Goal: Task Accomplishment & Management: Manage account settings

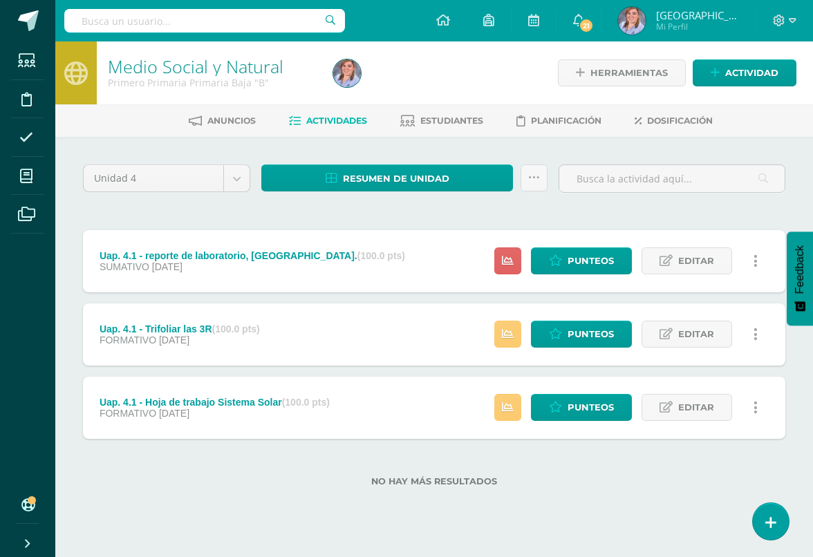
click at [766, 75] on span "Actividad" at bounding box center [751, 73] width 53 height 26
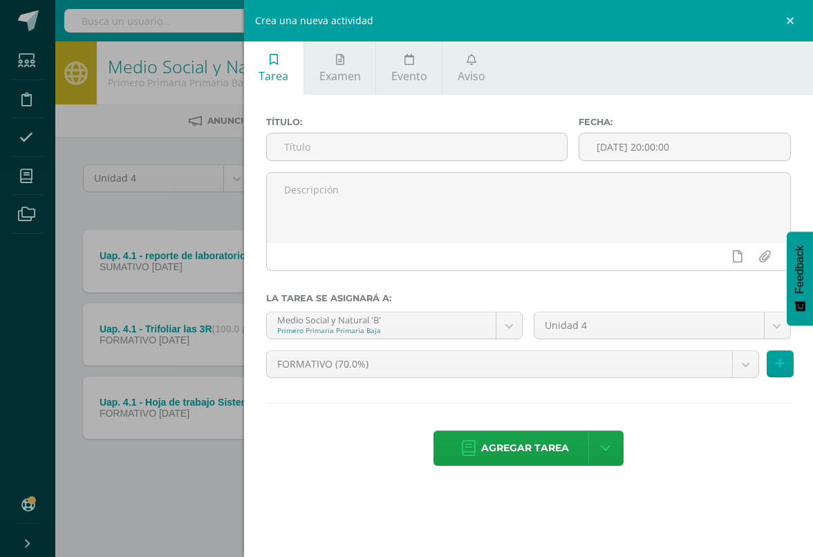
click at [498, 155] on input "text" at bounding box center [417, 146] width 300 height 27
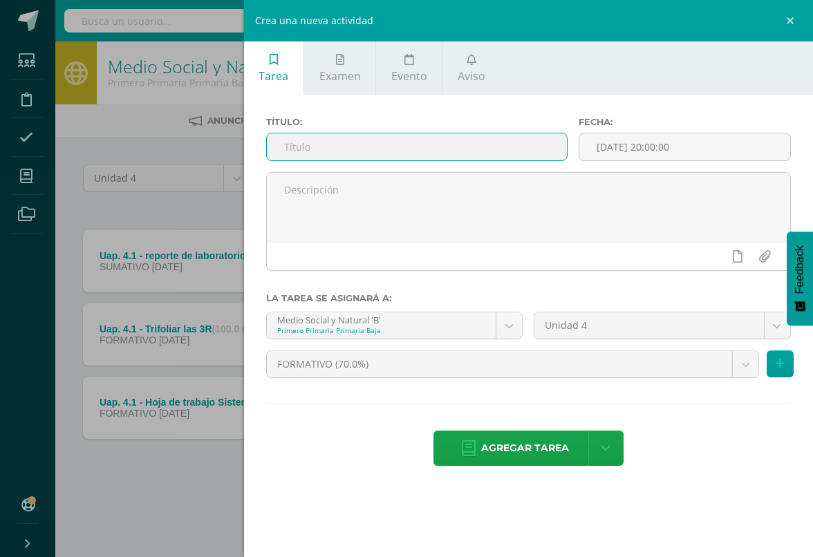
click at [117, 128] on div "Crea una nueva actividad Tarea Examen Evento Aviso Título: Fecha: 2025-10-11 20…" at bounding box center [406, 278] width 813 height 557
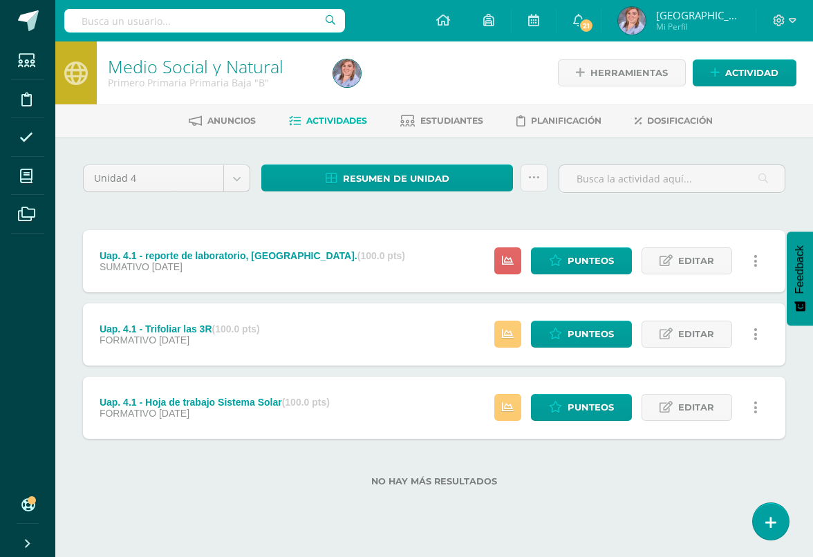
click at [725, 64] on span "Actividad" at bounding box center [751, 73] width 53 height 26
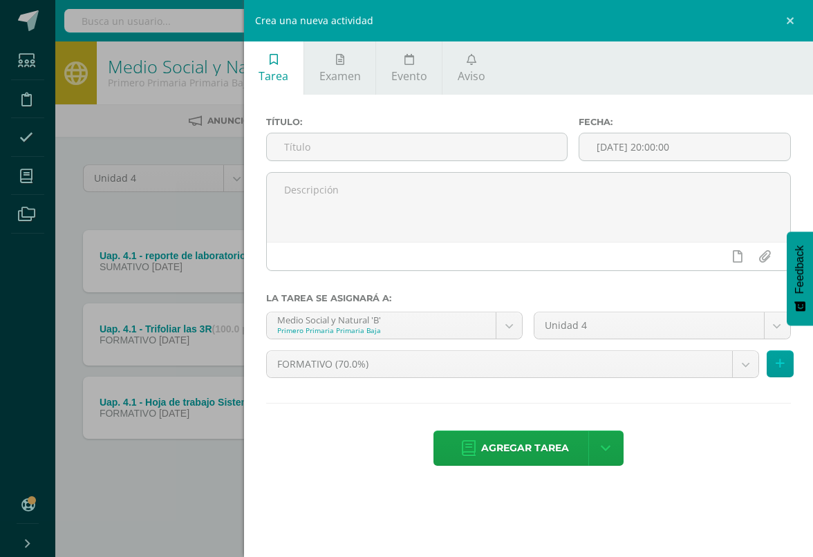
click at [486, 145] on input "text" at bounding box center [417, 146] width 300 height 27
type input "Uap. 4.2 - Relieve de Guatemala - [GEOGRAPHIC_DATA]"
click at [779, 367] on icon at bounding box center [779, 364] width 9 height 12
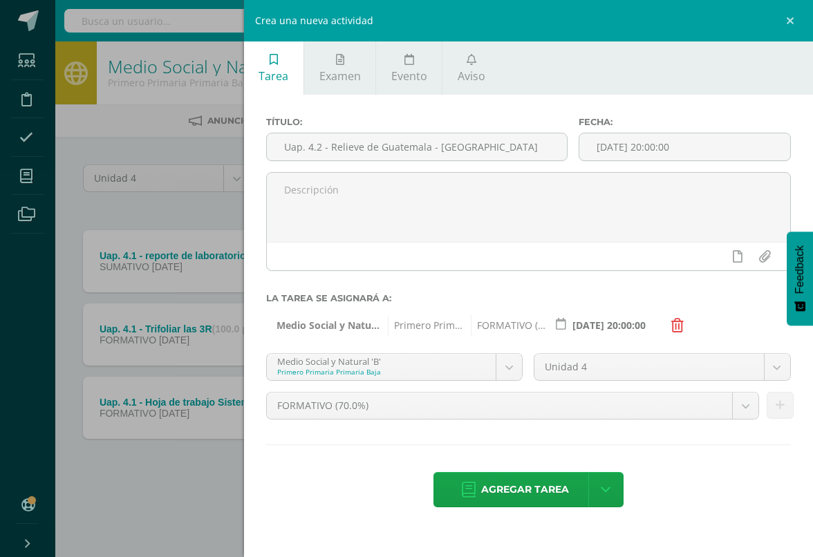
click at [475, 494] on icon at bounding box center [469, 489] width 14 height 15
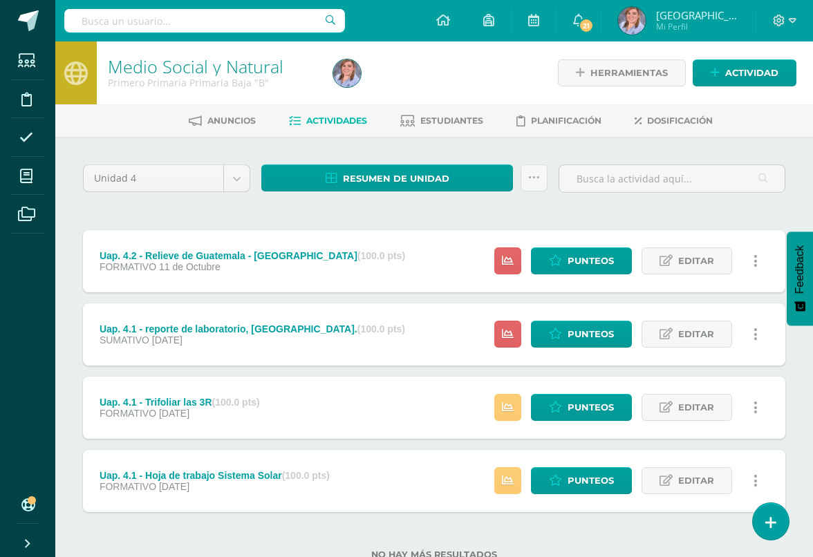
click at [726, 66] on span "Actividad" at bounding box center [751, 73] width 53 height 26
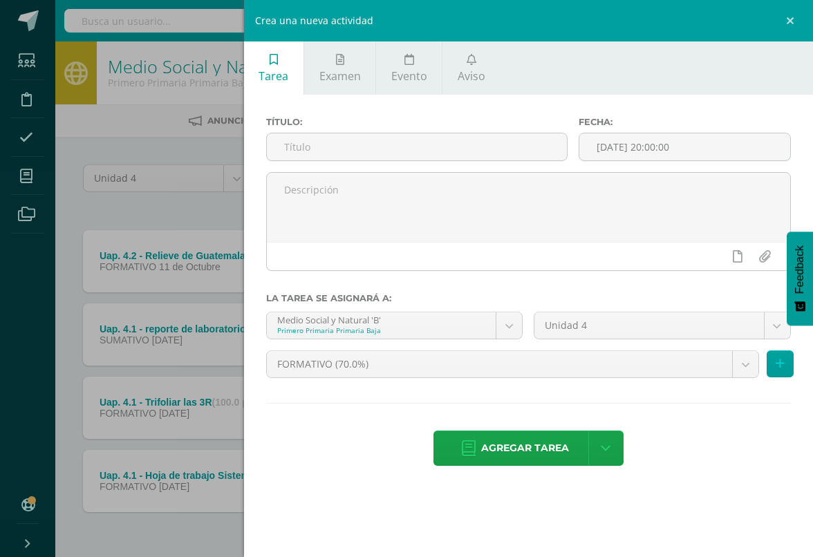
click at [484, 140] on input "text" at bounding box center [417, 146] width 300 height 27
type input "Uap. 4.2 - hoja de puntos cardinales"
click at [746, 372] on button at bounding box center [779, 363] width 27 height 27
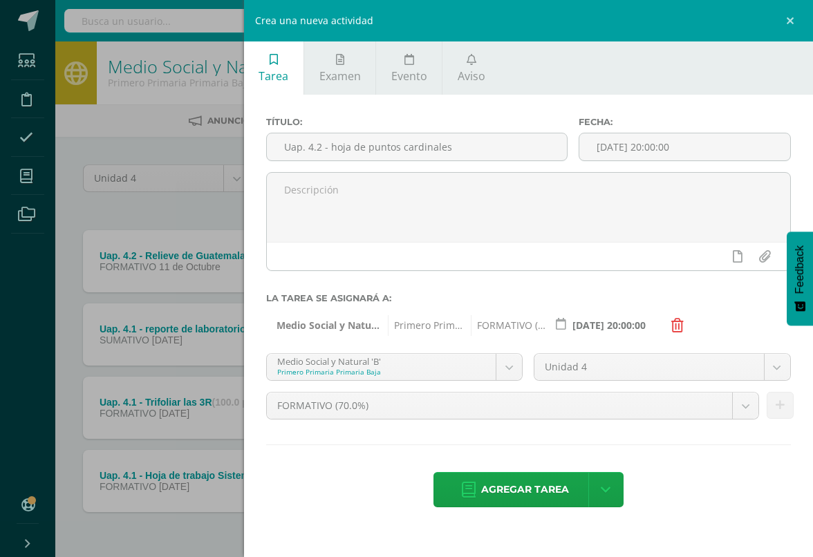
click at [547, 489] on span "Agregar tarea" at bounding box center [525, 490] width 88 height 34
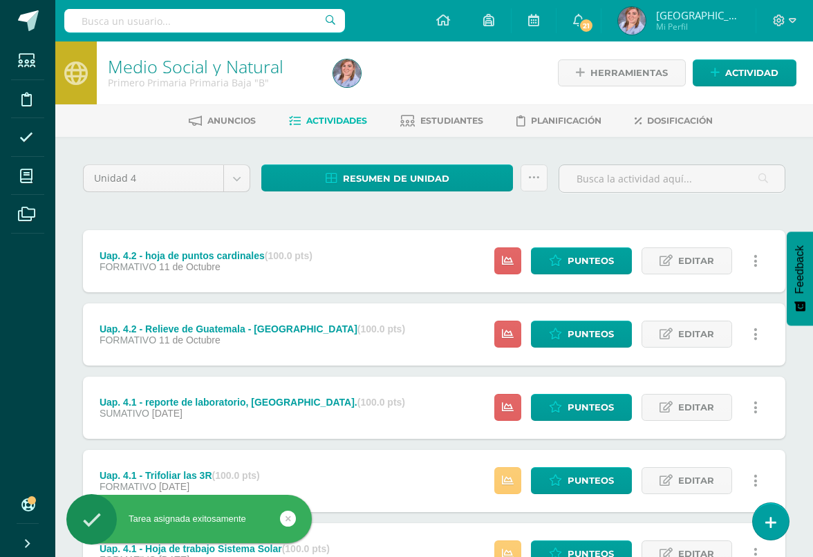
click at [762, 73] on span "Actividad" at bounding box center [751, 73] width 53 height 26
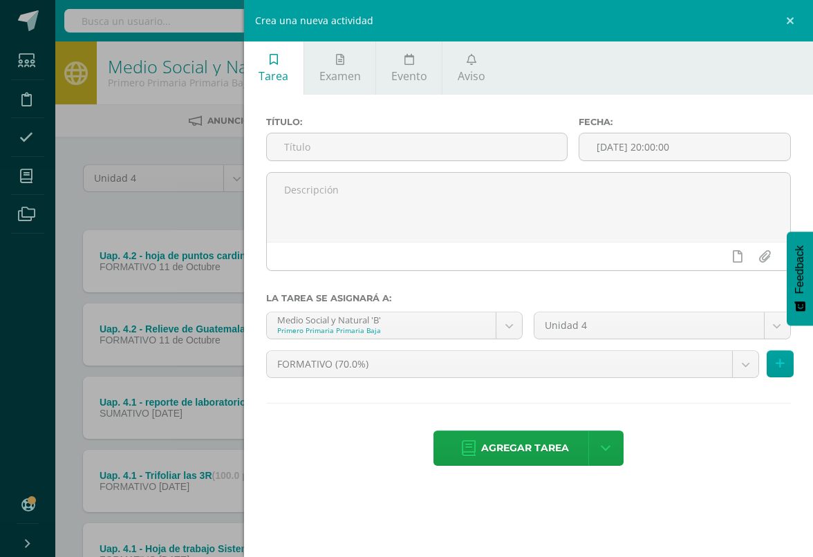
click at [296, 160] on input "text" at bounding box center [417, 146] width 300 height 27
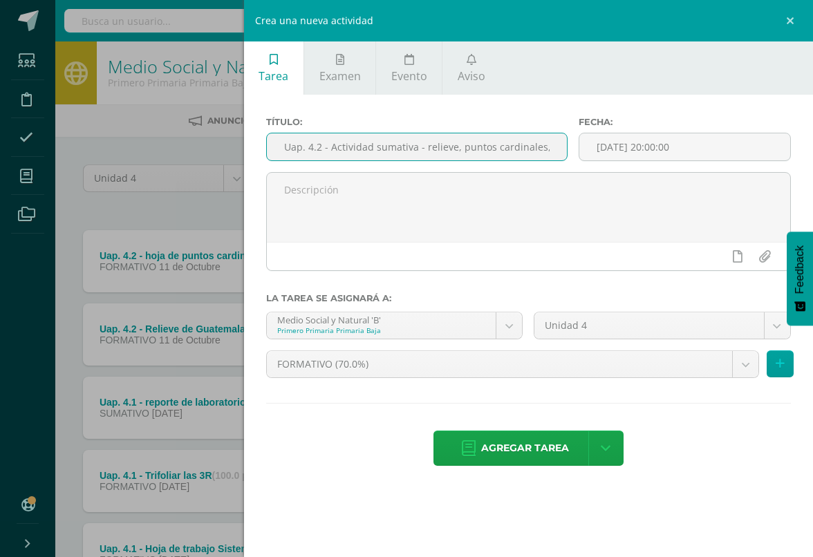
type input "Uap. 4.2 - Actividad sumativa - relieve, puntos cardinales, planetas del sistem…"
click at [748, 371] on body "Tarea asignada exitosamente Estudiantes Disciplina Asistencia Mis cursos Archiv…" at bounding box center [406, 338] width 813 height 677
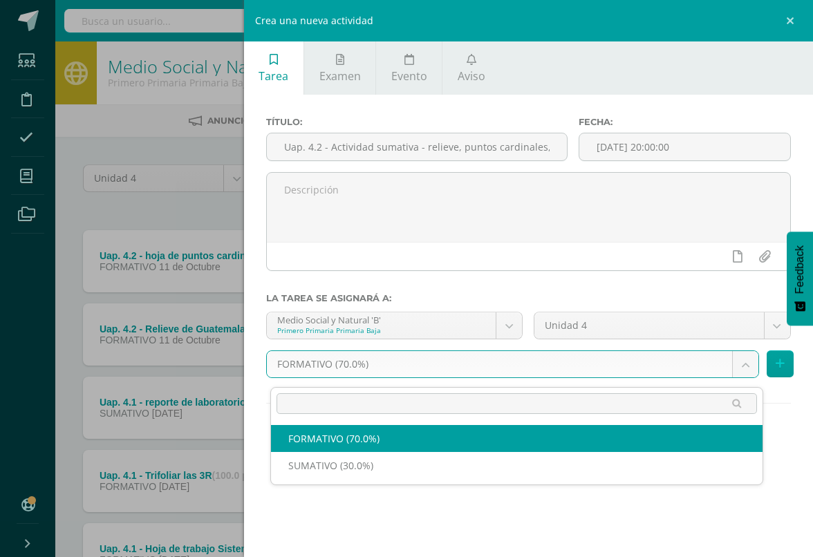
scroll to position [0, 32]
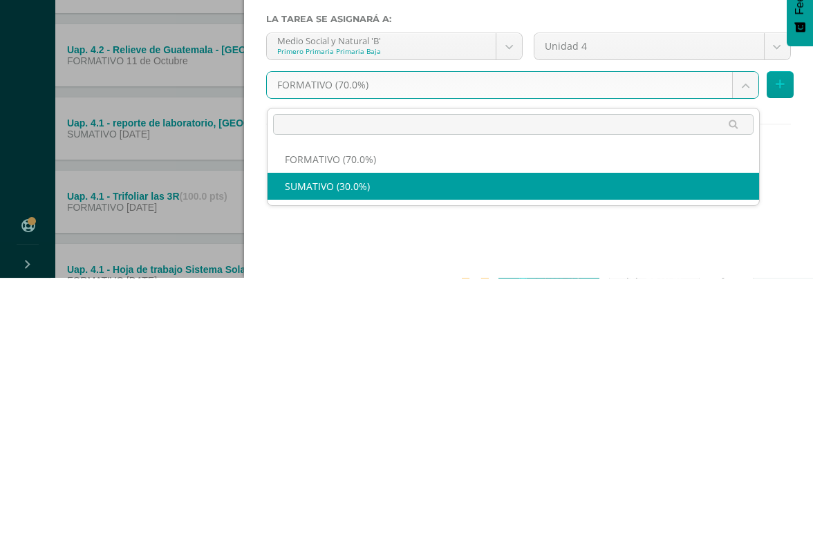
select select "205907"
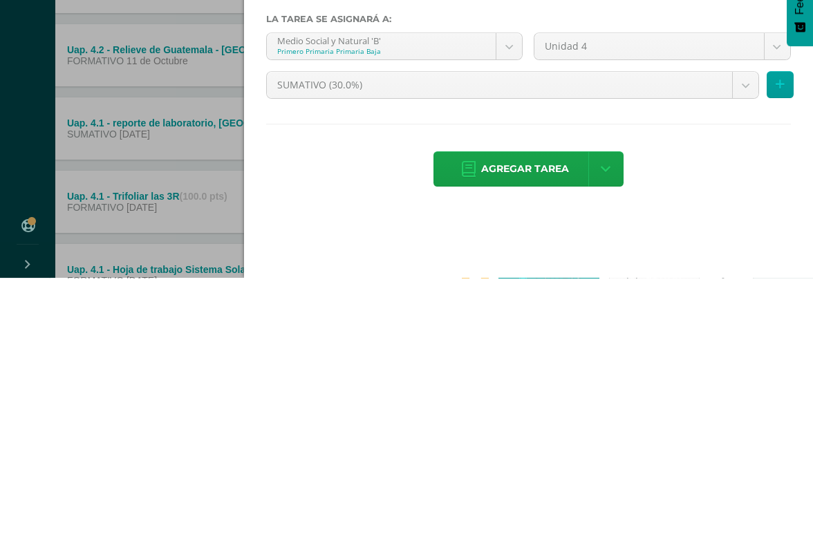
scroll to position [124, 33]
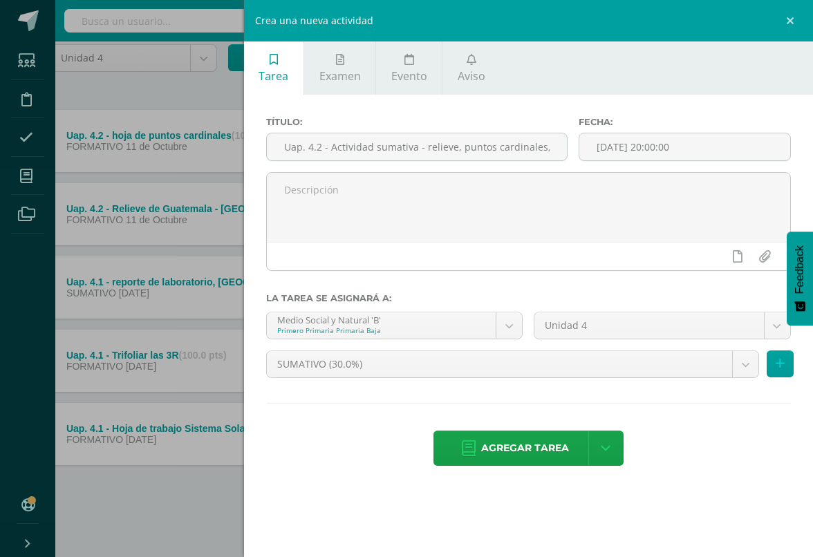
click at [779, 370] on icon at bounding box center [779, 364] width 9 height 12
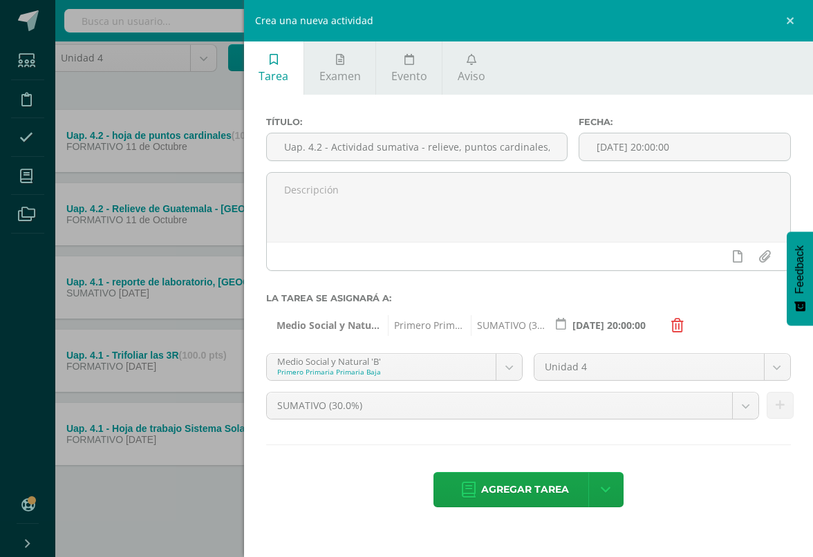
click at [533, 503] on span "Agregar tarea" at bounding box center [525, 490] width 88 height 34
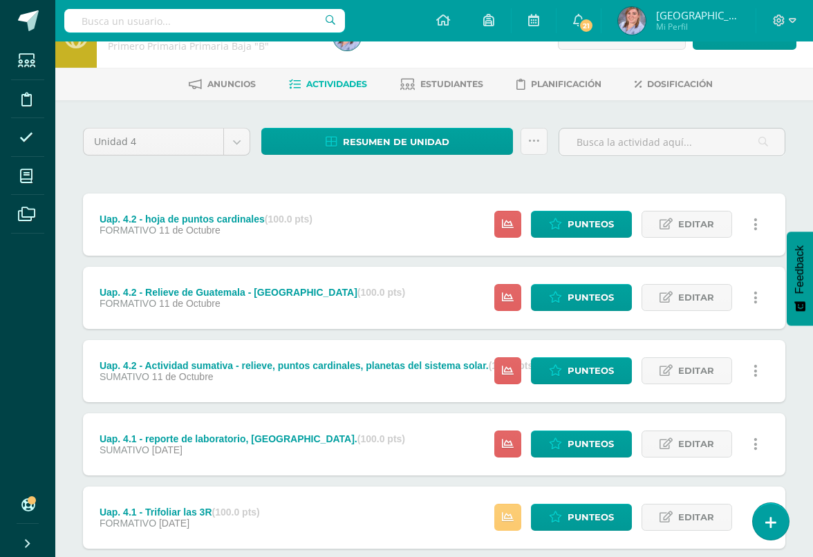
scroll to position [38, 0]
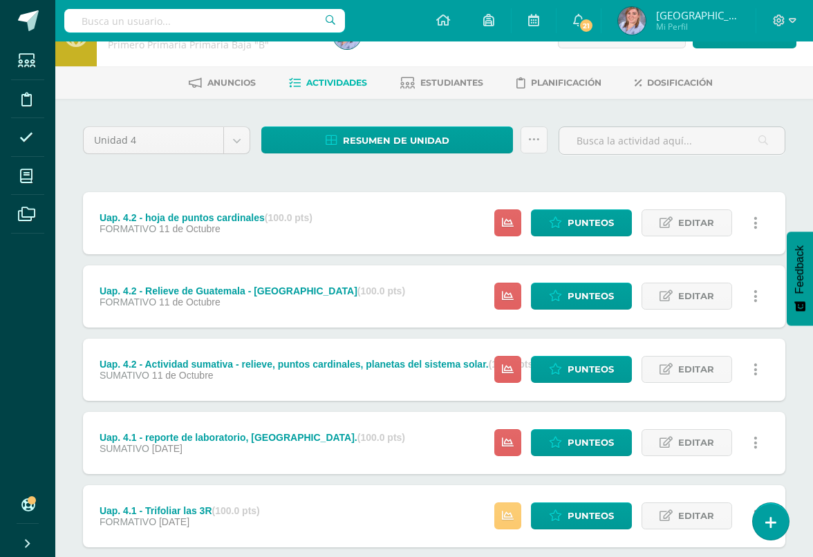
click at [583, 445] on span "Punteos" at bounding box center [590, 443] width 46 height 26
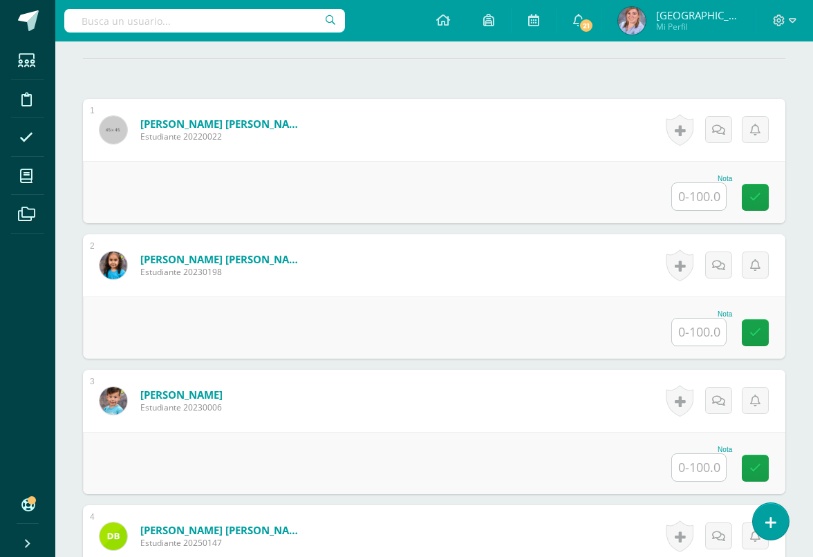
click at [689, 195] on input "text" at bounding box center [699, 196] width 54 height 27
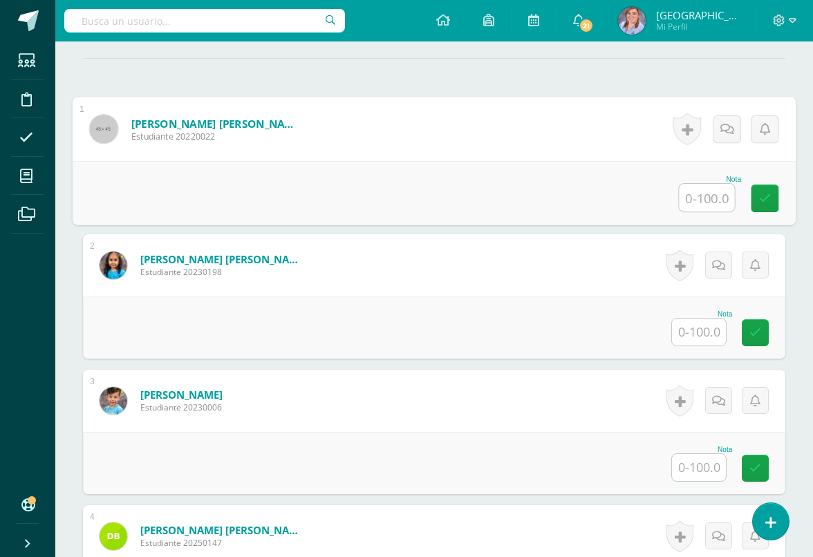
scroll to position [381, 0]
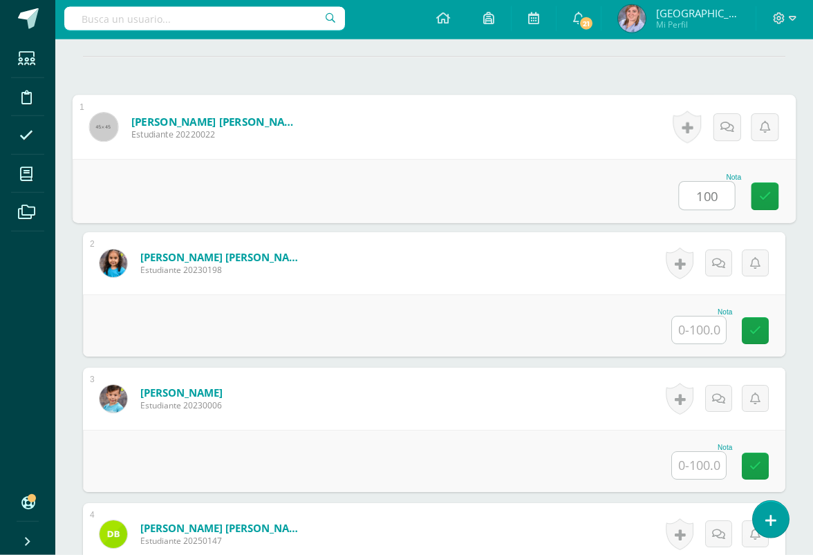
type input "100"
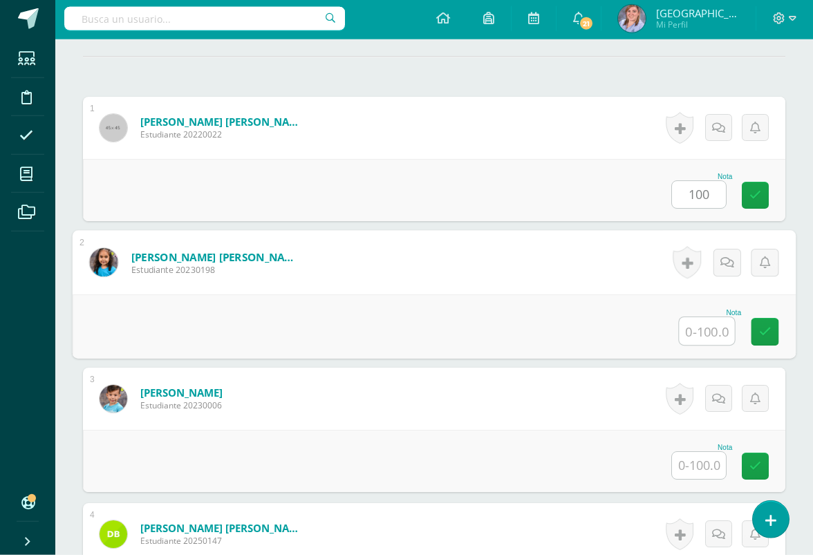
scroll to position [381, 32]
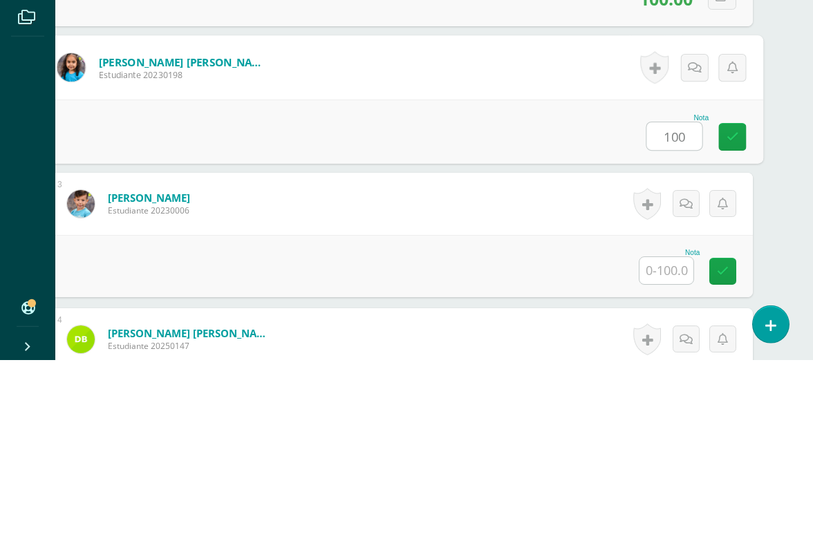
type input "100"
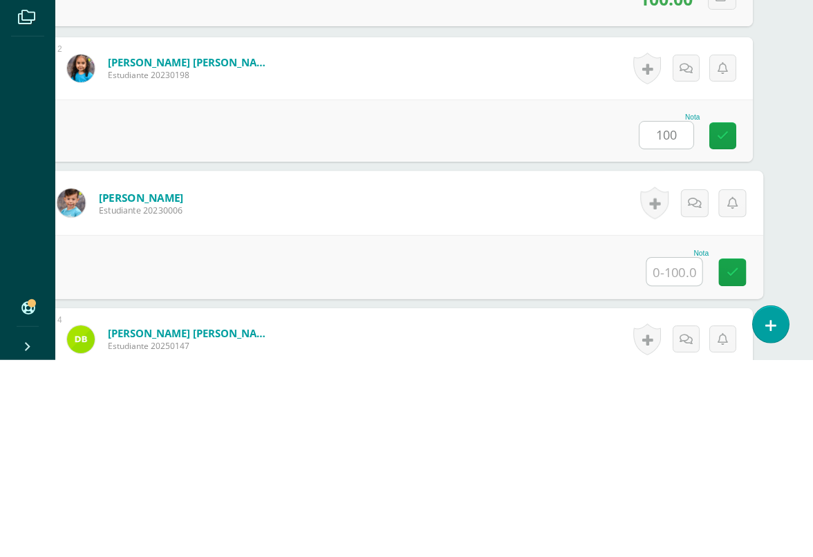
scroll to position [407, 32]
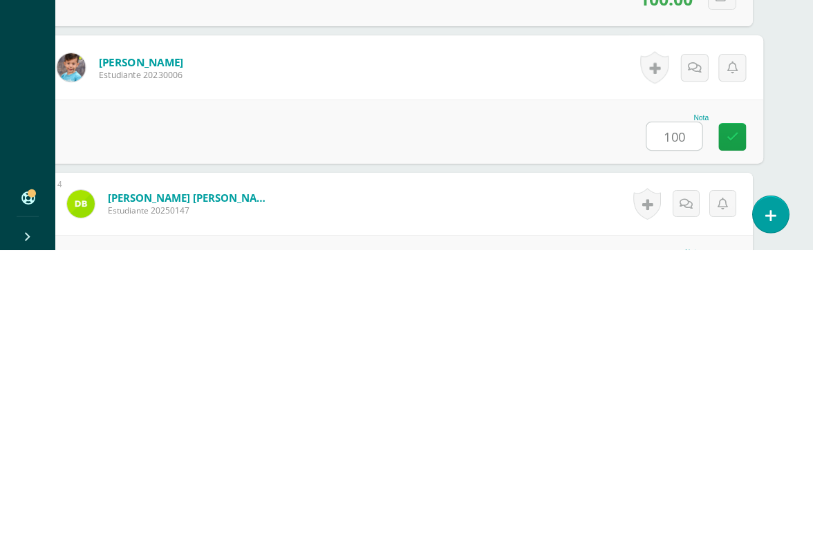
type input "100"
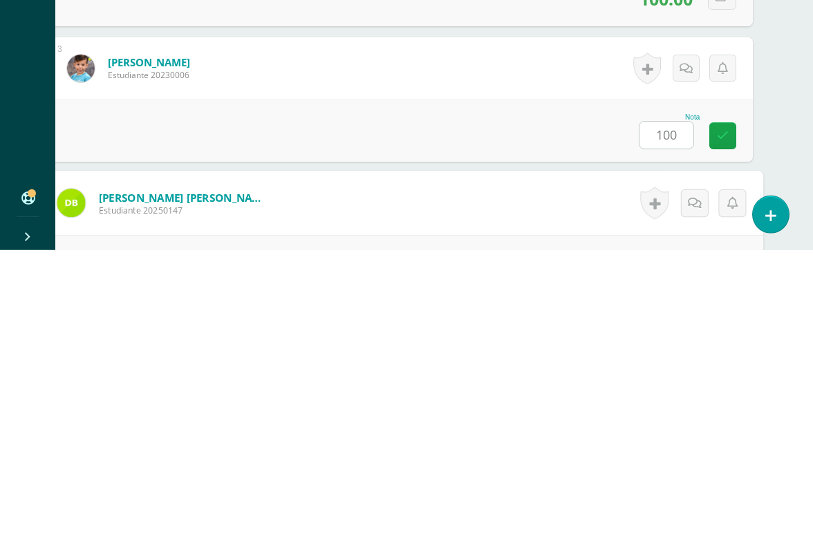
scroll to position [543, 32]
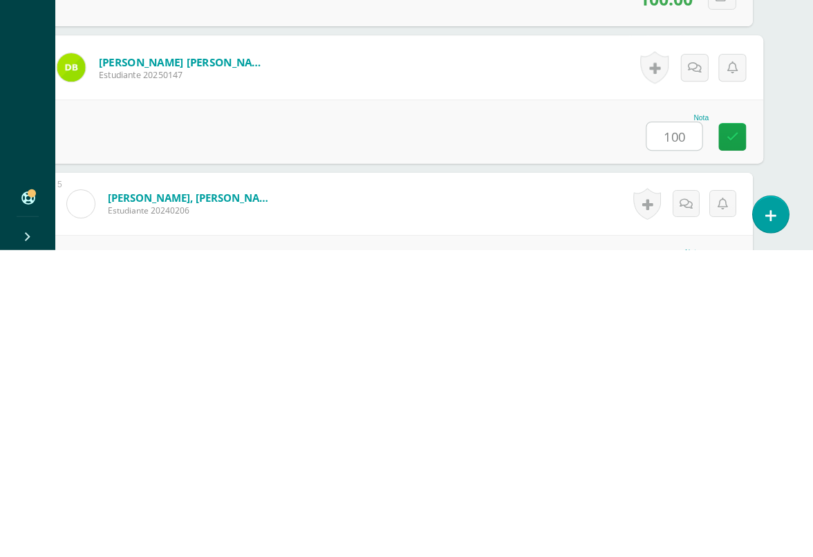
type input "100"
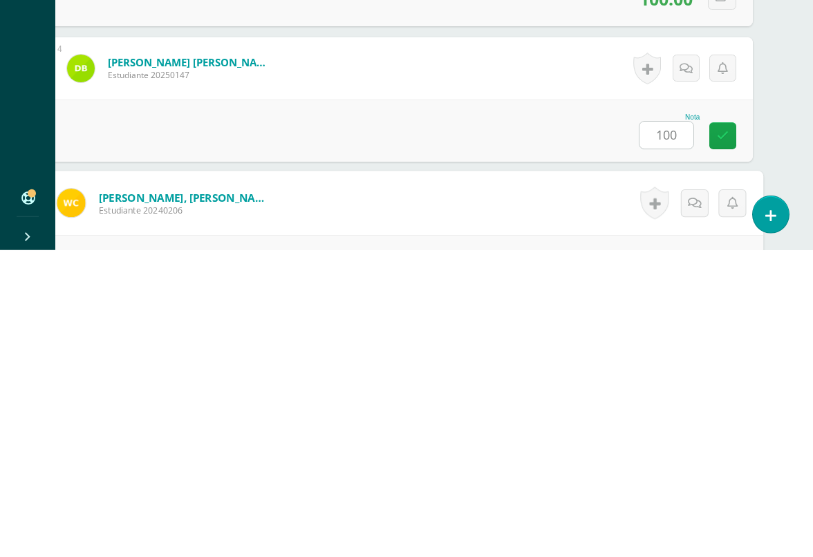
scroll to position [678, 32]
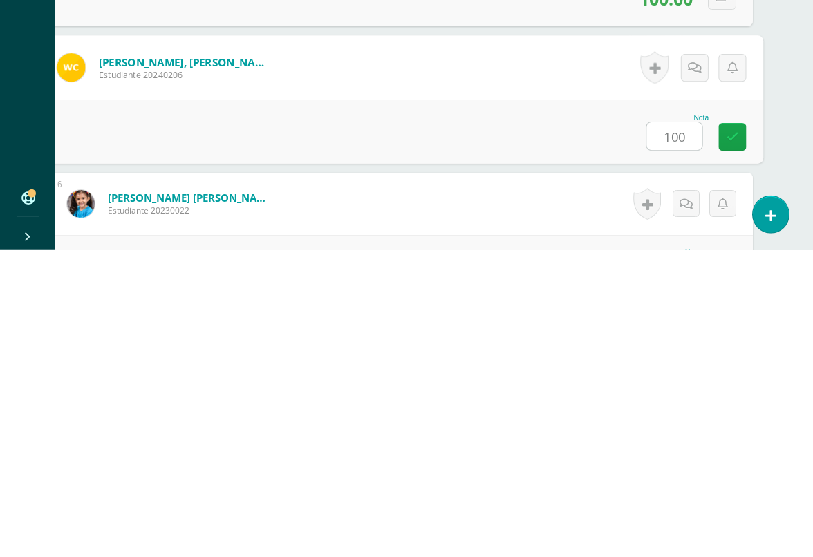
type input "100"
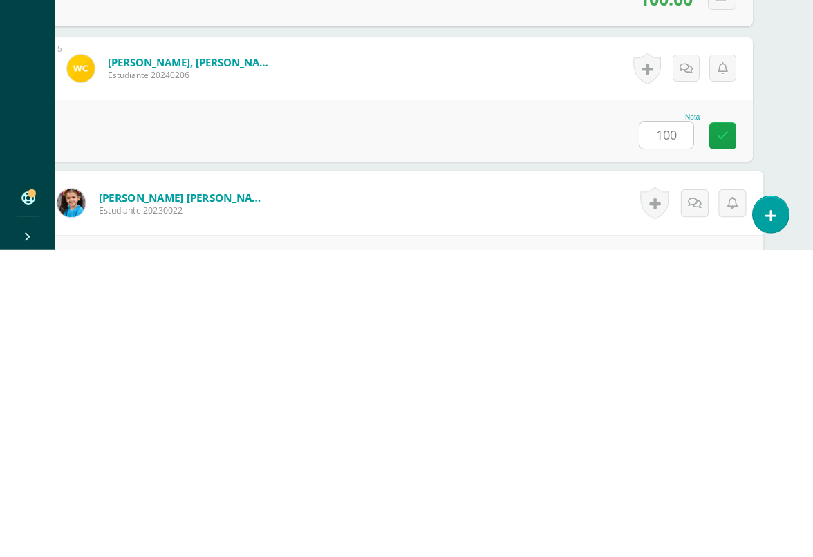
scroll to position [813, 32]
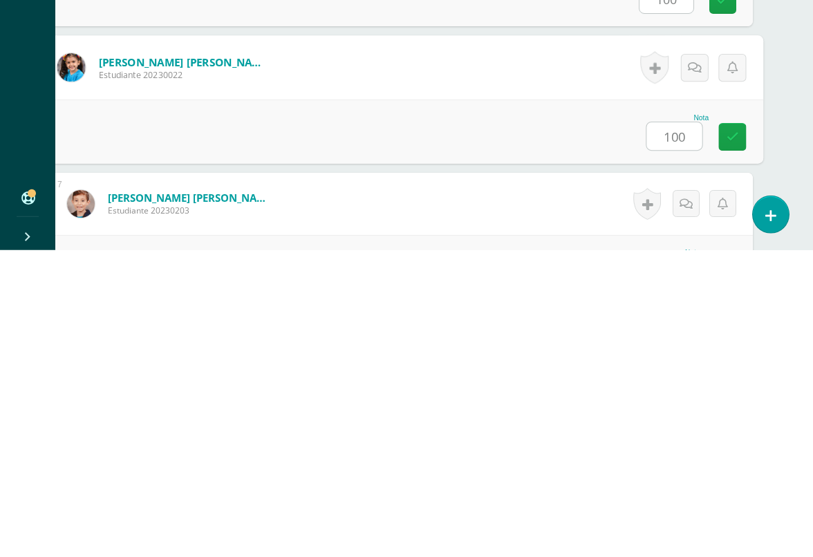
type input "100"
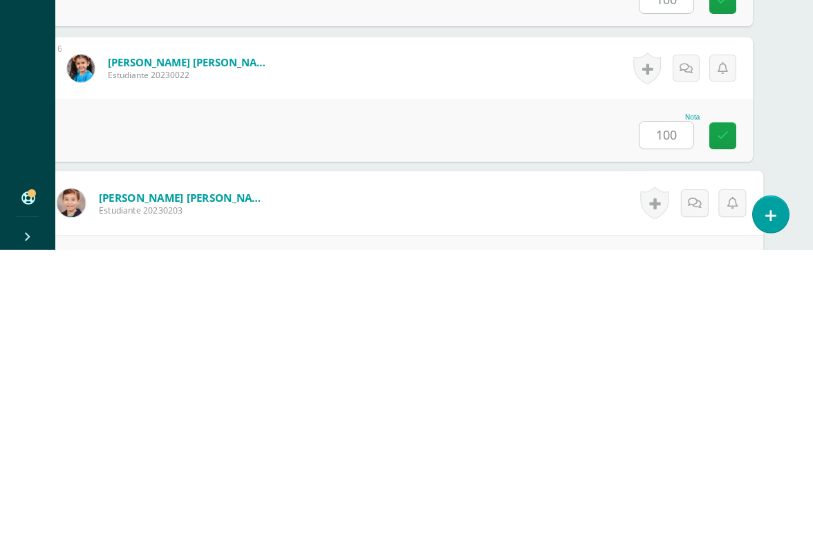
scroll to position [949, 32]
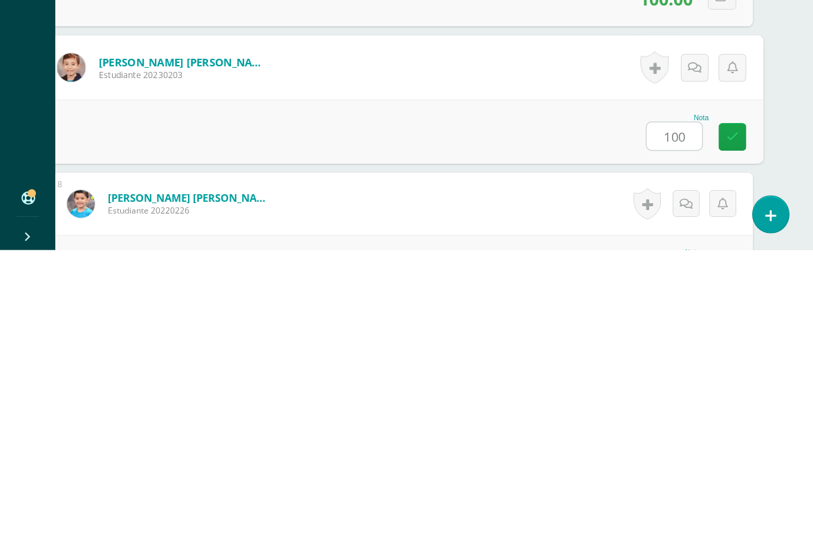
type input "100"
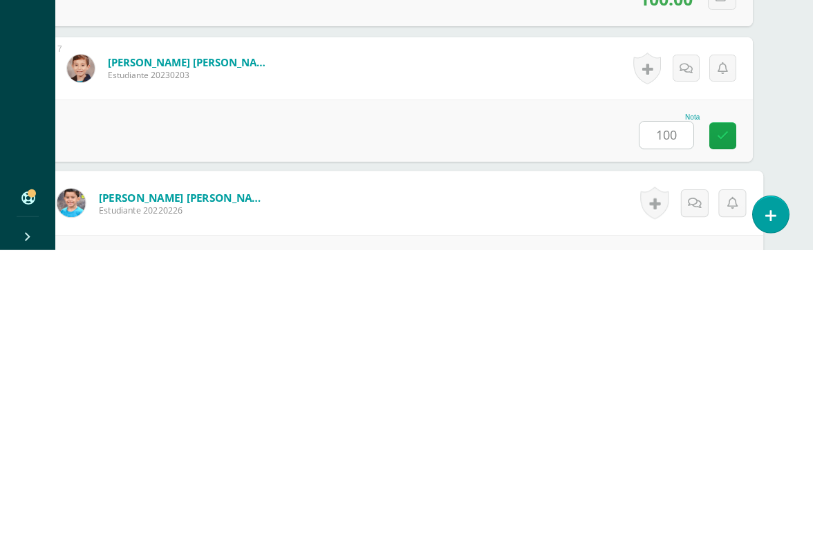
scroll to position [1084, 32]
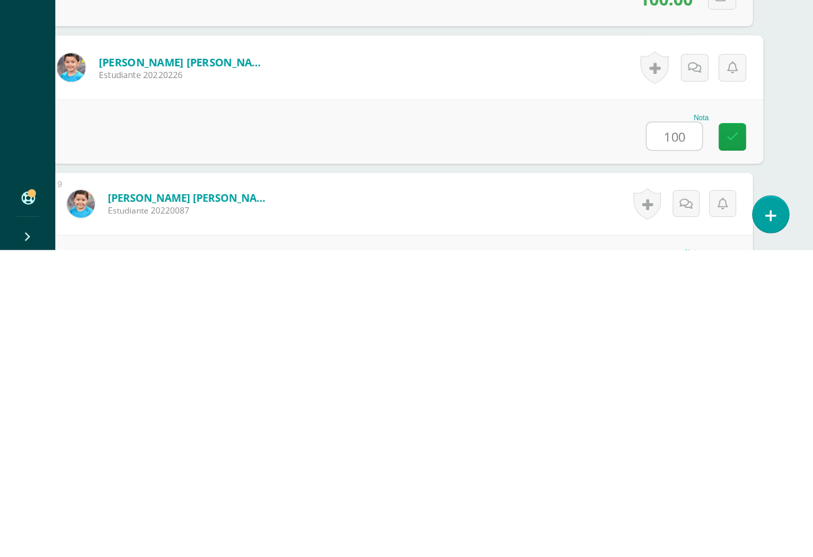
type input "100"
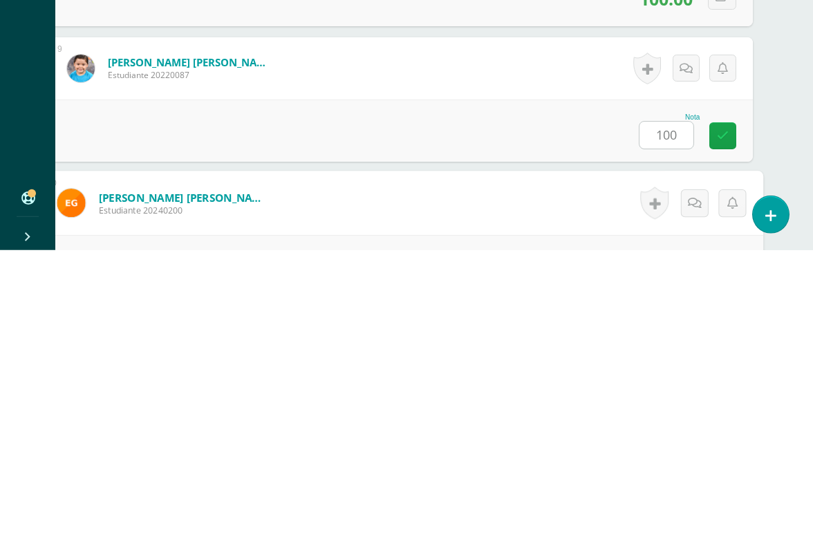
scroll to position [1355, 32]
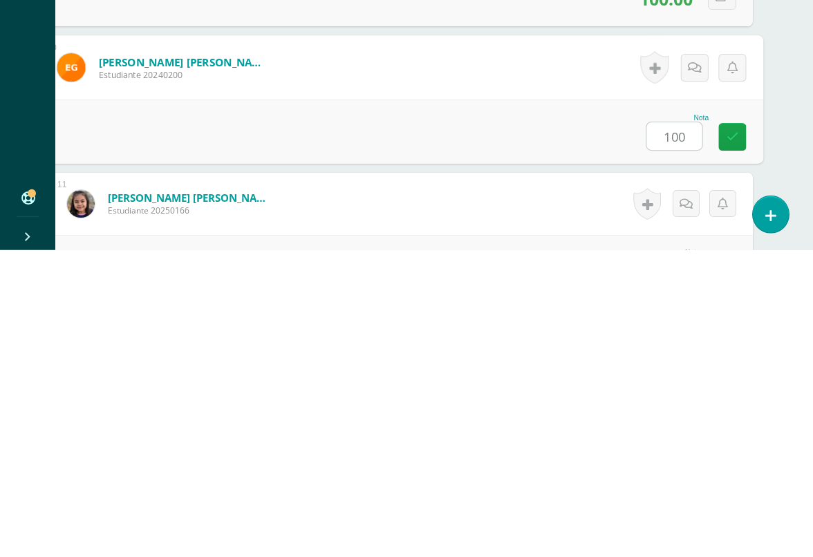
type input "100"
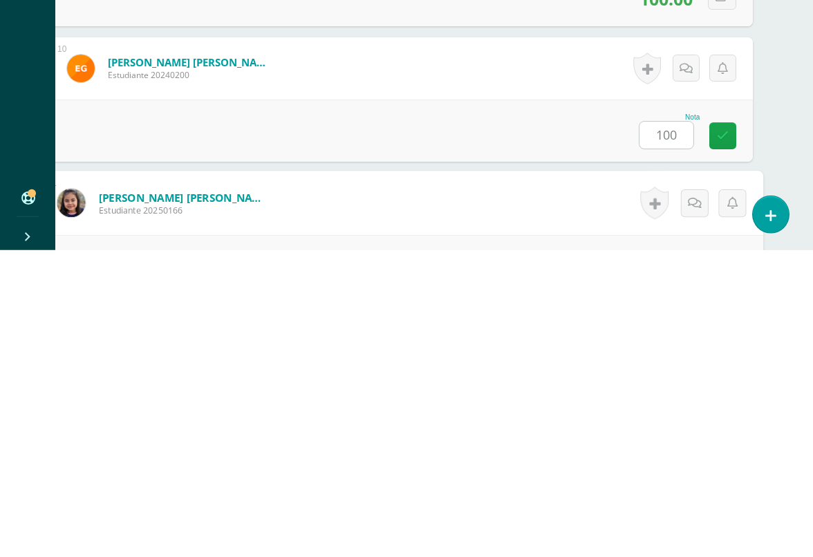
scroll to position [1491, 32]
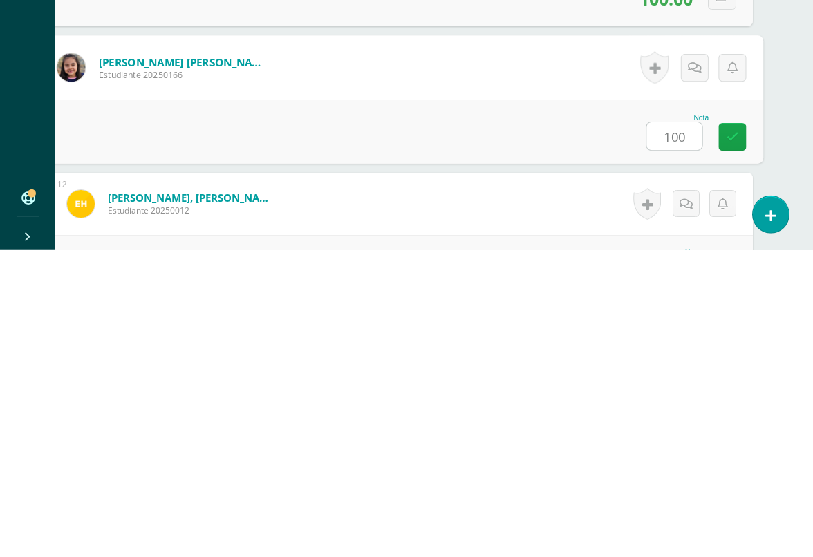
type input "100"
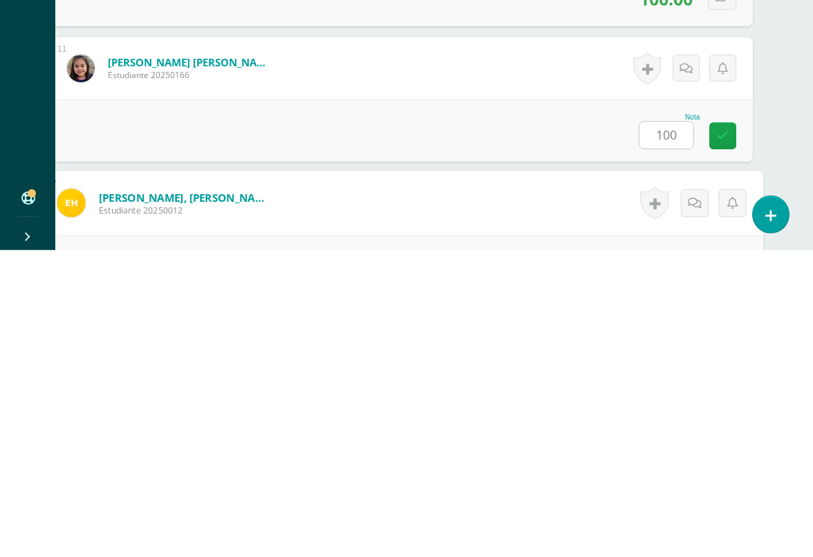
scroll to position [1626, 32]
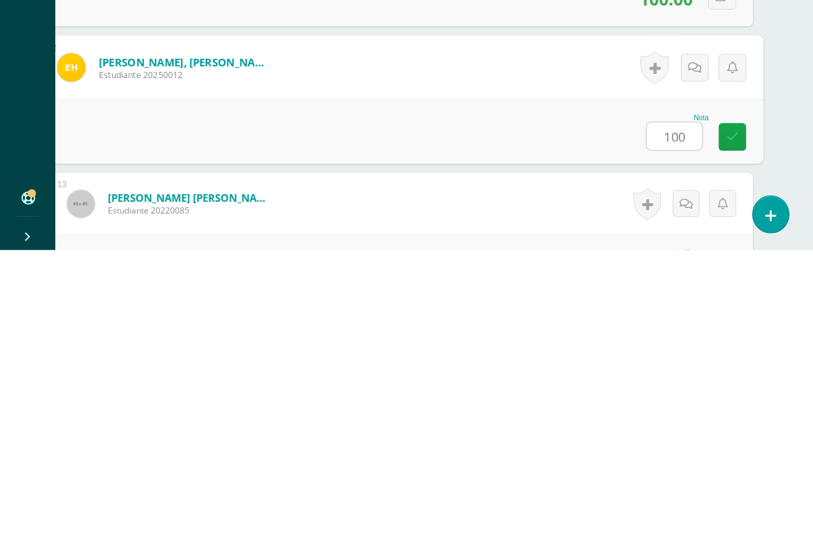
type input "100"
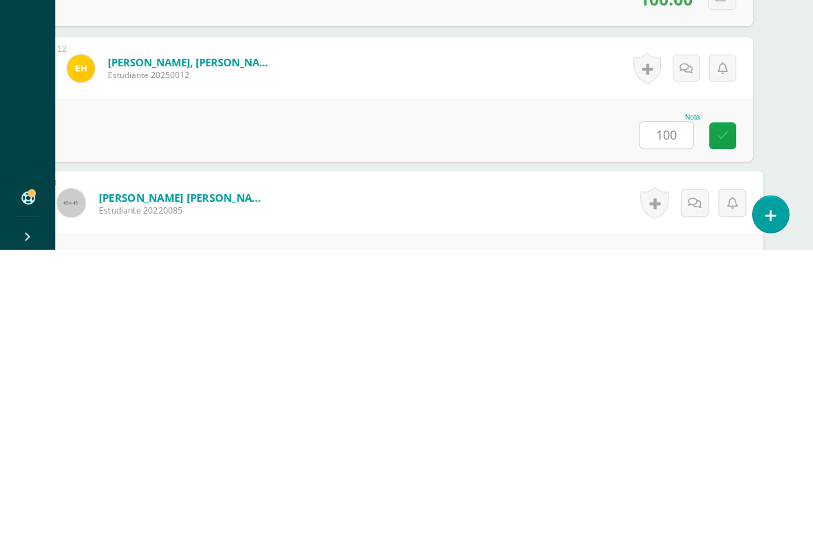
scroll to position [1762, 32]
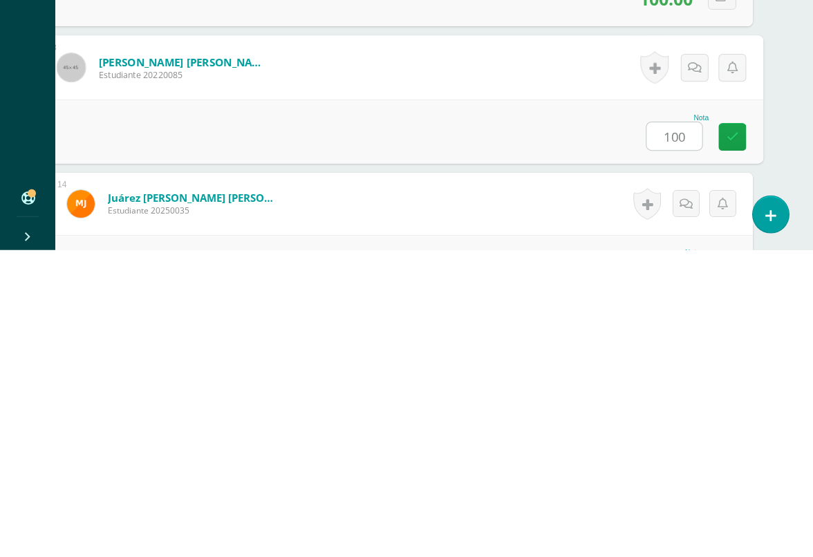
type input "100"
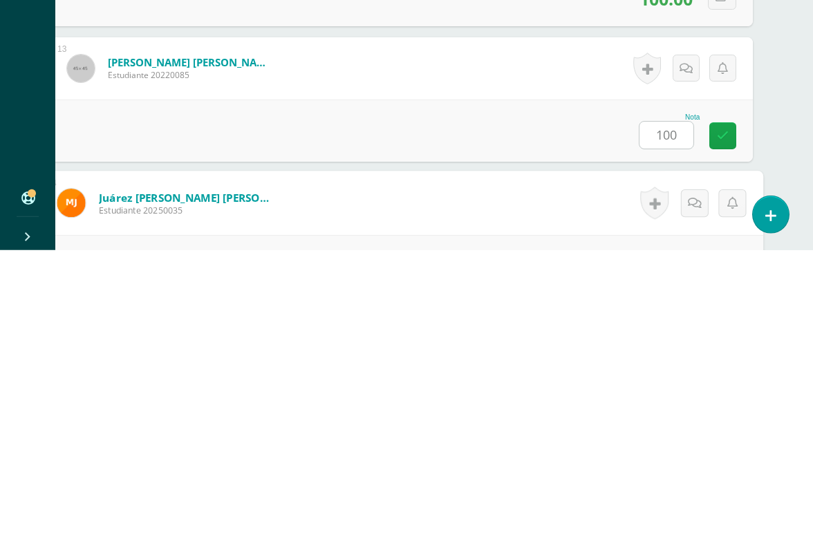
scroll to position [1897, 32]
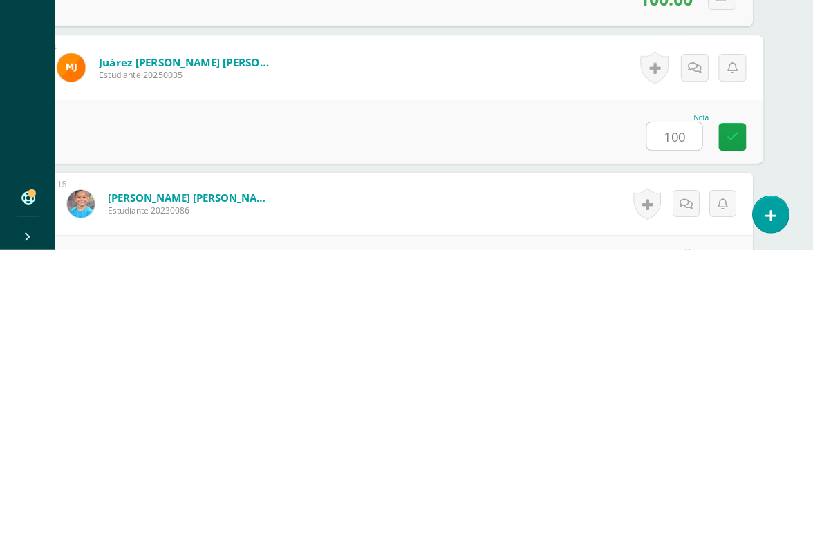
type input "100"
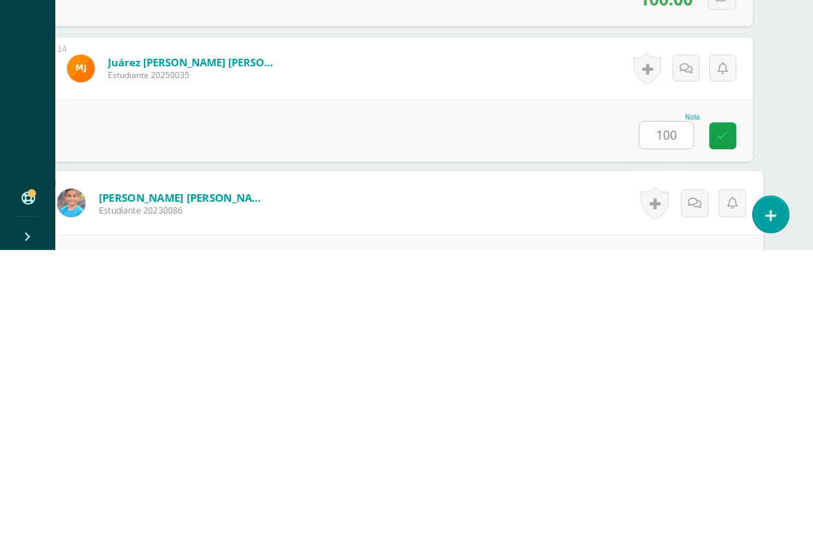
scroll to position [2033, 32]
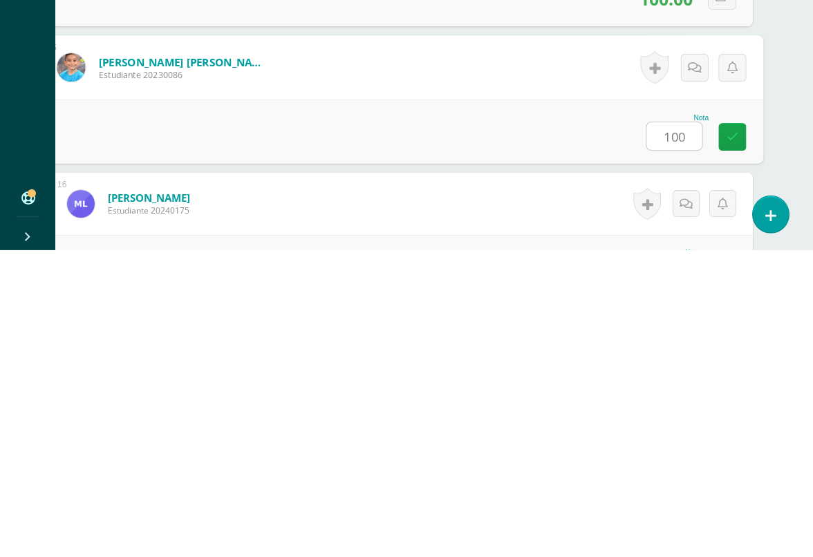
type input "100"
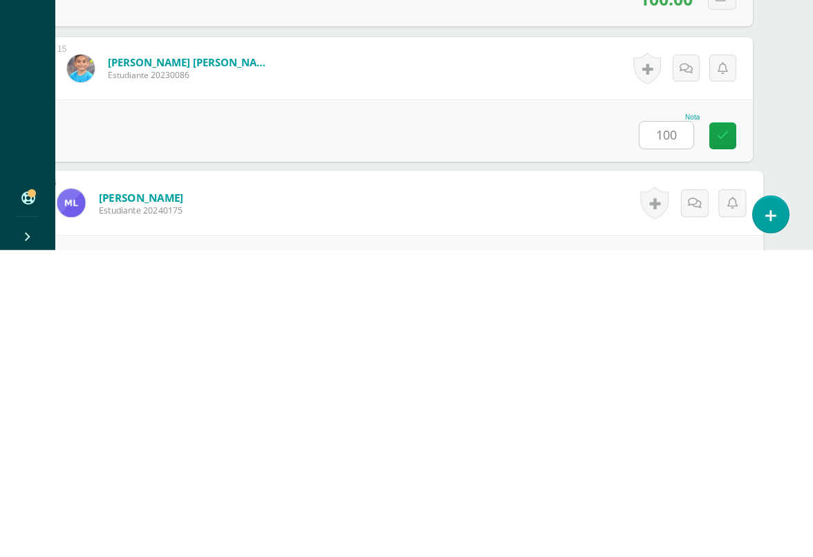
scroll to position [2168, 32]
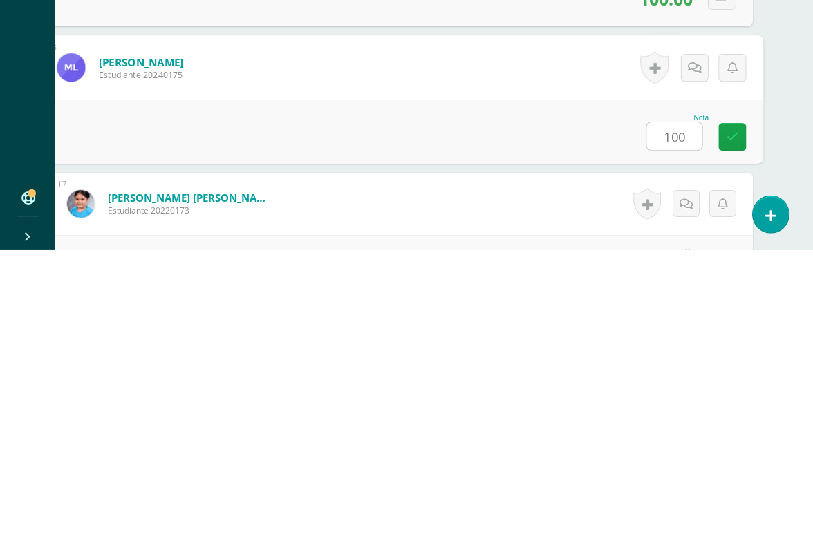
type input "100"
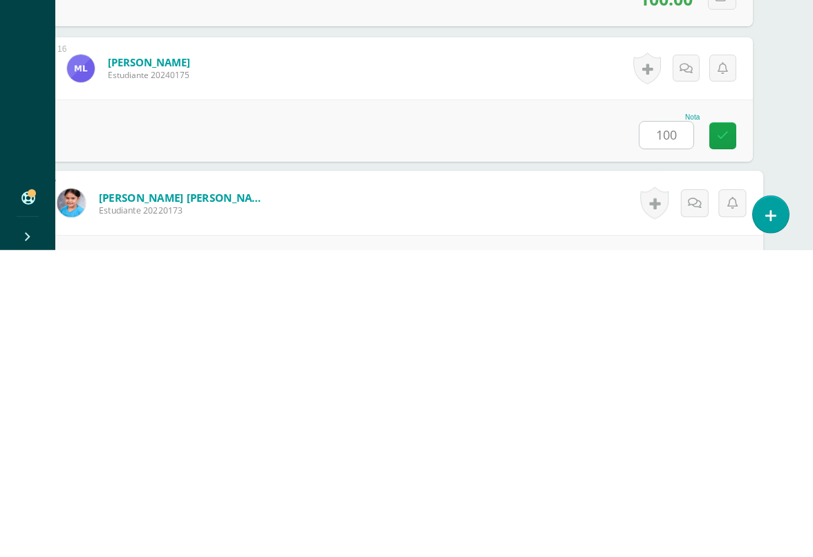
scroll to position [2303, 32]
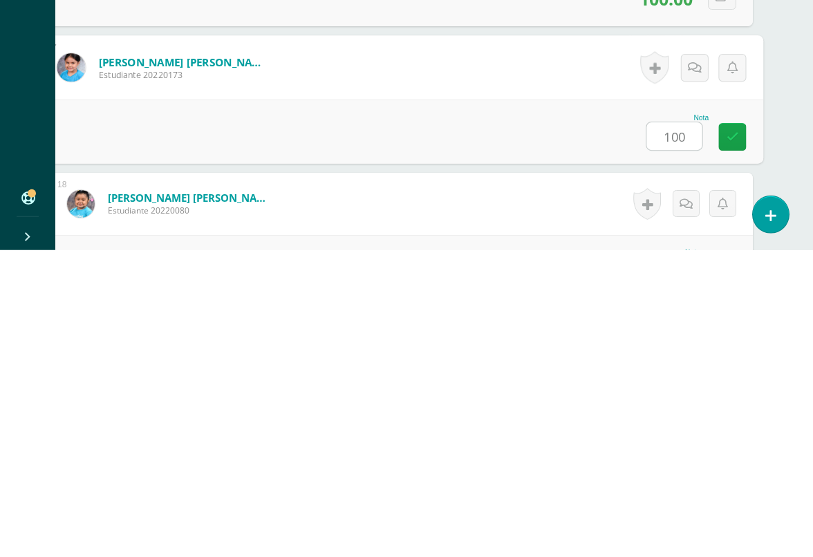
type input "100"
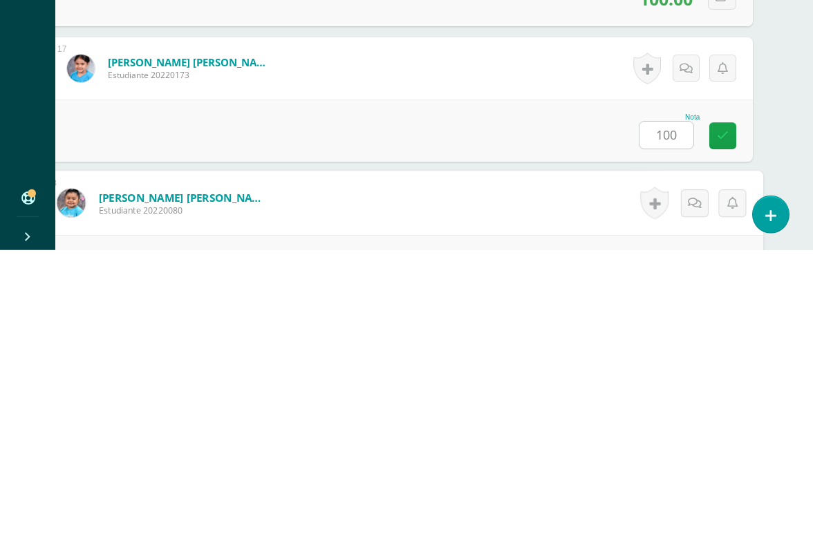
scroll to position [2439, 32]
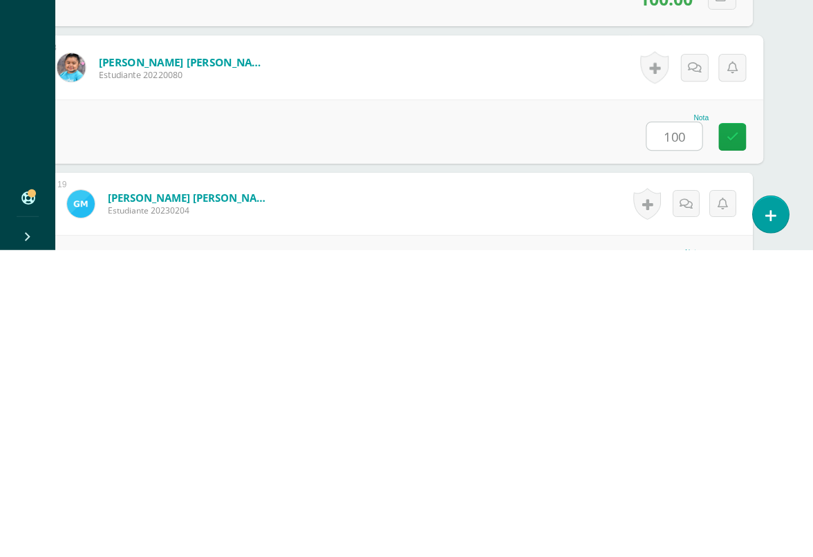
type input "100"
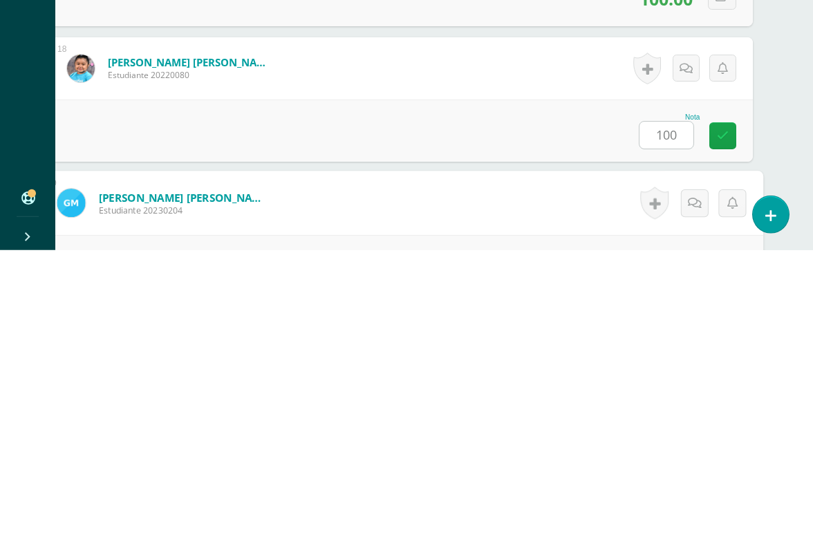
scroll to position [2574, 32]
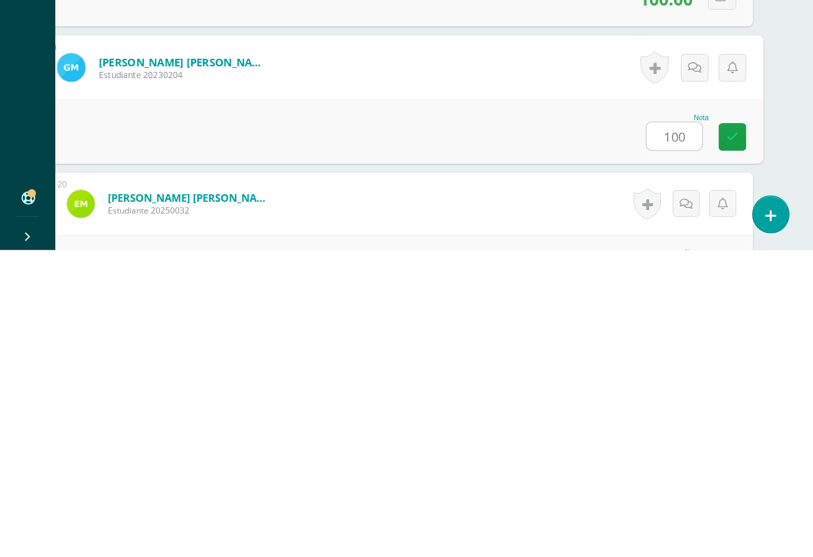
type input "100"
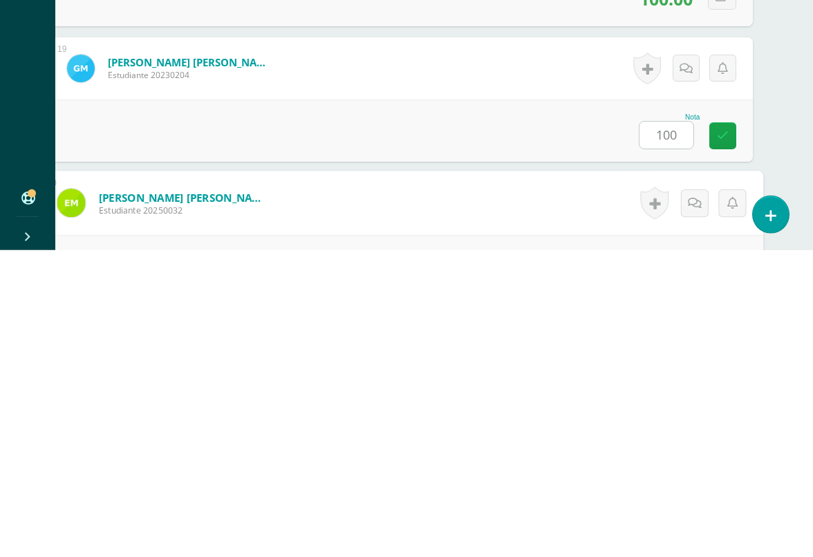
scroll to position [2710, 32]
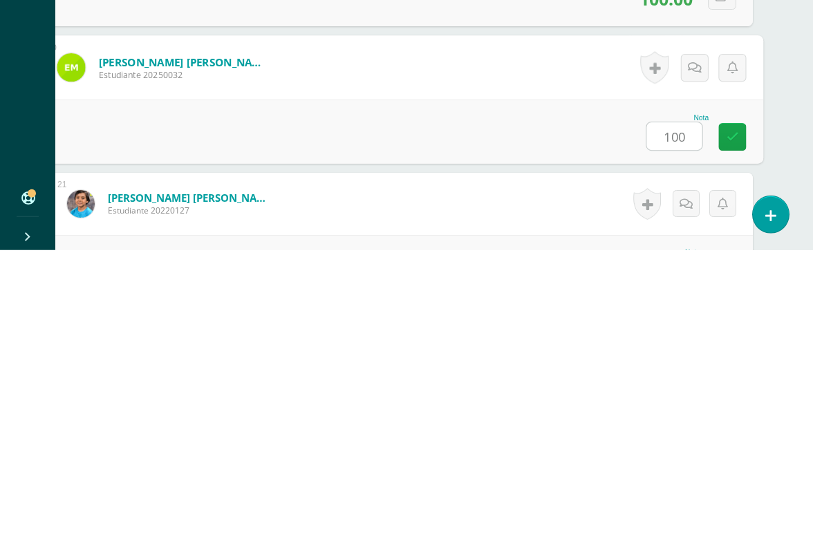
type input "100"
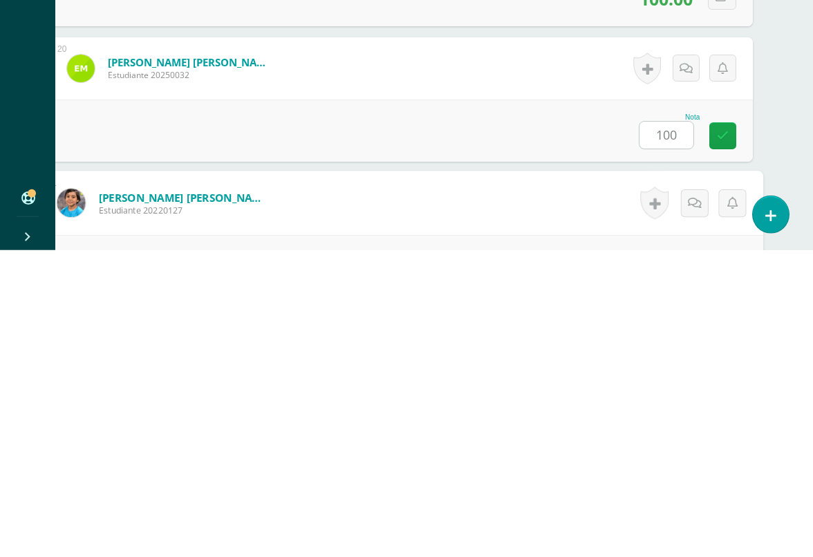
scroll to position [2845, 32]
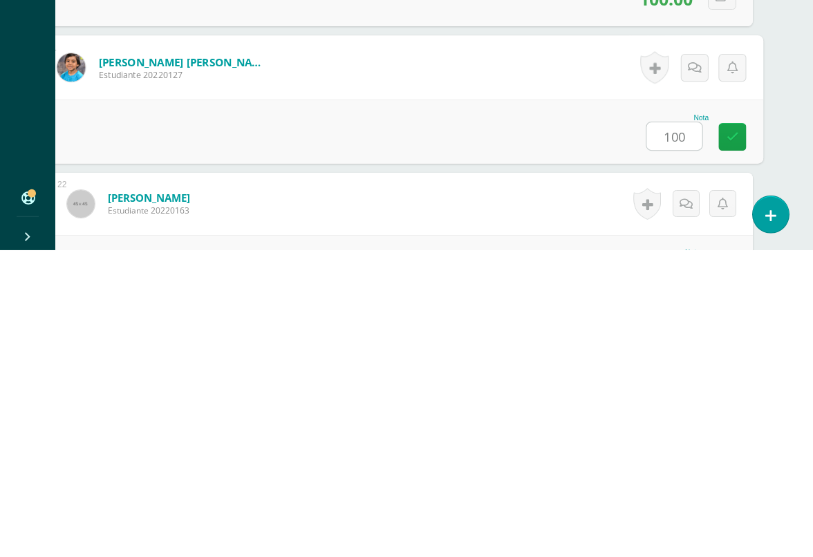
type input "100"
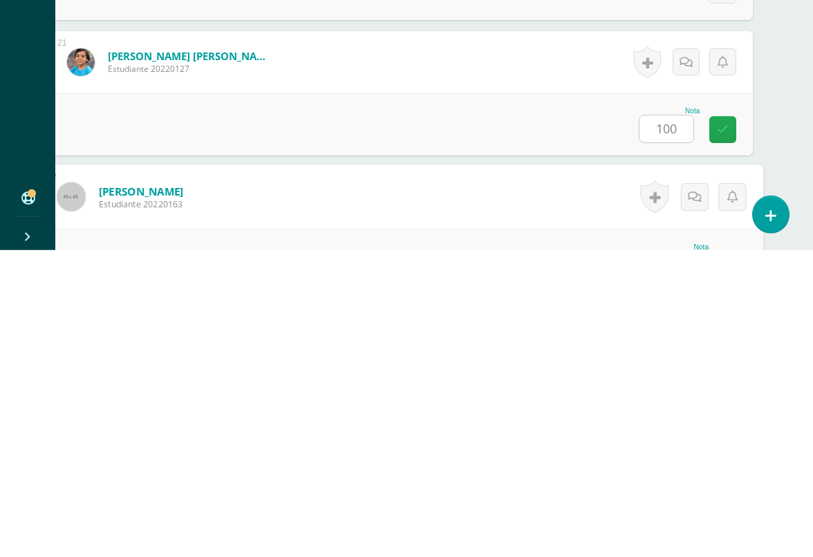
scroll to position [2981, 32]
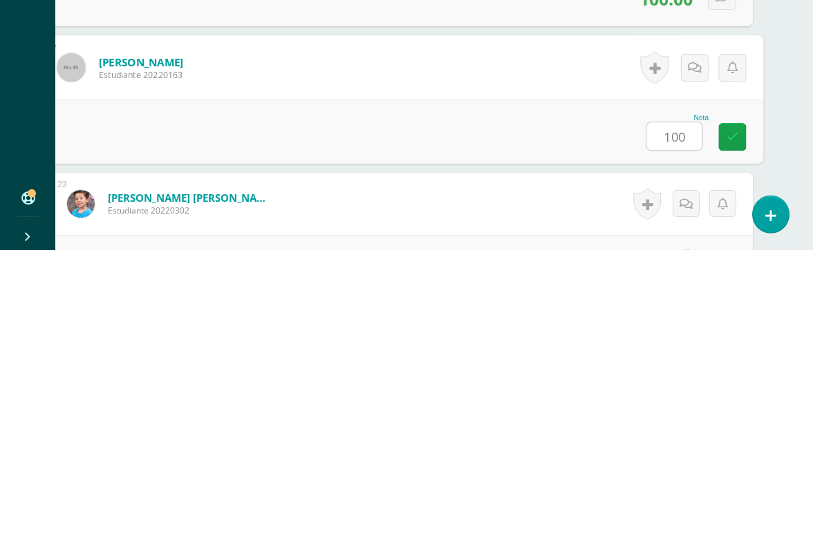
type input "100"
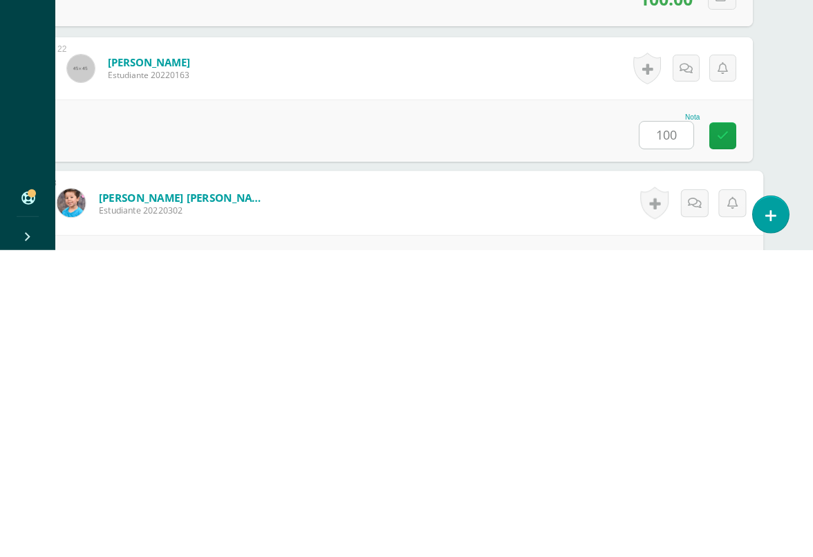
scroll to position [3116, 32]
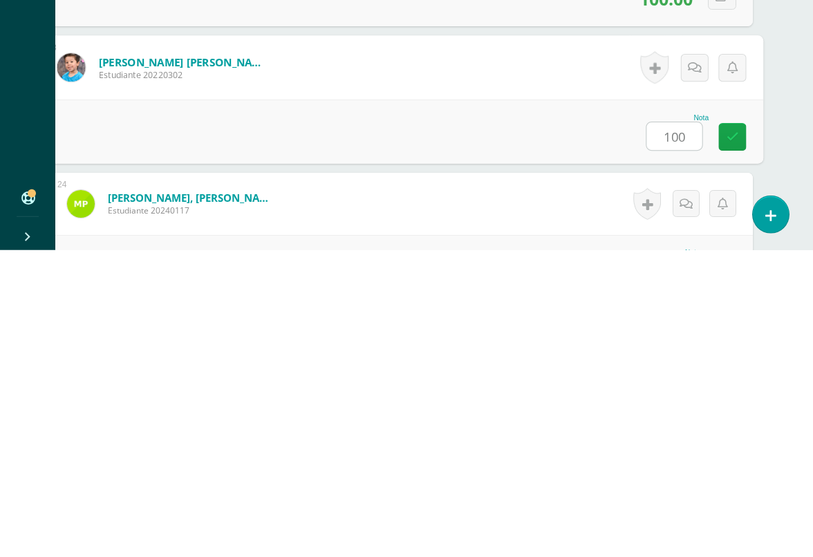
type input "100"
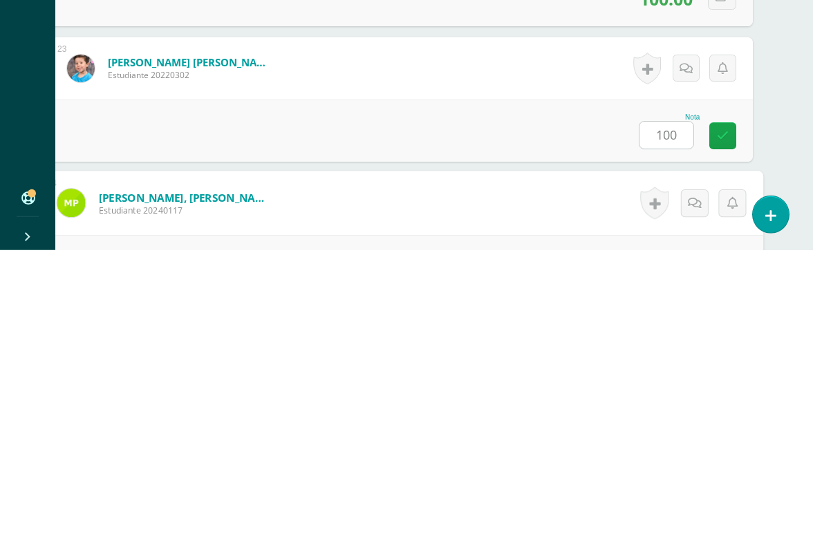
scroll to position [3252, 32]
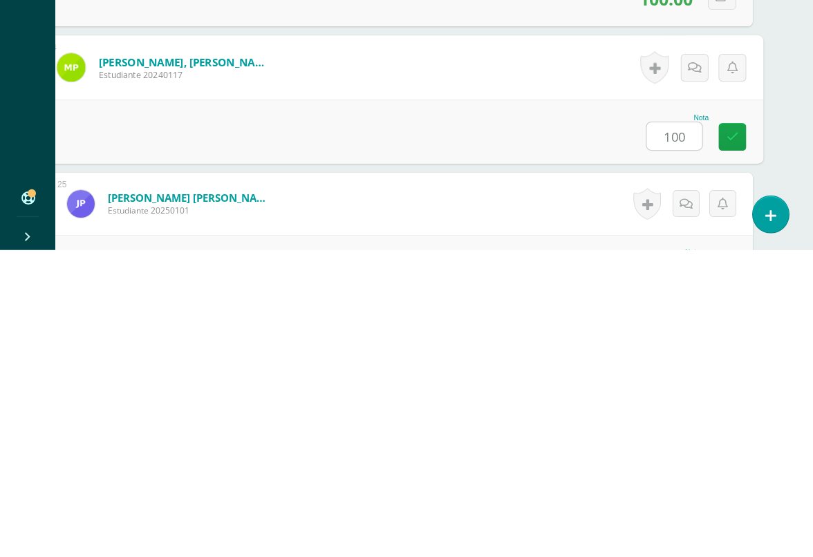
type input "100"
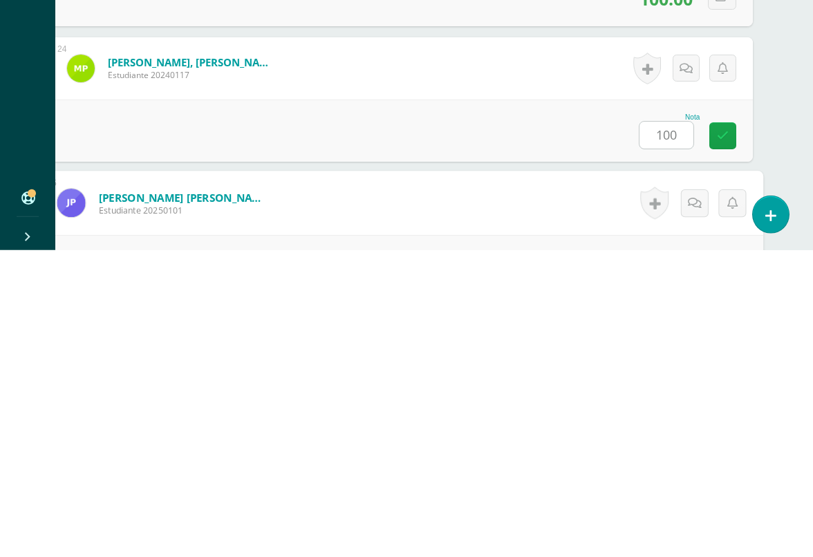
scroll to position [3387, 32]
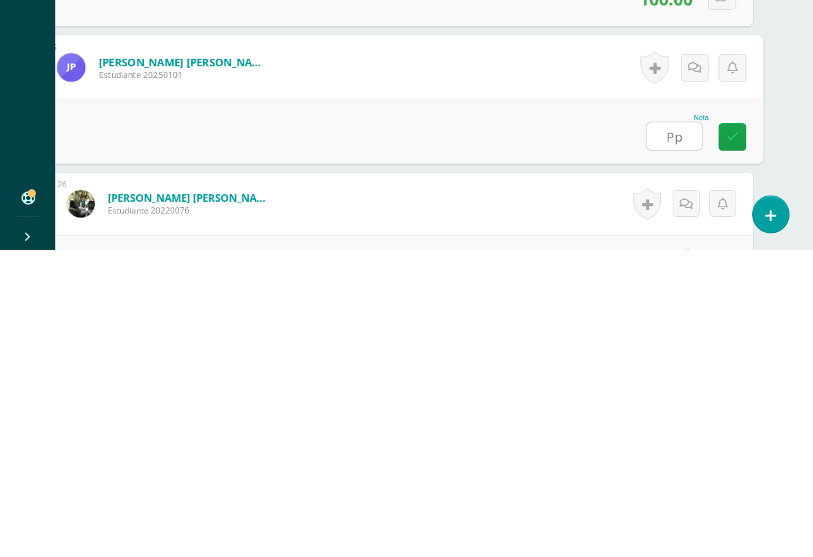
type input "P"
type input "100"
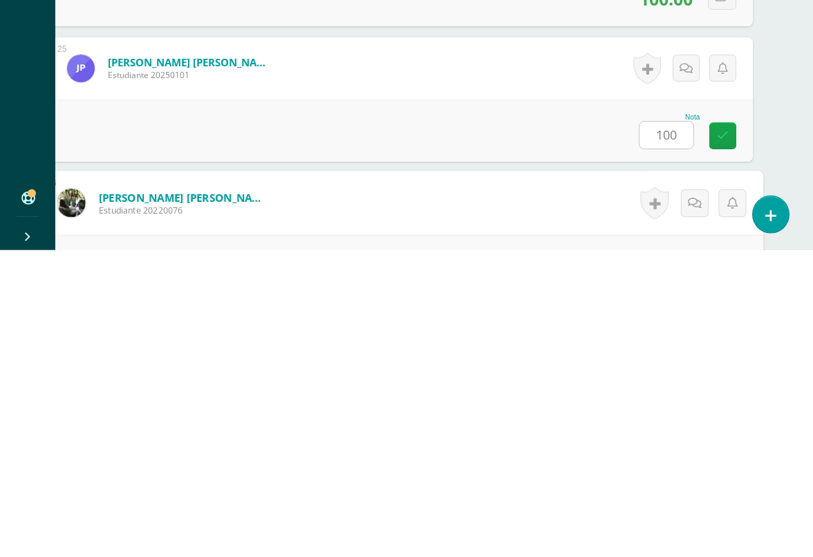
scroll to position [3523, 32]
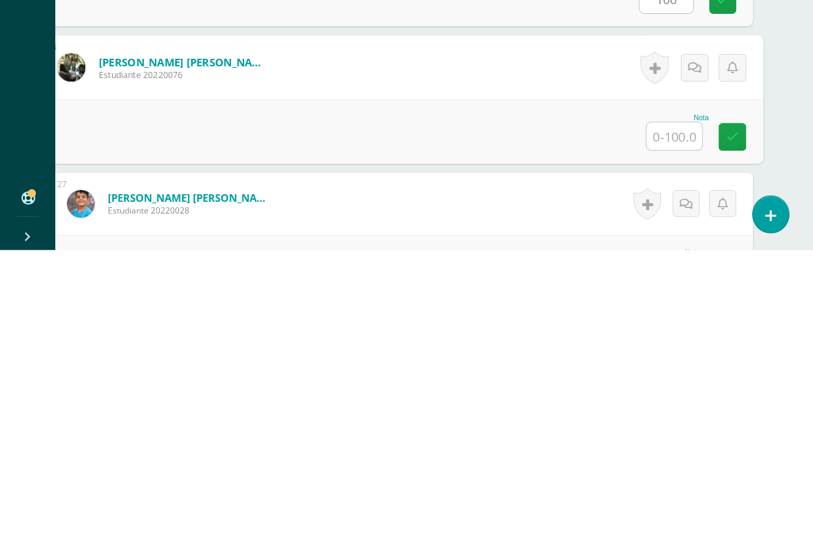
type input "Q"
type input "100"
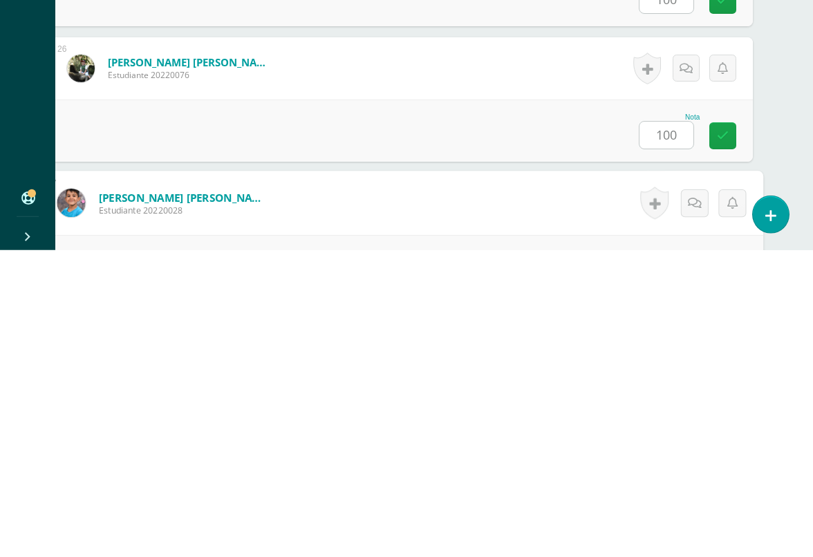
scroll to position [3658, 32]
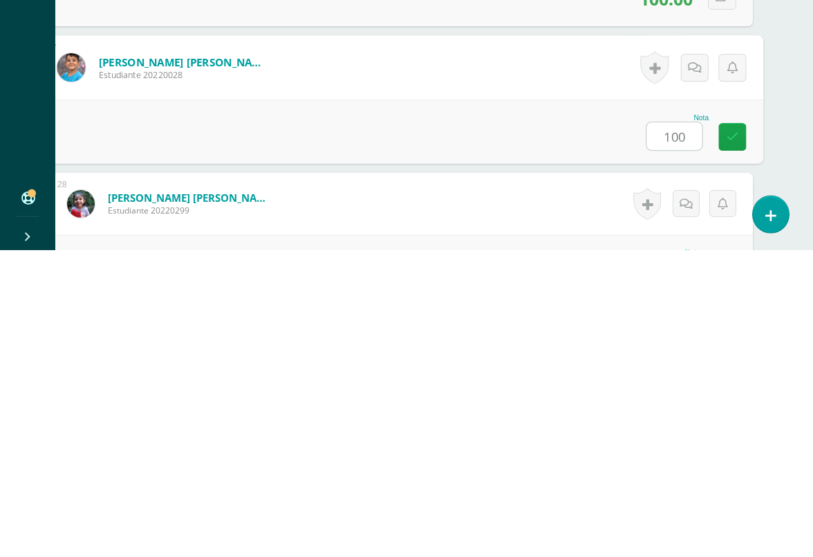
type input "100"
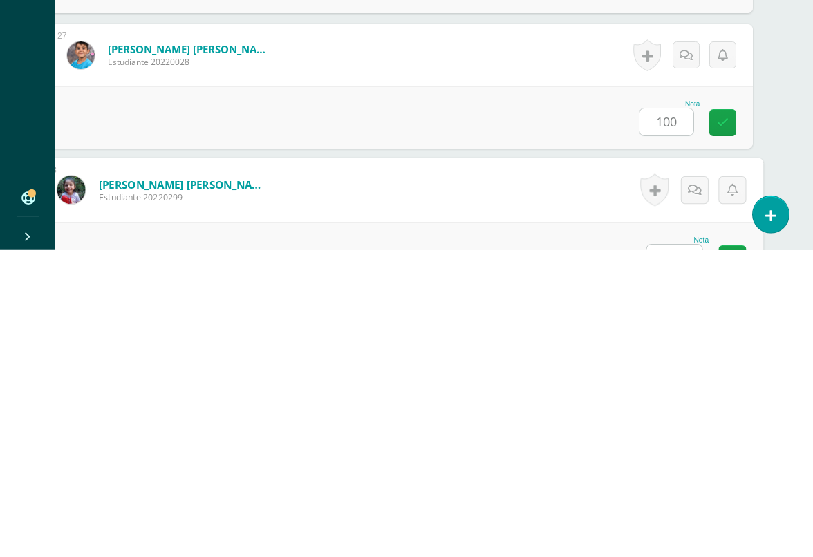
scroll to position [3793, 32]
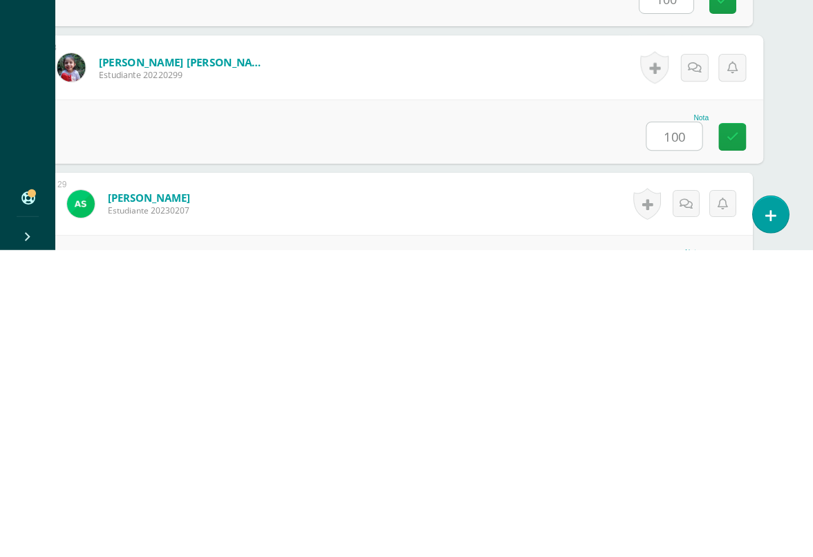
type input "100"
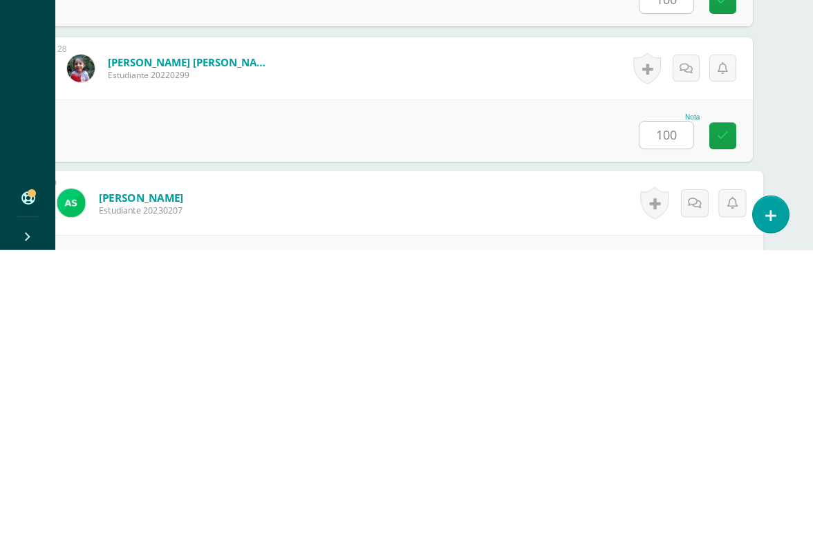
scroll to position [3929, 32]
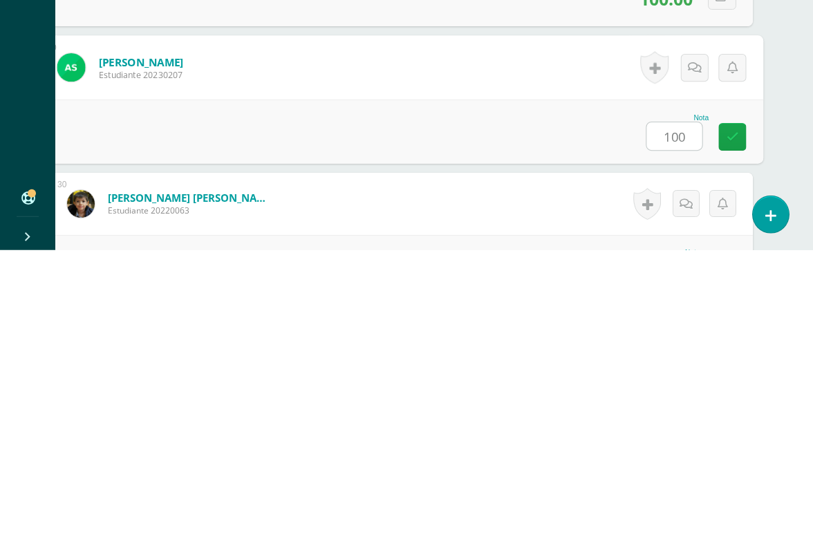
type input "100"
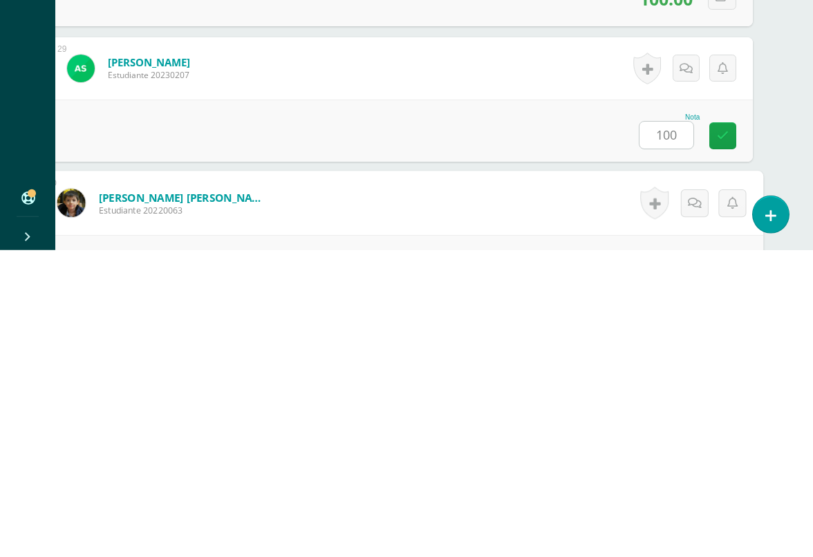
scroll to position [0, 0]
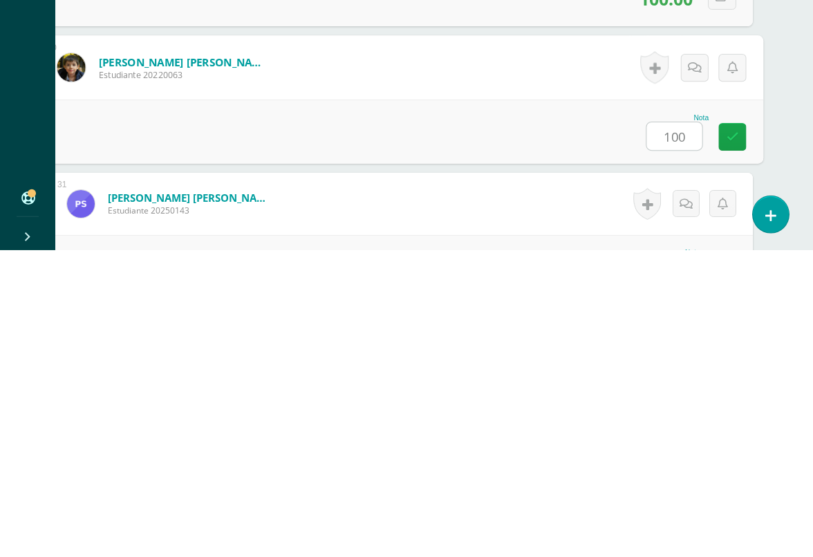
type input "100"
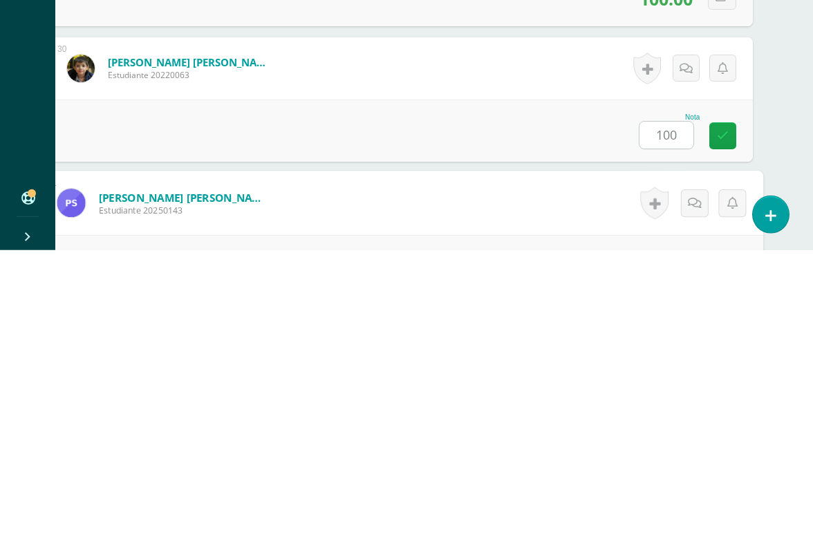
scroll to position [4200, 32]
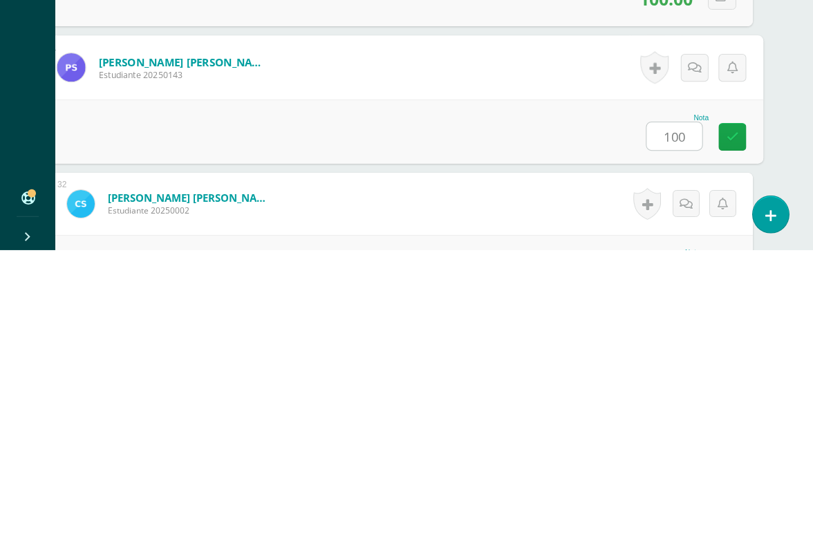
type input "100"
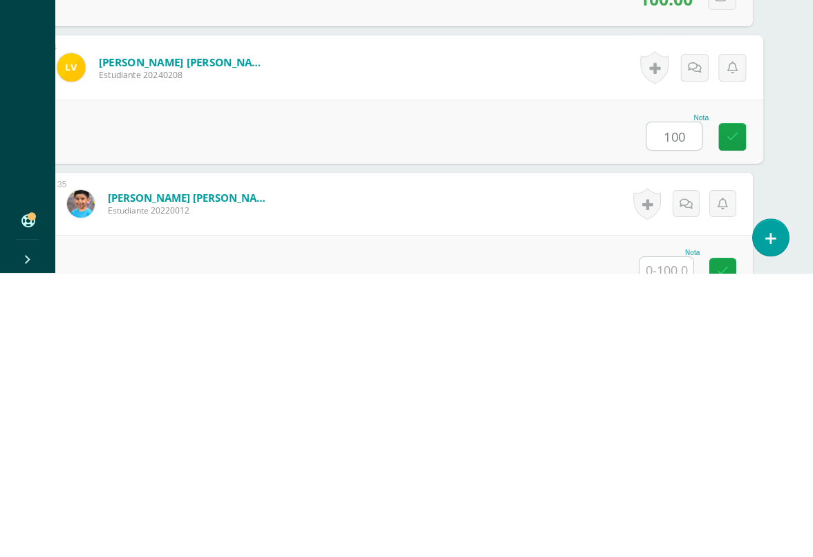
type input "100"
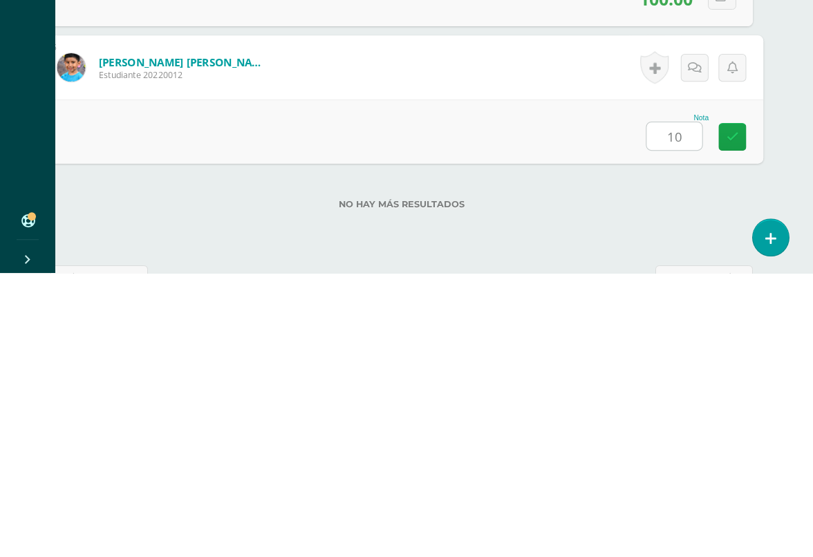
type input "100"
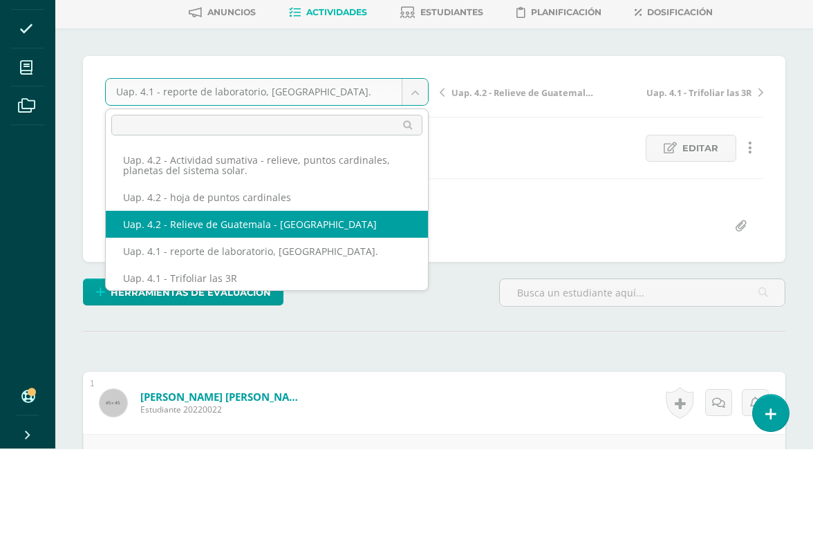
select select "/dashboard/teacher/grade-activity/227782/"
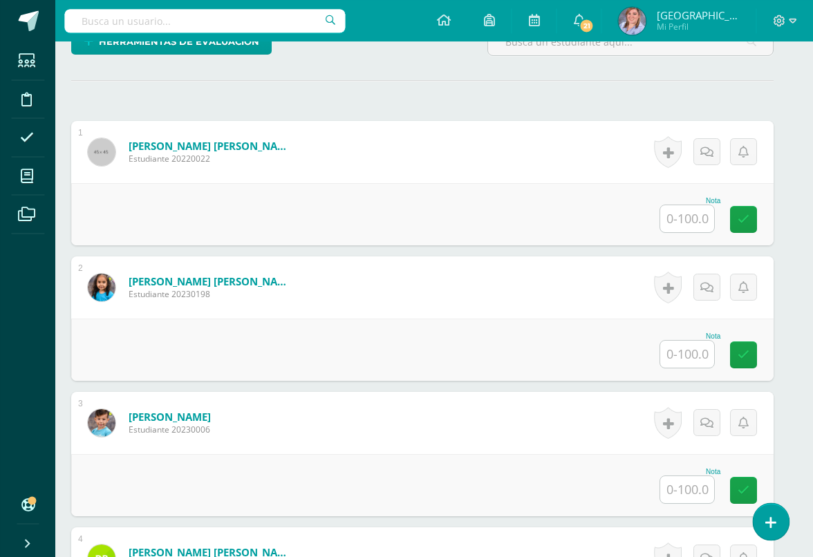
scroll to position [359, 12]
click at [686, 356] on input "text" at bounding box center [687, 354] width 54 height 27
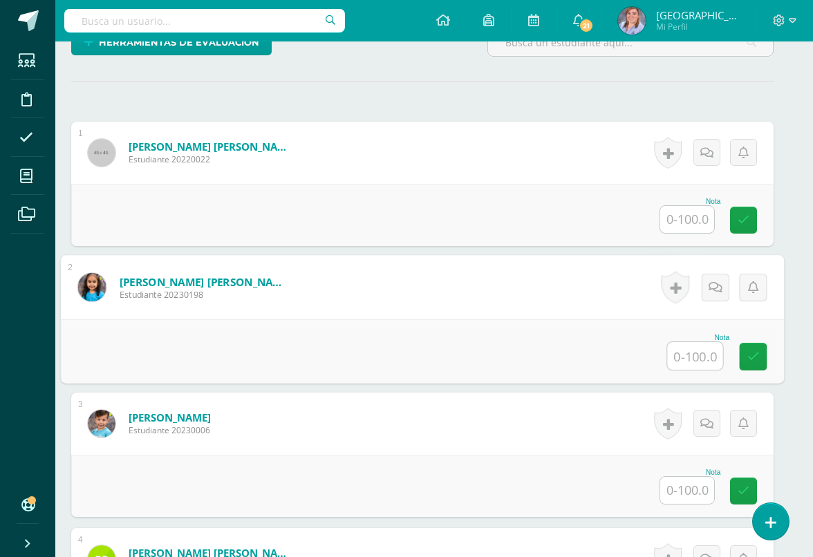
scroll to position [358, 32]
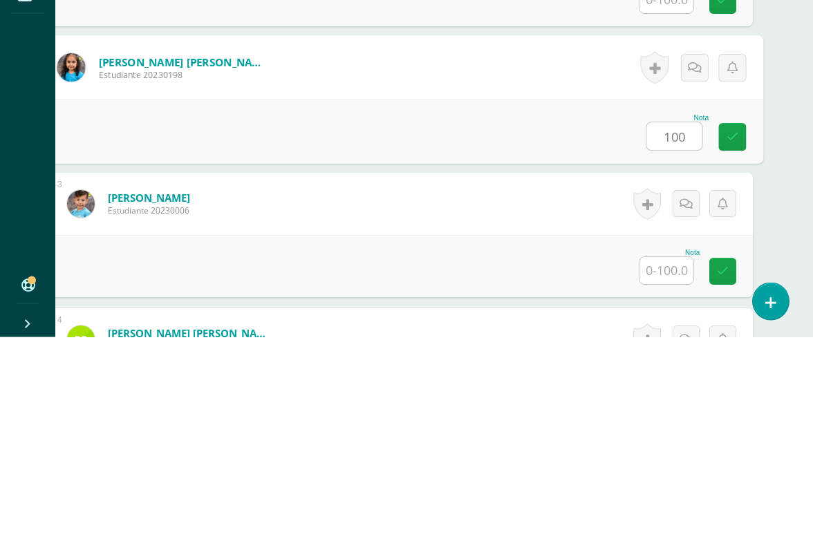
type input "100"
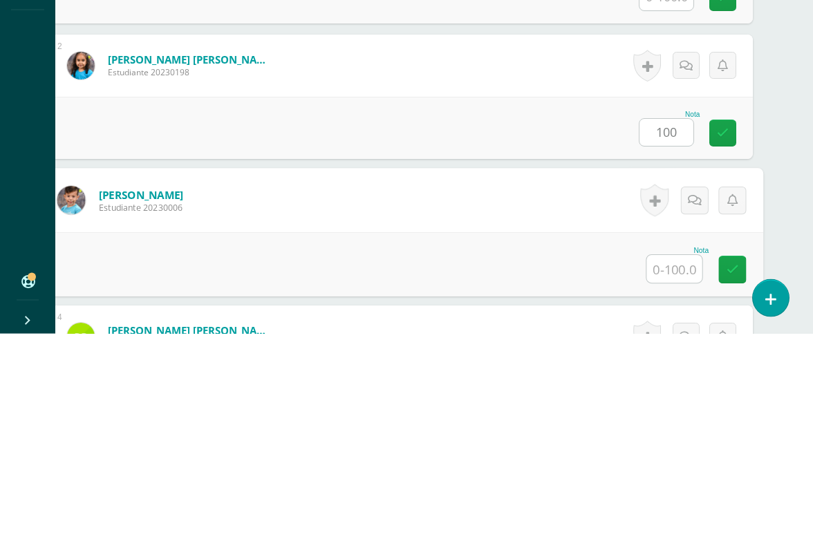
scroll to position [407, 32]
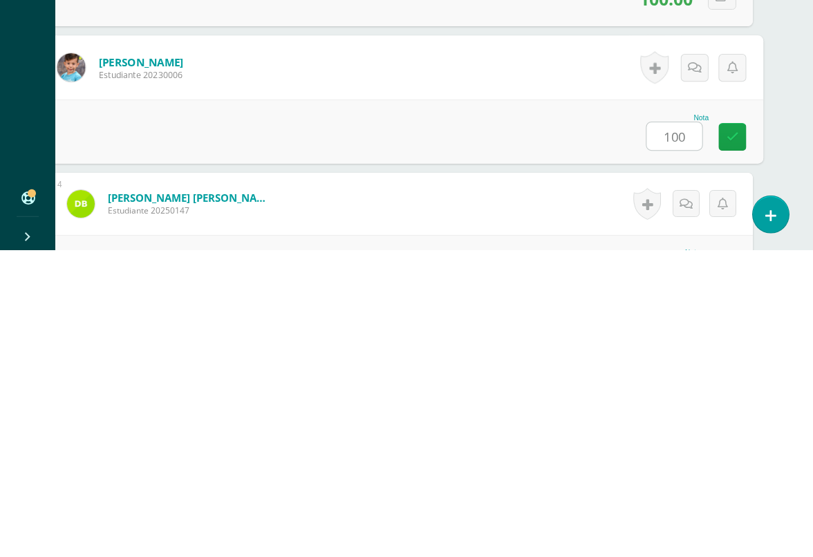
type input "100"
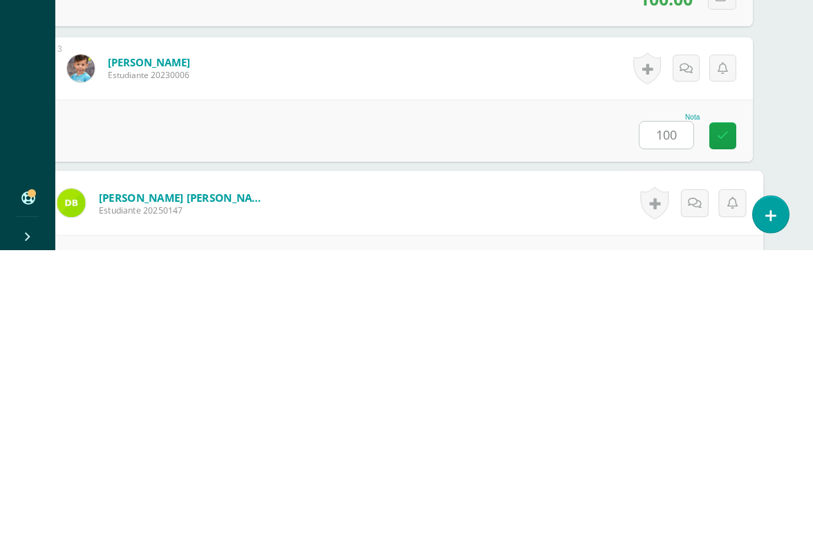
scroll to position [543, 32]
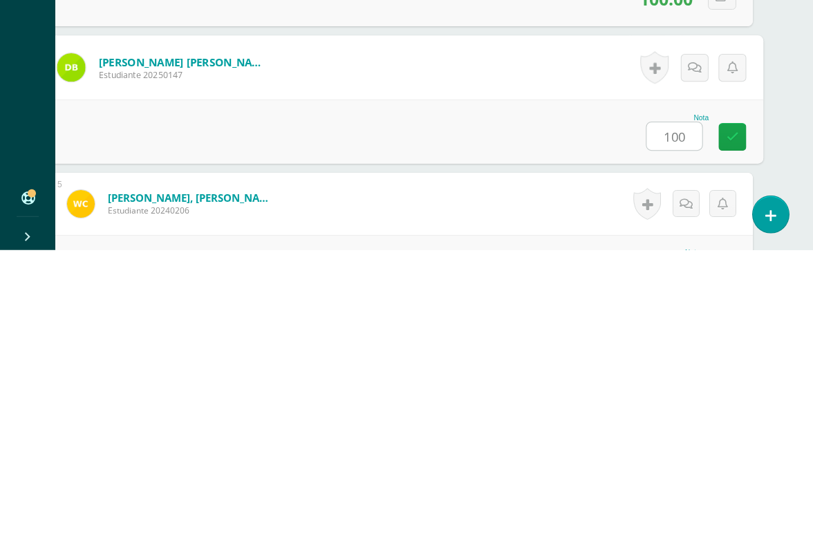
type input "100"
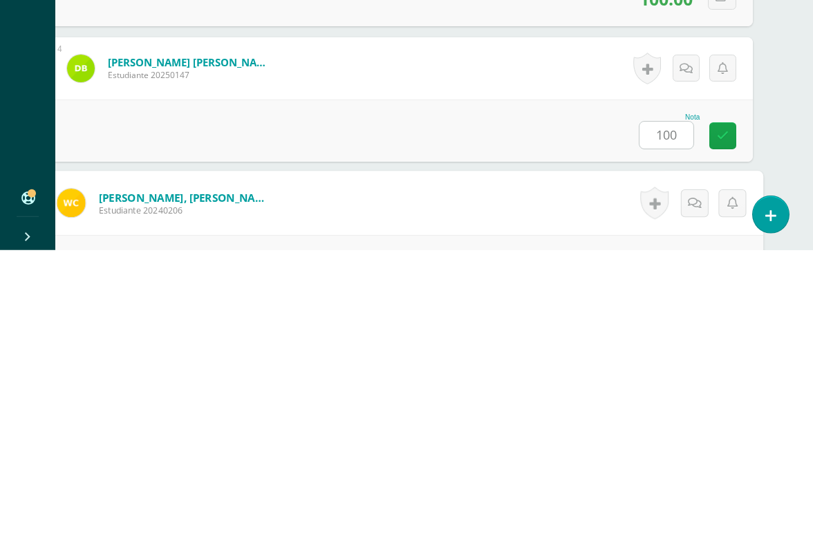
scroll to position [678, 32]
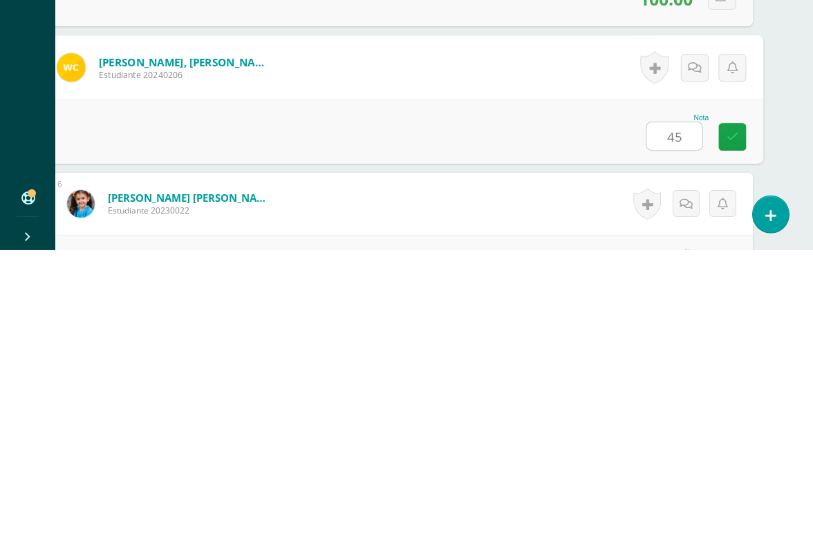
type input "45"
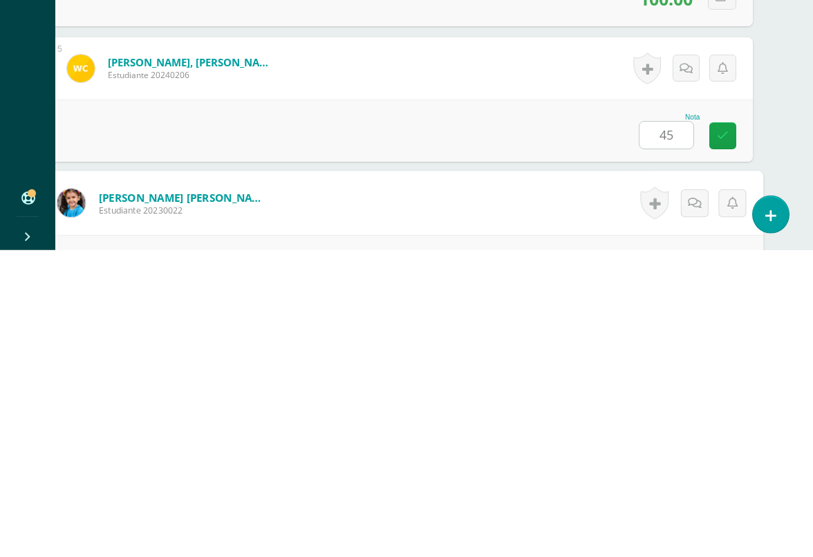
scroll to position [813, 32]
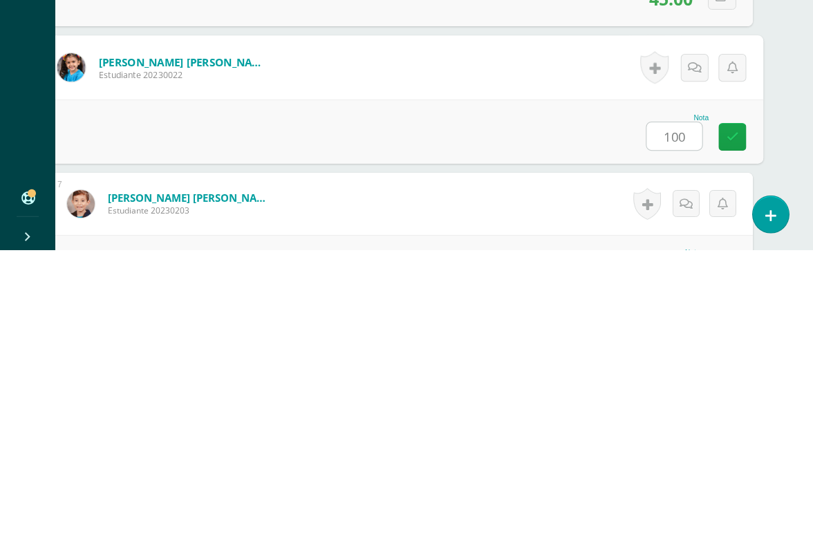
type input "100"
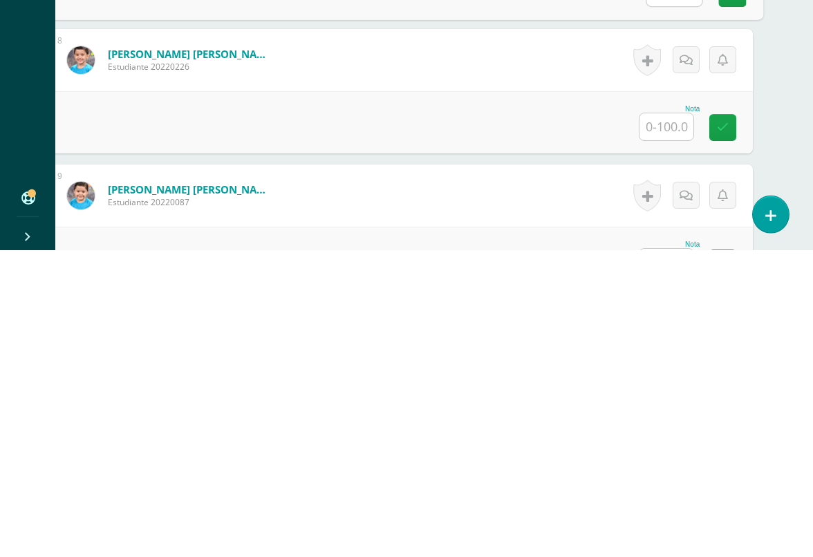
scroll to position [1095, 32]
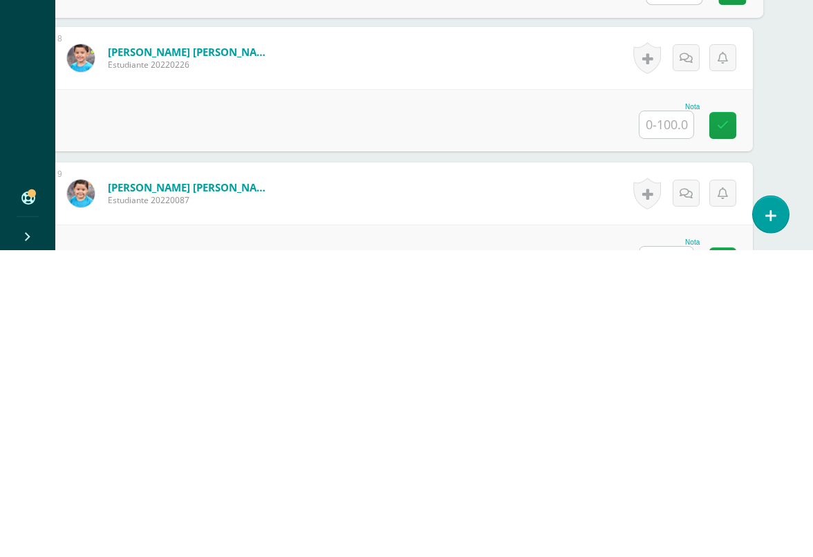
click at [663, 418] on input "text" at bounding box center [666, 431] width 54 height 27
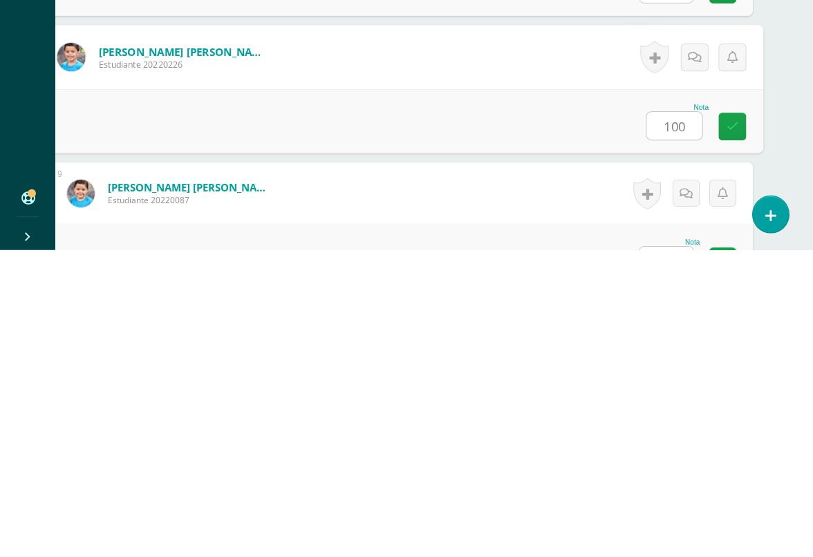
type input "100"
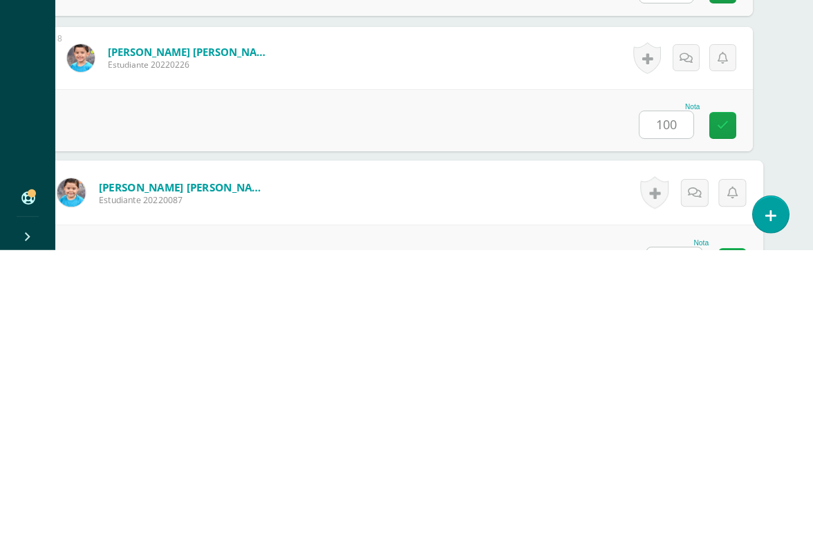
scroll to position [1220, 32]
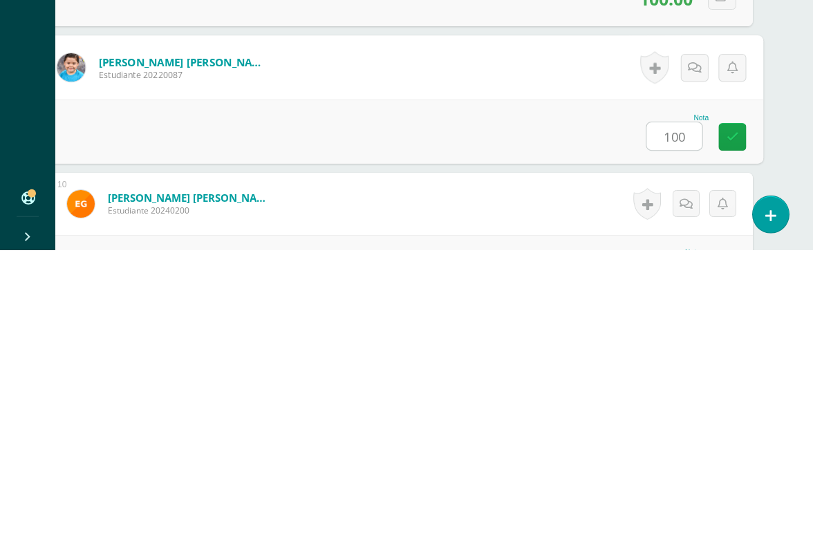
type input "100"
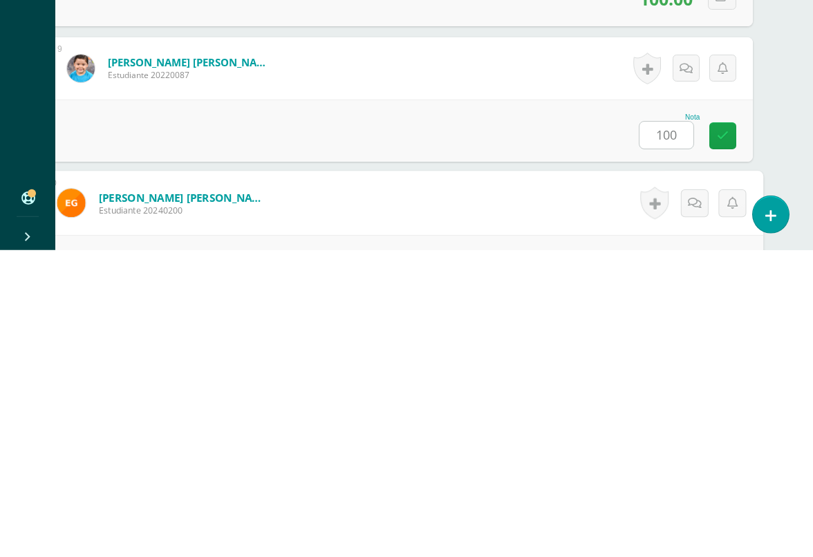
scroll to position [1355, 32]
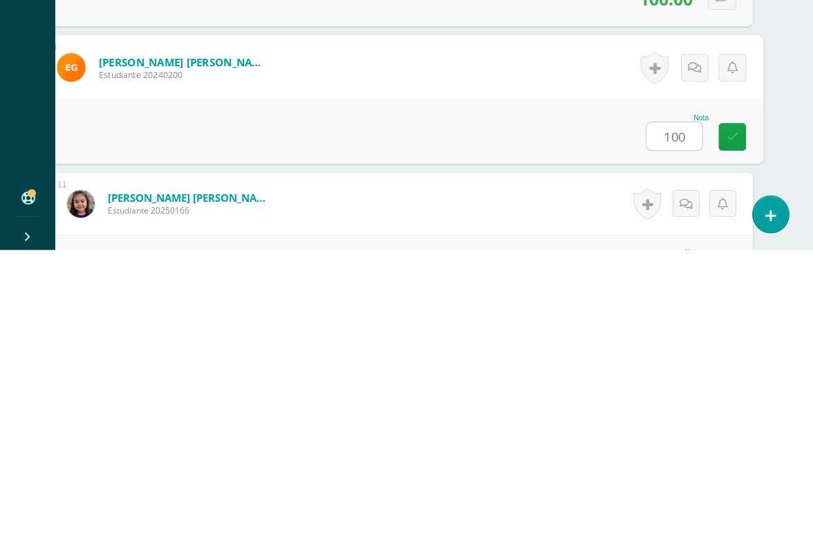
type input "100"
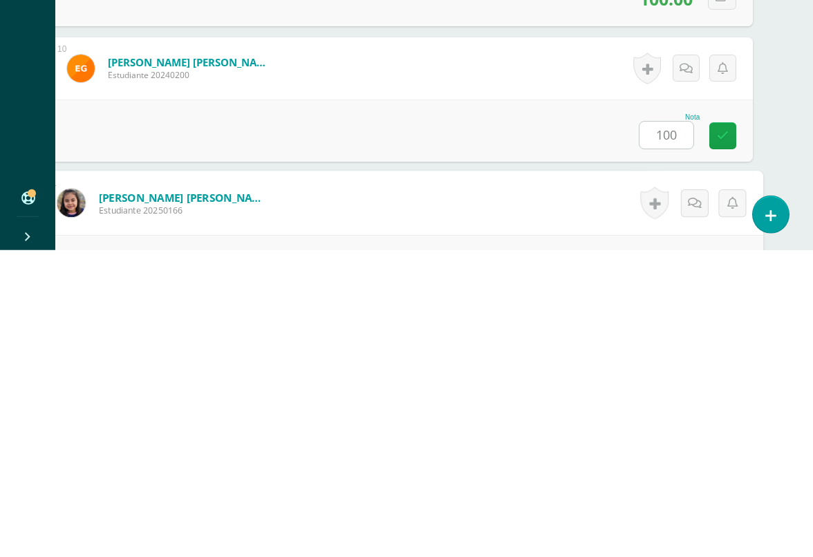
scroll to position [1491, 32]
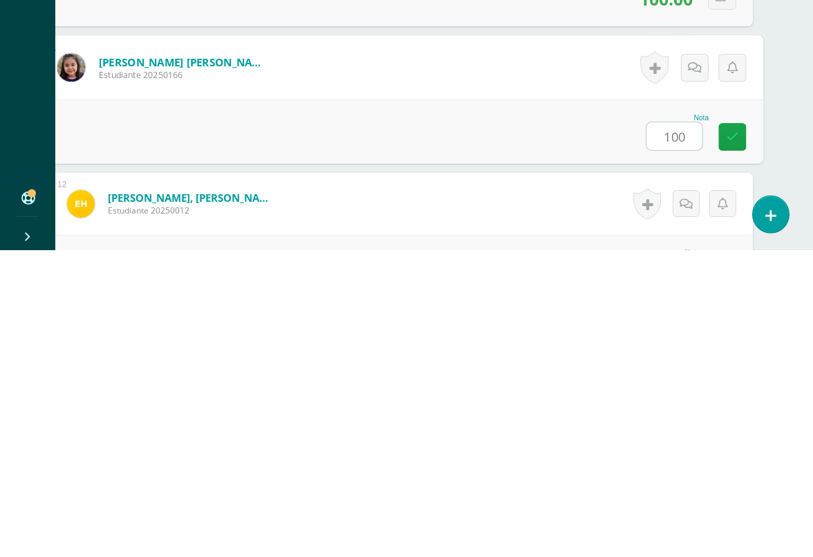
type input "100"
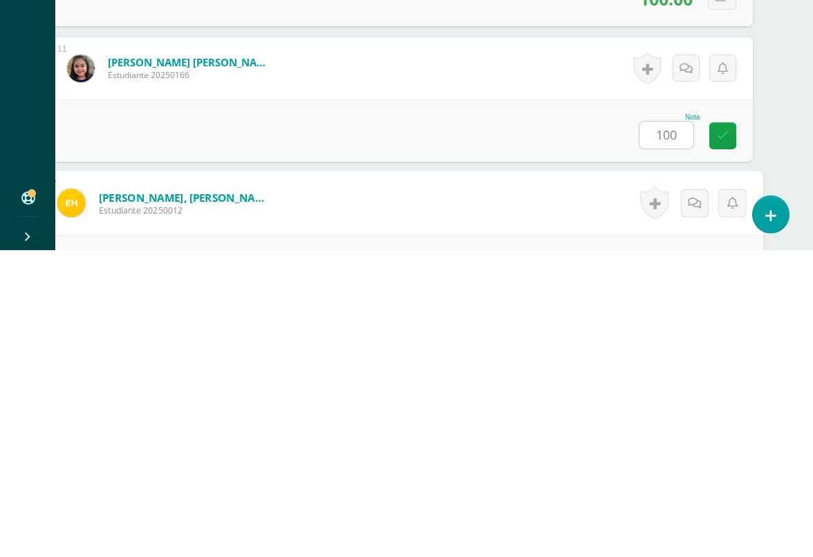
scroll to position [1626, 32]
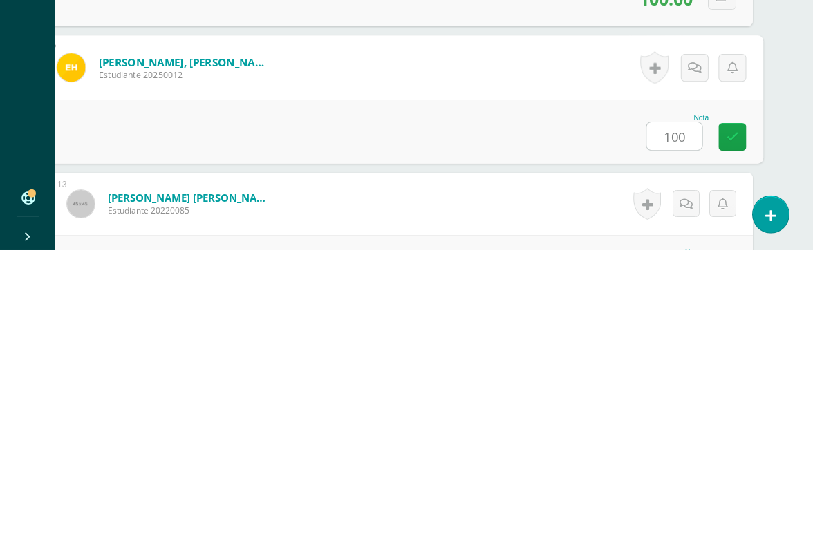
type input "100"
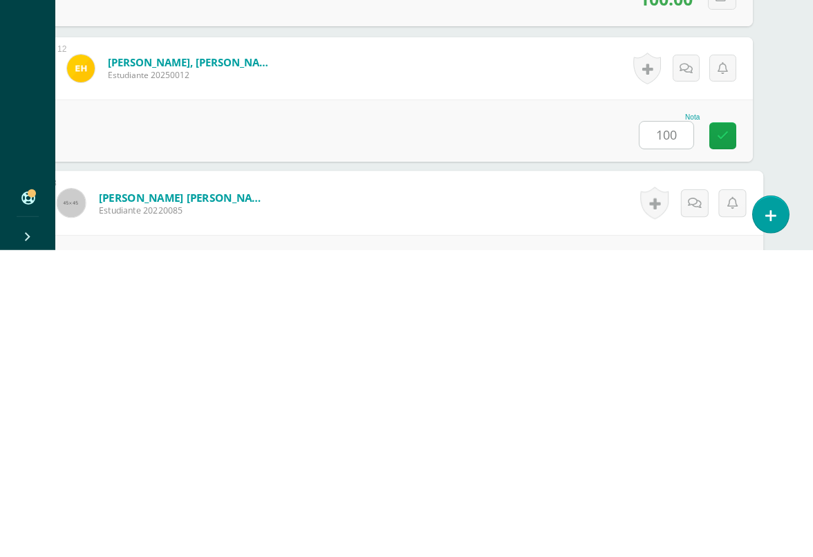
scroll to position [1762, 32]
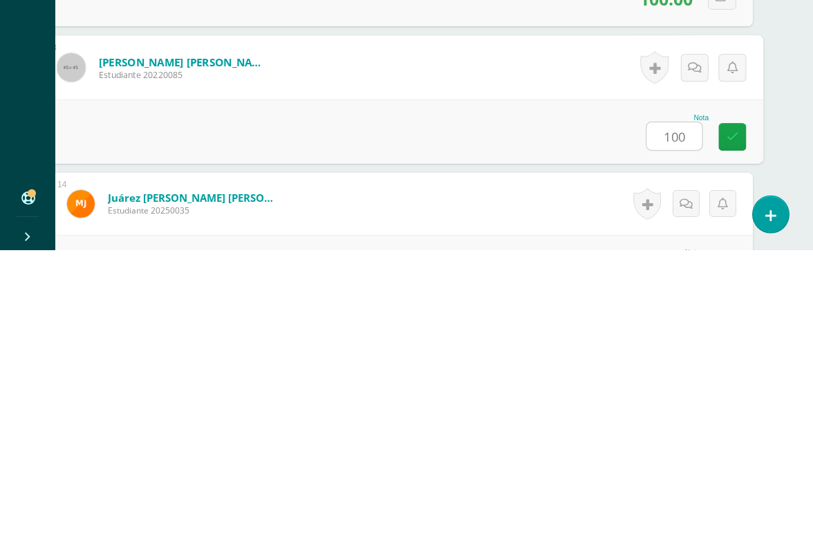
type input "100"
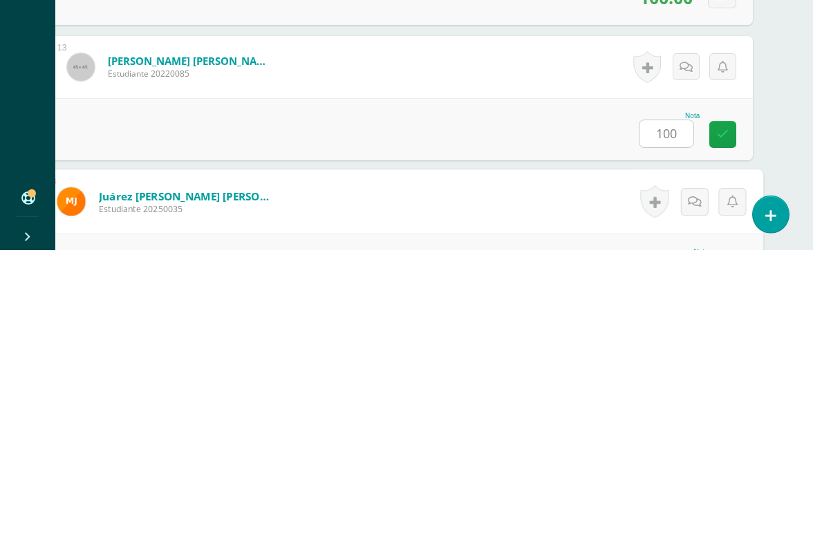
scroll to position [1897, 32]
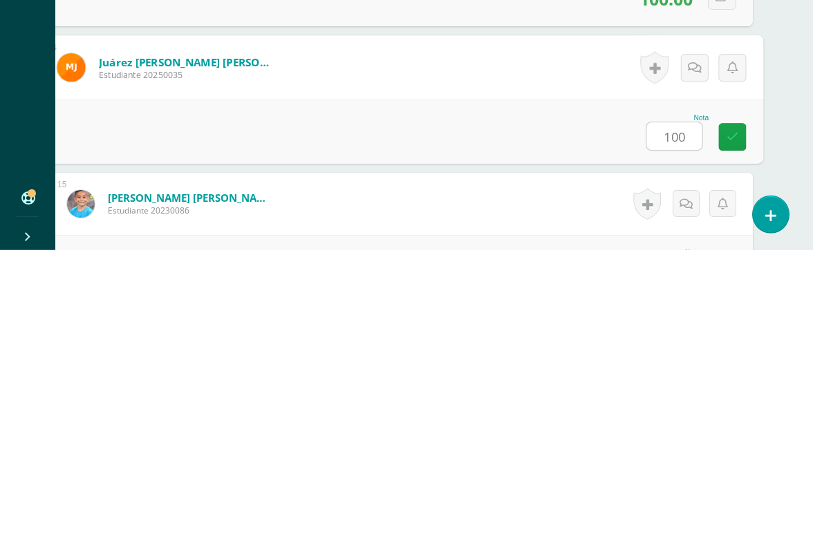
type input "100"
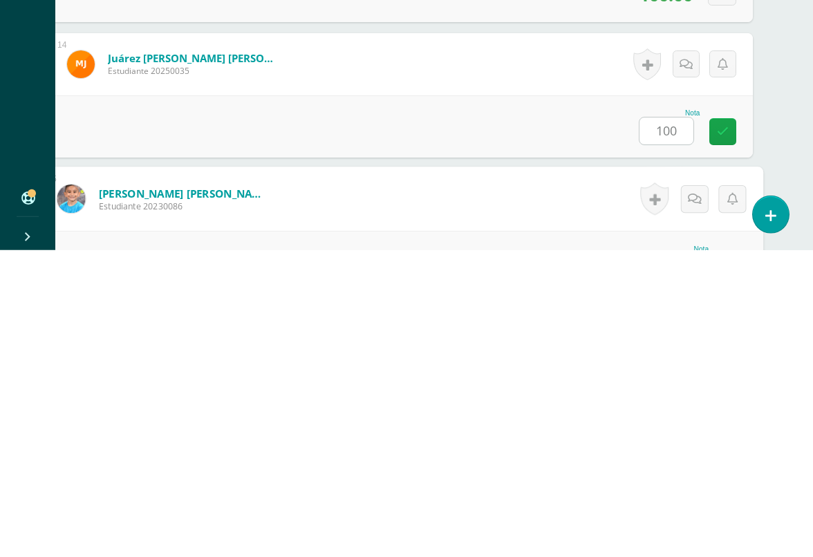
scroll to position [2033, 32]
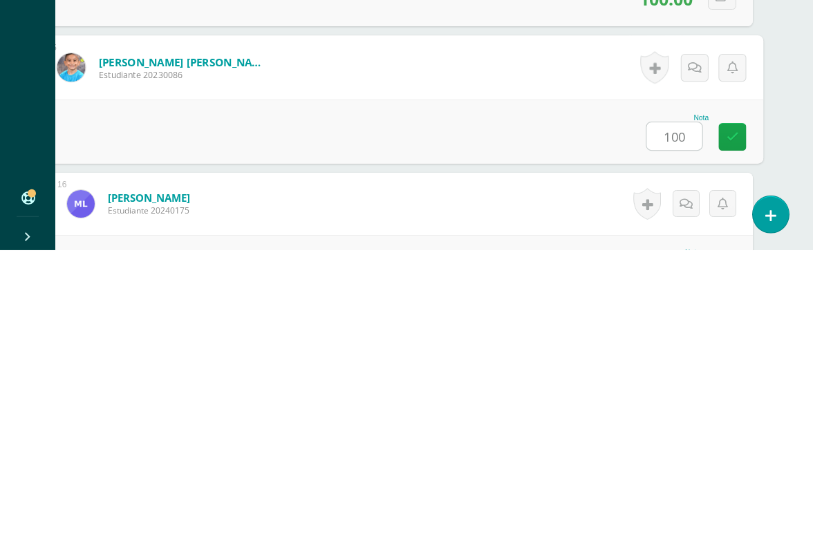
type input "100"
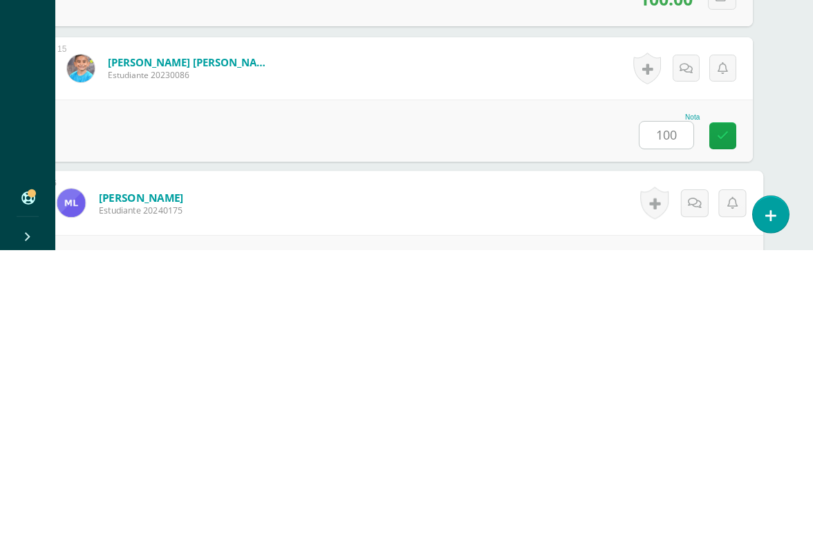
scroll to position [2168, 32]
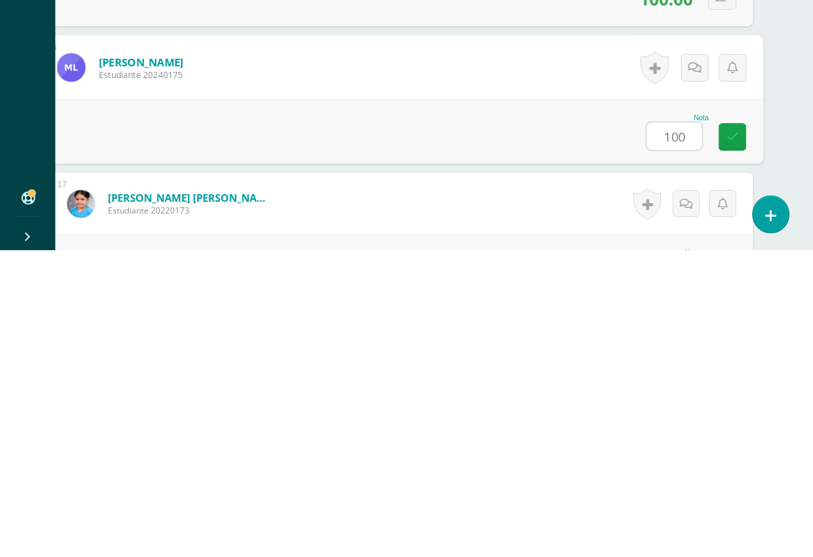
type input "100"
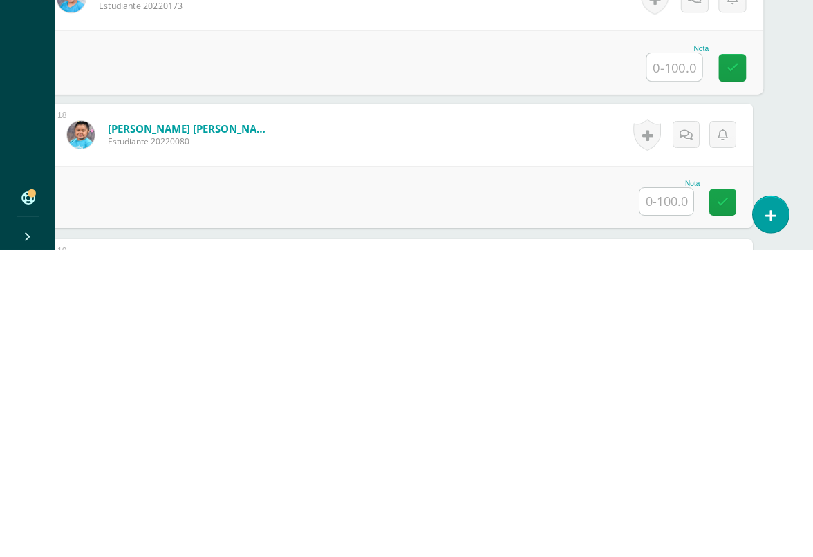
scroll to position [2377, 32]
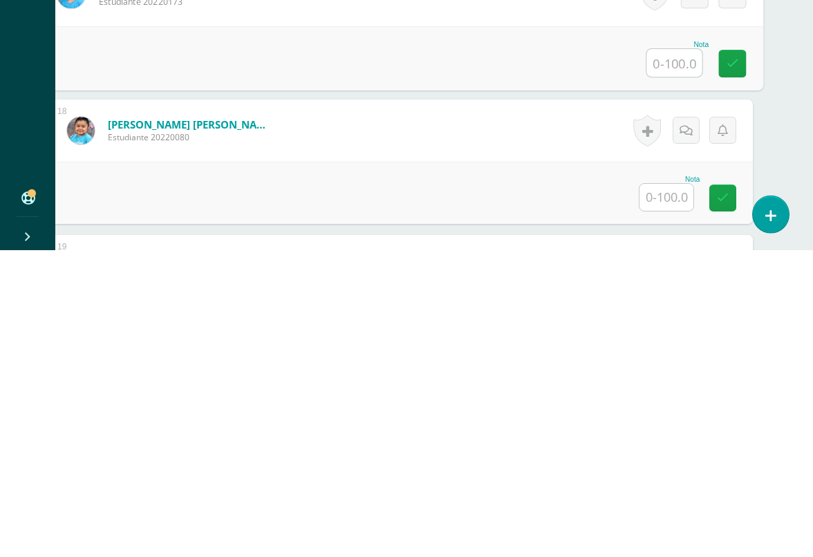
click at [656, 491] on input "text" at bounding box center [666, 504] width 54 height 27
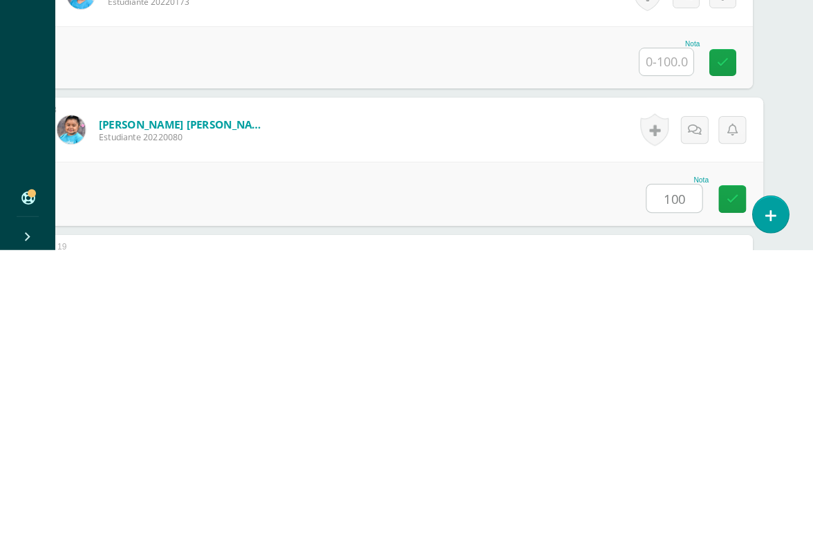
type input "100"
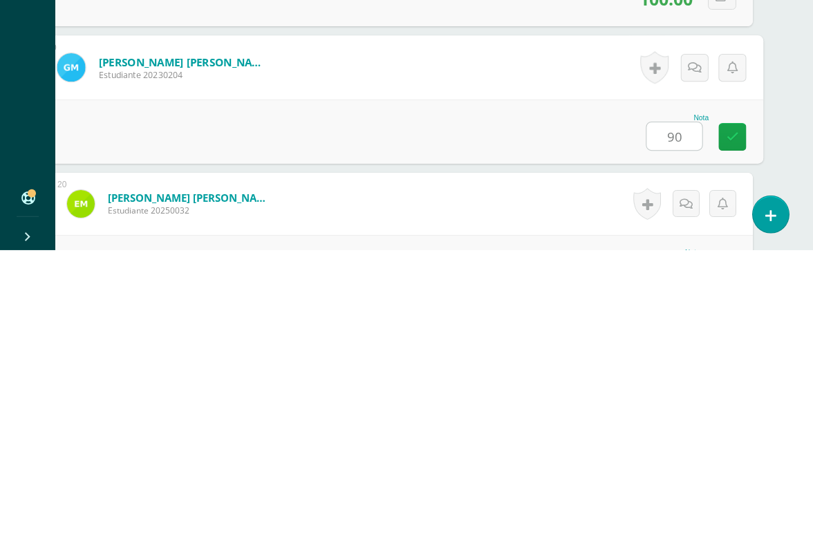
type input "90"
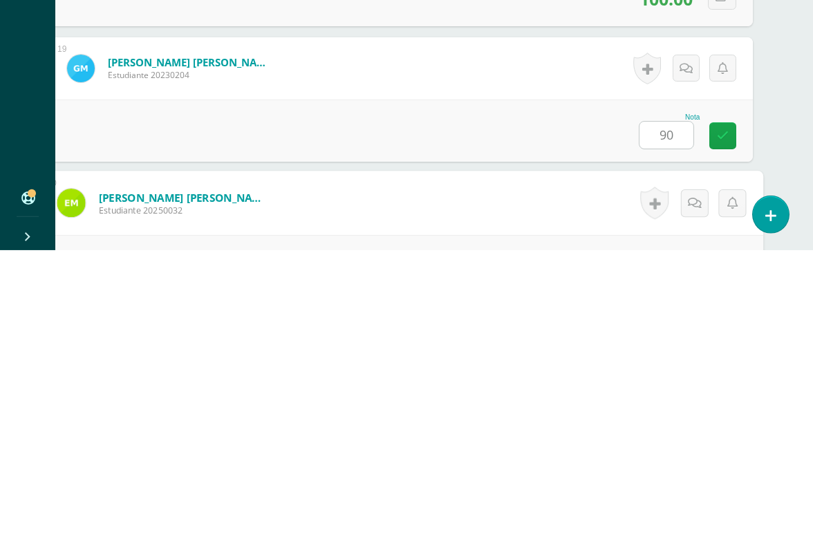
scroll to position [2710, 32]
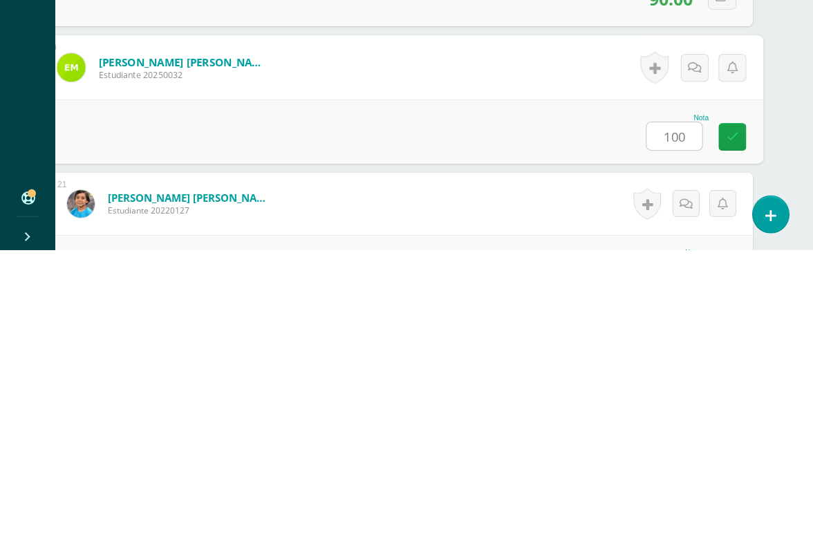
type input "100"
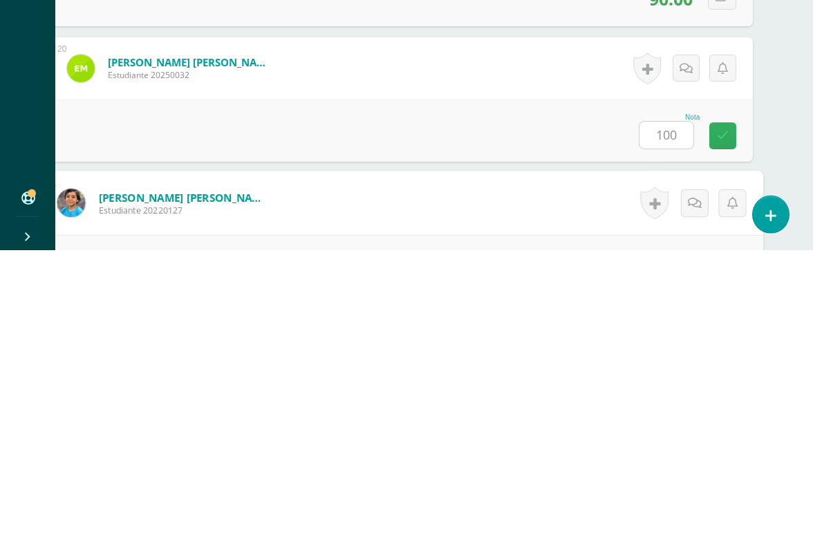
scroll to position [2845, 32]
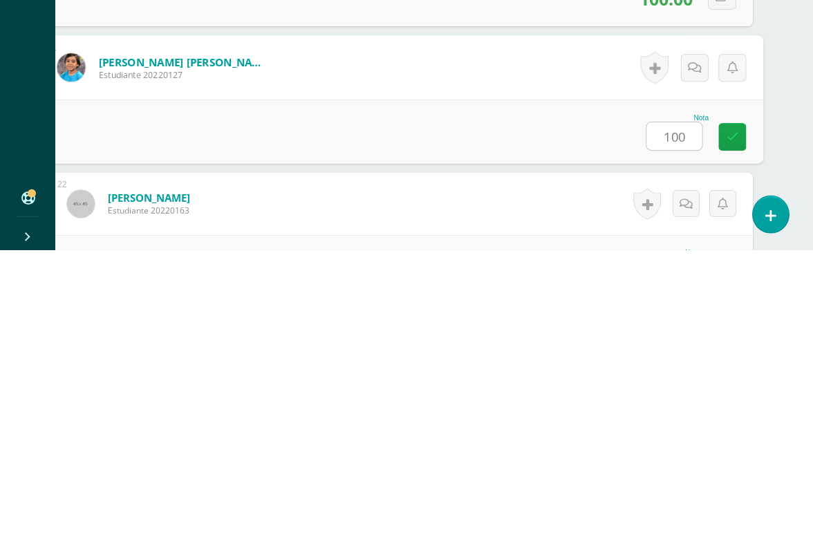
type input "100"
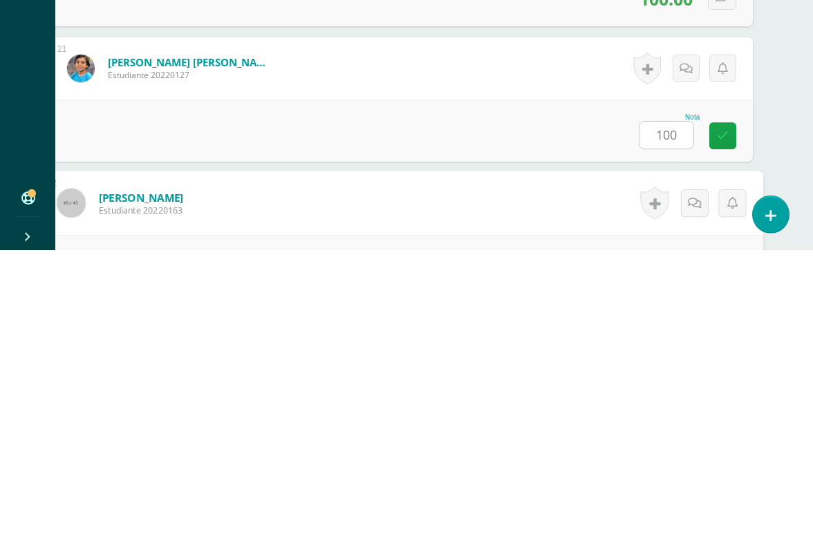
scroll to position [2981, 32]
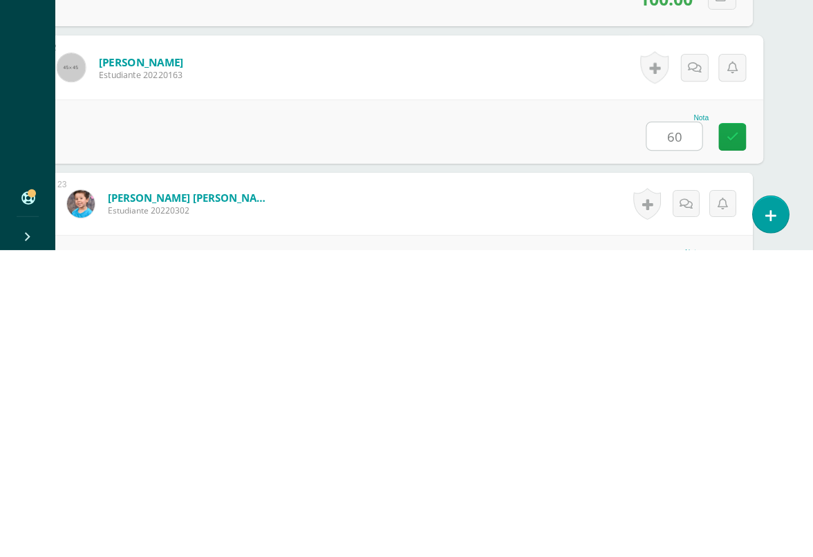
type input "60"
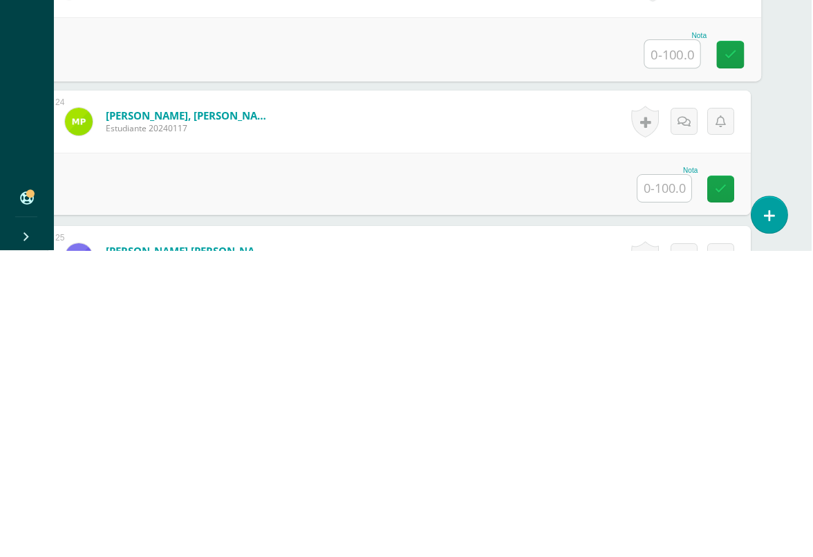
scroll to position [3198, 32]
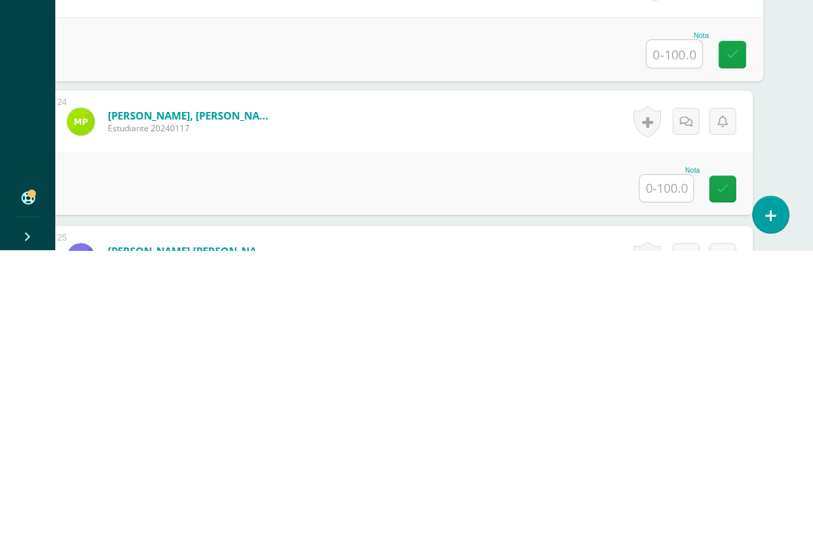
click at [659, 482] on input "text" at bounding box center [666, 495] width 54 height 27
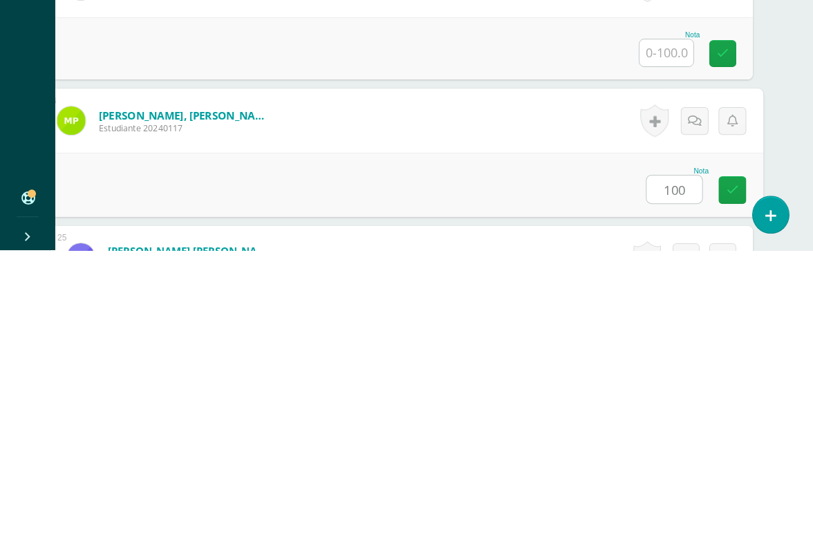
type input "100"
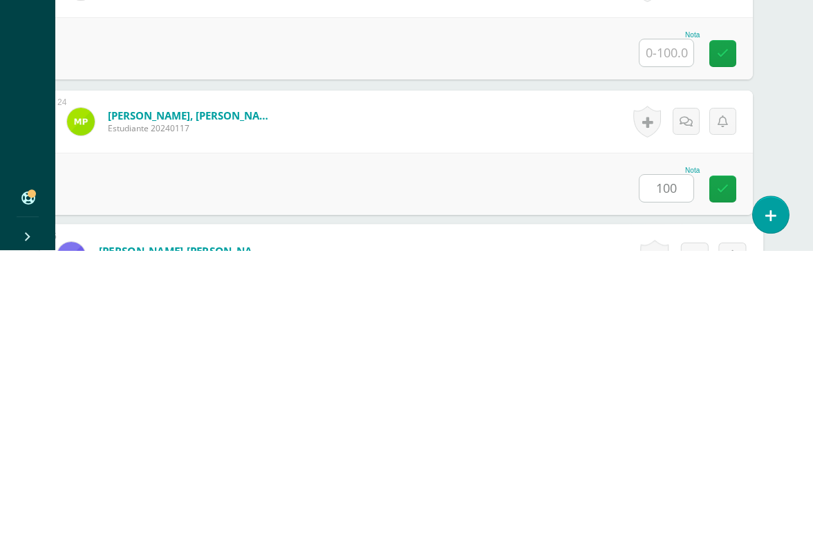
scroll to position [3387, 32]
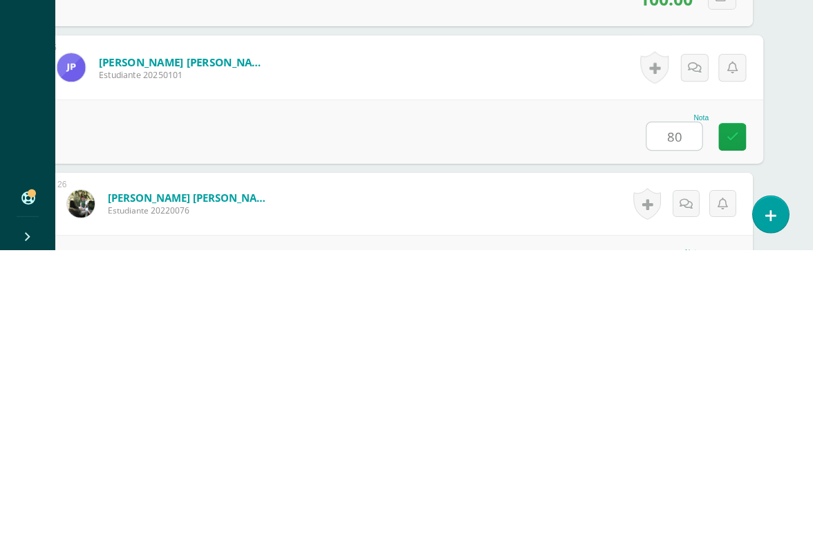
type input "80"
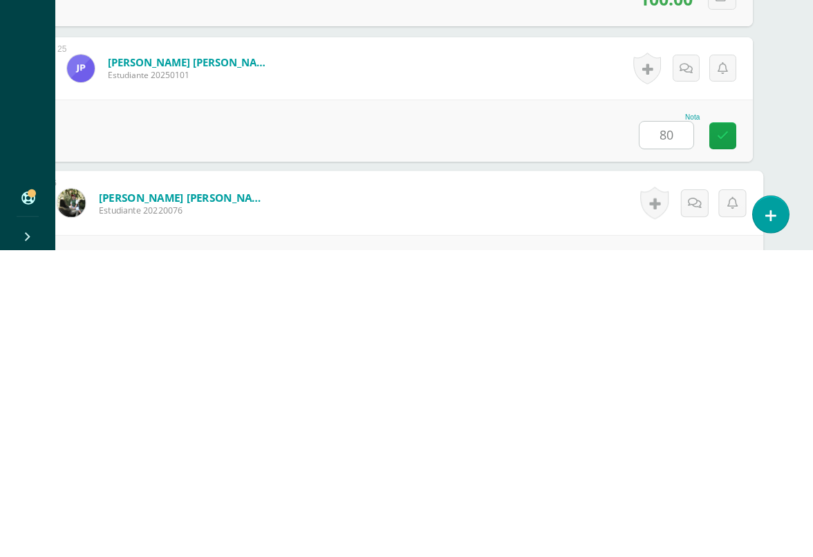
scroll to position [3523, 32]
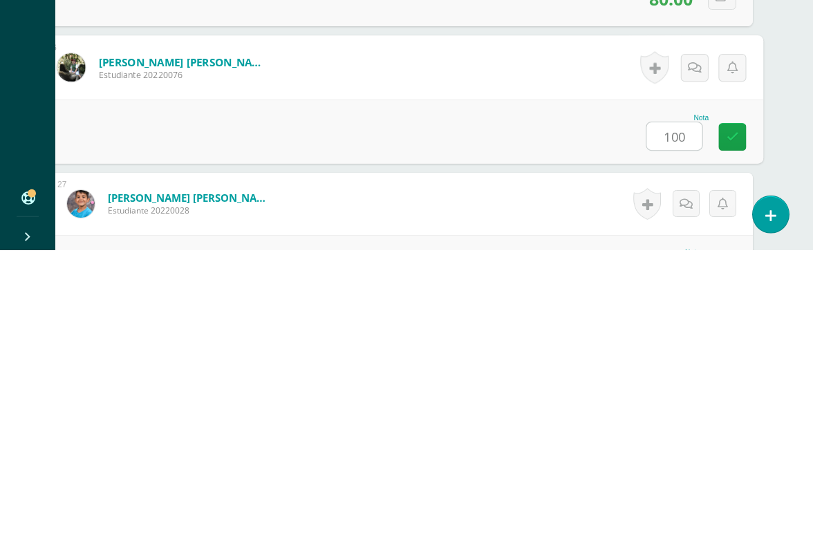
type input "100"
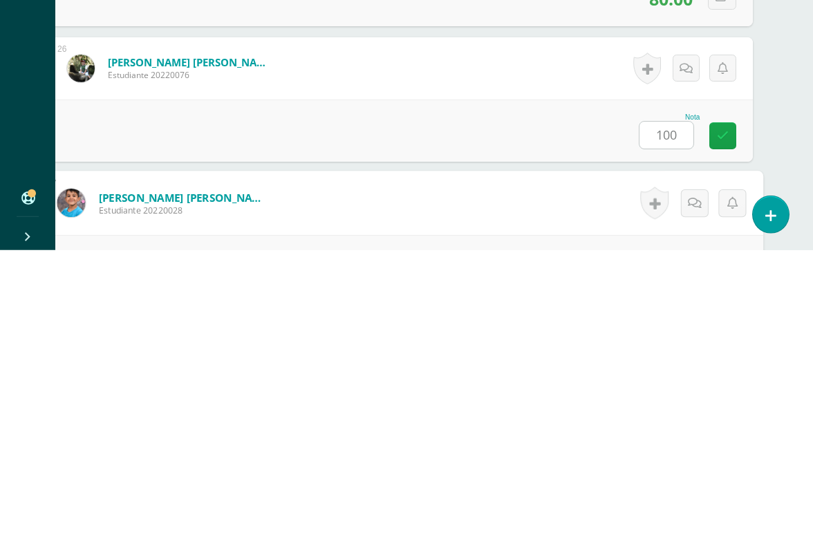
scroll to position [3658, 32]
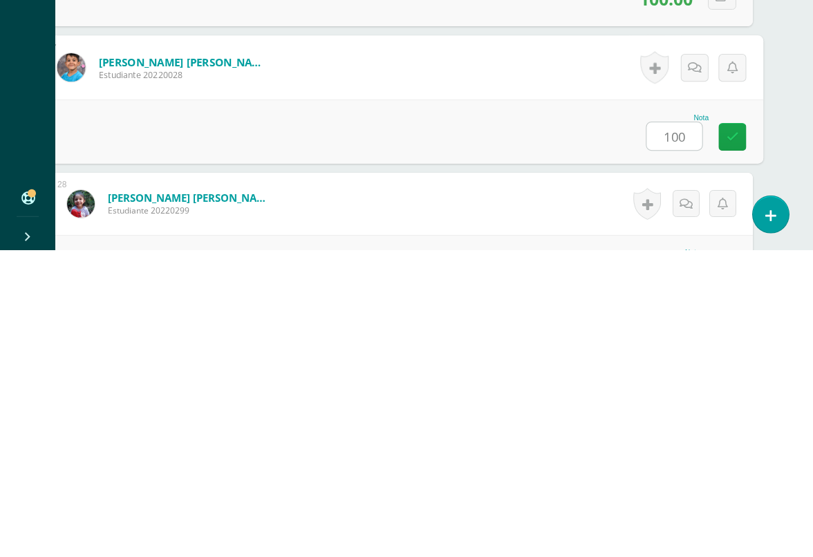
type input "100"
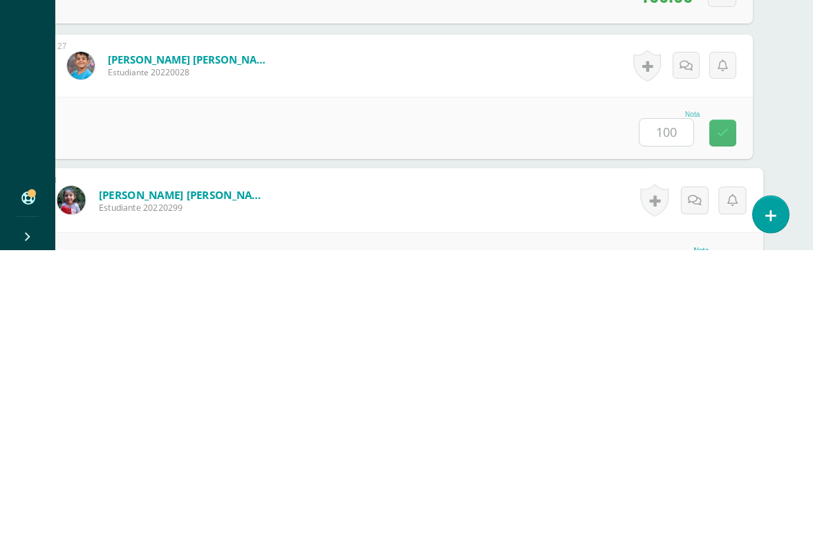
scroll to position [3793, 32]
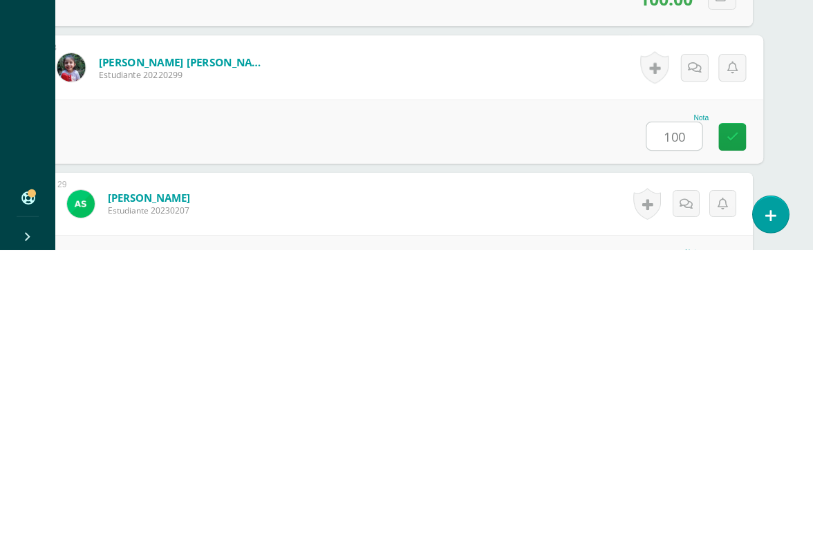
type input "100"
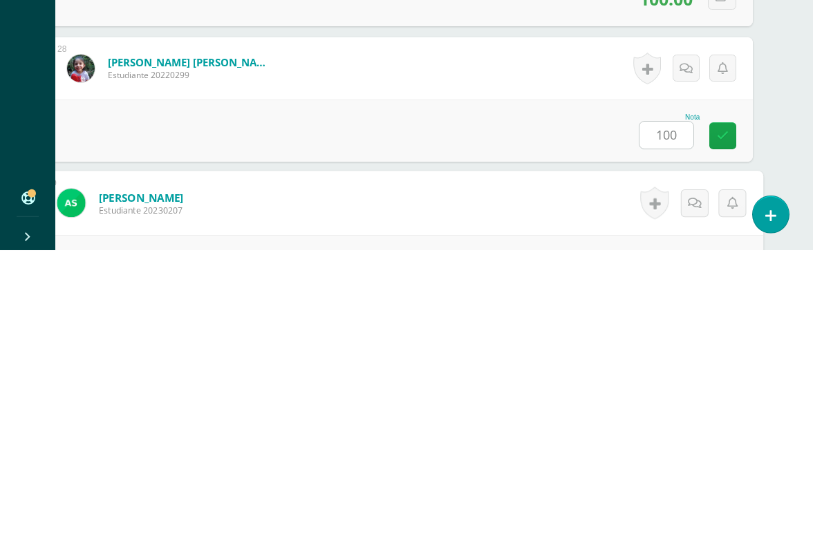
scroll to position [3929, 32]
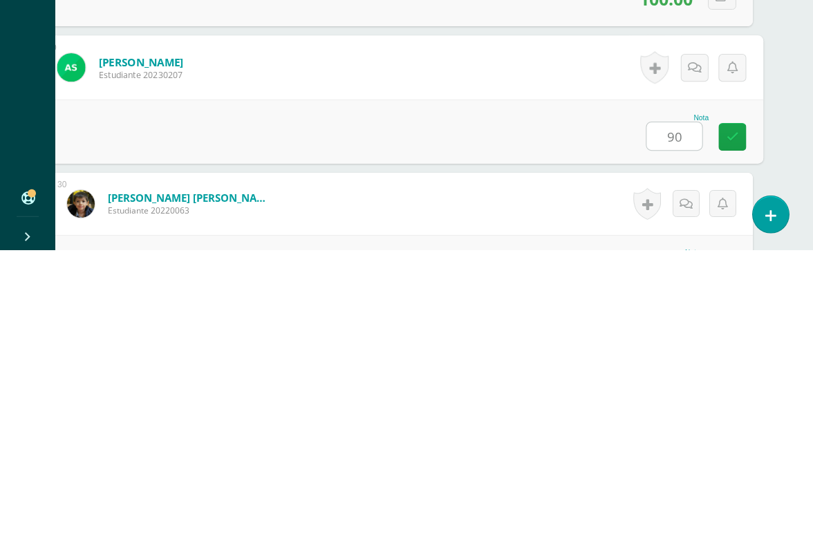
type input "90"
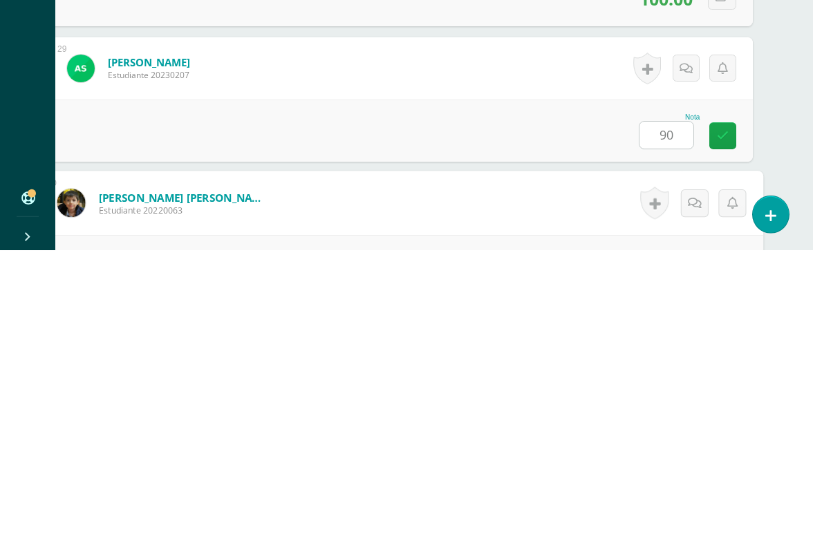
scroll to position [4064, 32]
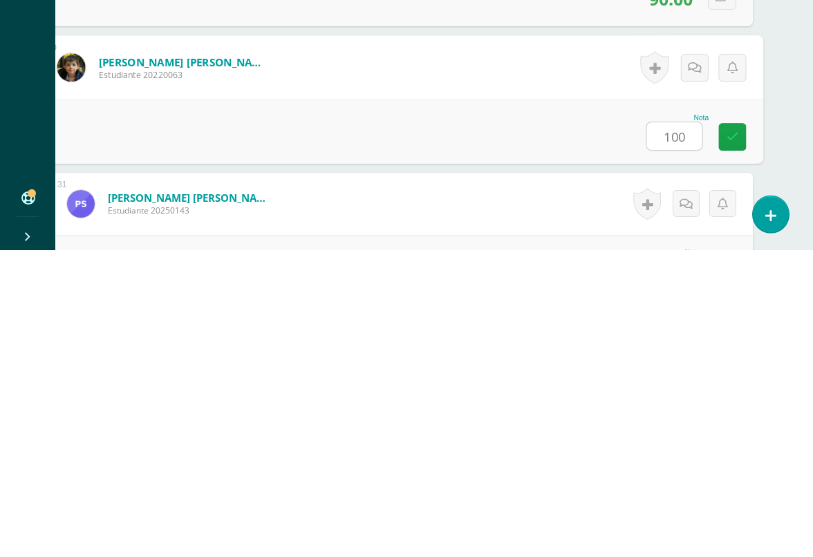
type input "100"
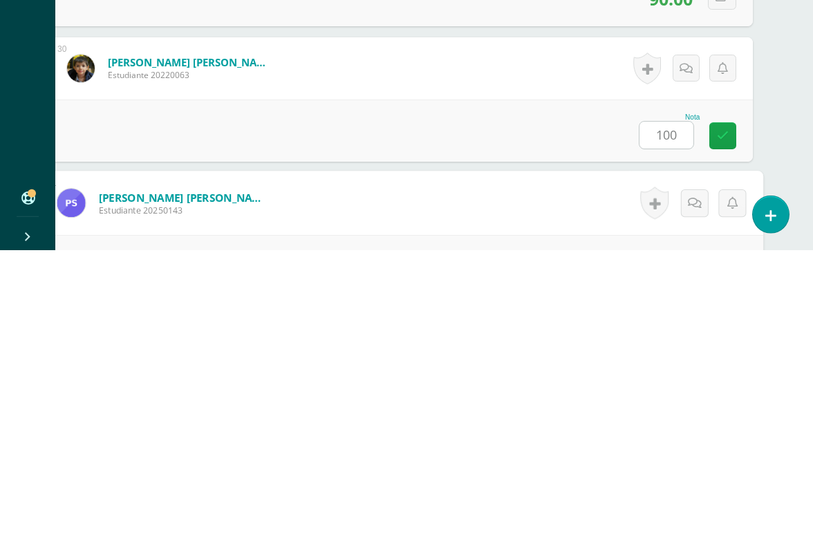
scroll to position [4200, 32]
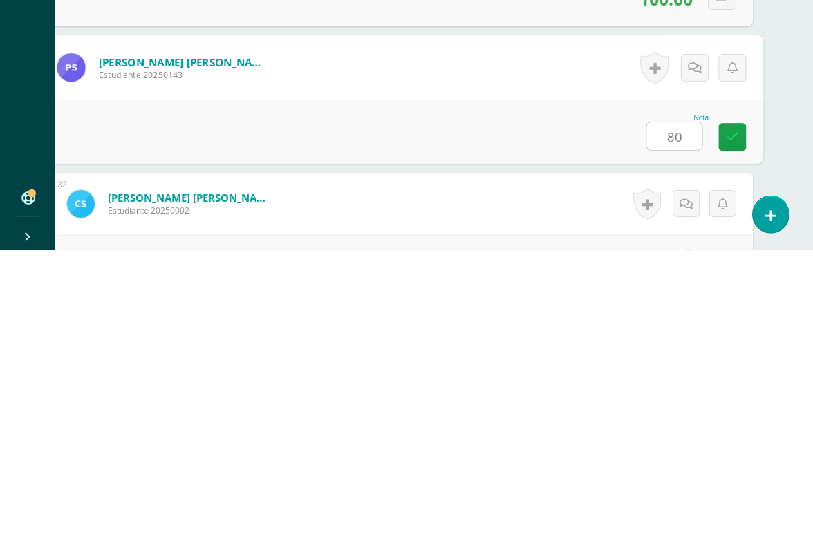
type input "80"
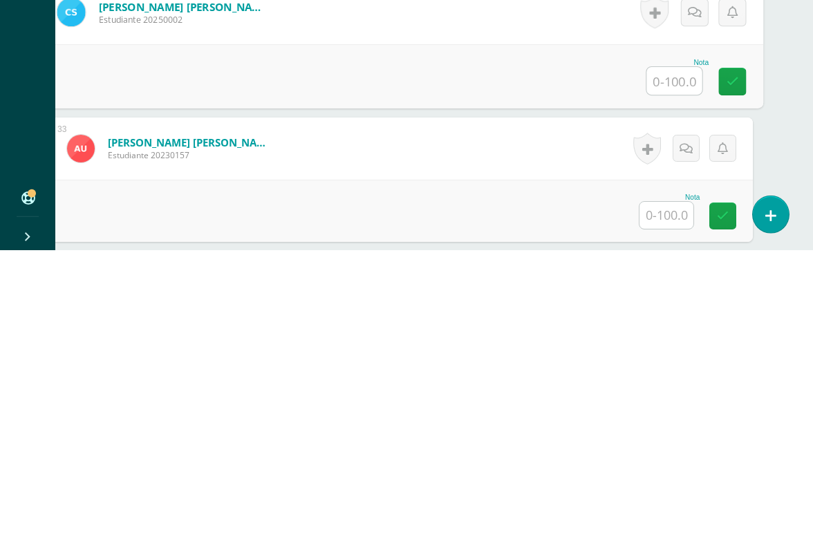
scroll to position [4394, 32]
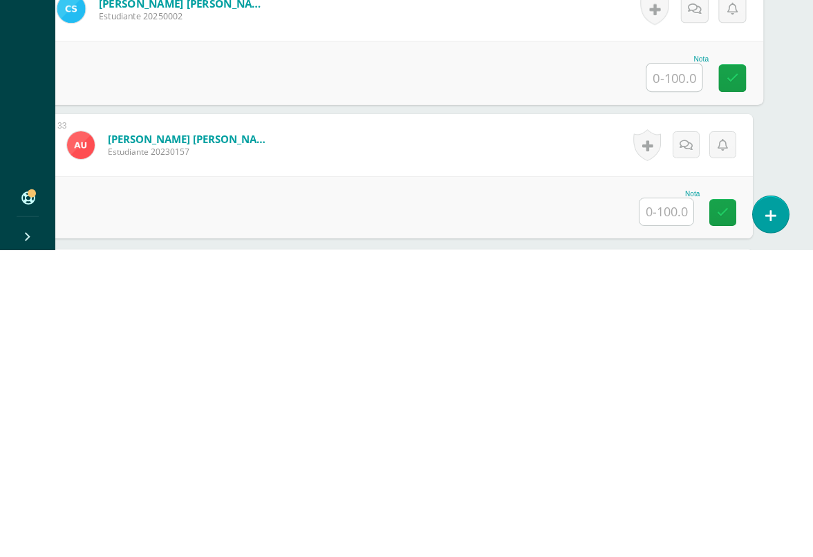
click at [658, 505] on input "text" at bounding box center [666, 518] width 54 height 27
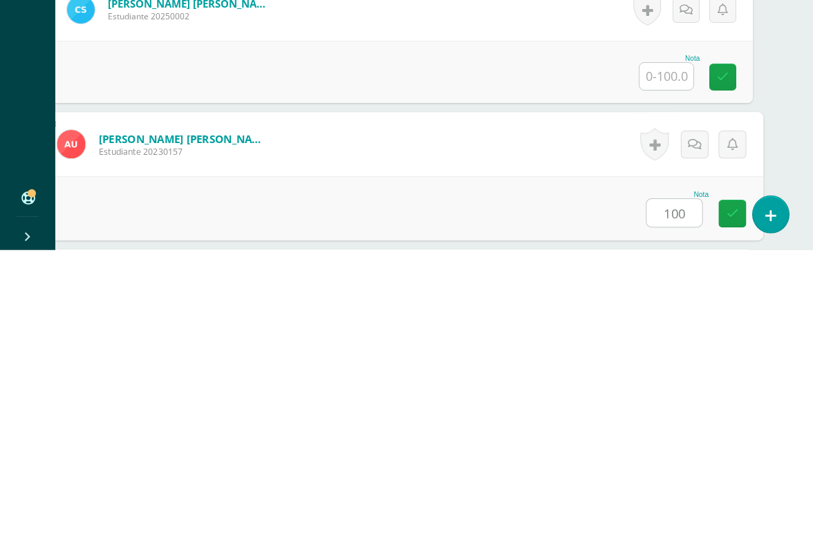
type input "100"
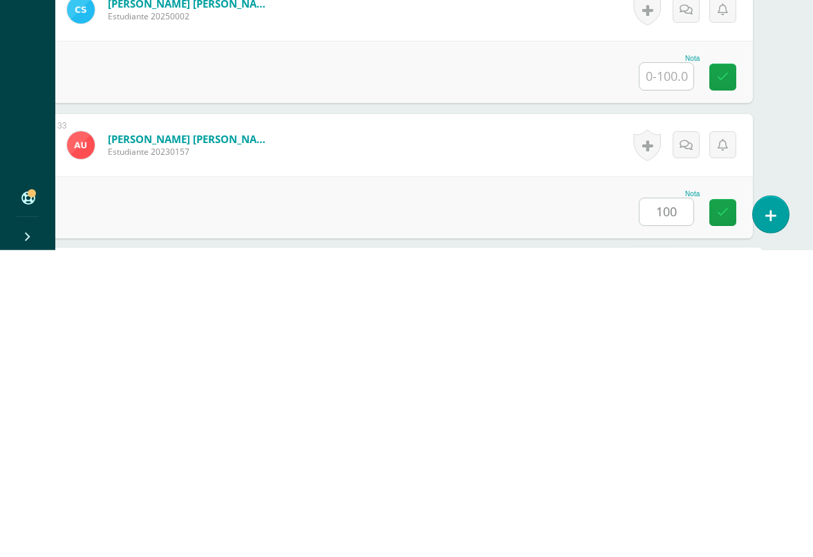
scroll to position [4629, 32]
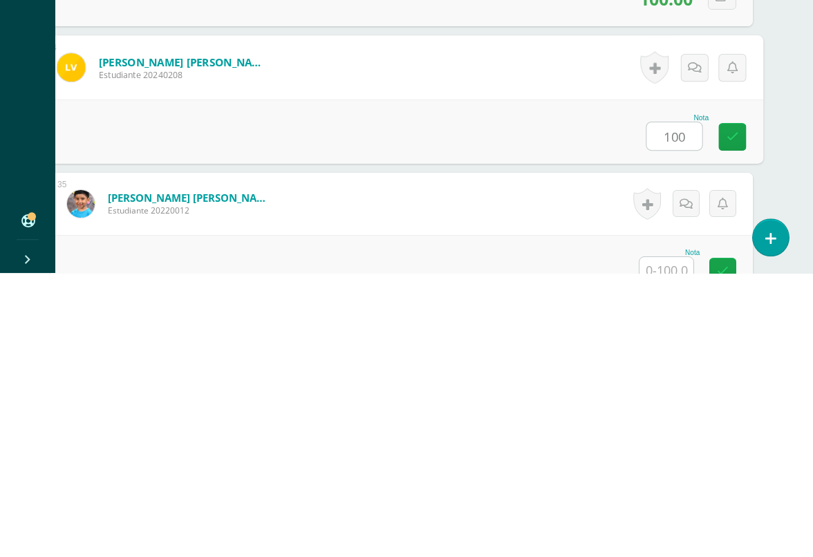
type input "100"
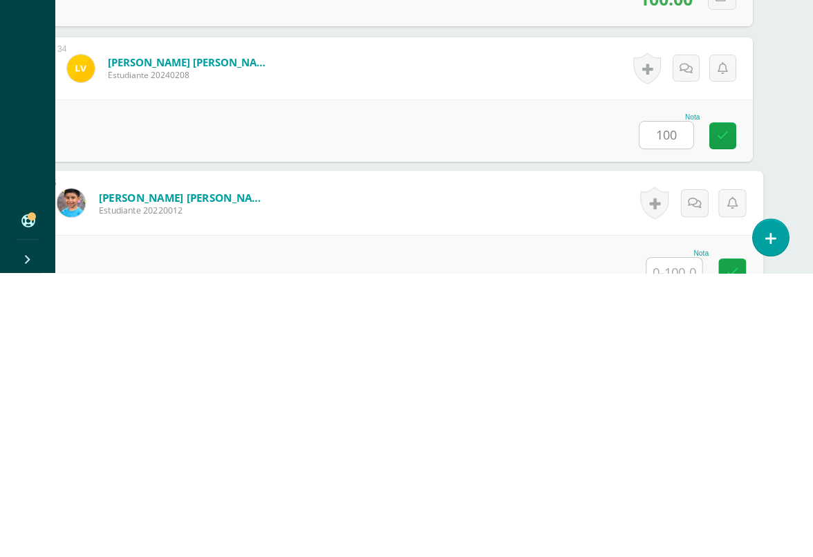
scroll to position [4764, 32]
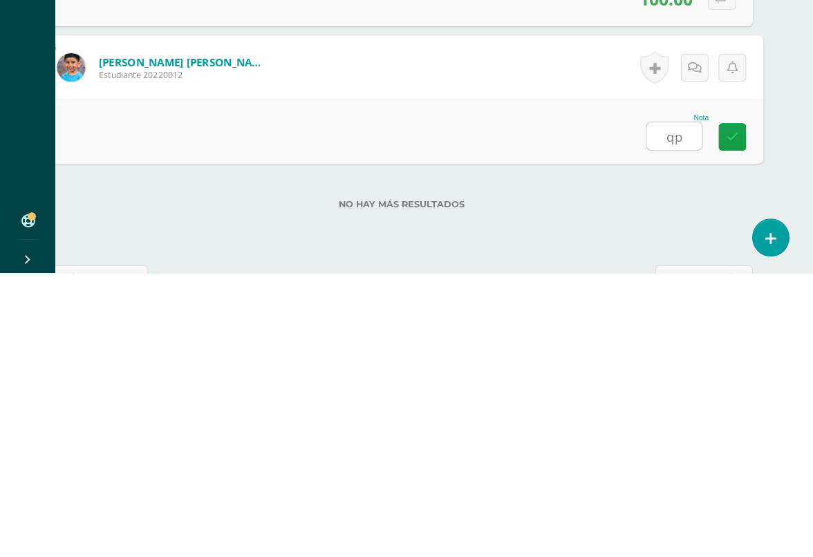
type input "q"
type input "100"
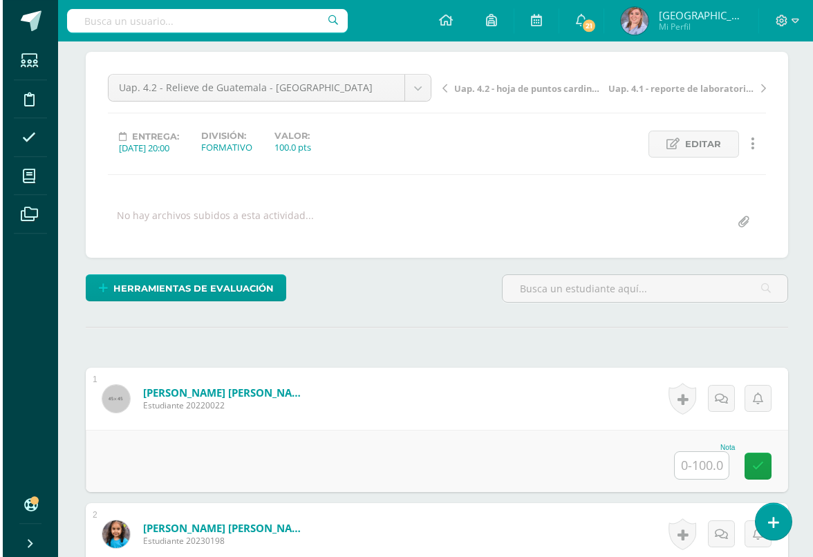
scroll to position [0, 0]
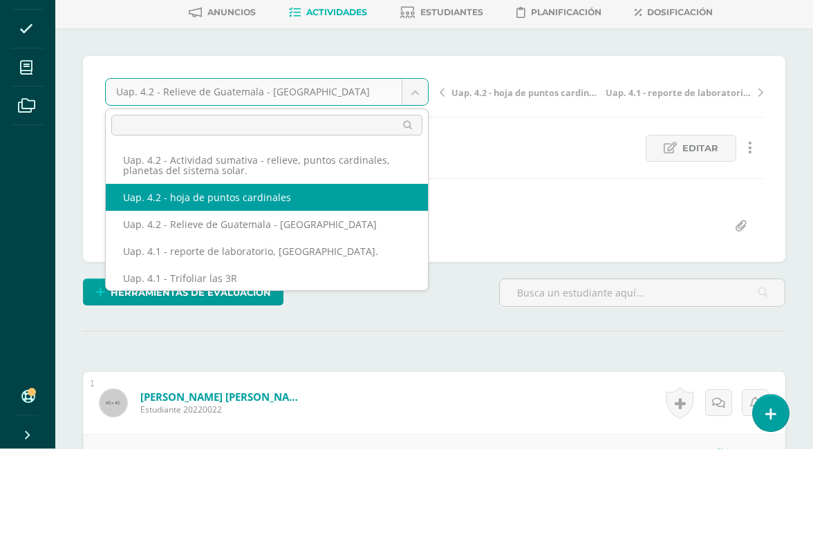
select select "/dashboard/teacher/grade-activity/227783/"
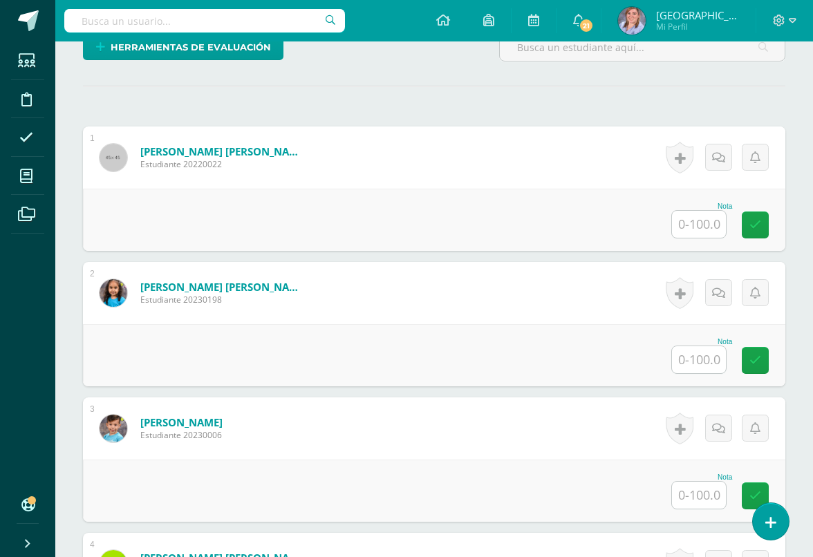
scroll to position [355, 0]
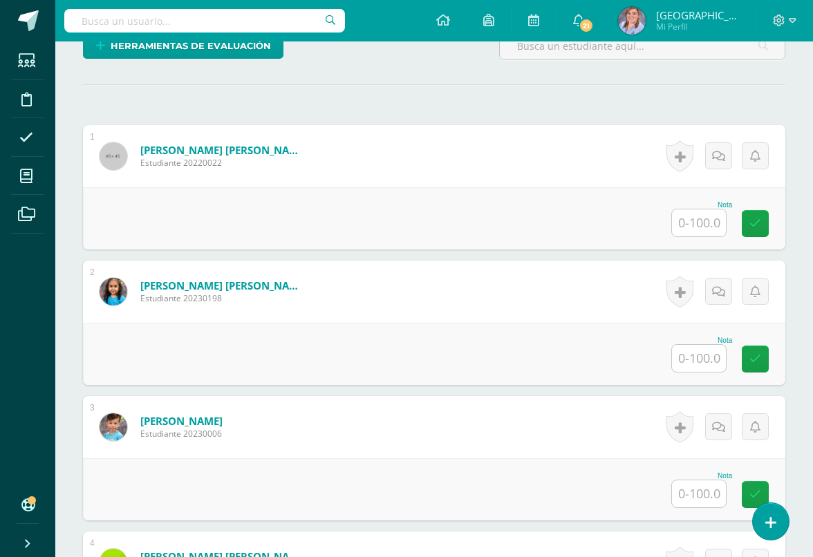
click at [690, 363] on input "text" at bounding box center [699, 358] width 54 height 27
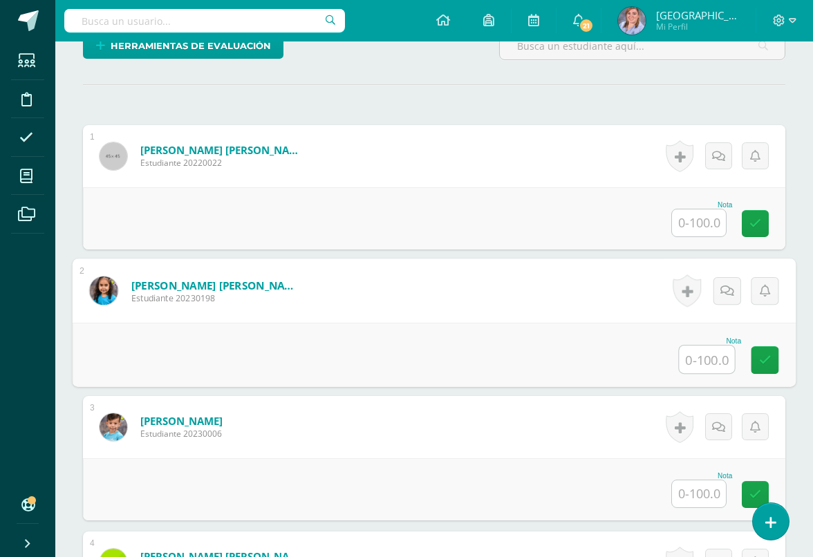
scroll to position [355, 32]
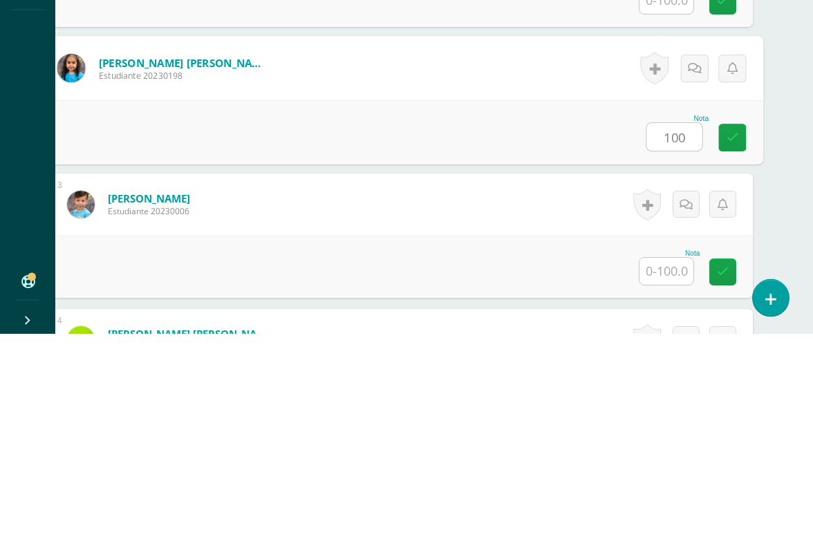
type input "100"
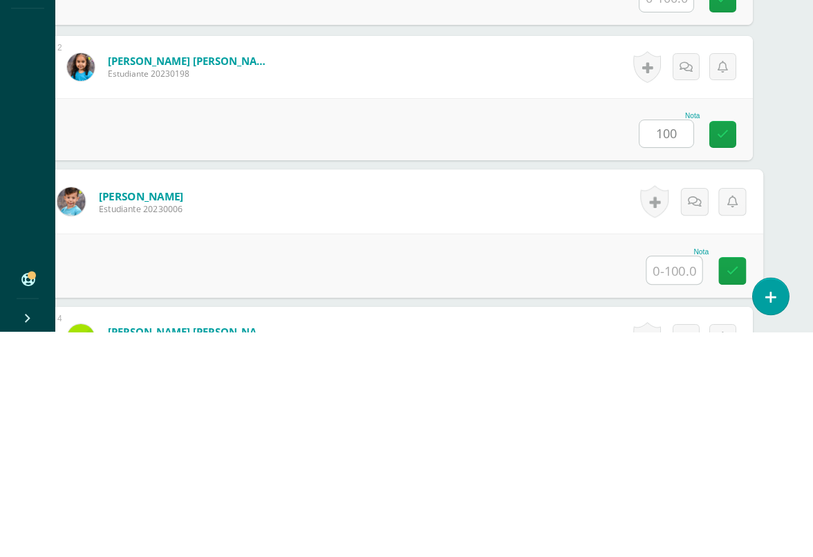
scroll to position [407, 32]
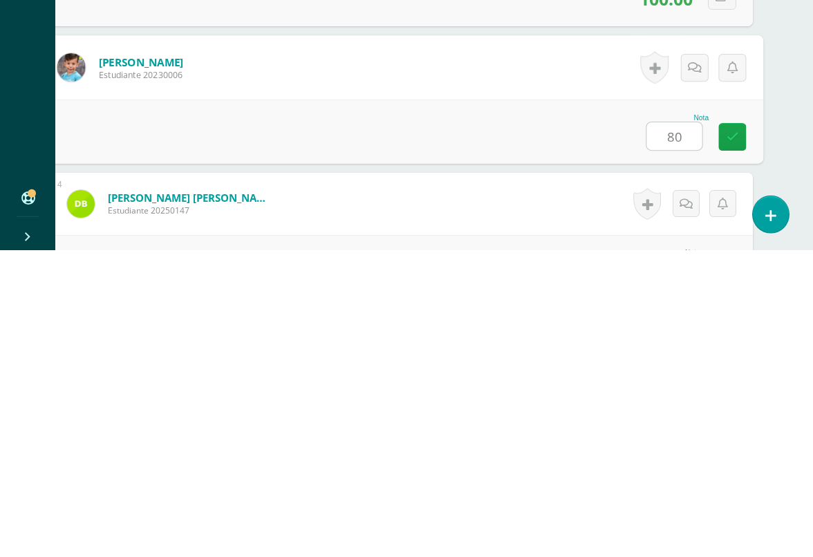
type input "80"
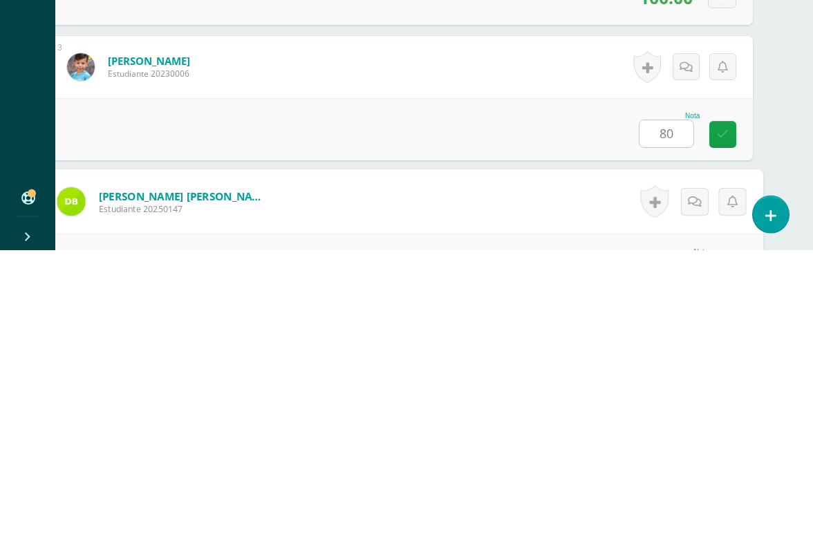
scroll to position [543, 32]
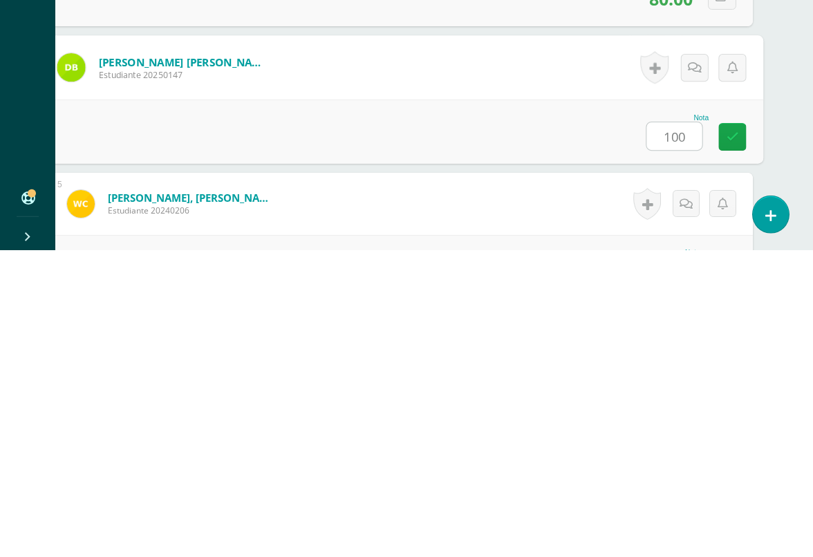
type input "100"
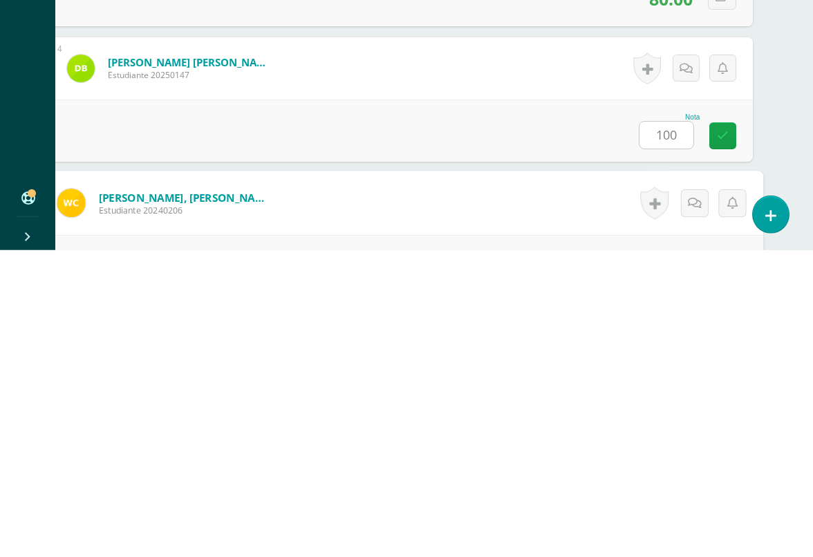
scroll to position [678, 32]
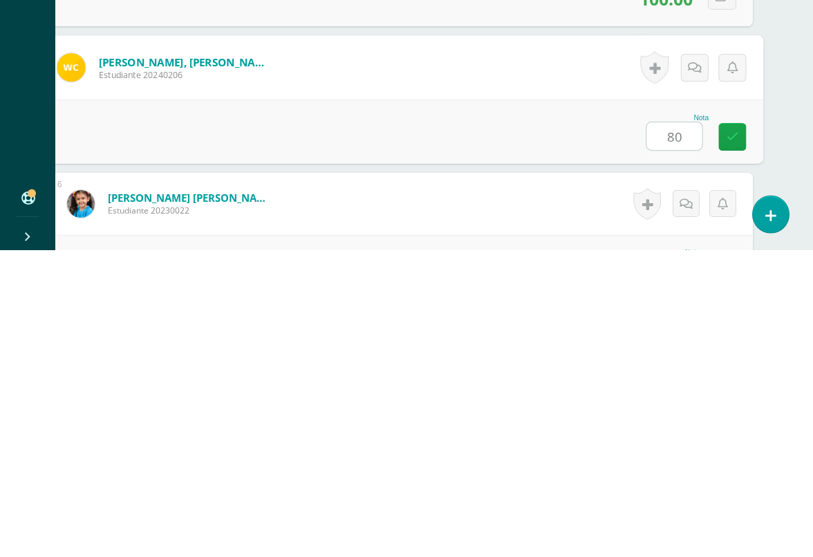
type input "80"
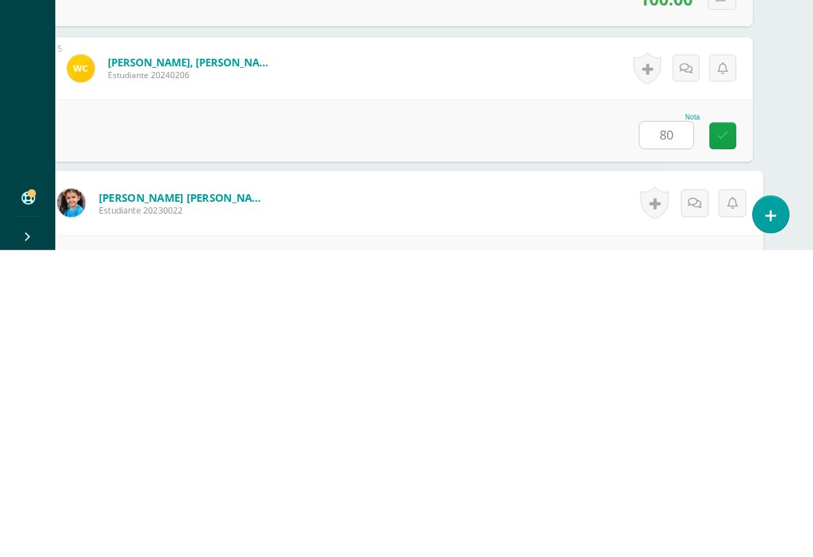
scroll to position [813, 32]
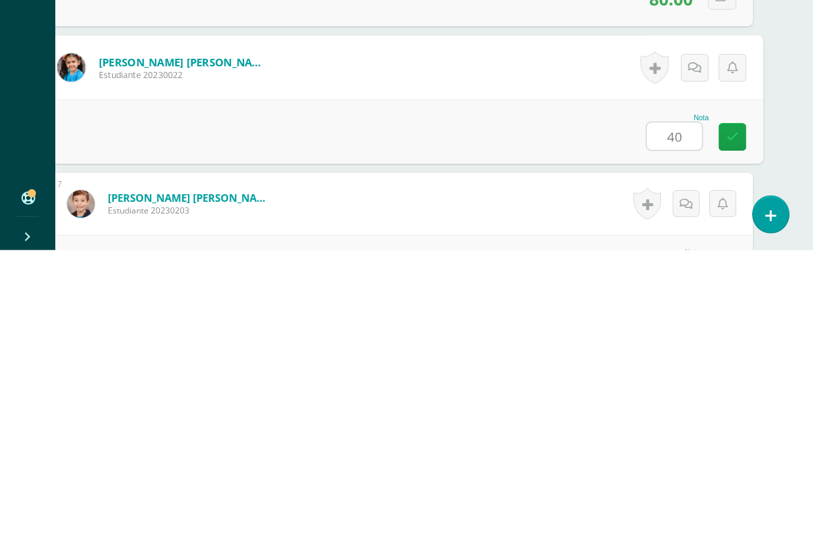
type input "40"
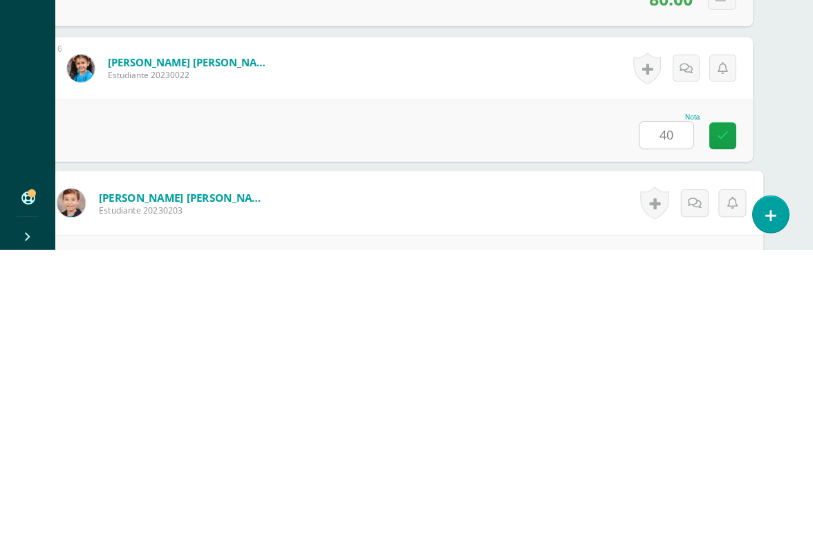
scroll to position [949, 32]
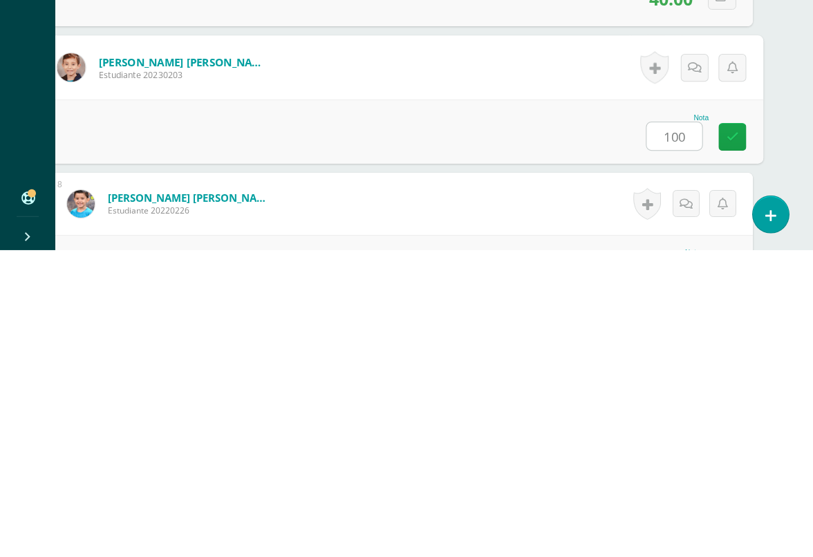
type input "100"
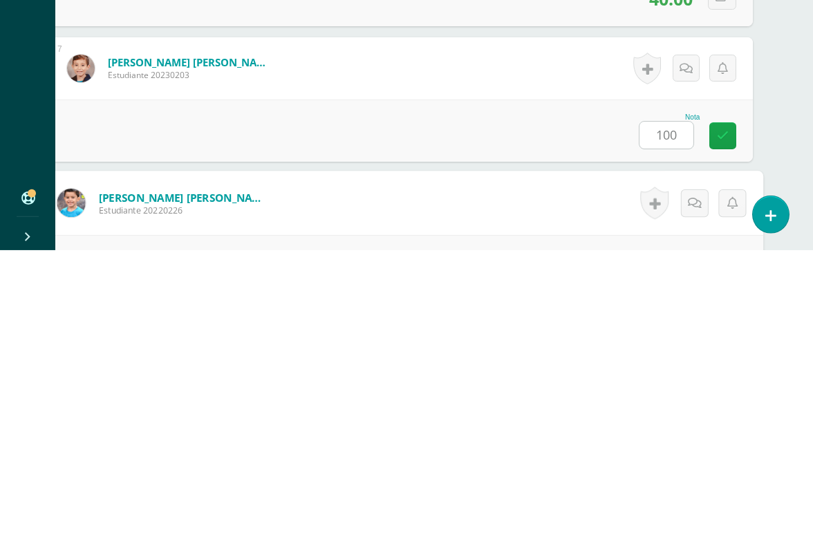
scroll to position [1084, 32]
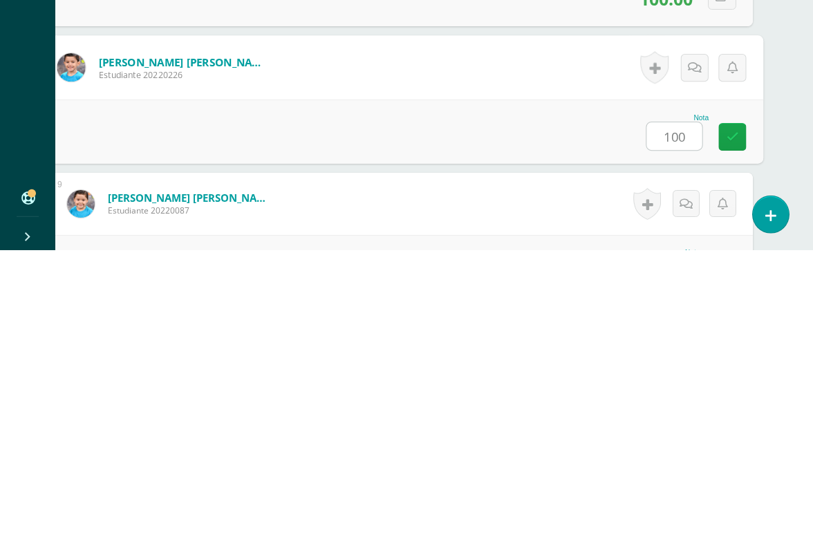
type input "100"
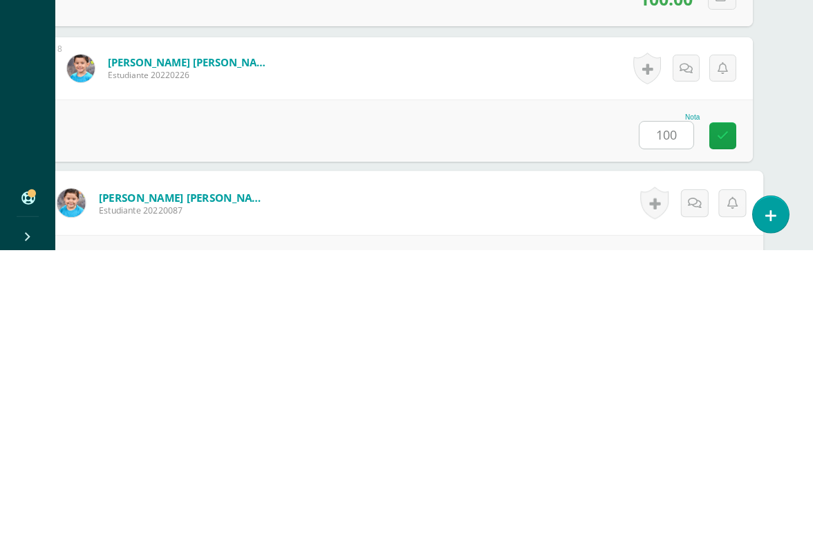
scroll to position [1220, 32]
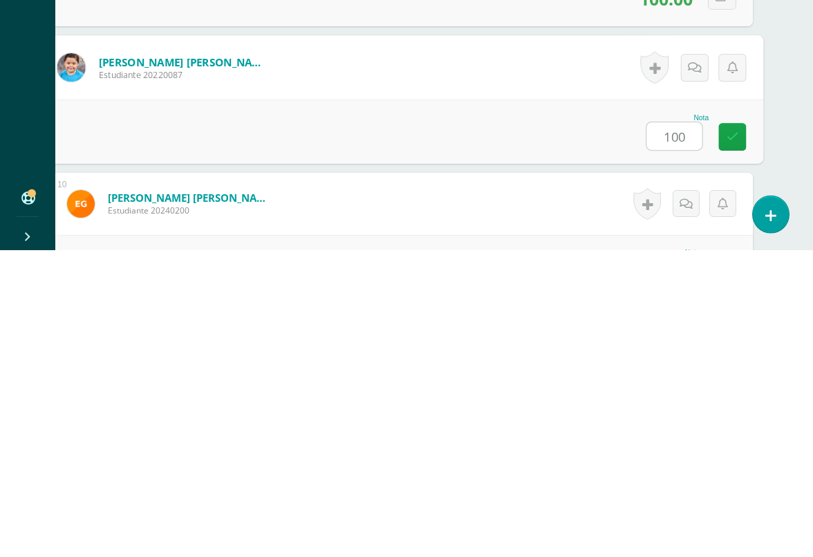
type input "100"
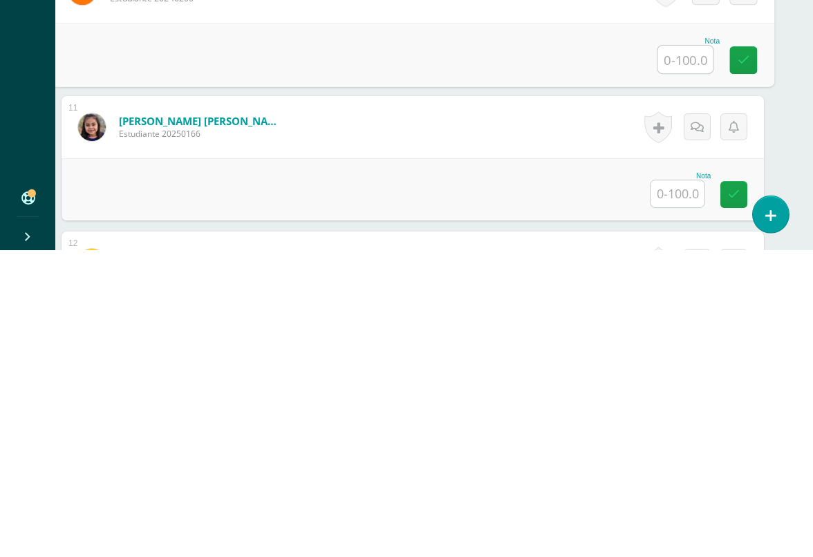
scroll to position [1433, 21]
click at [677, 487] on input "text" at bounding box center [677, 500] width 54 height 27
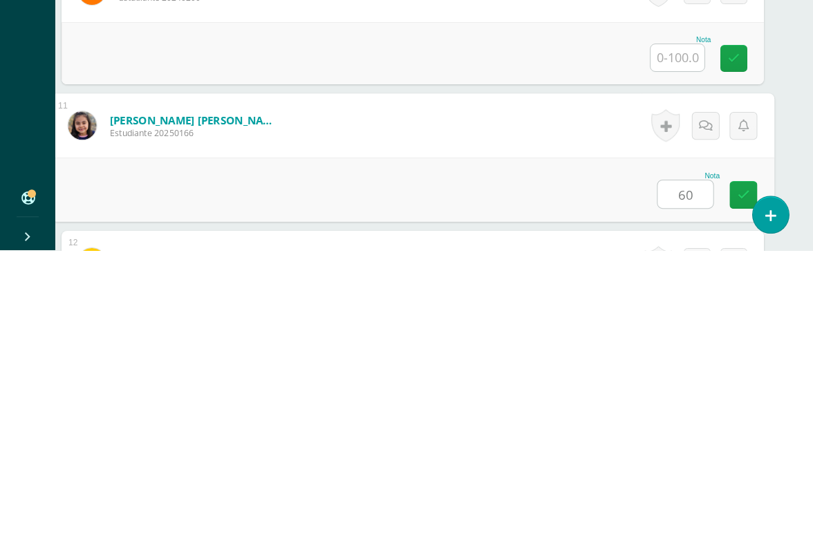
type input "60"
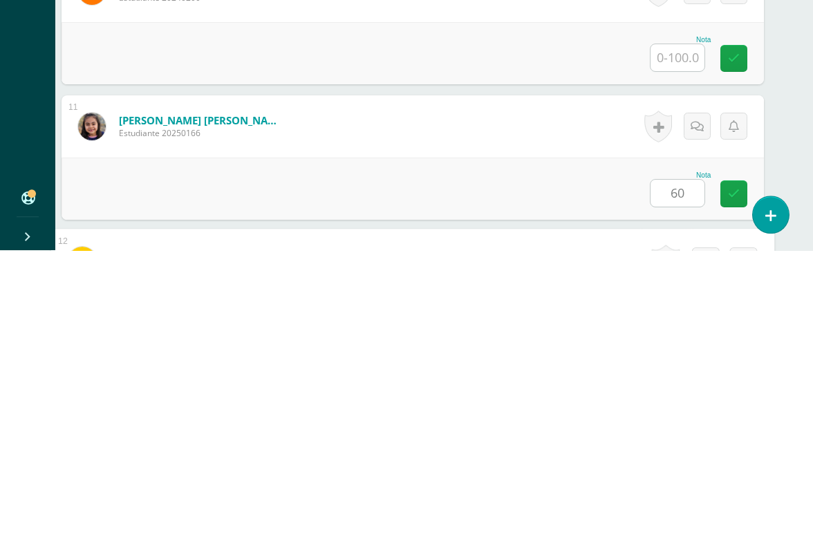
scroll to position [1626, 32]
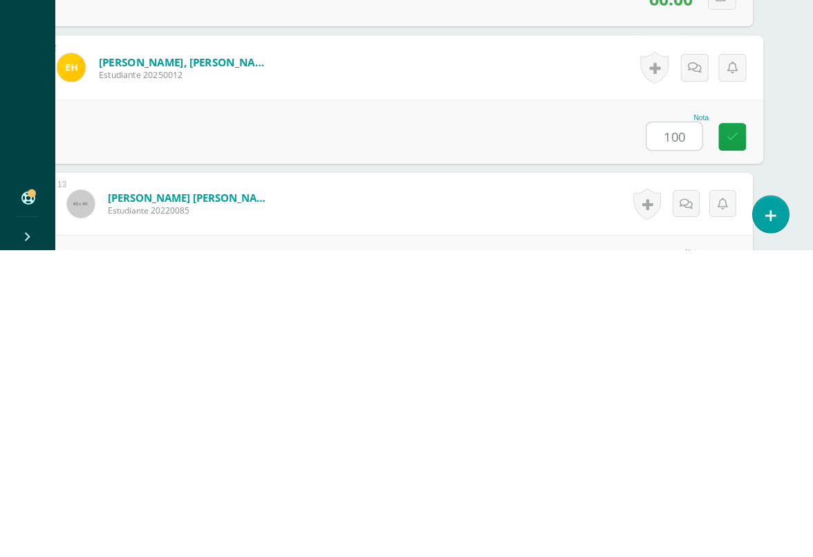
type input "100"
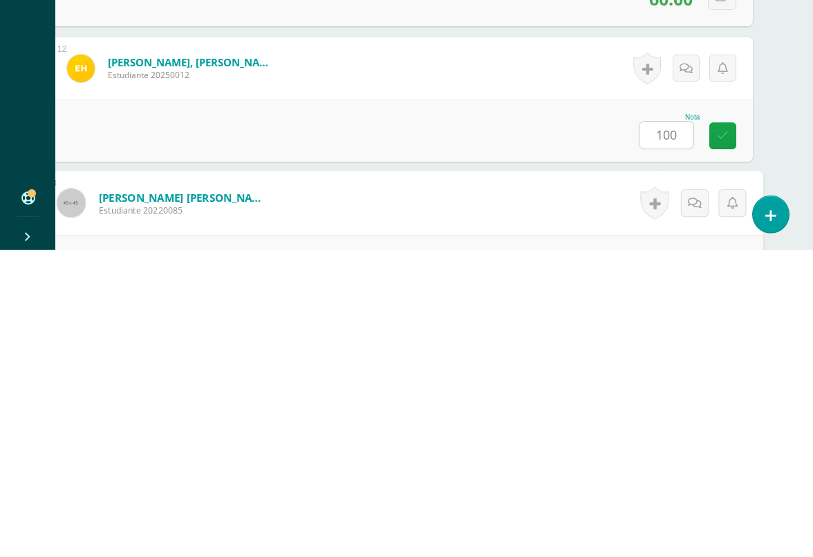
scroll to position [1762, 32]
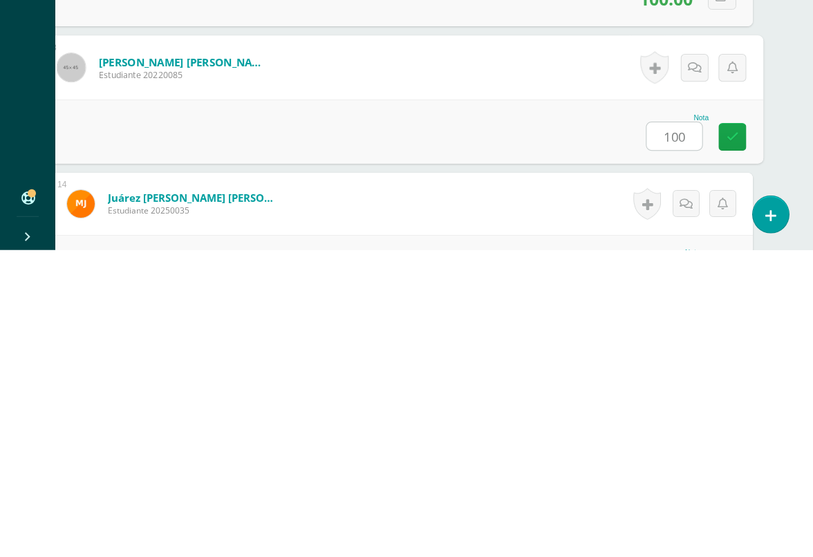
type input "100"
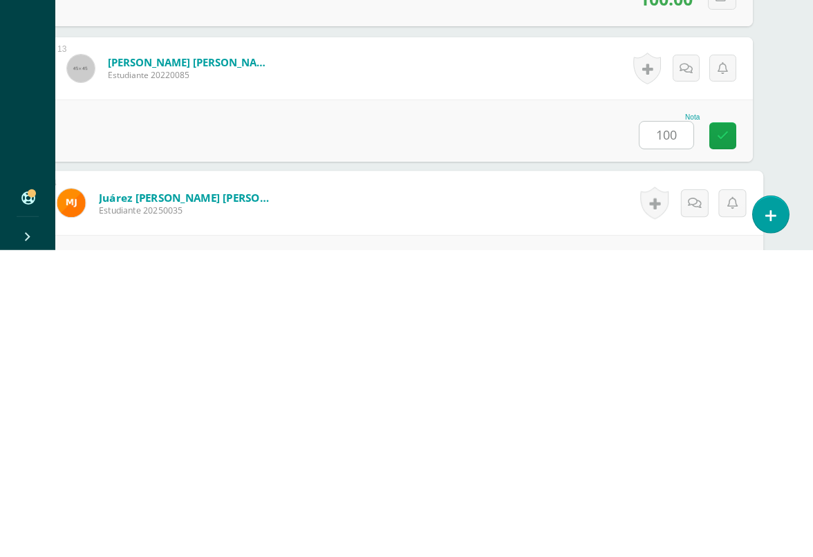
scroll to position [1897, 32]
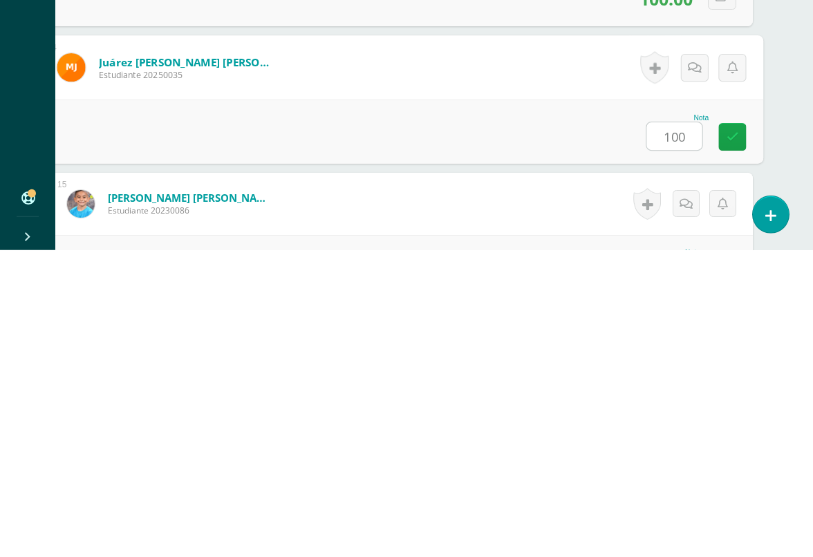
type input "100"
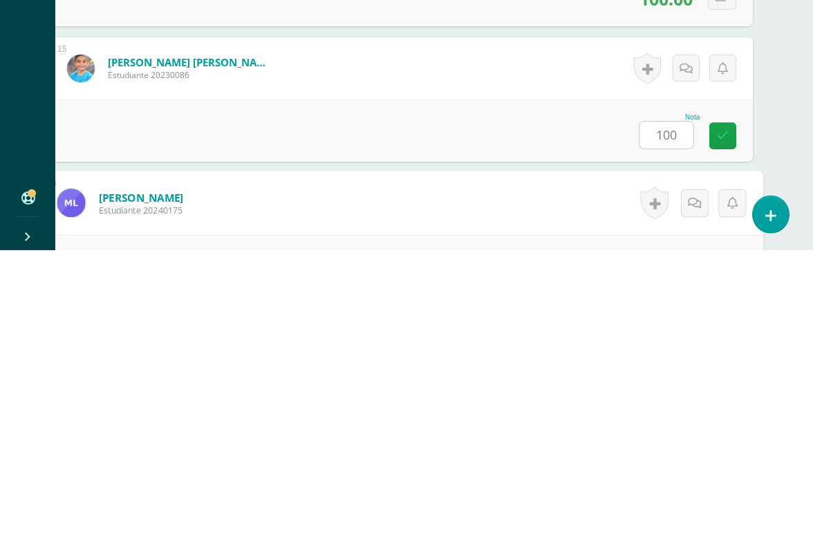
scroll to position [2168, 32]
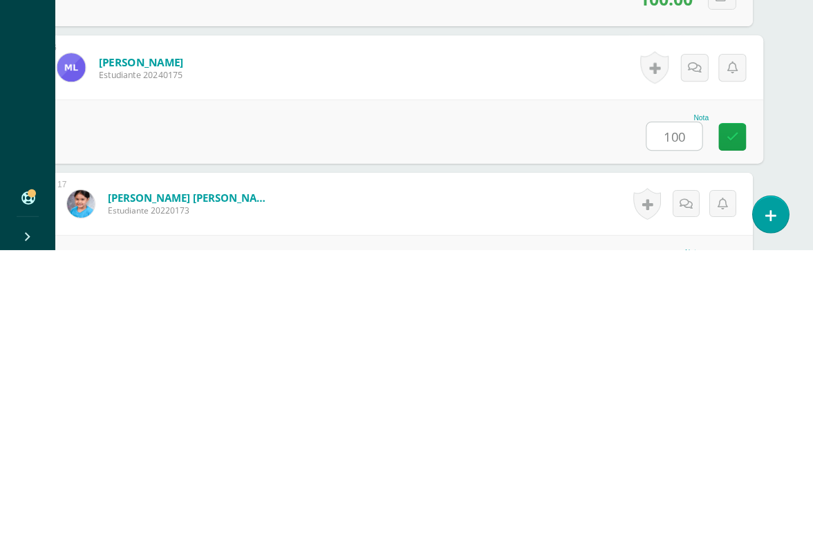
type input "100"
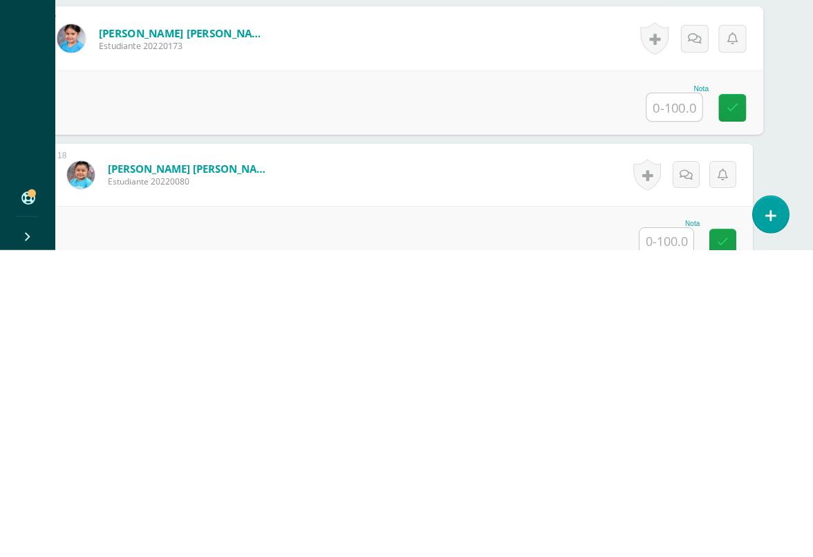
scroll to position [2373, 32]
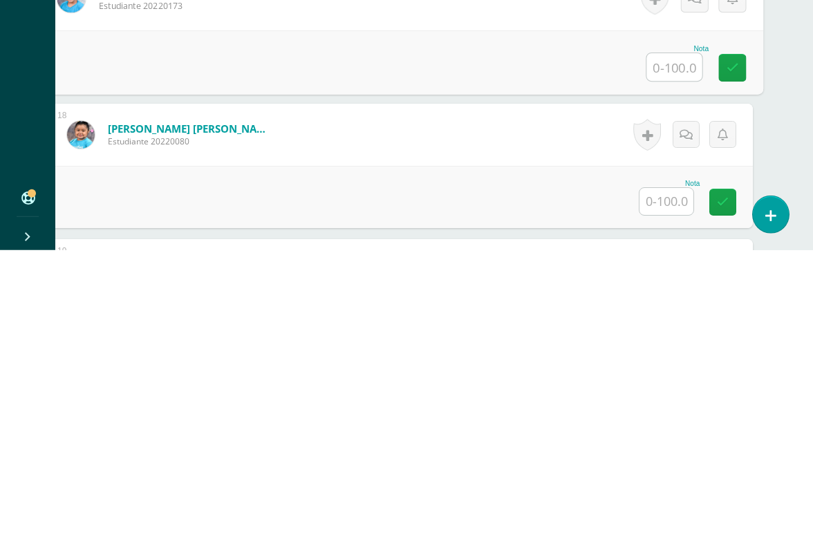
click at [666, 495] on input "text" at bounding box center [666, 508] width 54 height 27
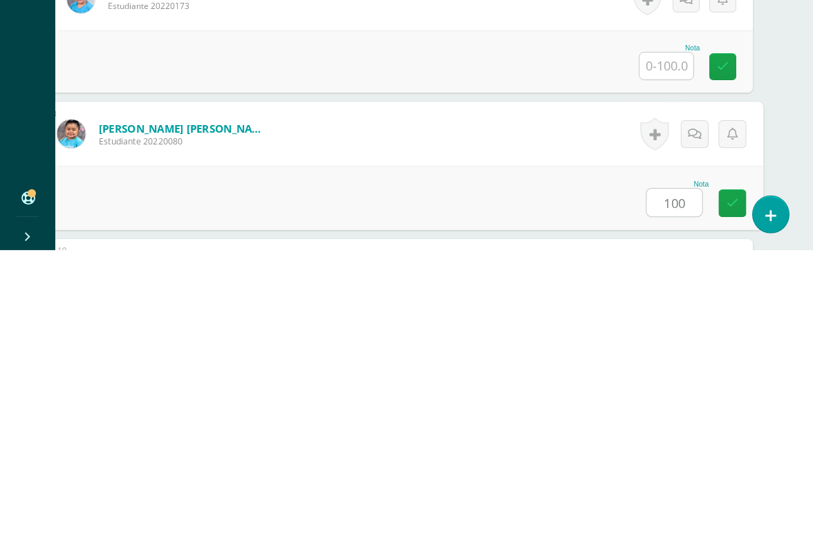
type input "100"
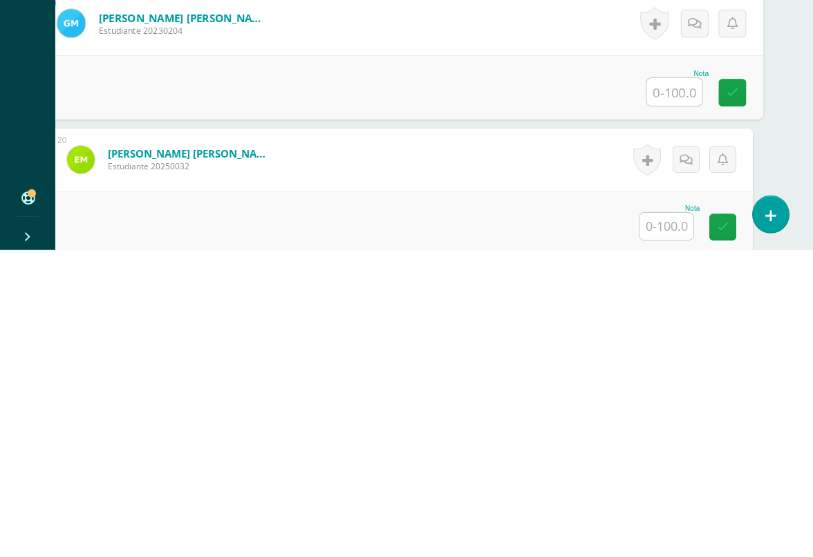
click at [648, 511] on input "text" at bounding box center [666, 533] width 54 height 27
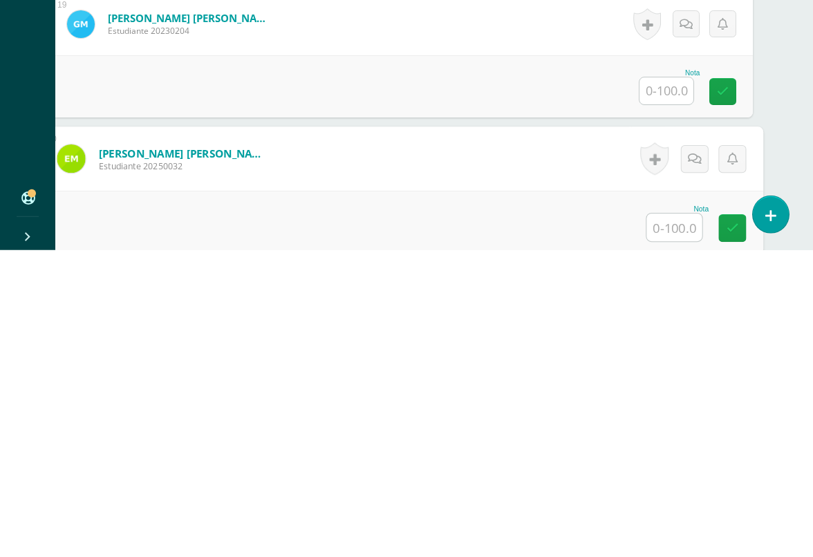
scroll to position [2710, 32]
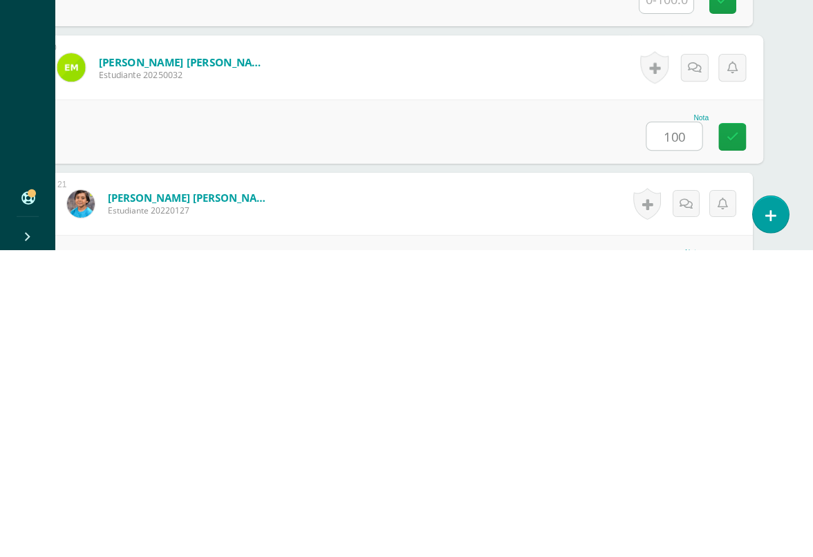
type input "100"
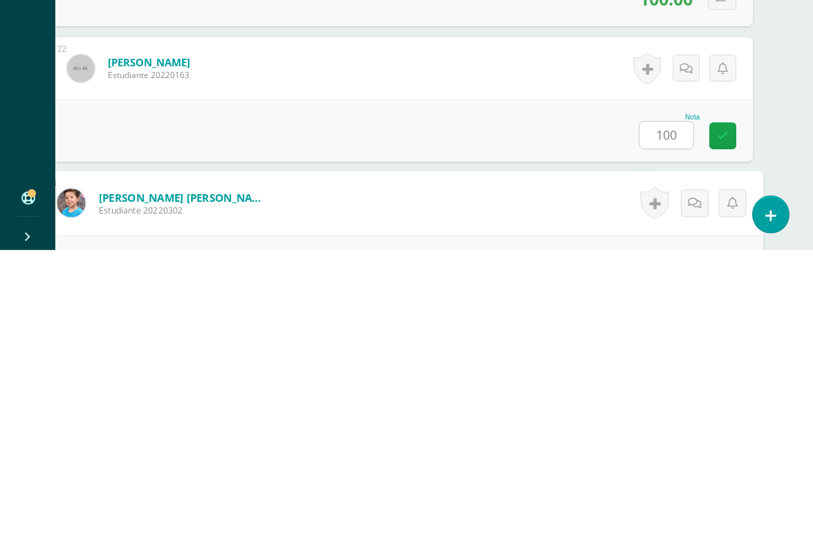
scroll to position [3116, 32]
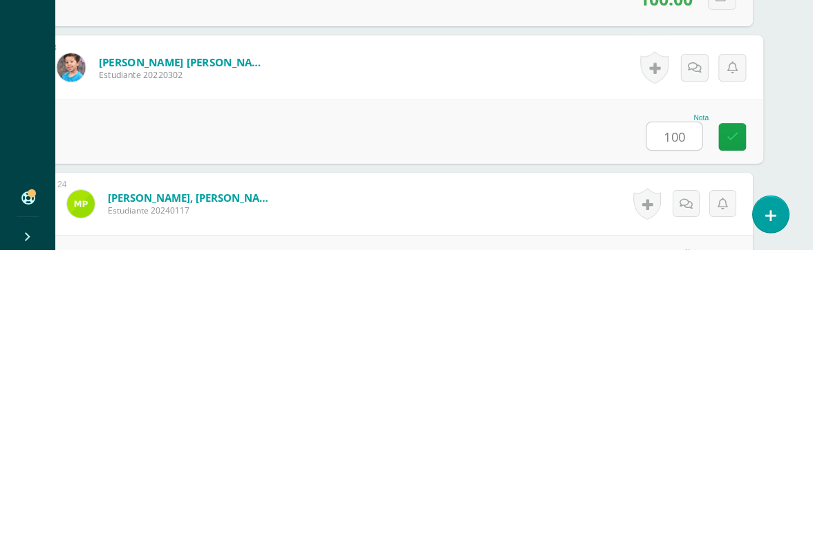
type input "100"
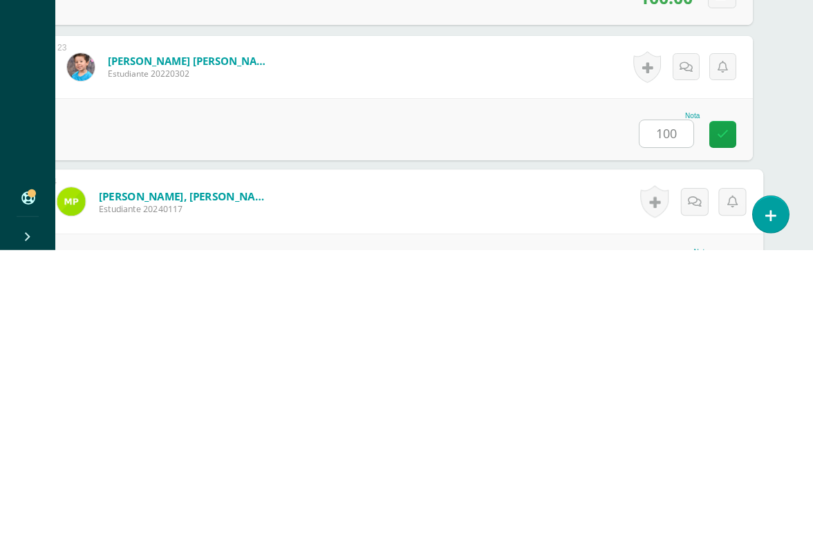
scroll to position [3252, 32]
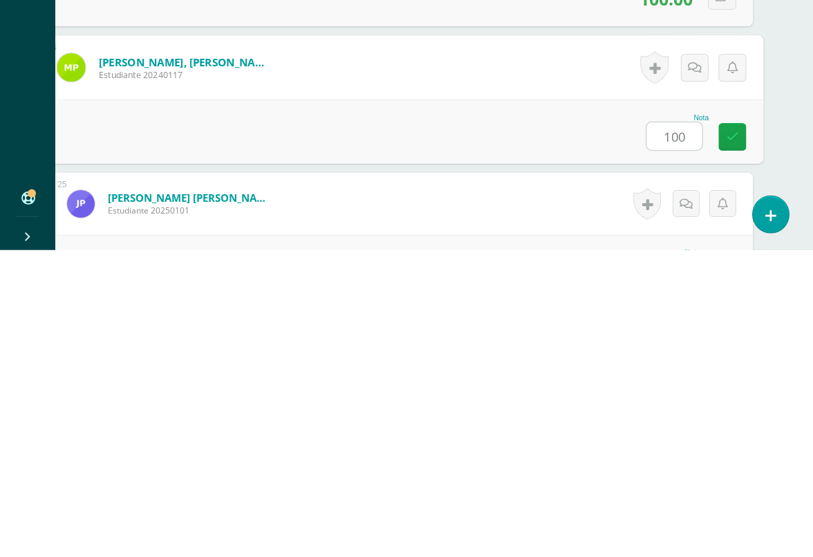
type input "100"
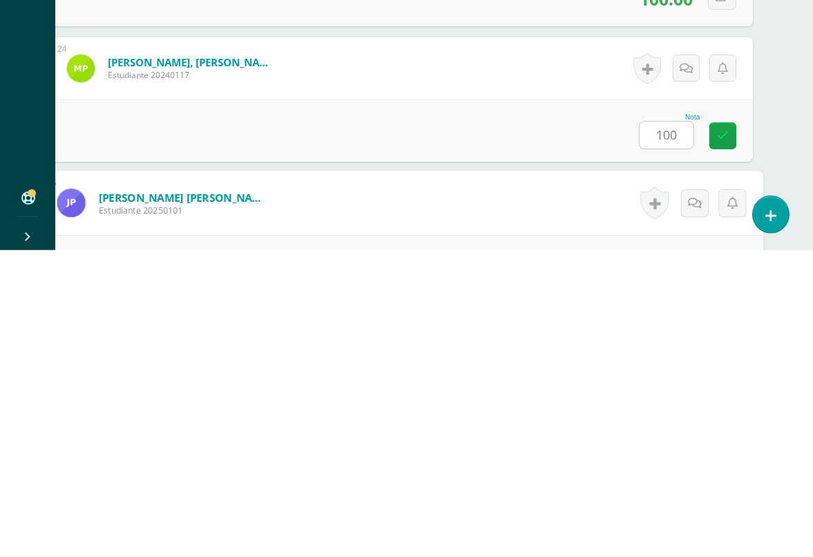
scroll to position [3387, 32]
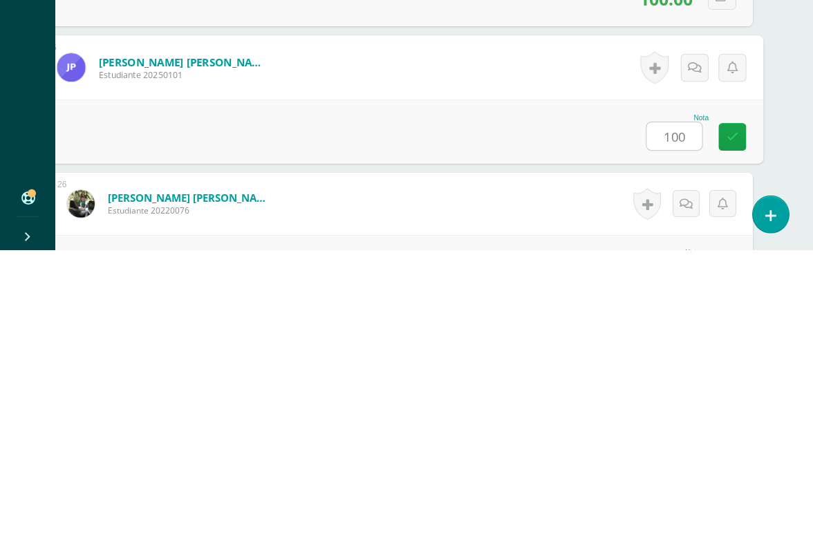
type input "100"
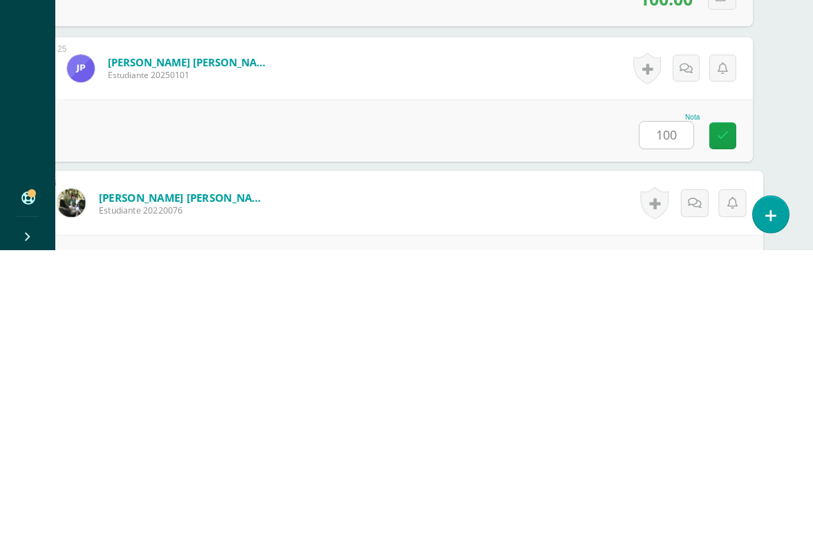
scroll to position [3523, 32]
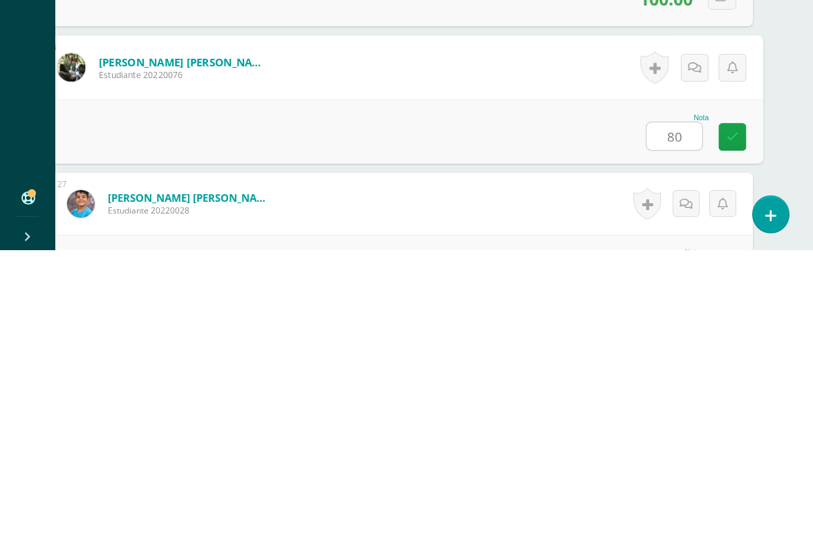
type input "80"
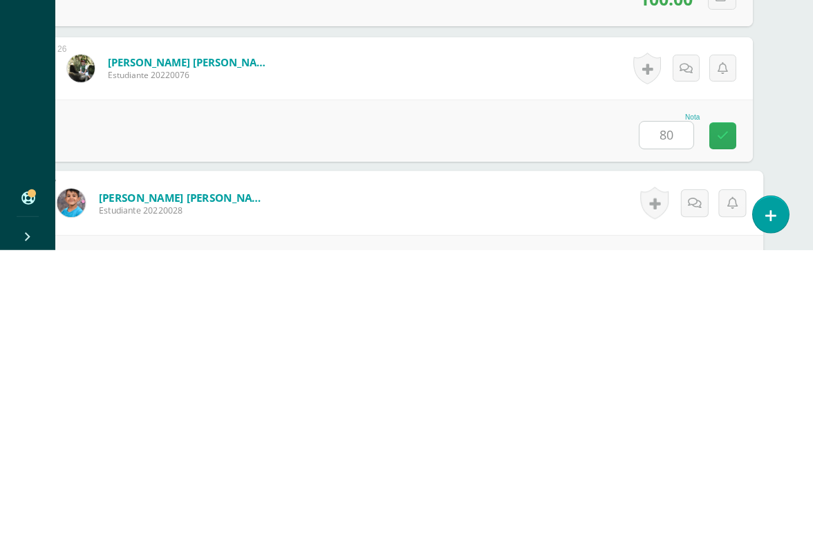
scroll to position [3658, 32]
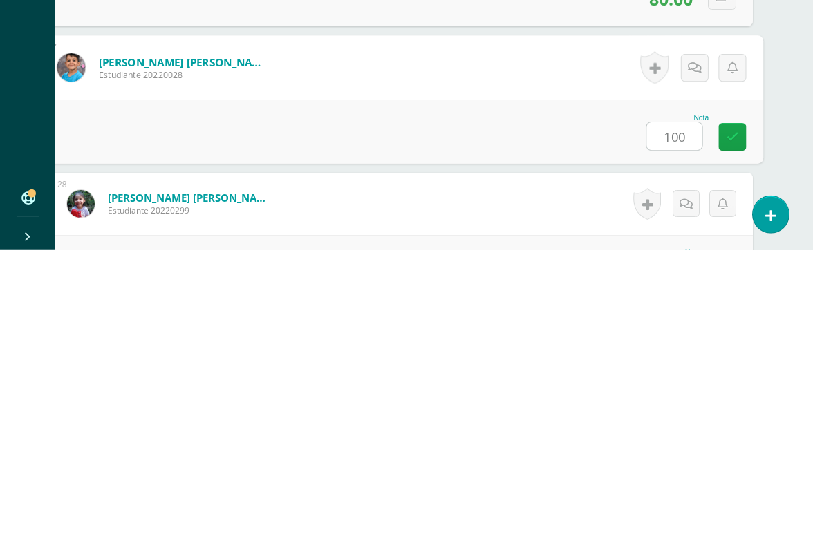
type input "100"
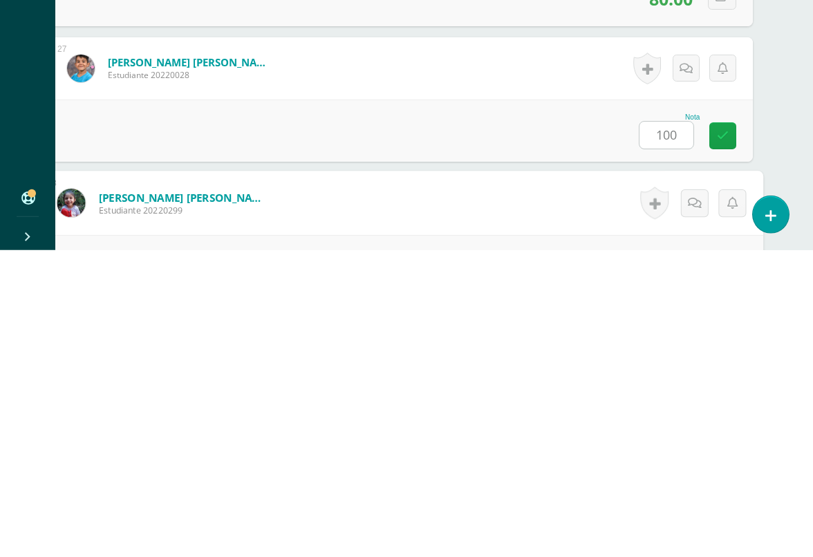
scroll to position [3793, 32]
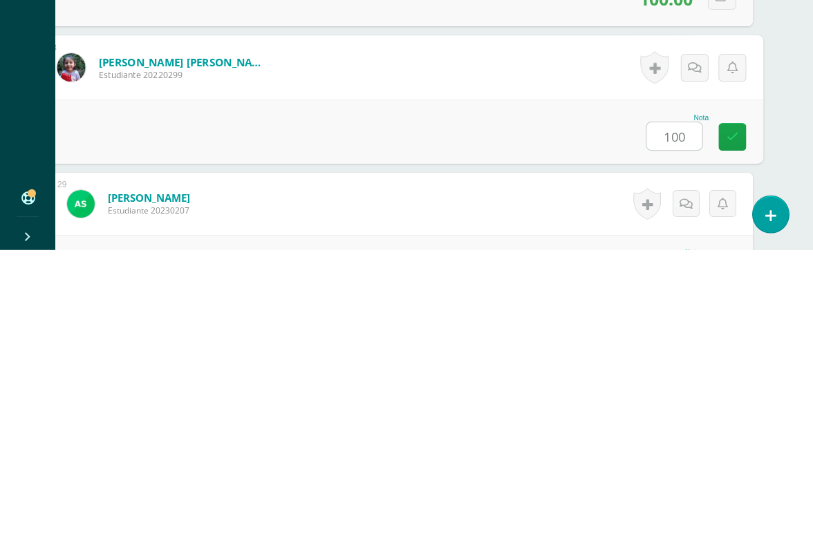
type input "100"
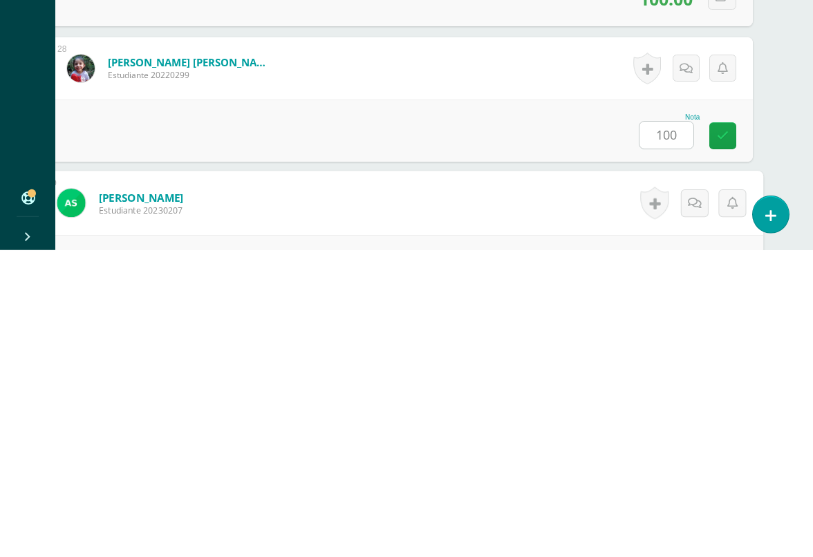
scroll to position [3929, 32]
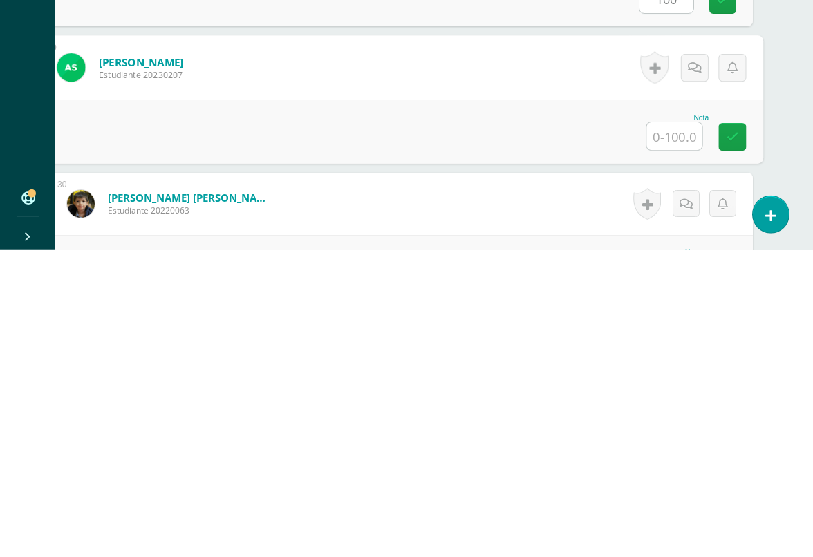
type input "q"
type input "100"
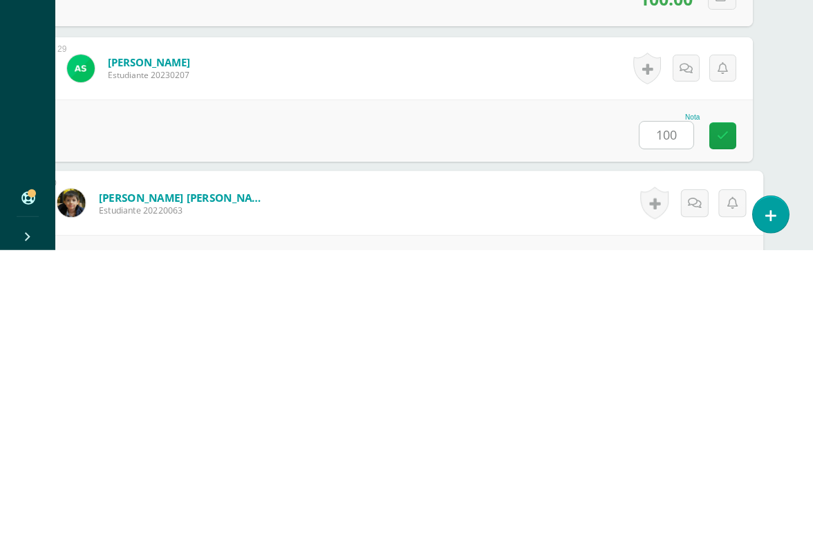
scroll to position [4064, 32]
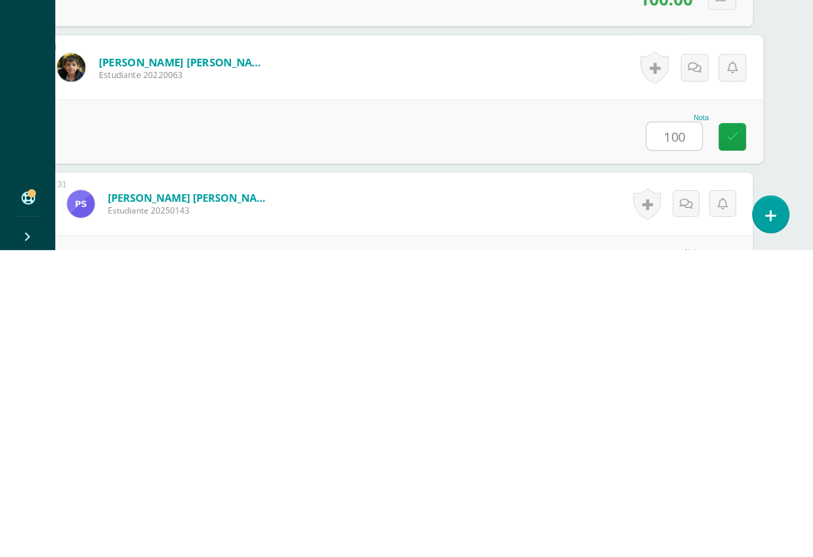
type input "100"
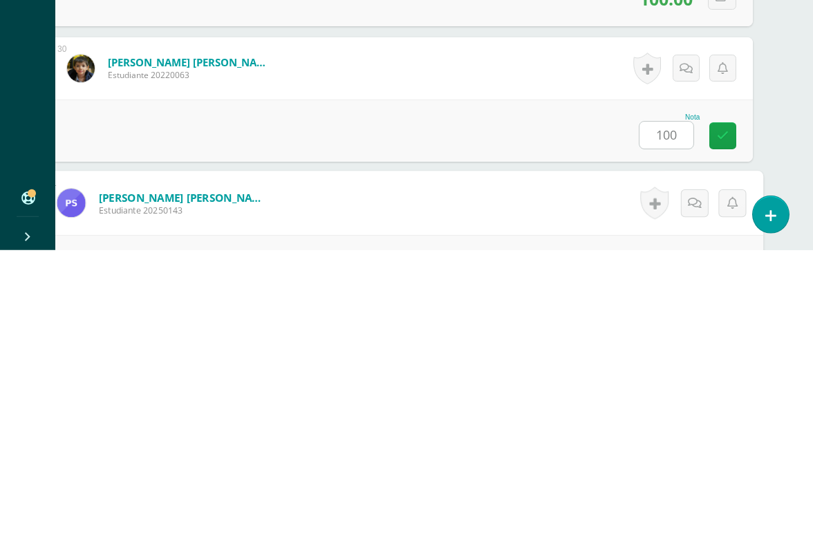
scroll to position [4200, 32]
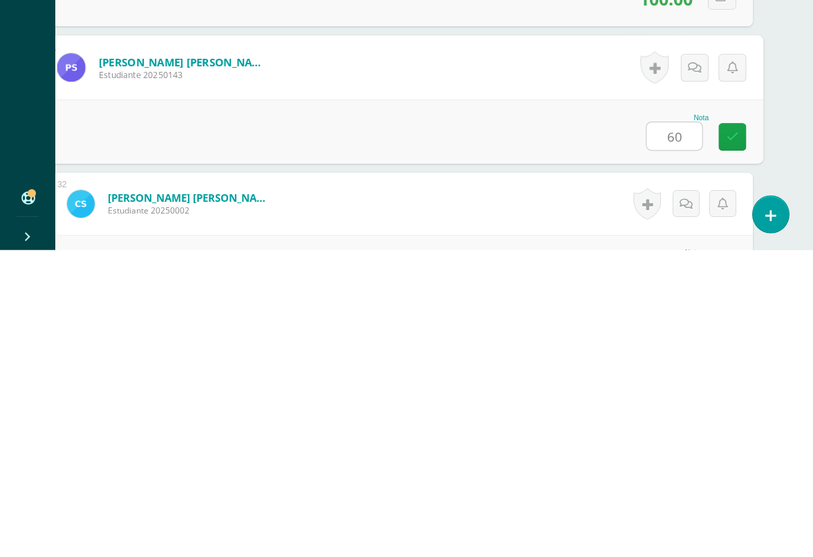
type input "60"
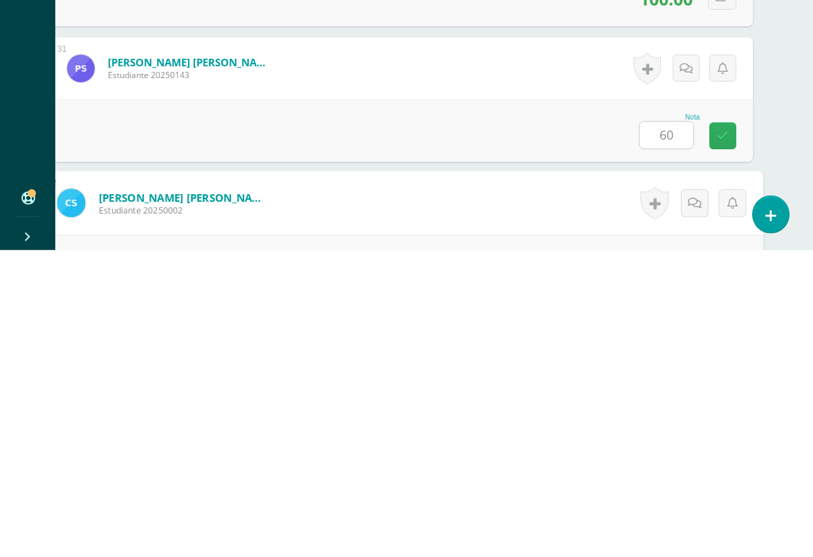
scroll to position [4335, 32]
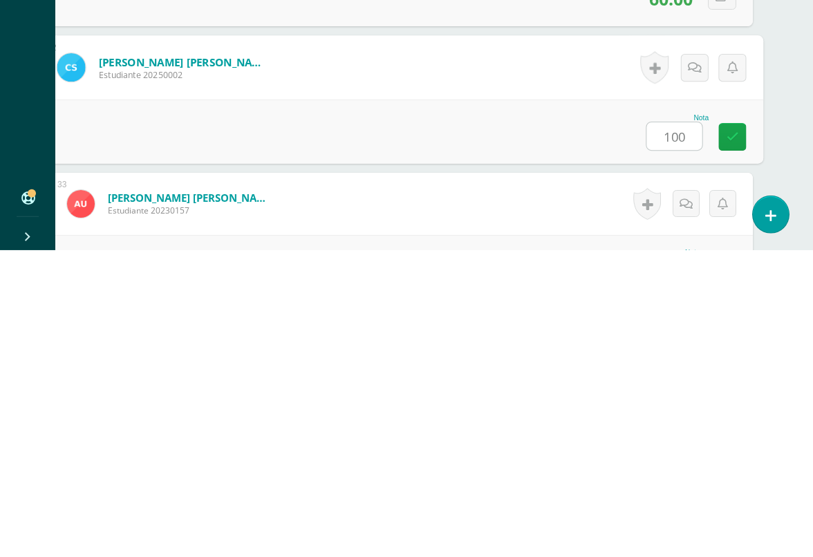
type input "100"
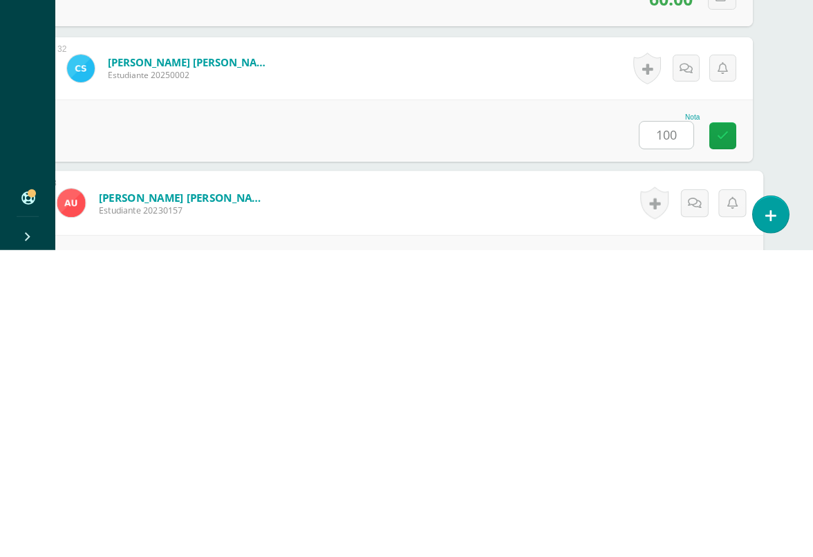
scroll to position [4471, 32]
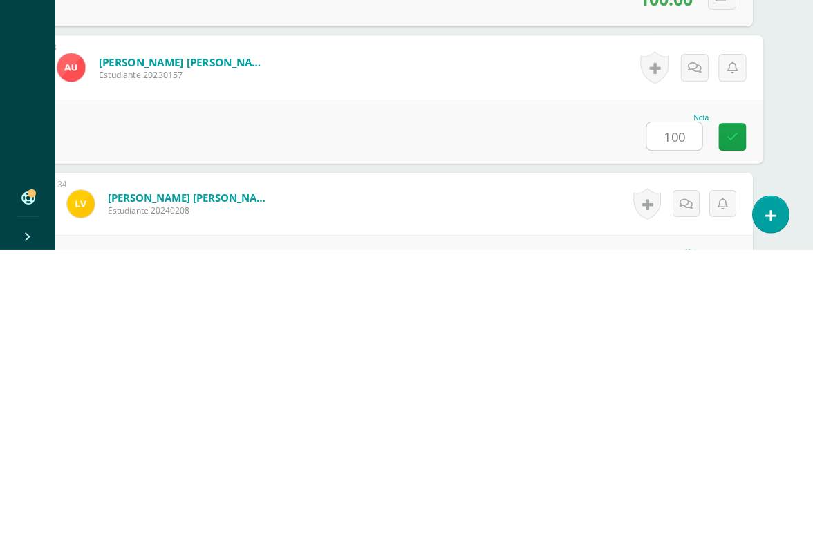
type input "100"
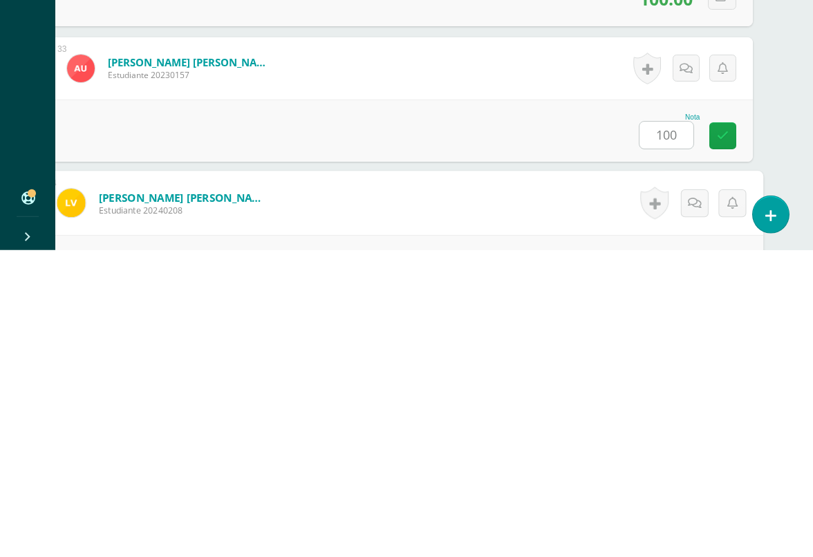
scroll to position [4629, 32]
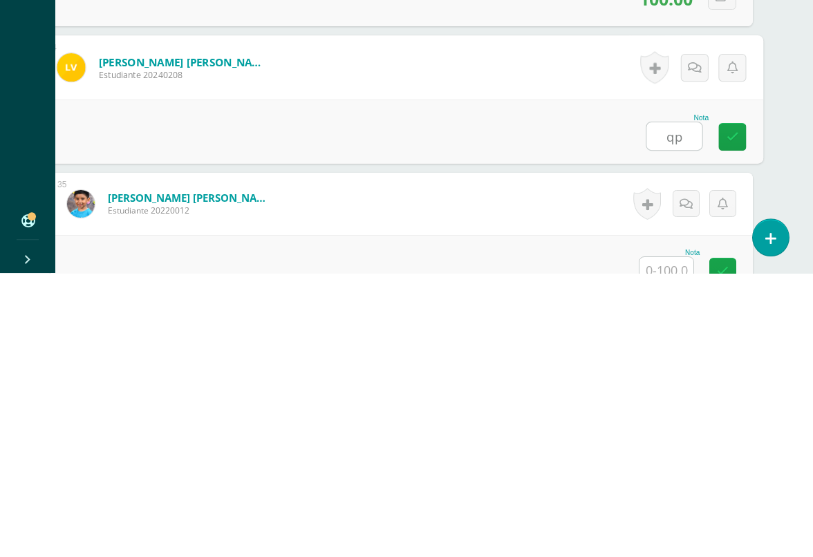
type input "q"
type input "100"
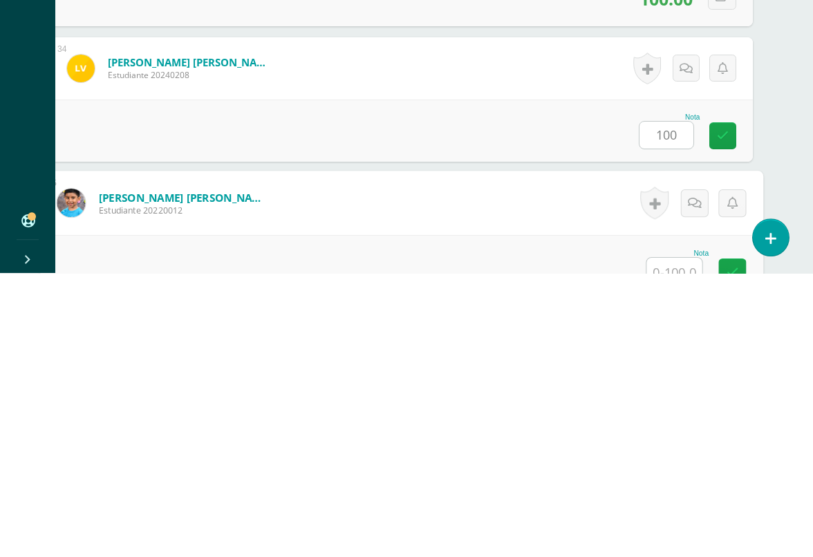
scroll to position [4764, 32]
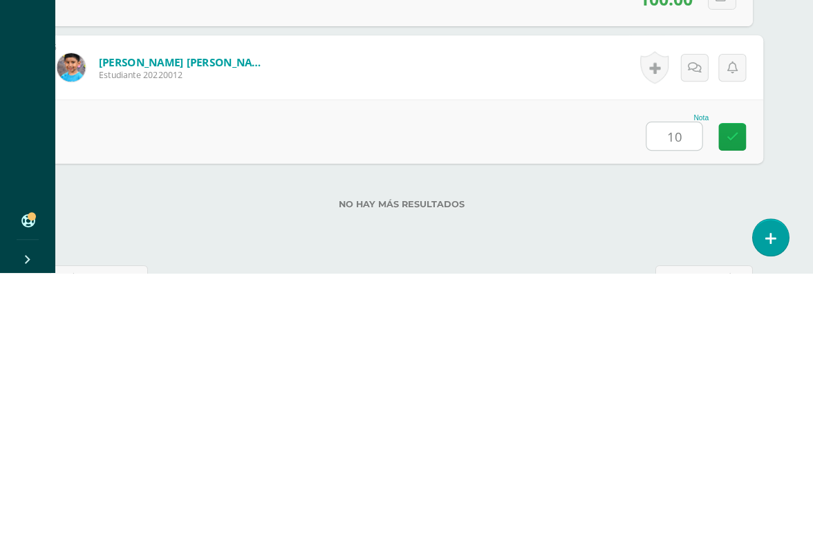
type input "100"
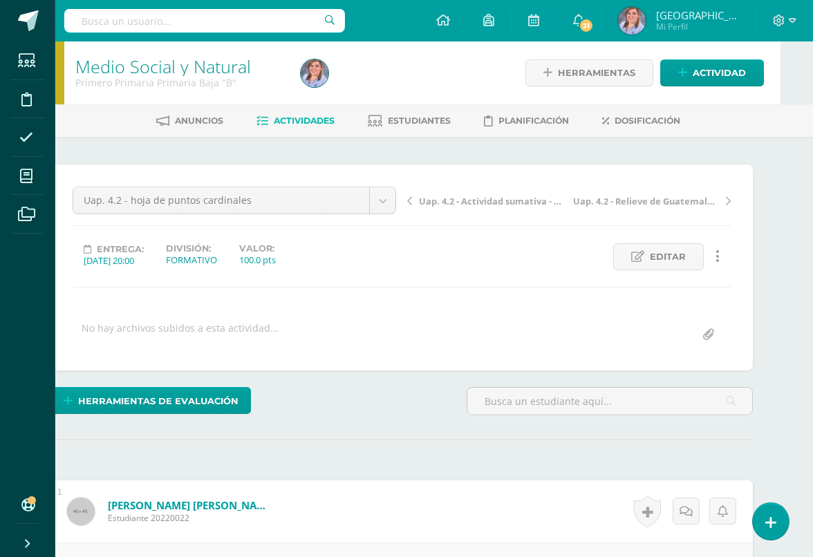
scroll to position [0, 33]
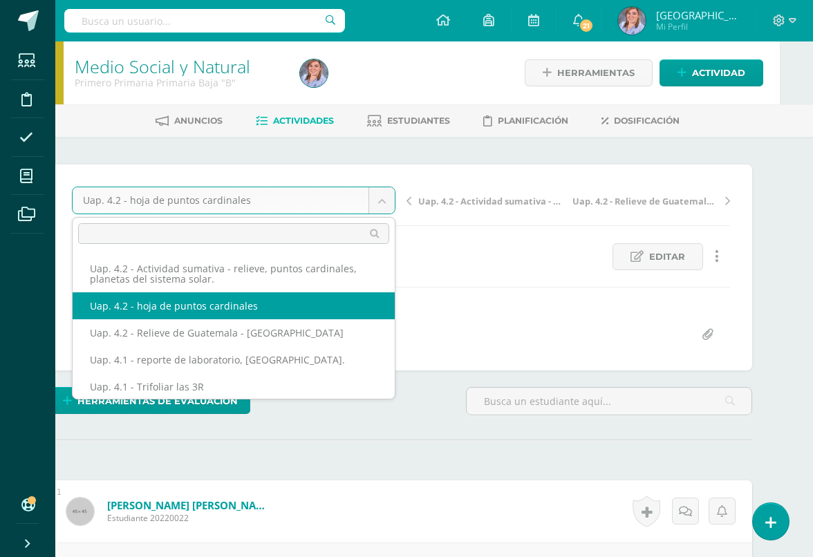
scroll to position [0, 0]
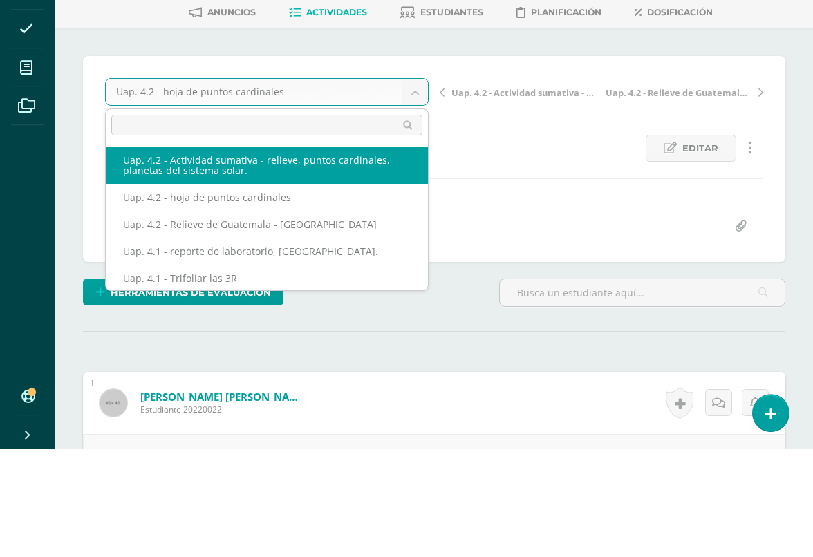
select select "/dashboard/teacher/grade-activity/227784/"
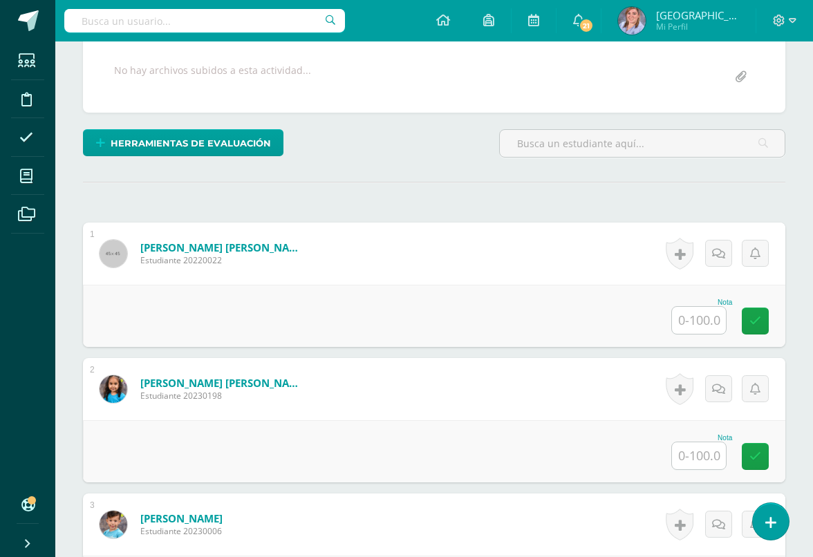
scroll to position [258, 0]
click at [695, 321] on input "text" at bounding box center [699, 319] width 54 height 27
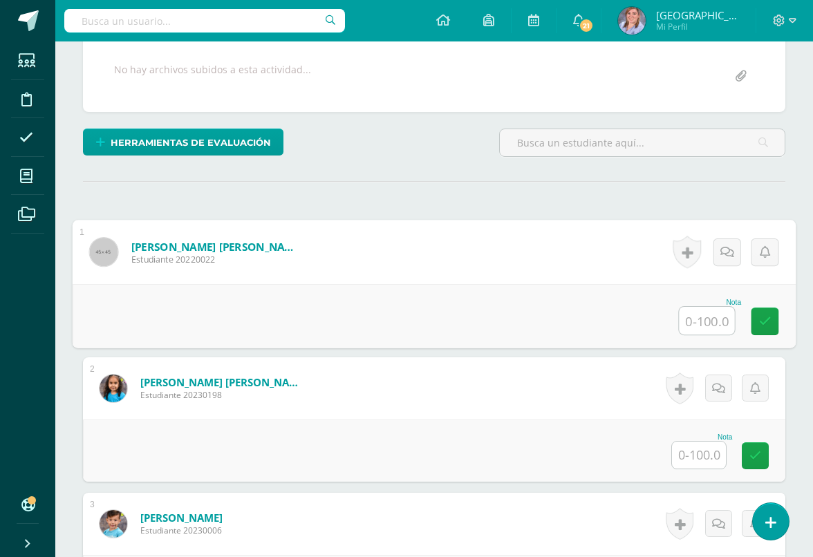
scroll to position [258, 32]
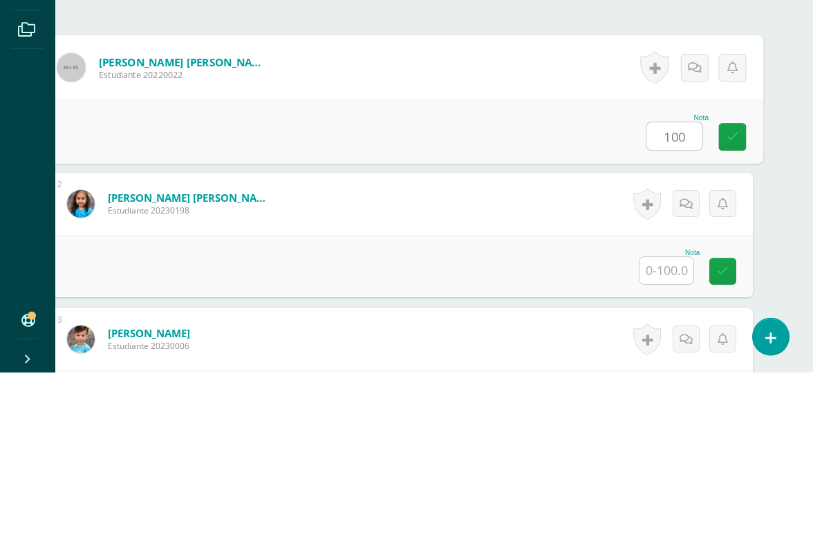
type input "100"
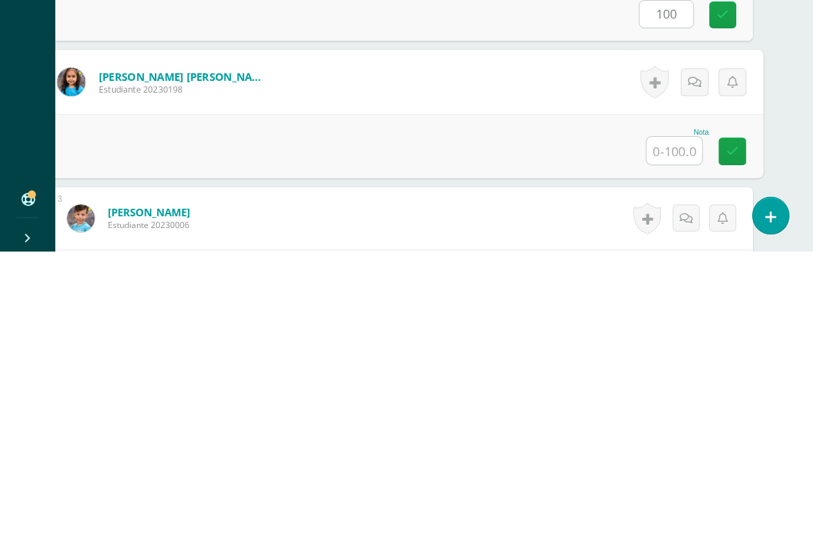
scroll to position [272, 32]
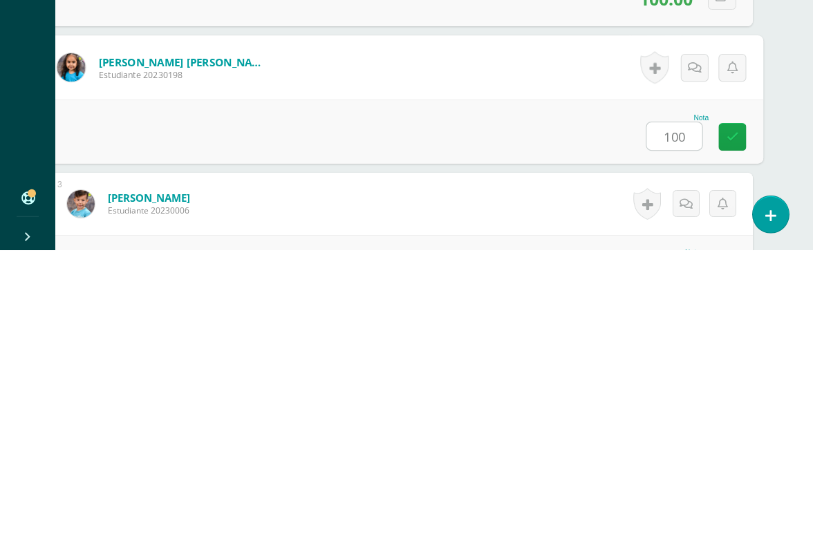
type input "100"
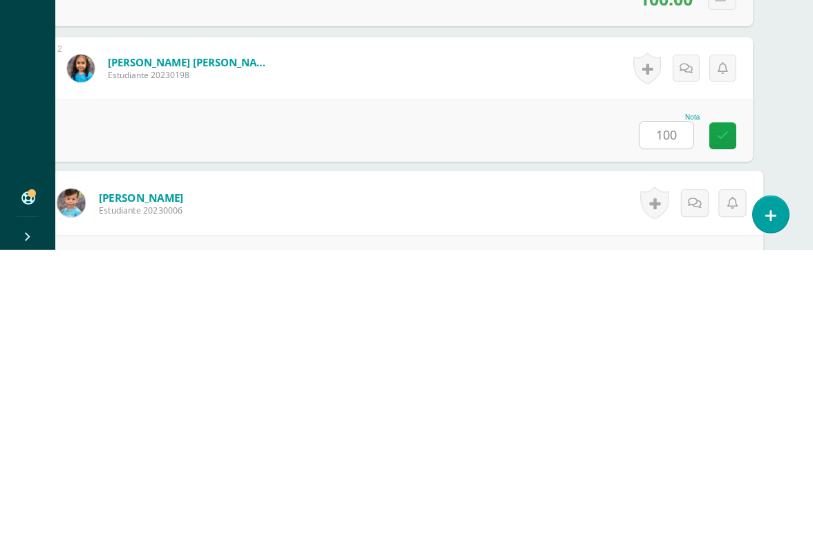
scroll to position [407, 32]
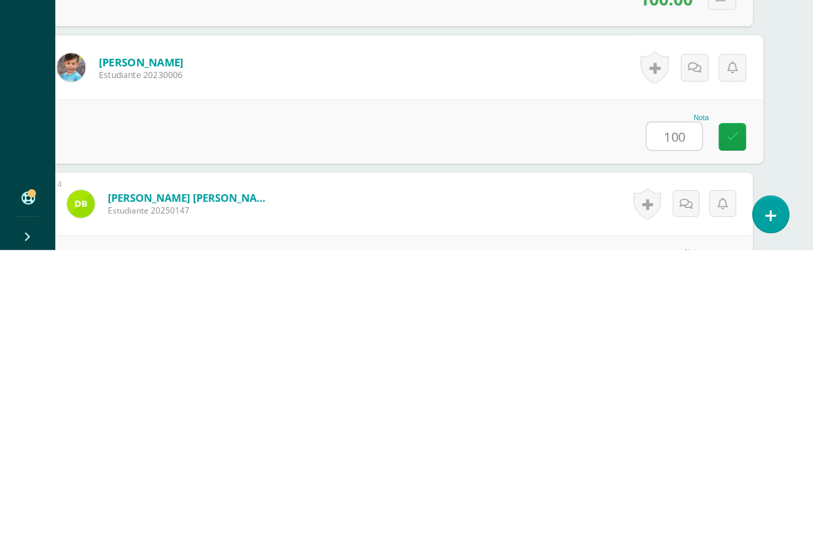
type input "100"
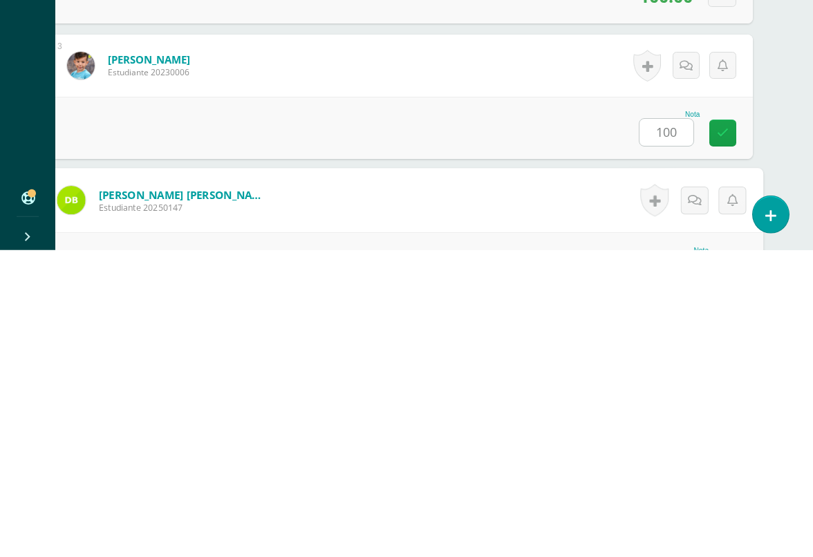
scroll to position [543, 32]
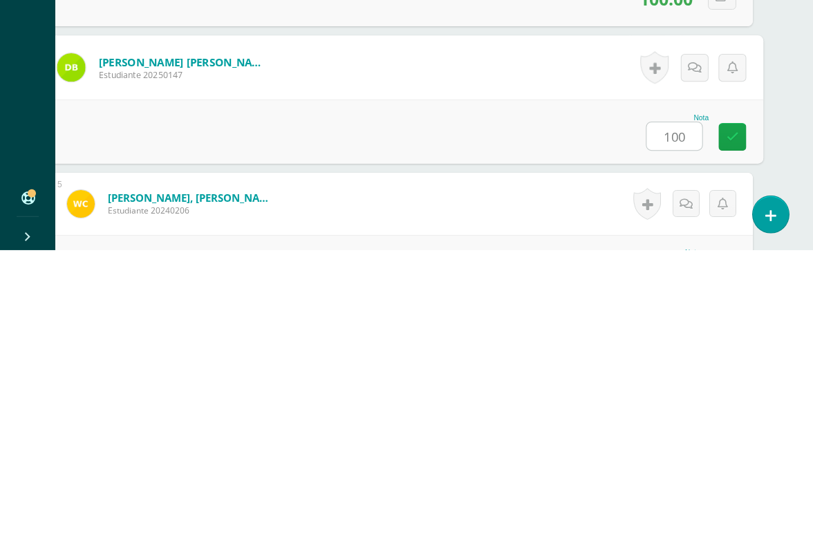
type input "100"
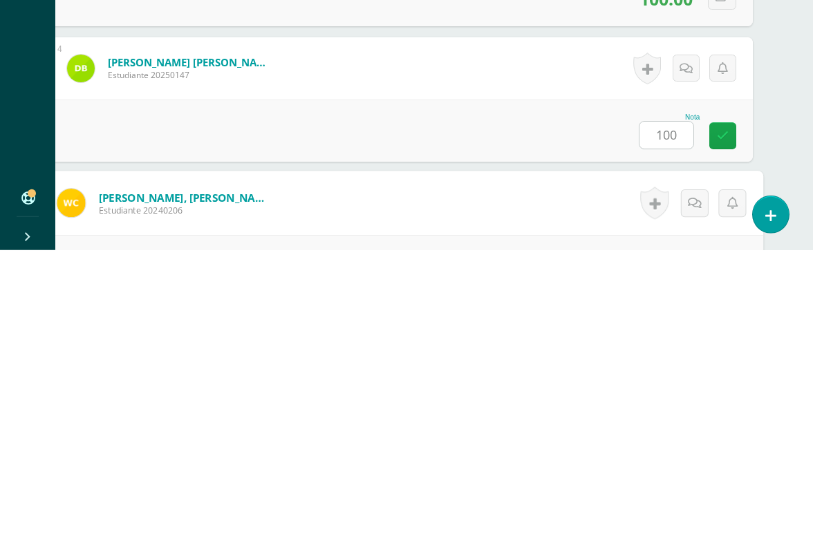
scroll to position [678, 32]
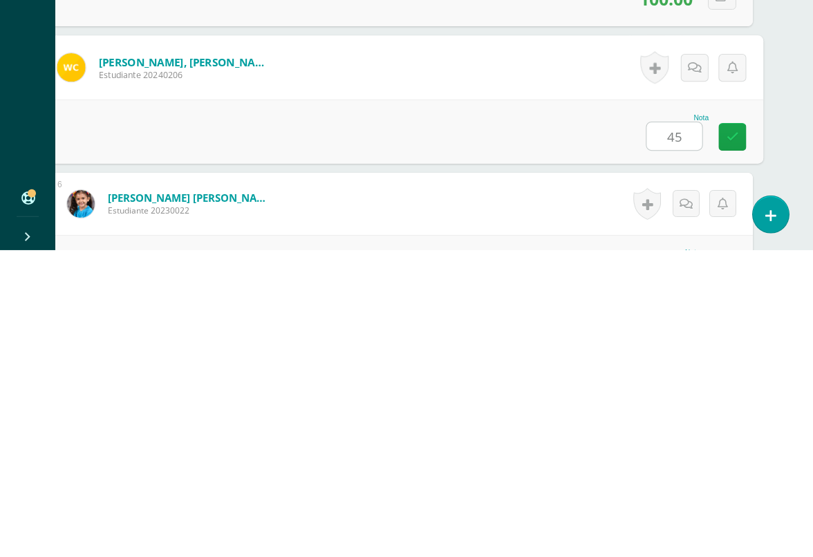
type input "45"
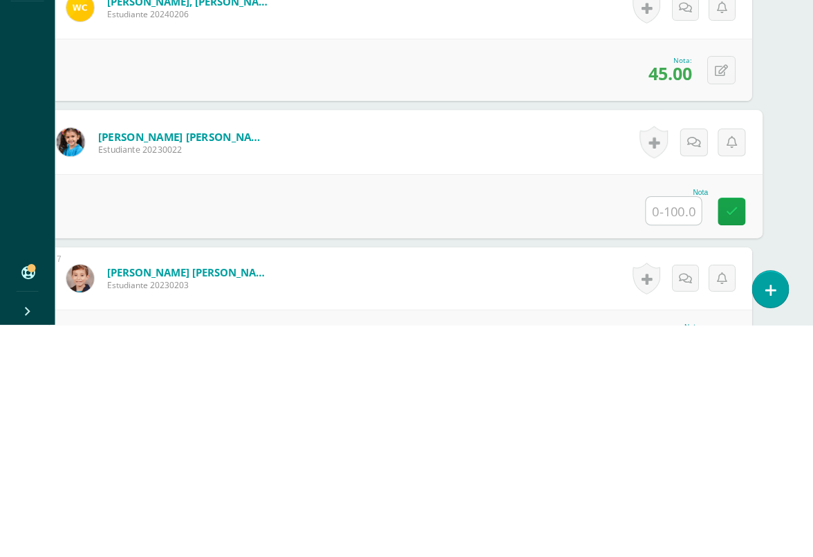
scroll to position [813, 32]
click at [724, 297] on icon at bounding box center [721, 303] width 13 height 12
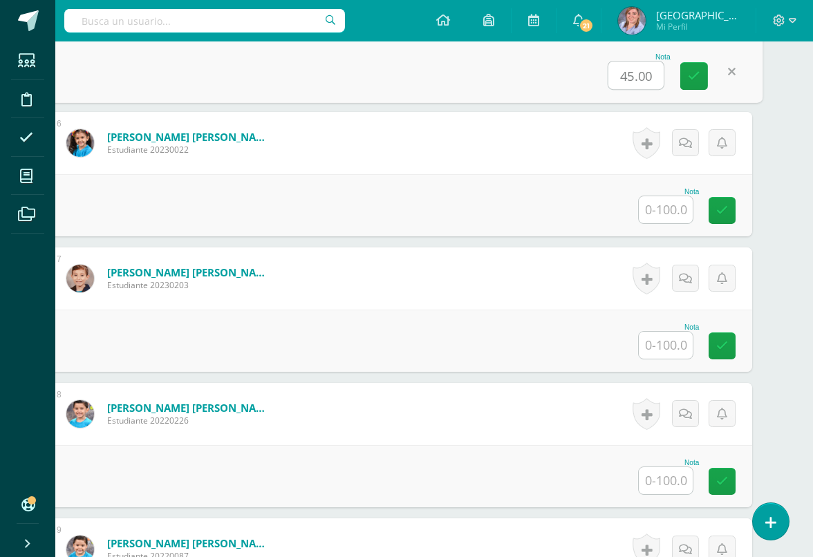
click at [645, 75] on input "45.00" at bounding box center [635, 76] width 55 height 28
type input "67"
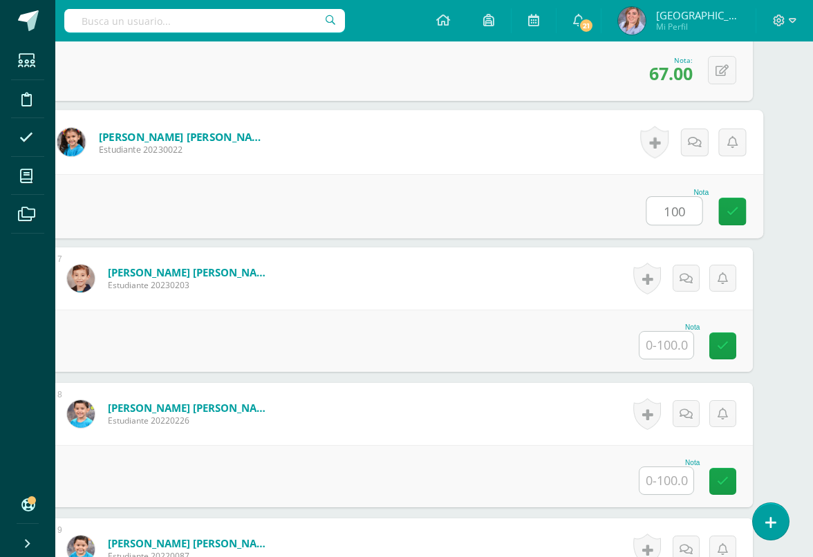
type input "100"
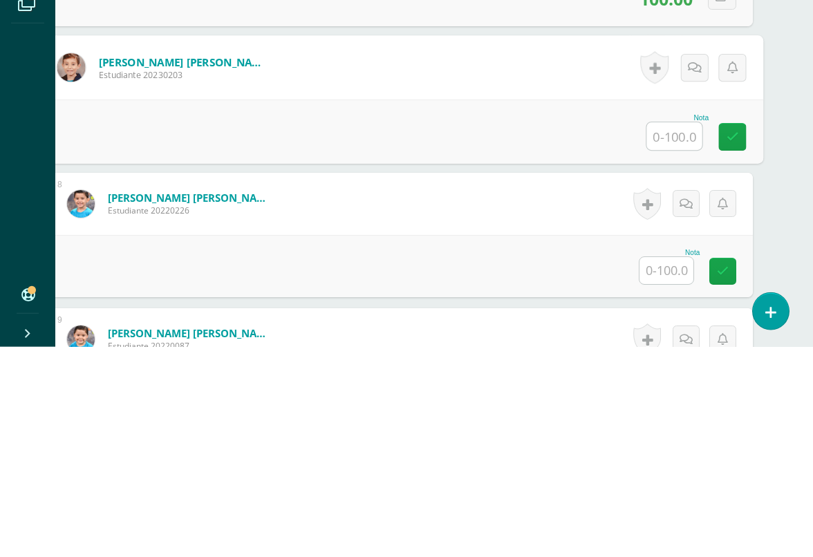
click at [663, 467] on input "text" at bounding box center [666, 480] width 54 height 27
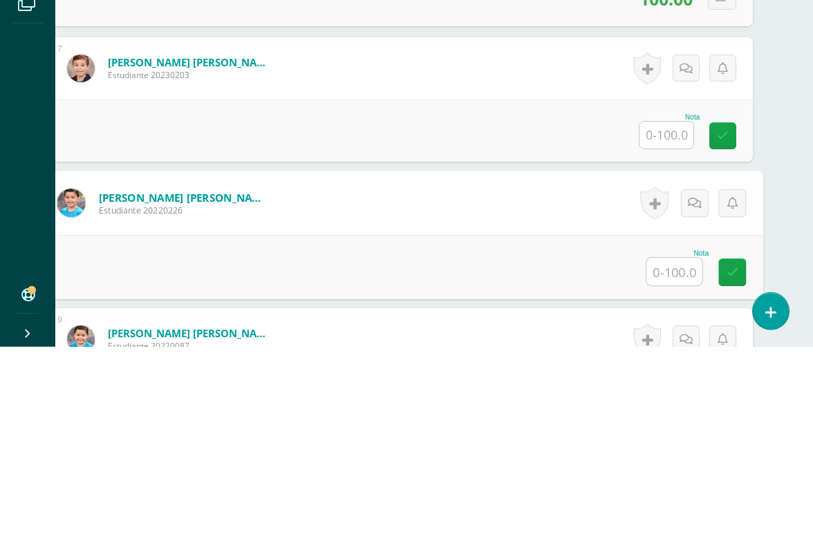
scroll to position [1084, 32]
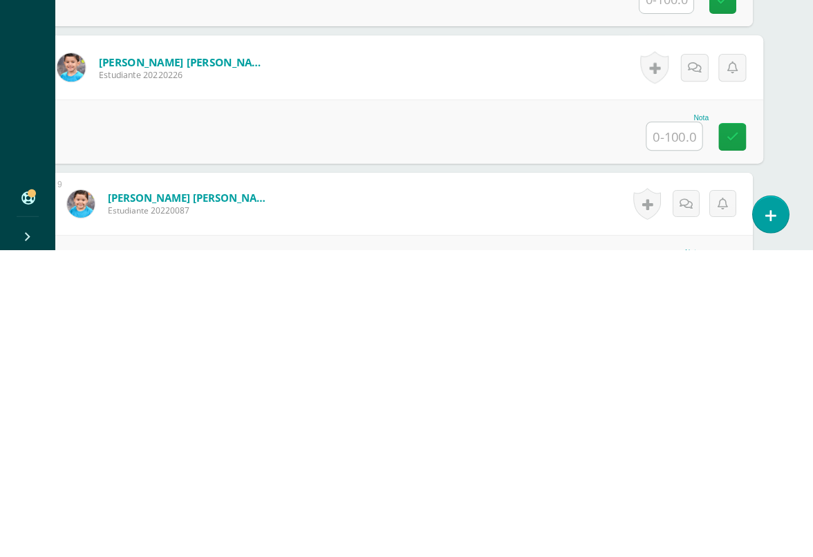
type input "Q"
type input "100"
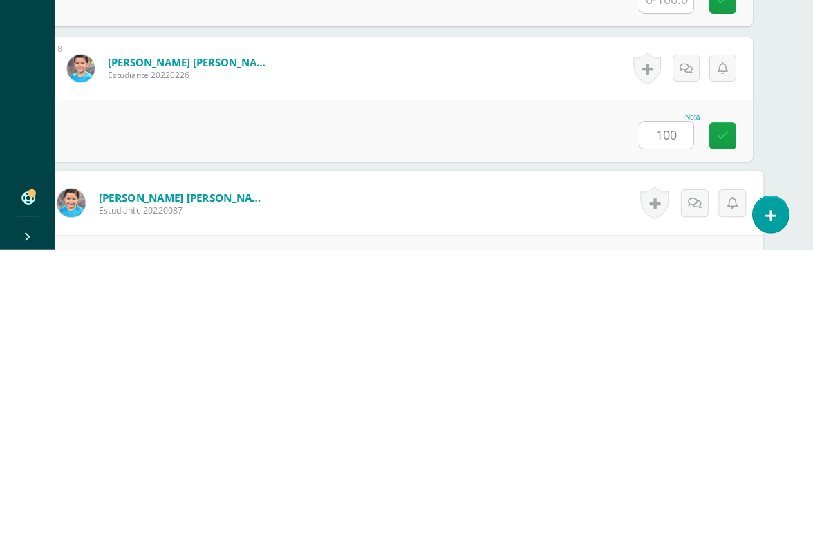
scroll to position [1220, 32]
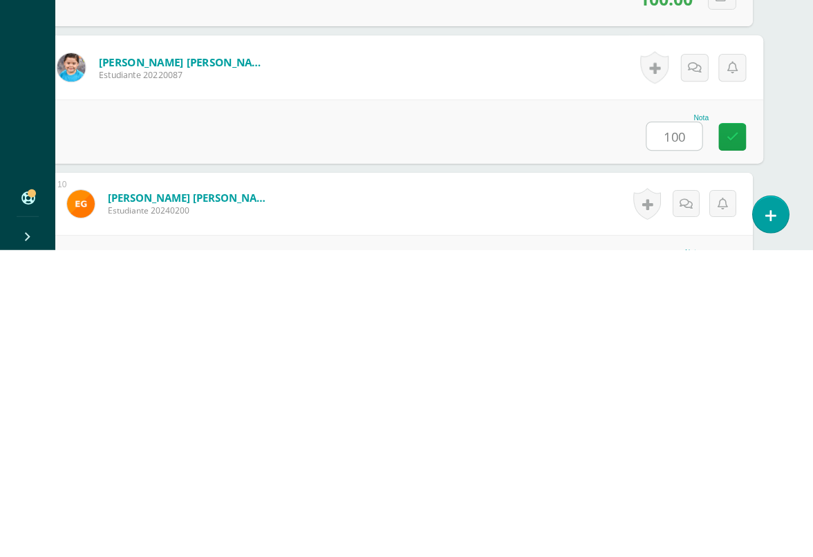
type input "100"
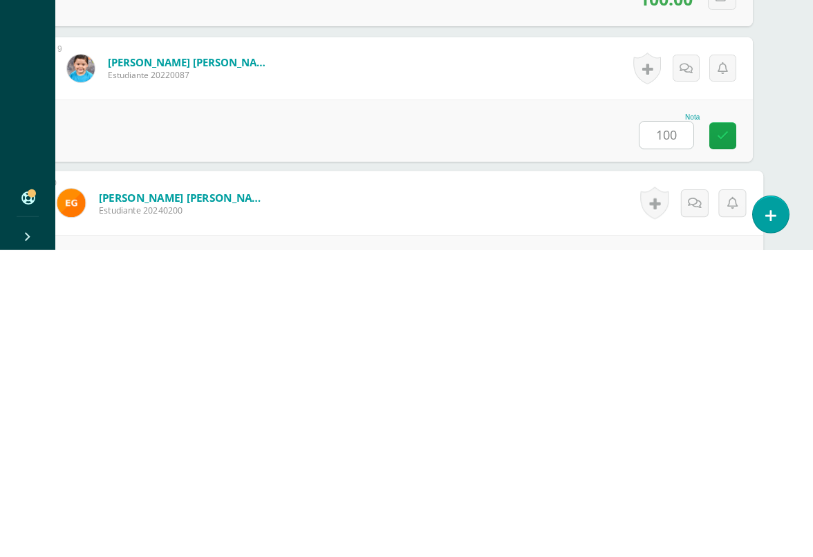
scroll to position [1355, 32]
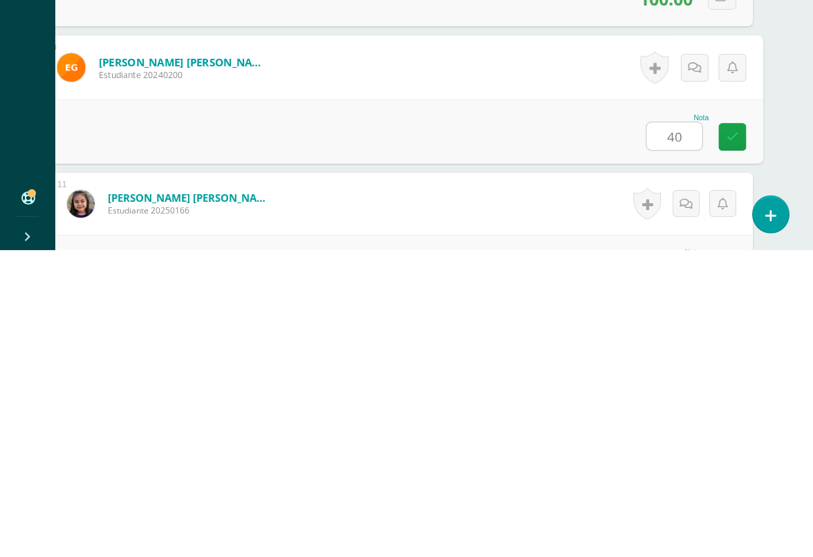
type input "40"
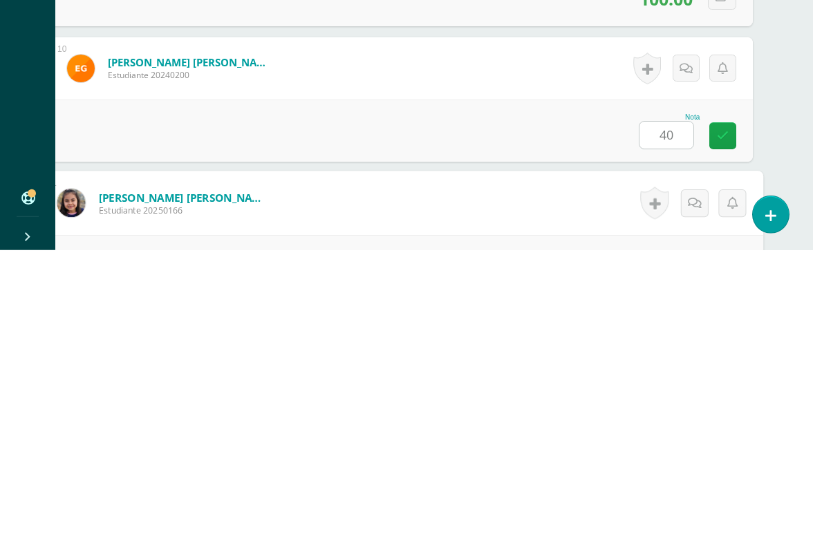
scroll to position [1491, 32]
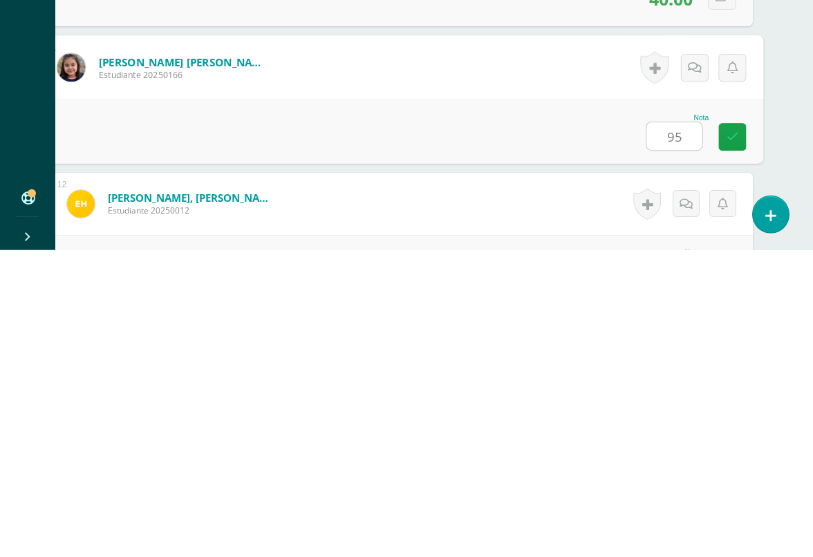
type input "95"
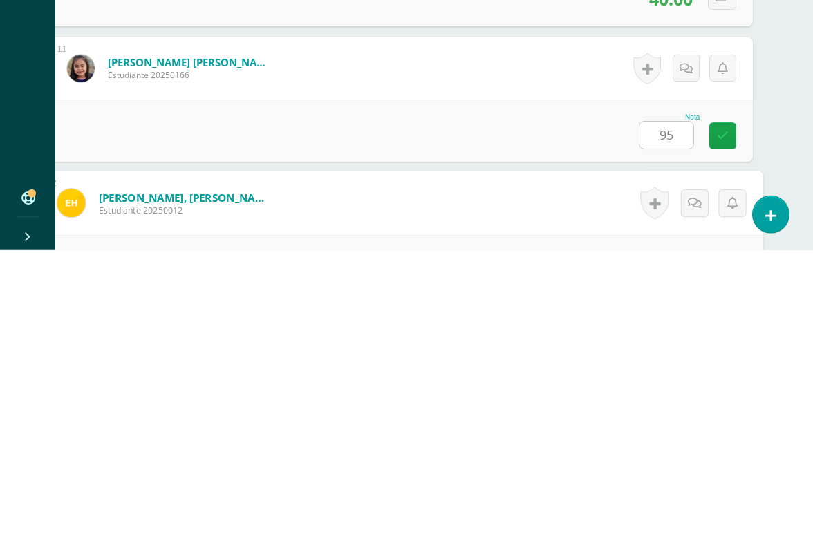
scroll to position [1626, 32]
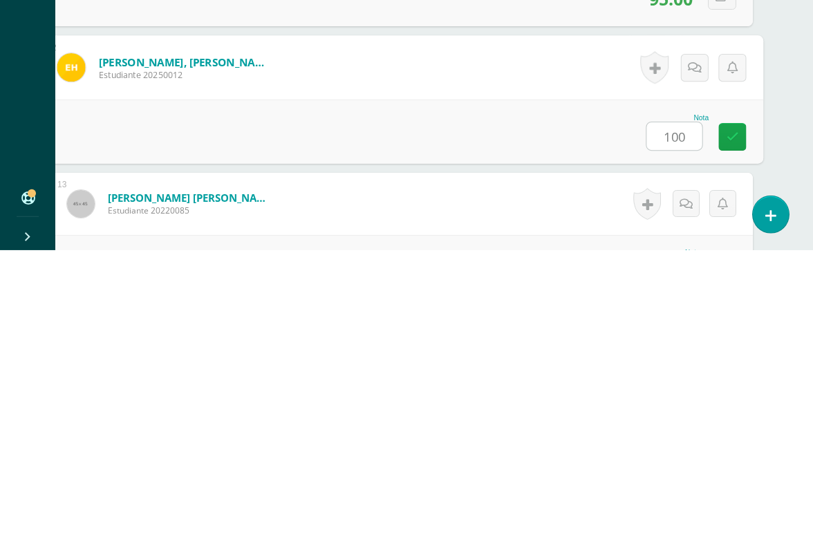
type input "100"
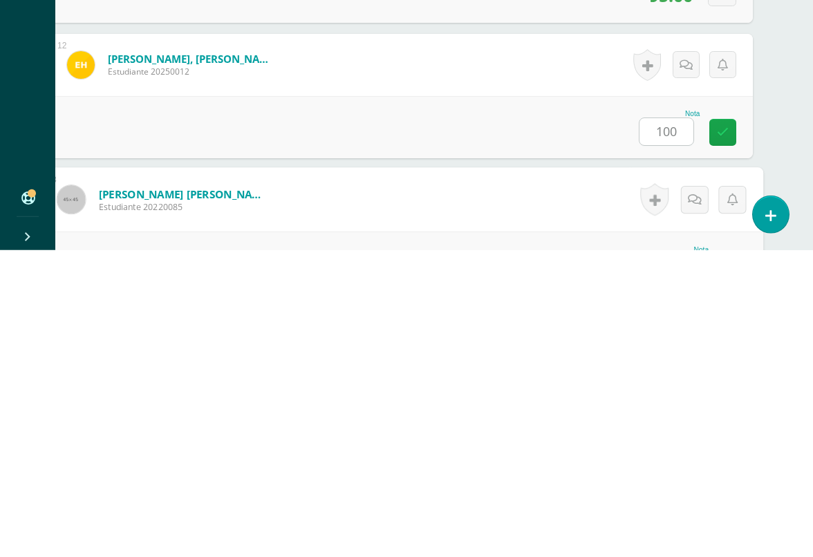
scroll to position [1762, 32]
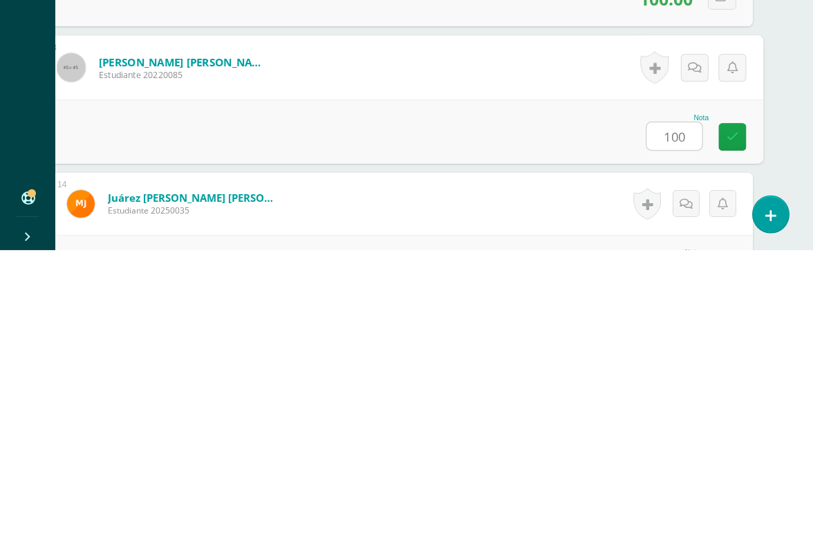
type input "100"
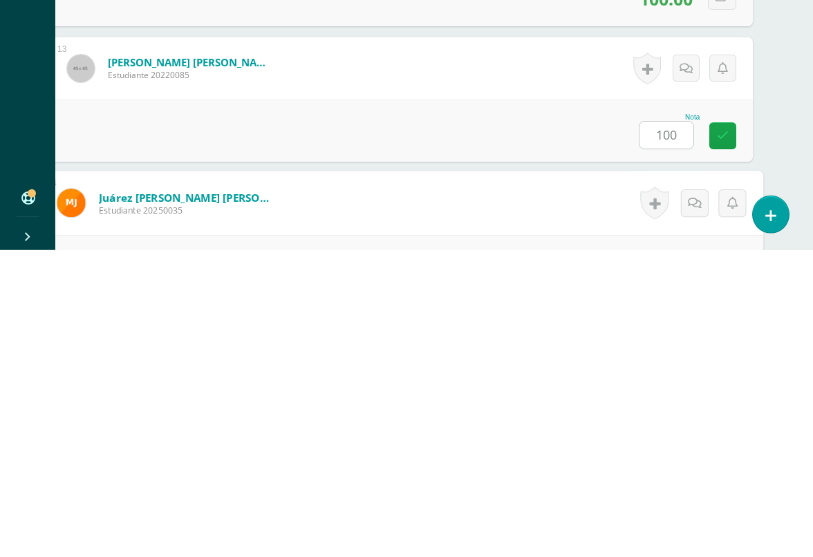
scroll to position [1897, 32]
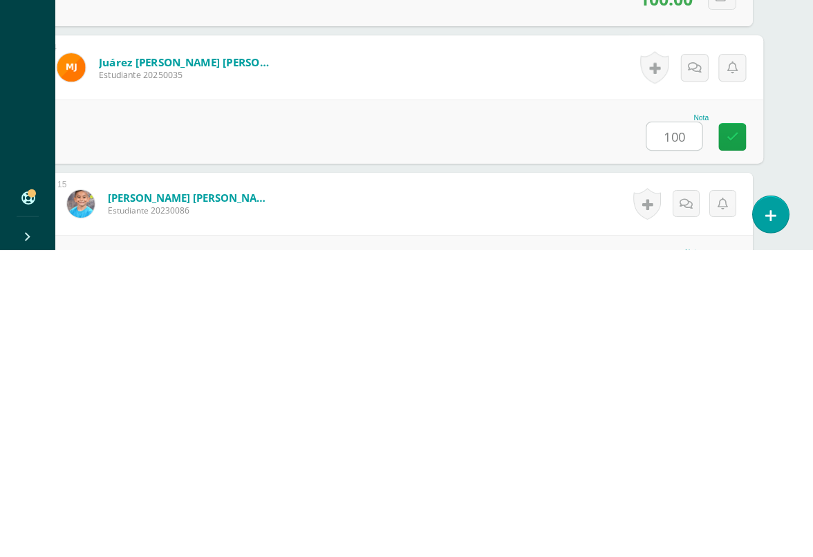
type input "100"
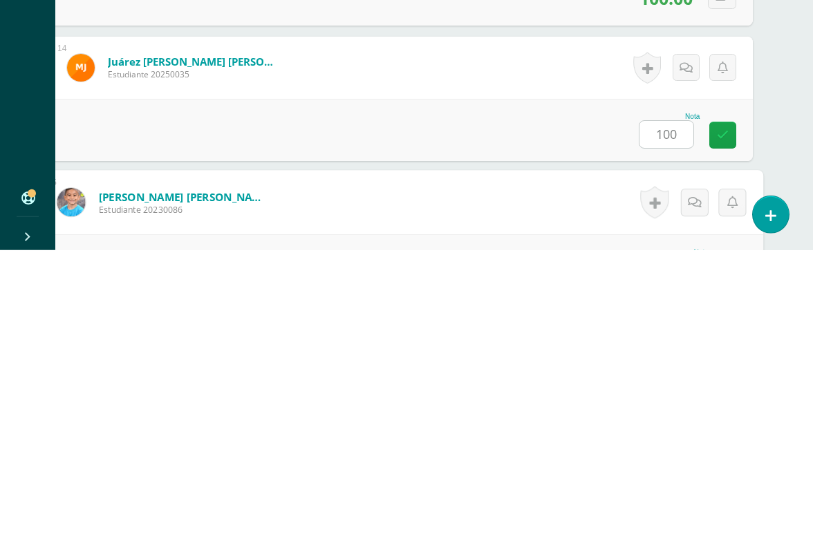
scroll to position [2033, 32]
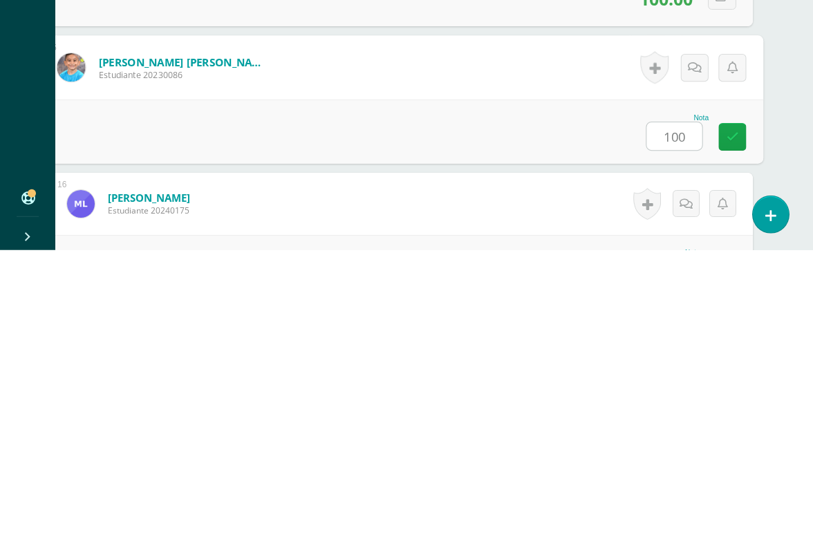
type input "100"
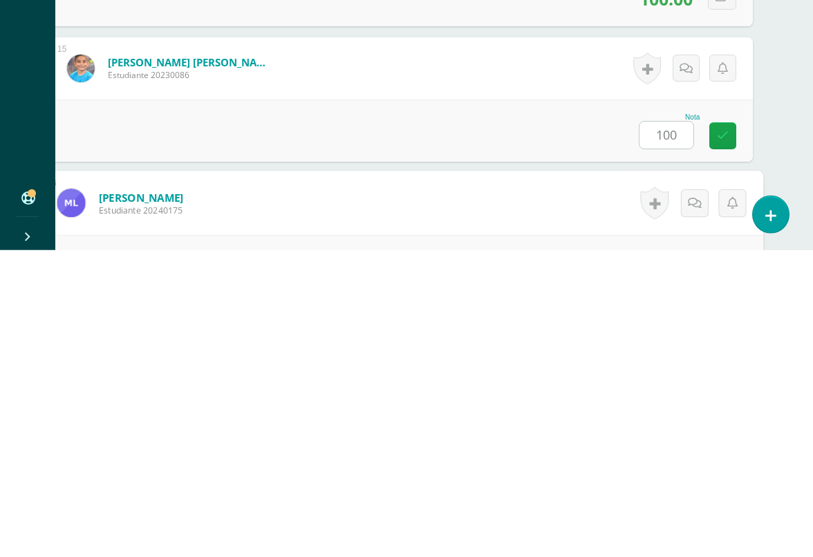
scroll to position [2168, 32]
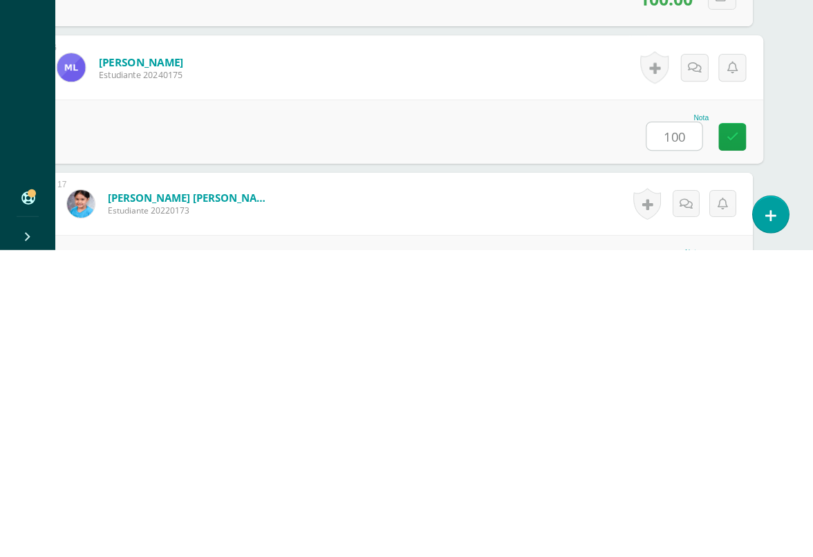
type input "100"
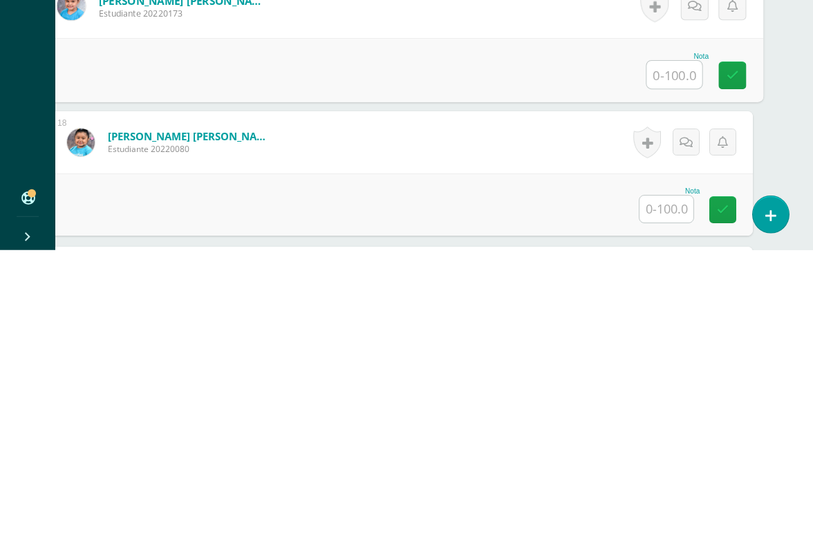
scroll to position [2366, 32]
click at [639, 501] on input "text" at bounding box center [666, 514] width 54 height 27
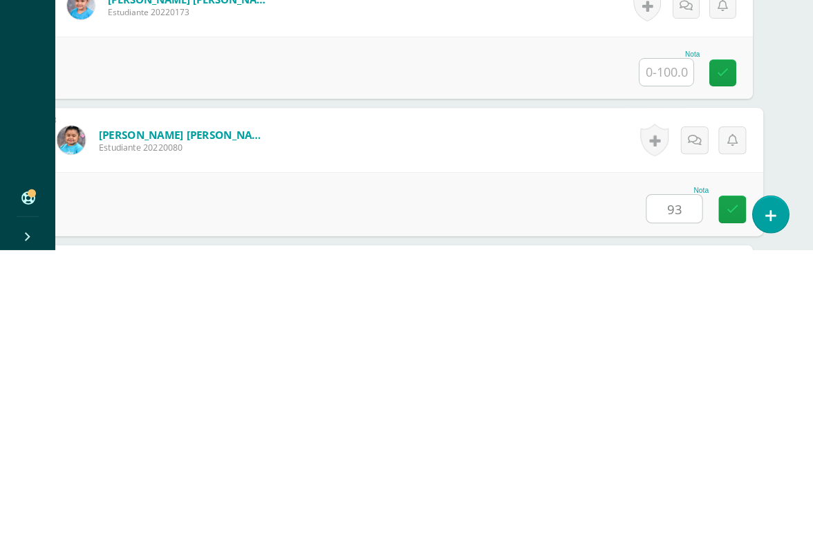
type input "93"
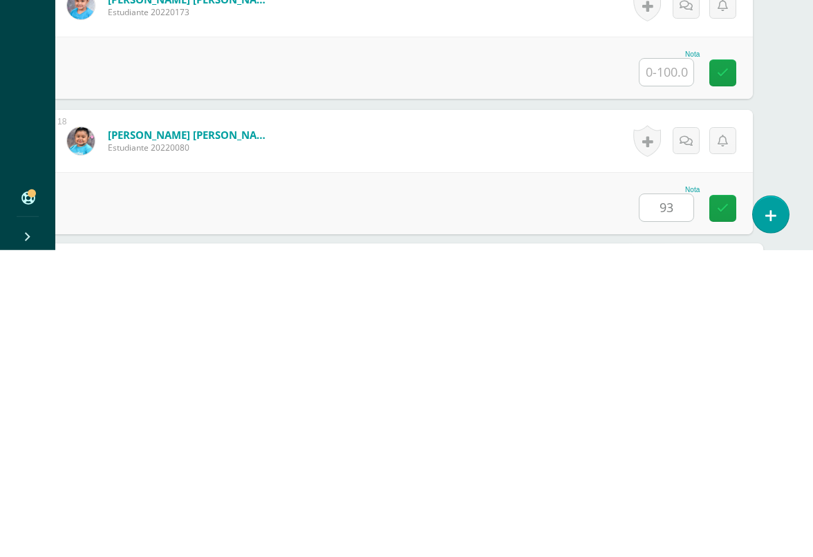
scroll to position [2574, 32]
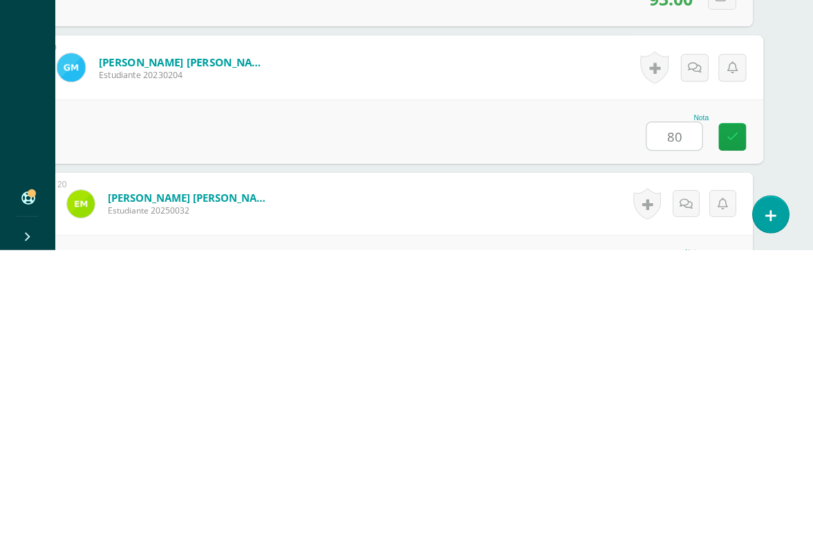
type input "80"
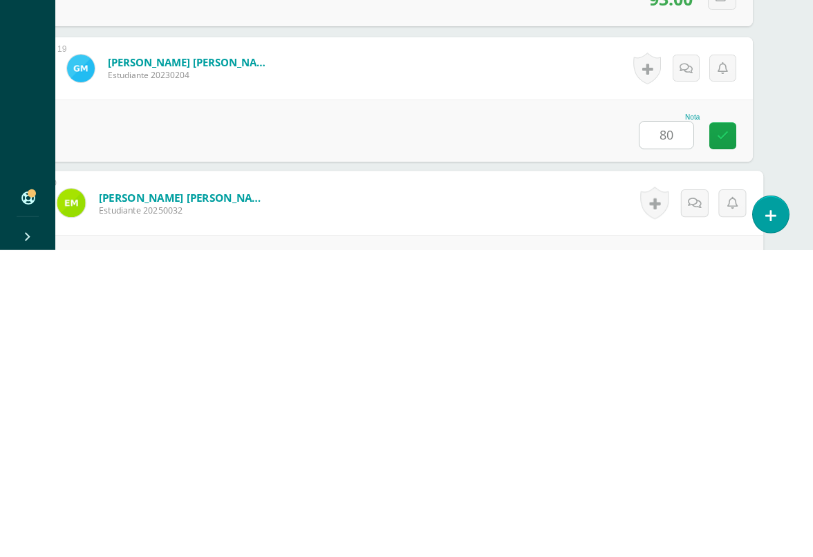
scroll to position [2710, 32]
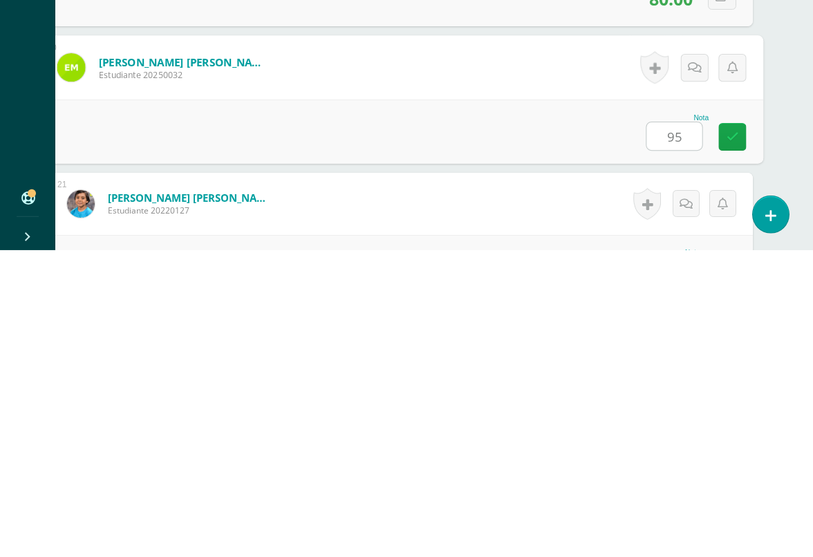
type input "95"
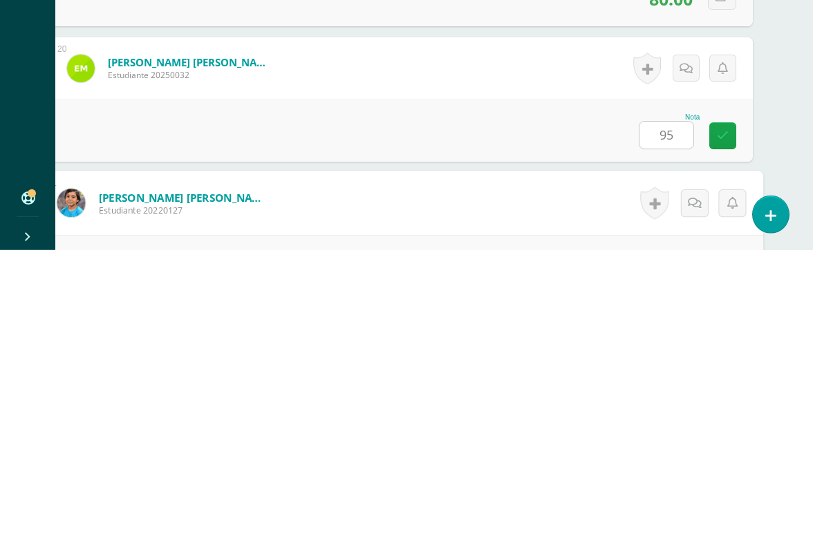
scroll to position [2845, 32]
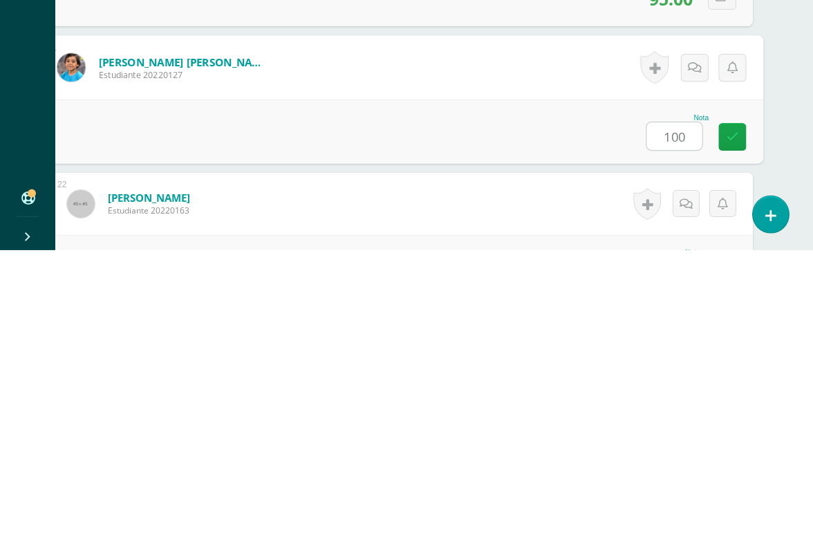
type input "100"
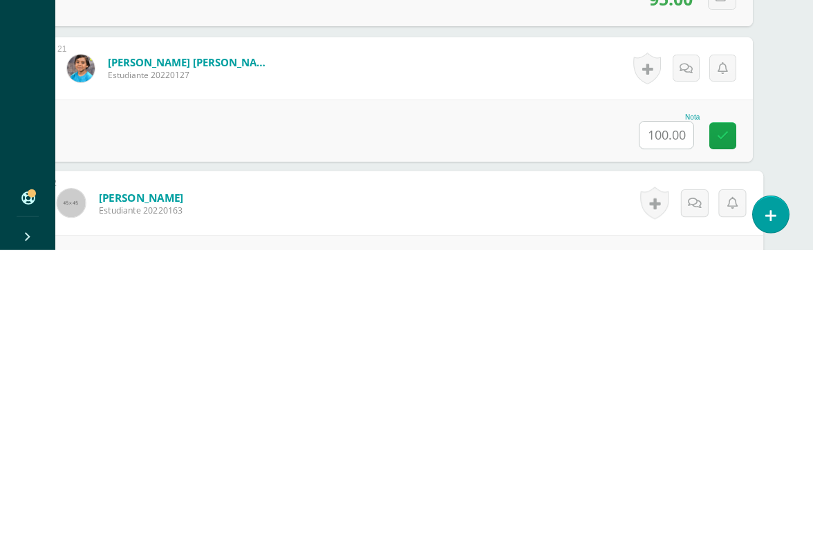
scroll to position [2981, 32]
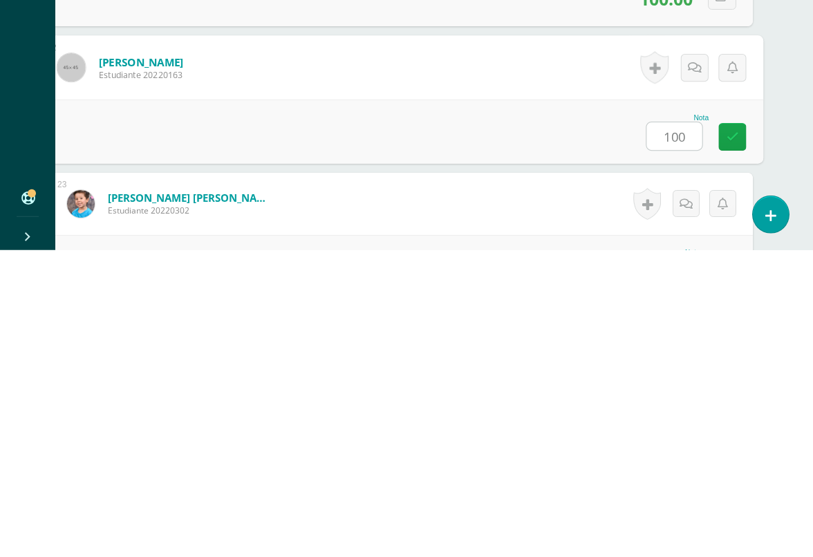
type input "100"
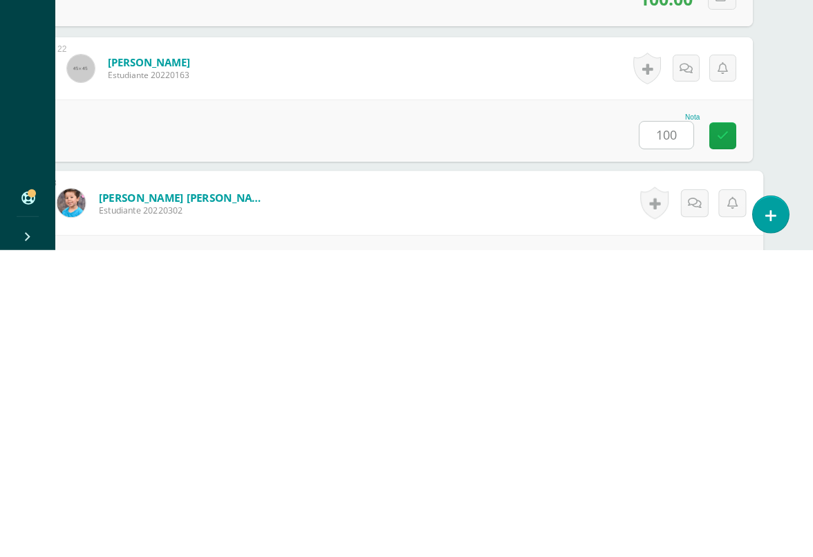
scroll to position [3116, 32]
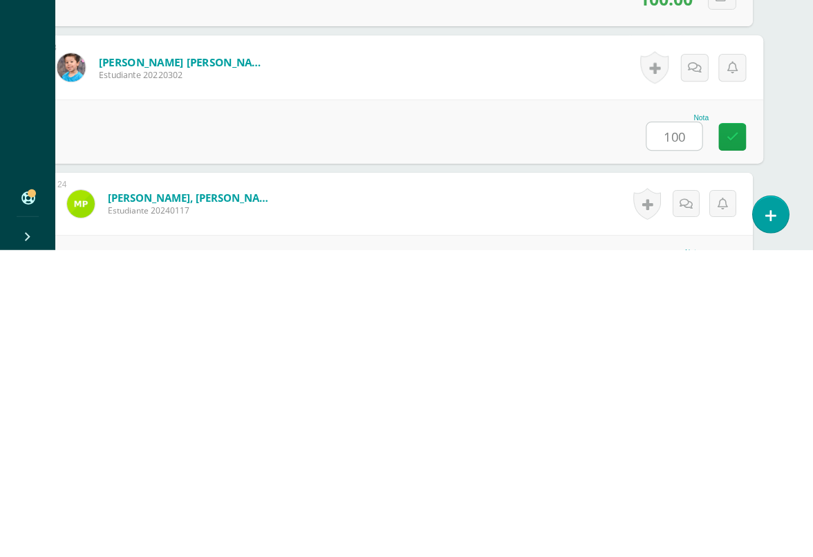
type input "100"
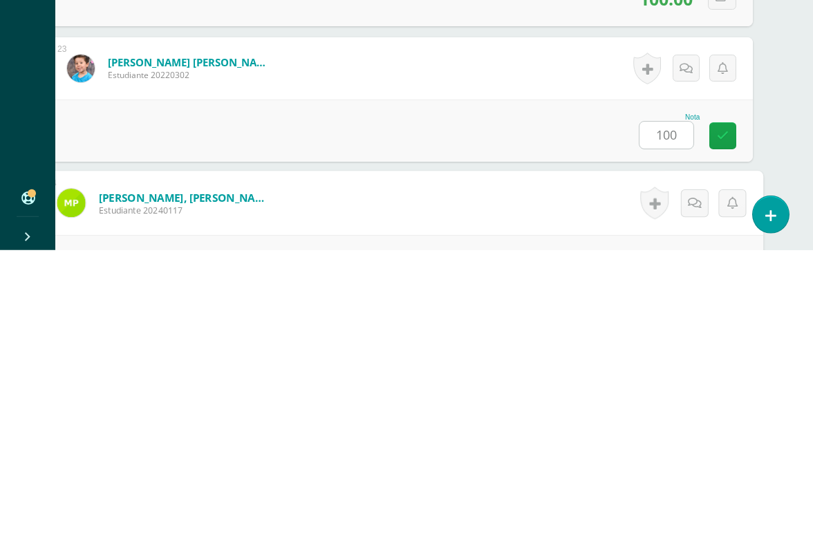
scroll to position [3252, 32]
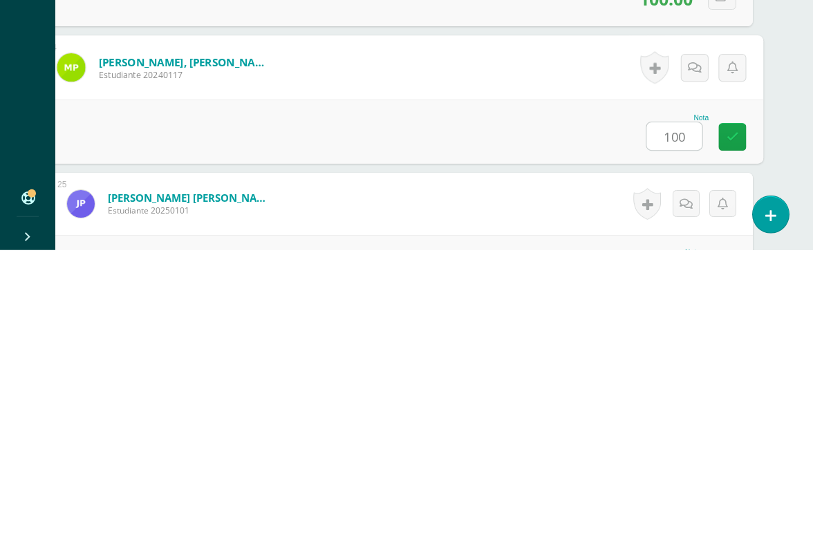
type input "100"
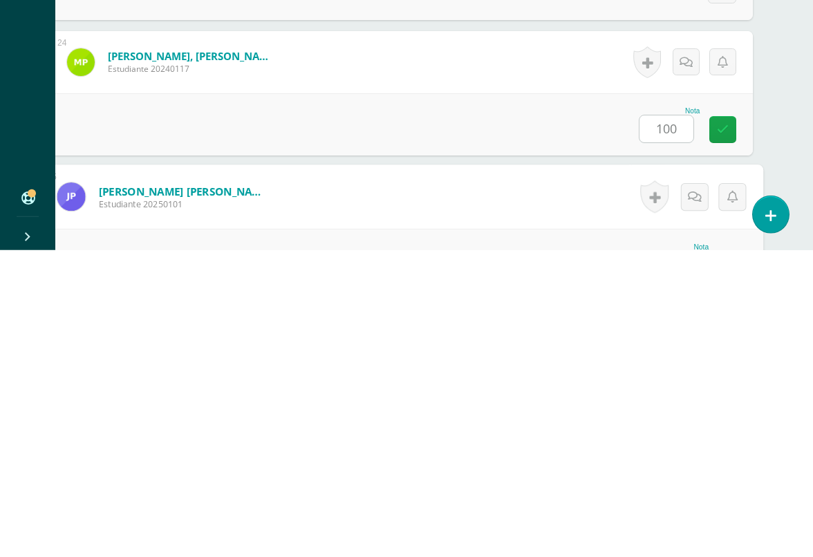
scroll to position [3387, 32]
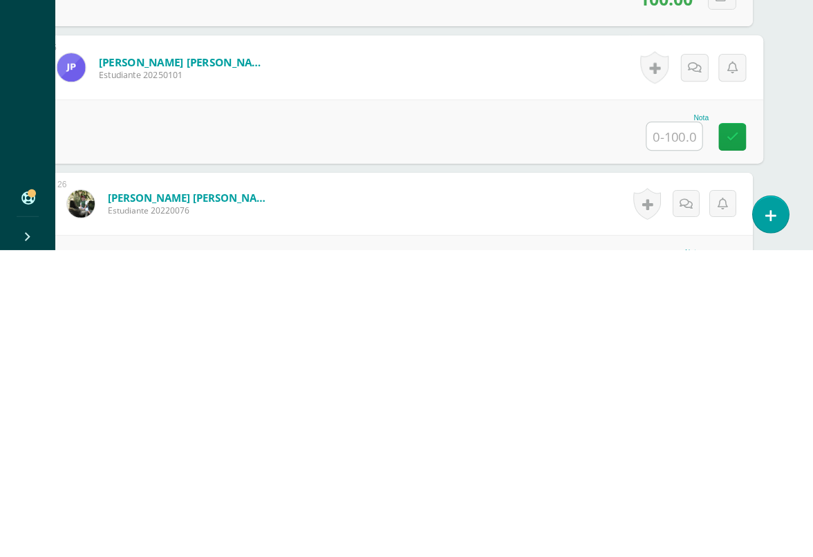
type input "59"
type input "80"
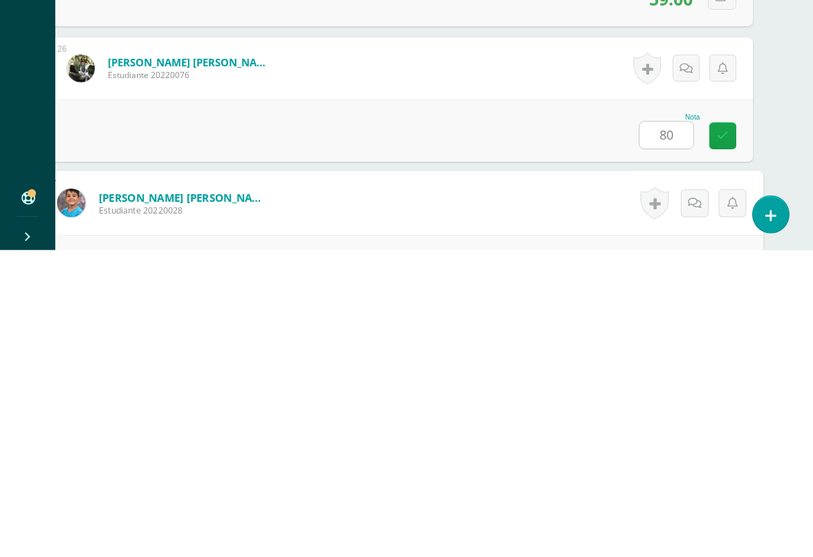
scroll to position [3658, 32]
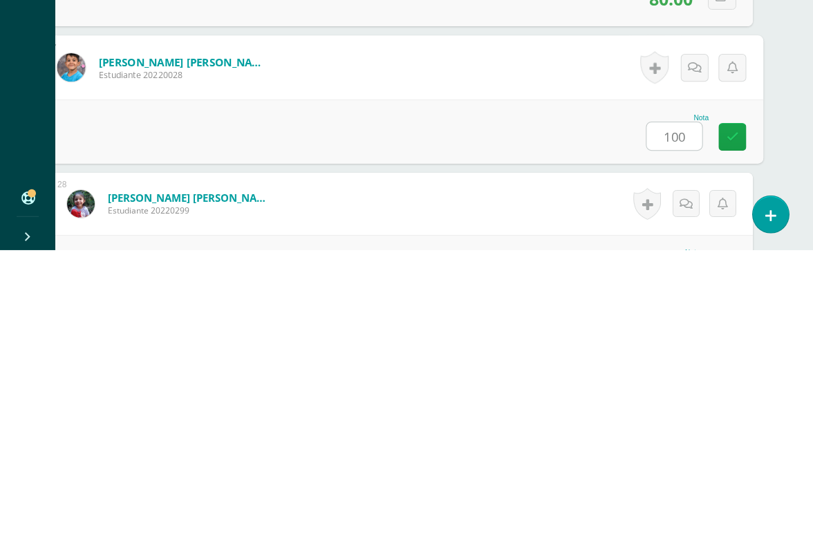
type input "100"
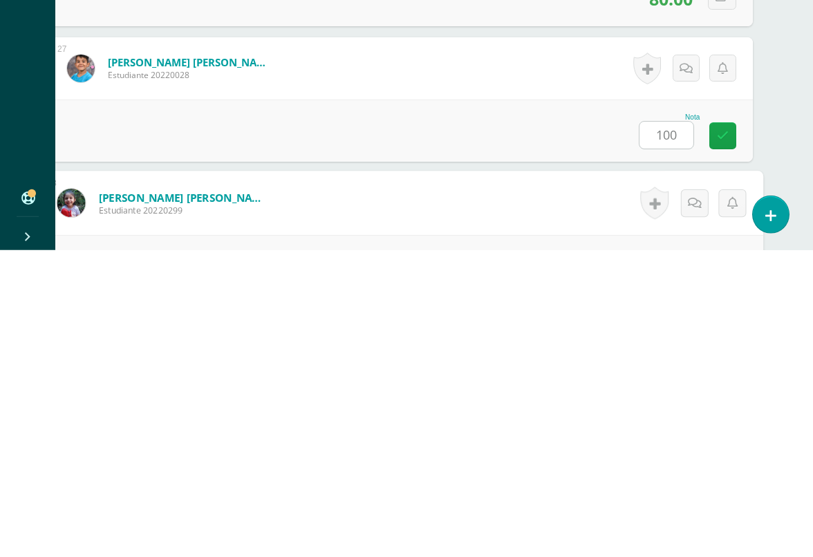
scroll to position [3793, 32]
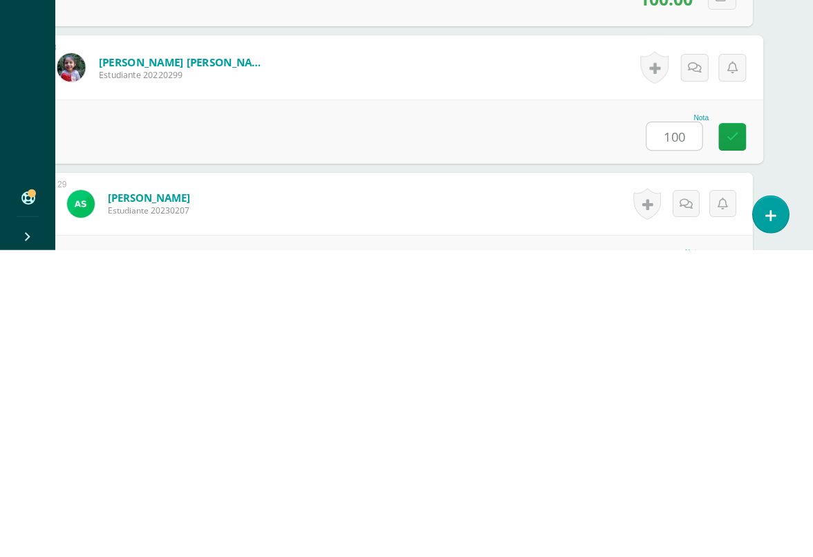
type input "100"
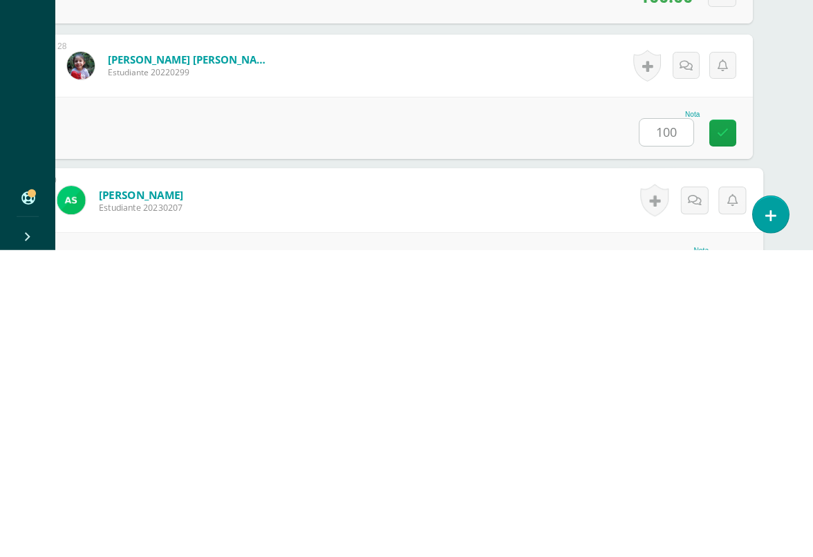
scroll to position [3929, 32]
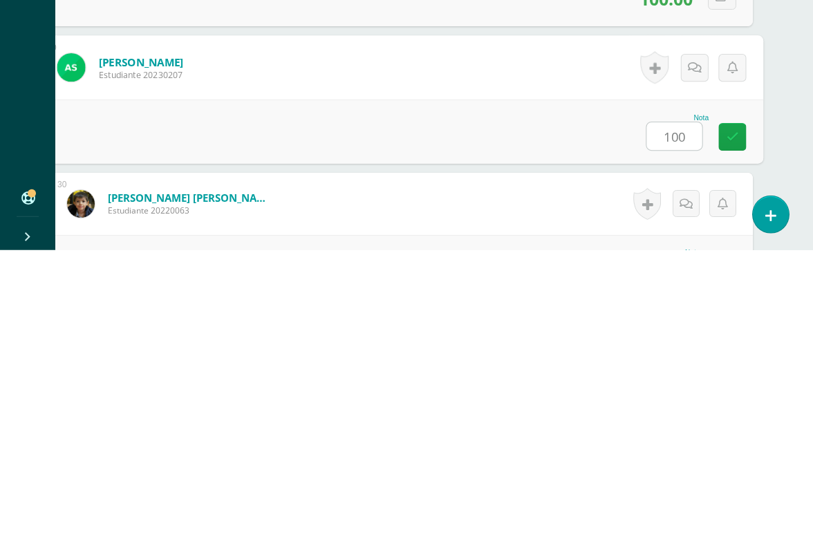
type input "100"
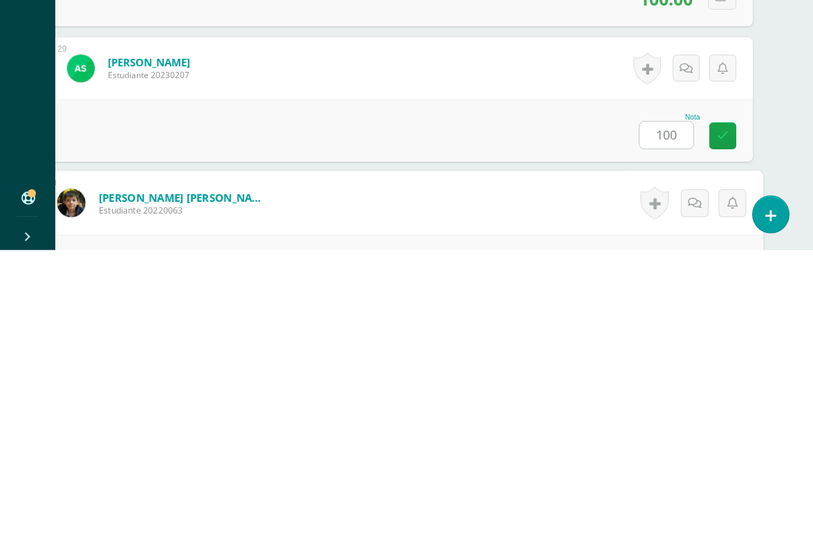
scroll to position [4064, 32]
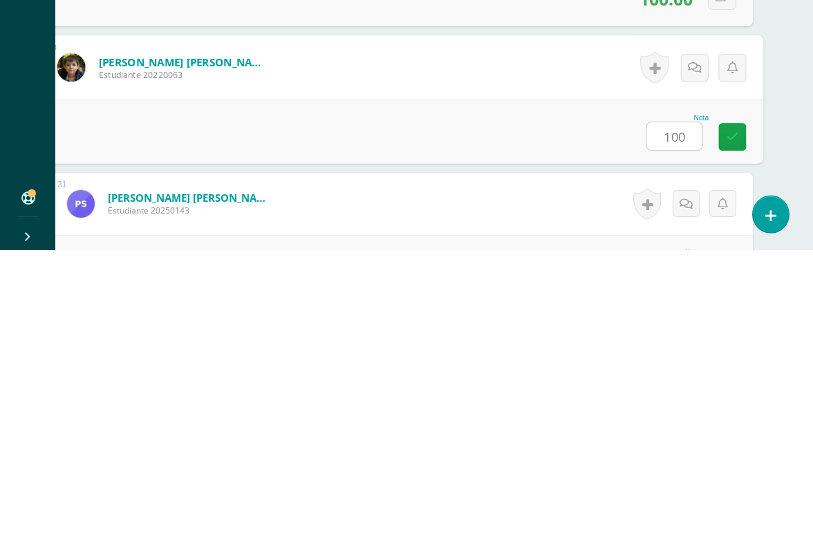
type input "100"
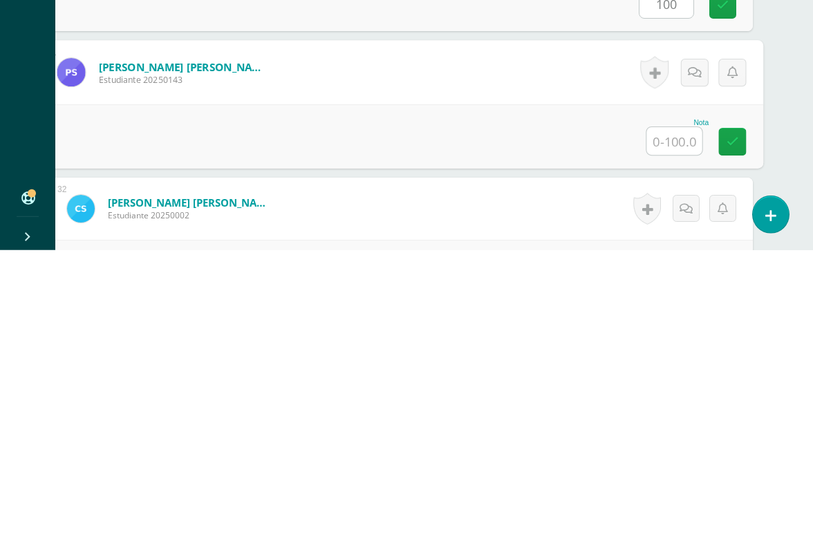
scroll to position [4200, 32]
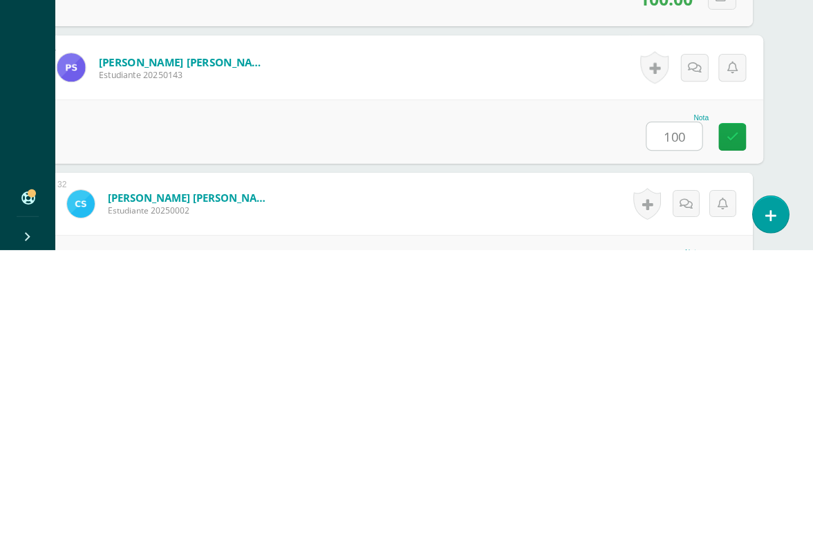
type input "100"
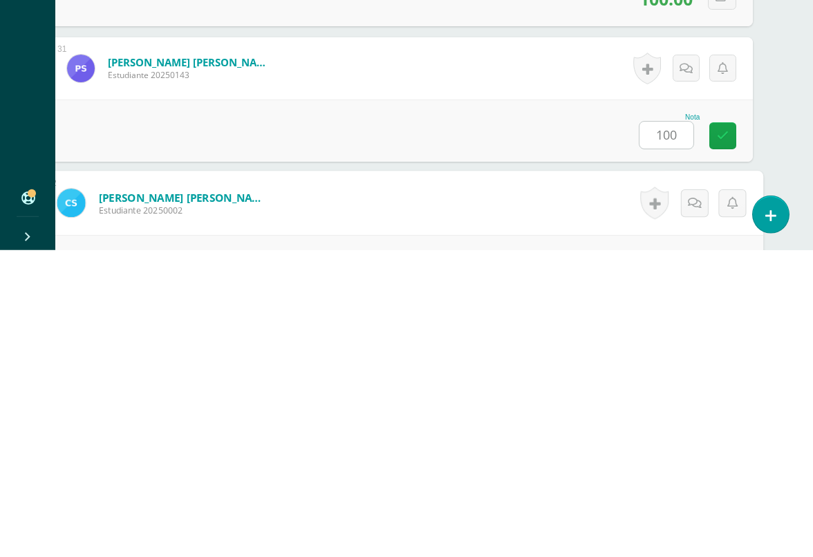
scroll to position [4335, 32]
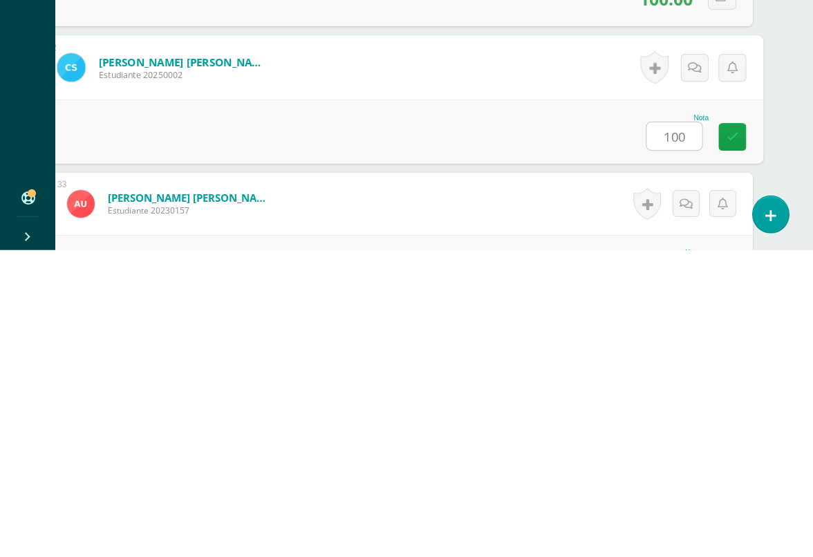
type input "100"
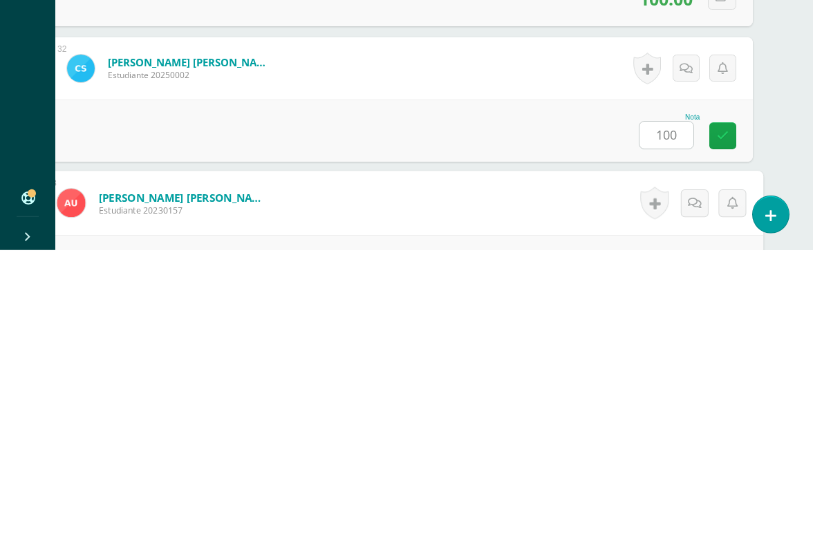
scroll to position [4471, 32]
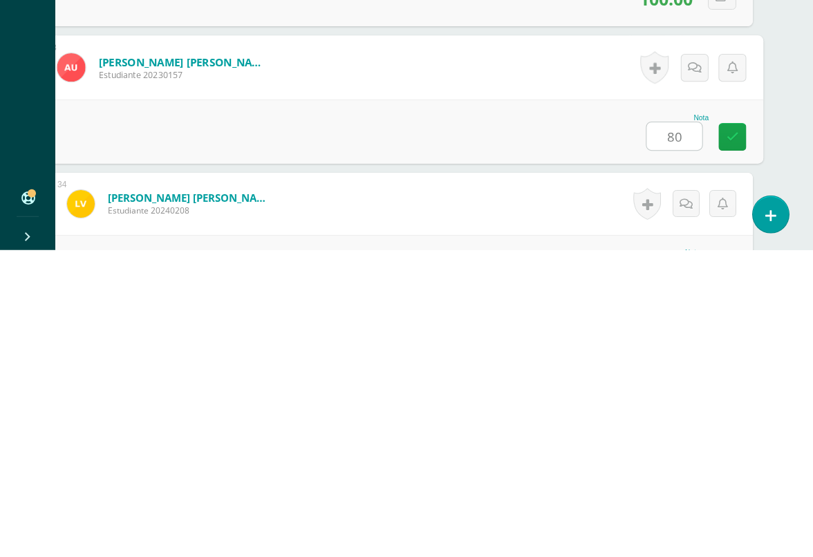
type input "80"
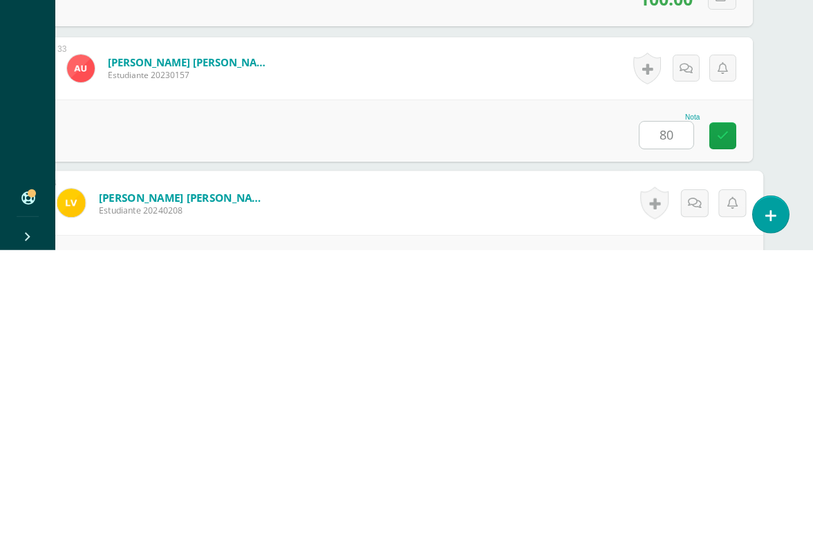
scroll to position [4629, 32]
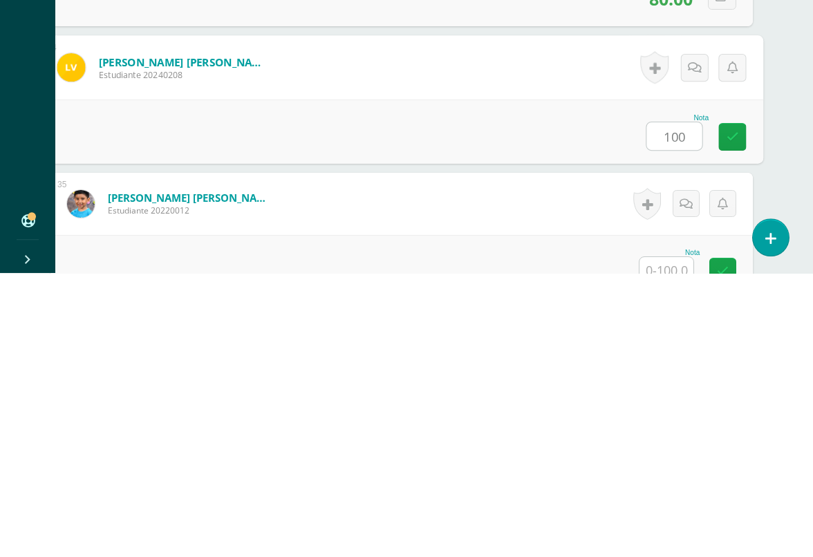
type input "100"
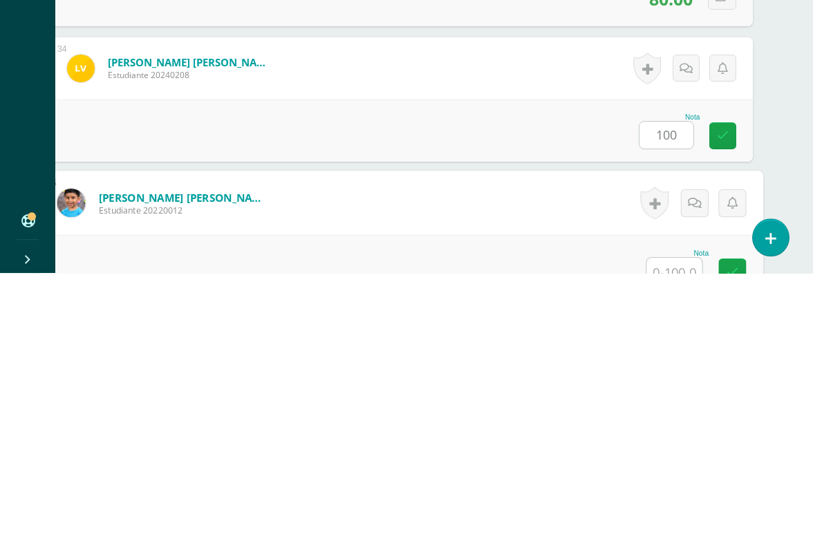
scroll to position [4764, 32]
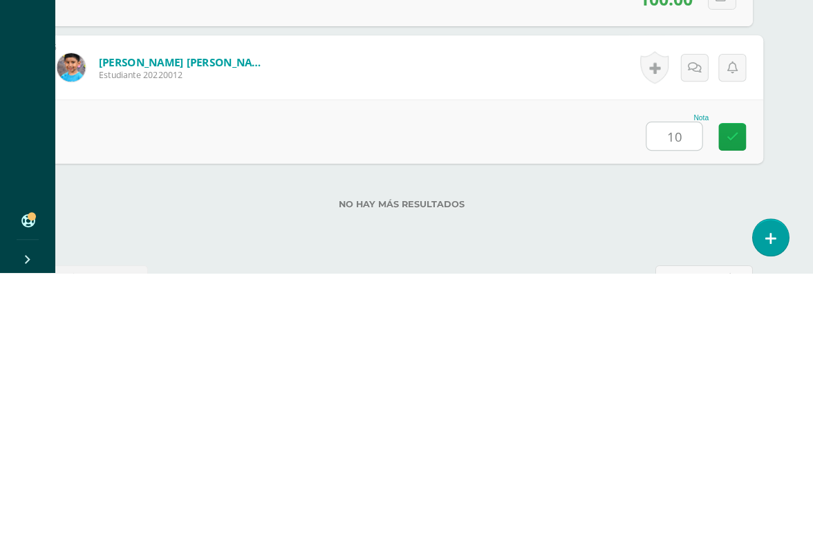
type input "100"
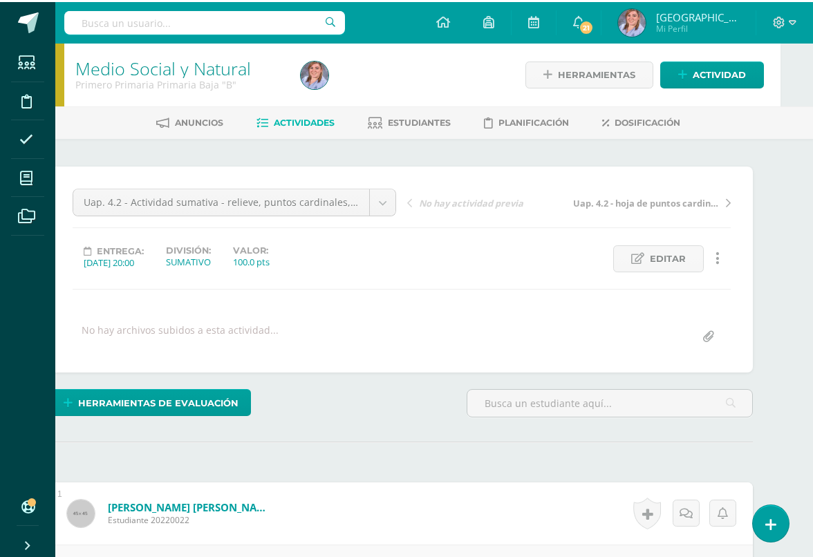
scroll to position [0, 33]
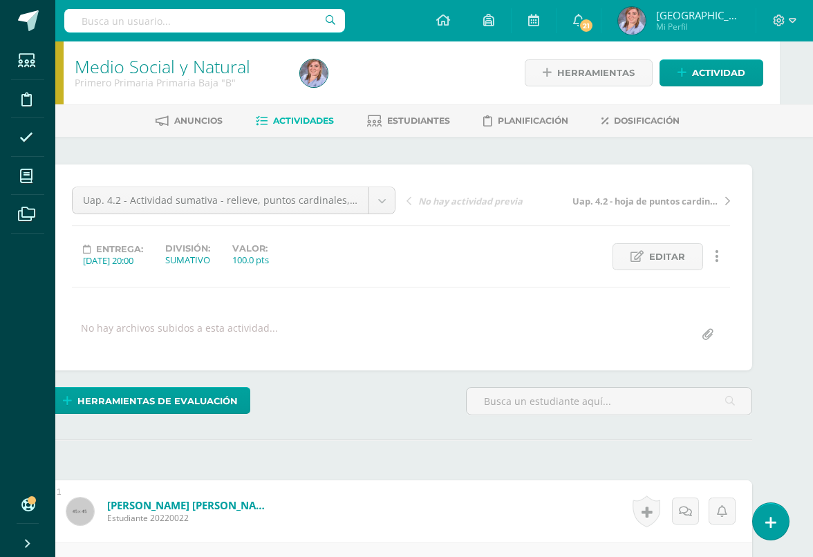
click at [396, 187] on div "Uap. 4.2 - Actividad sumativa - relieve, puntos cardinales, planetas del sistem…" at bounding box center [233, 206] width 334 height 39
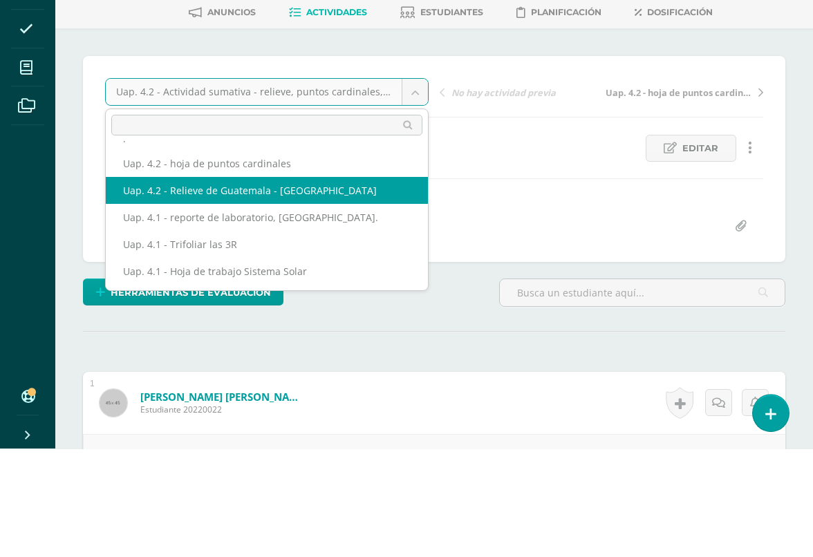
scroll to position [34, 0]
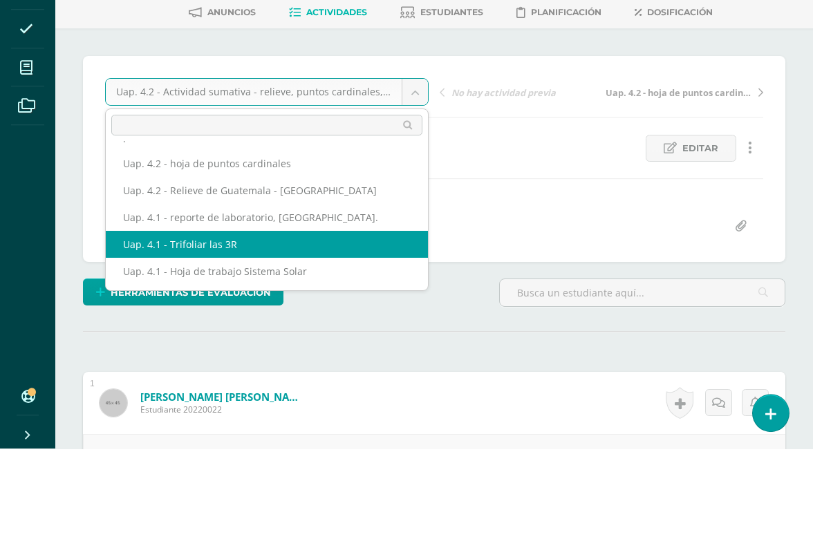
select select "/dashboard/teacher/grade-activity/226277/"
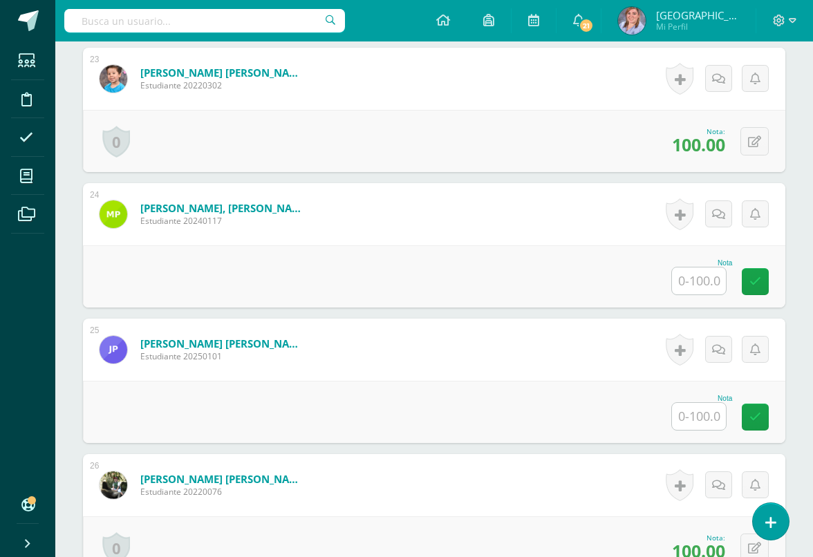
scroll to position [3413, 0]
click at [692, 294] on input "text" at bounding box center [699, 280] width 54 height 27
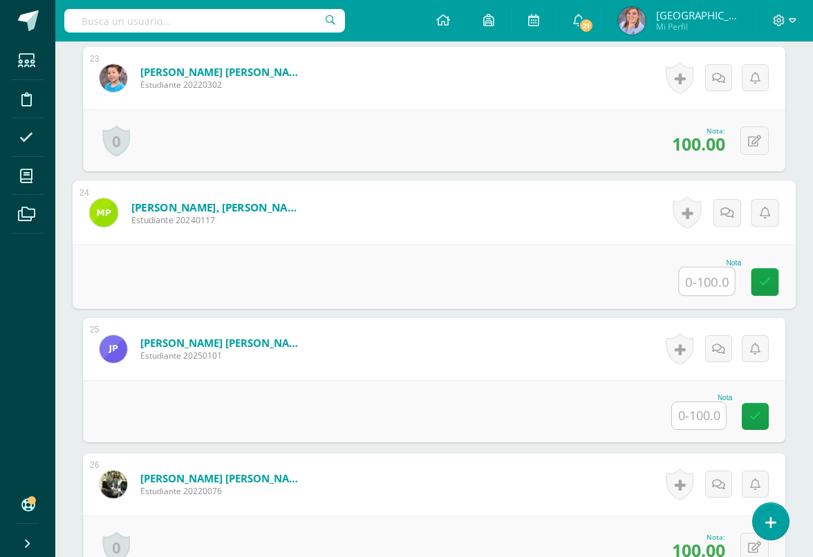
scroll to position [3413, 32]
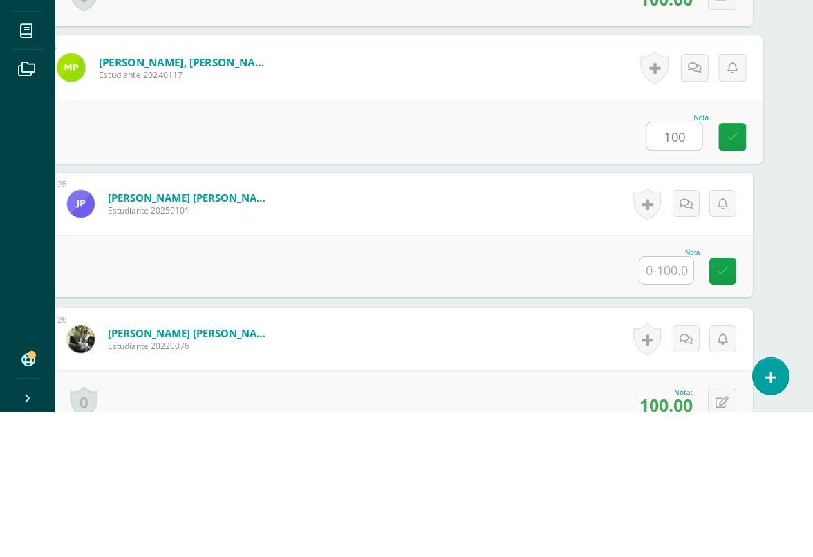
type input "100"
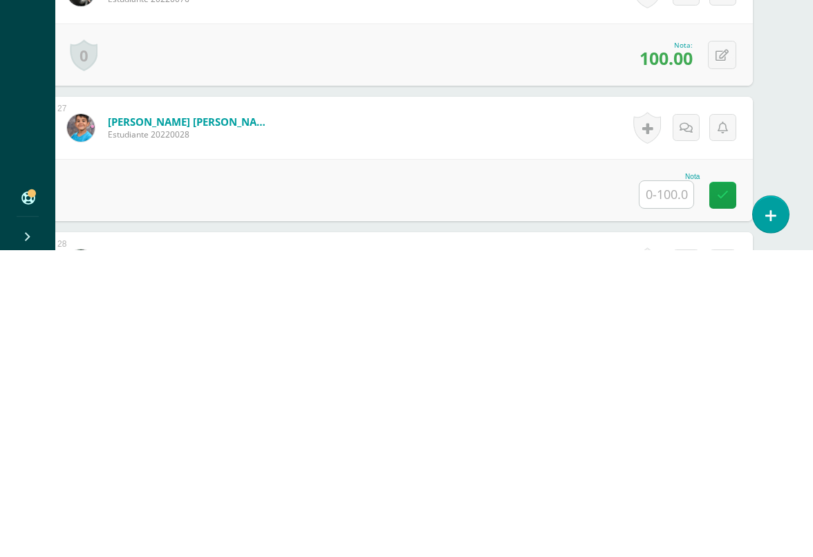
scroll to position [3600, 32]
click at [668, 487] on input "text" at bounding box center [666, 500] width 54 height 27
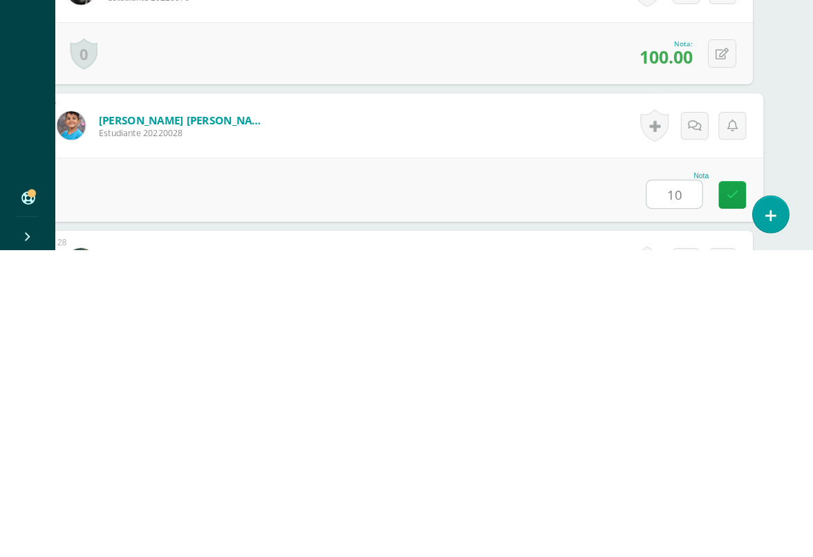
type input "100"
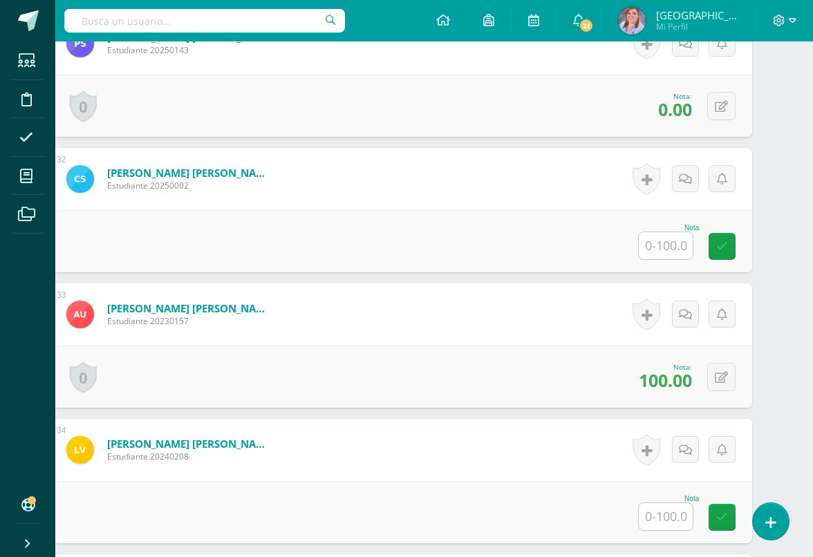
scroll to position [4529, 33]
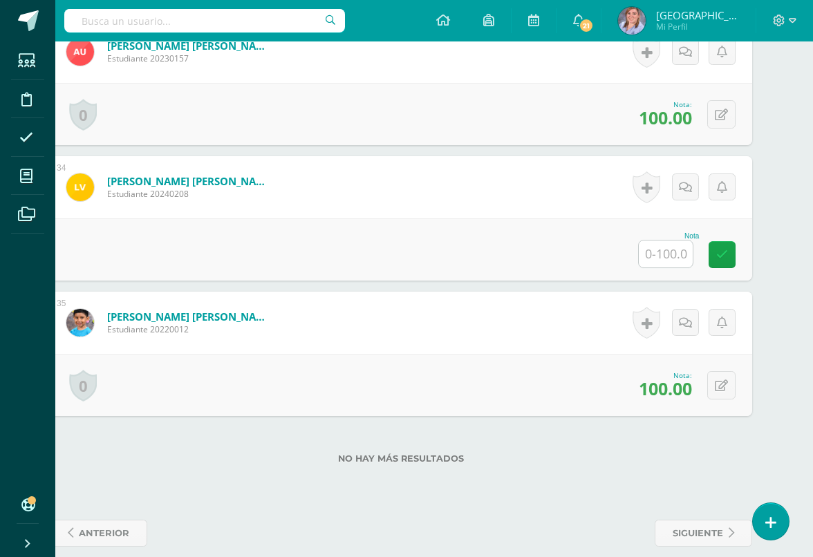
click at [670, 258] on input "text" at bounding box center [666, 254] width 54 height 27
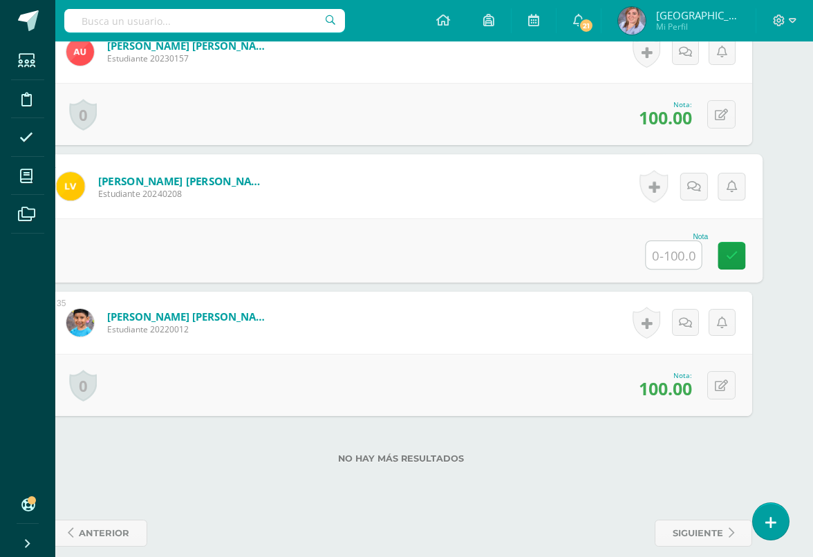
scroll to position [4794, 32]
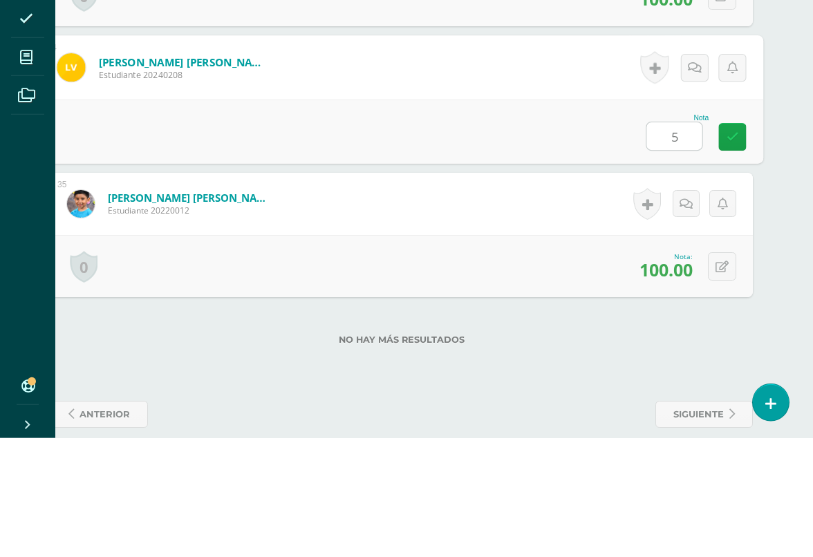
type input "50"
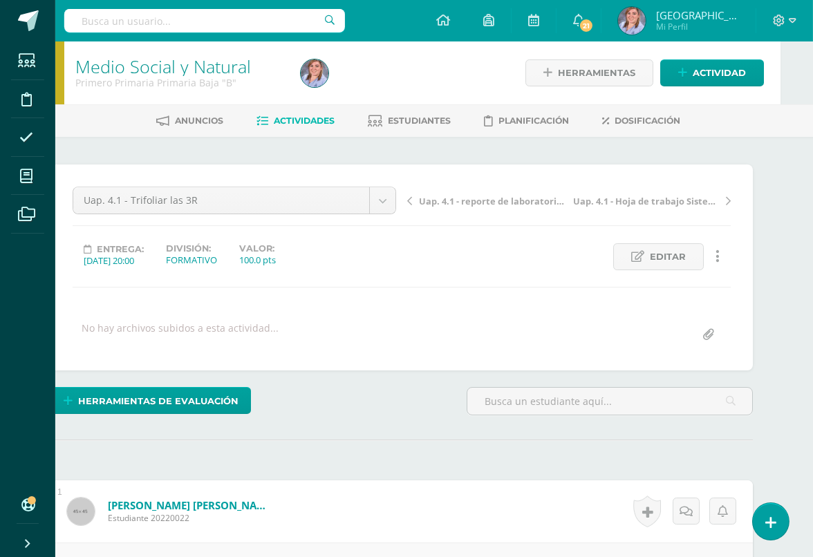
scroll to position [0, 33]
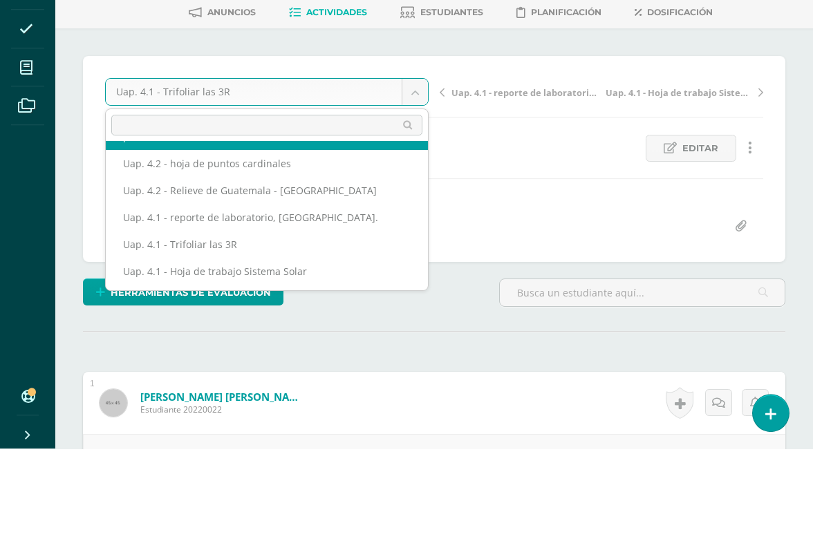
scroll to position [109, 0]
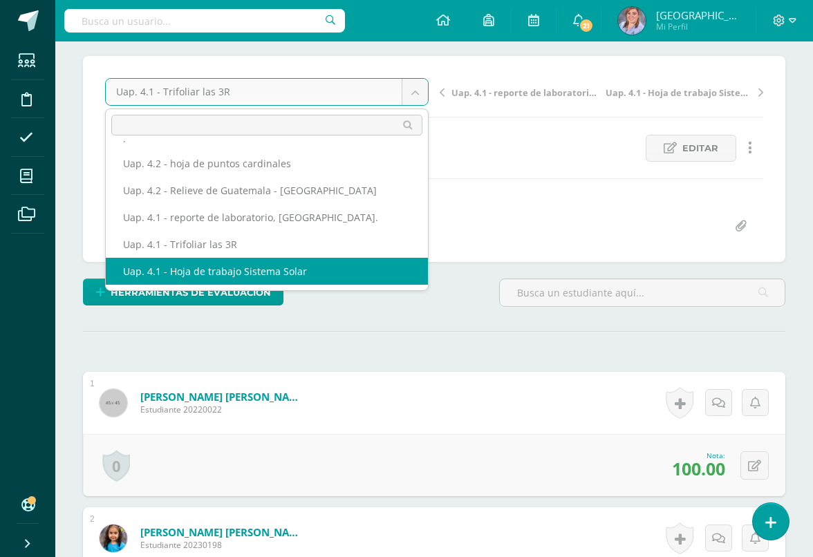
select select "/dashboard/teacher/grade-activity/226279/"
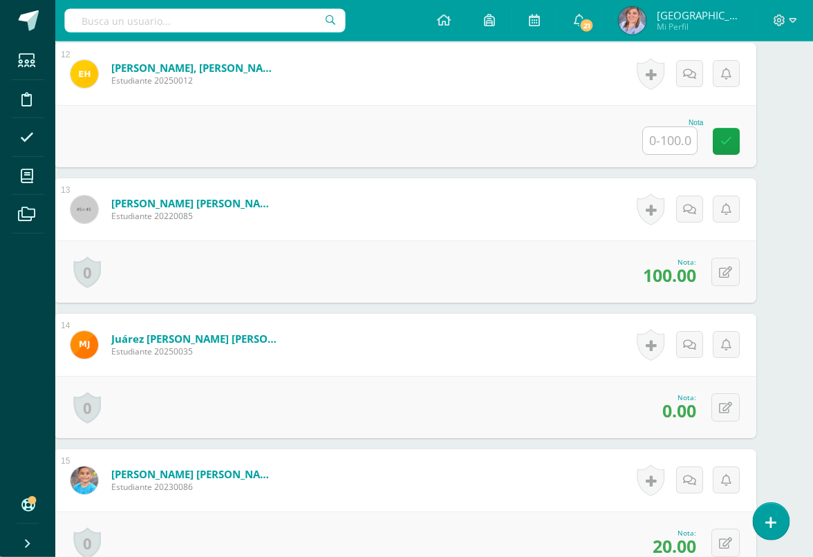
scroll to position [1929, 29]
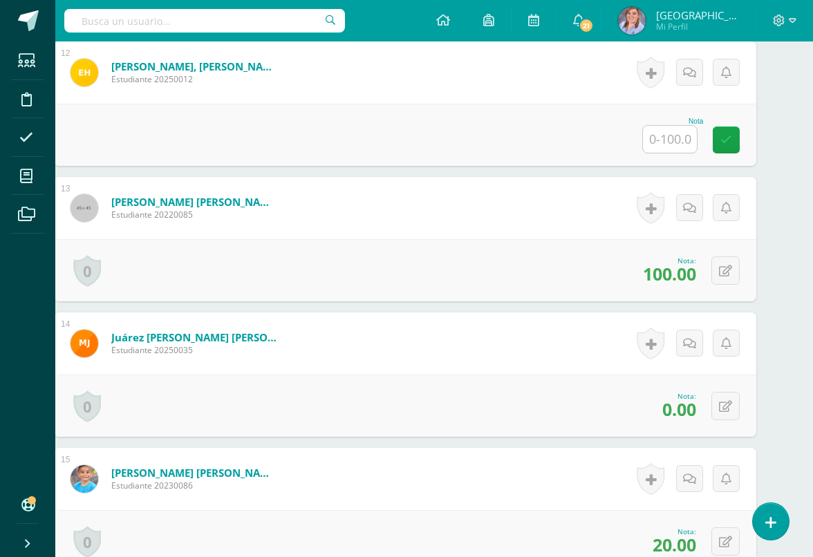
click at [732, 406] on button at bounding box center [725, 406] width 28 height 28
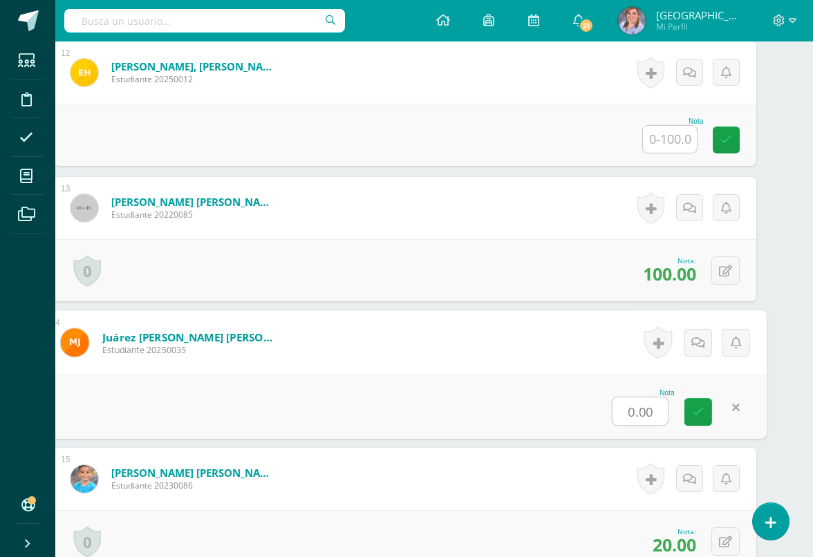
click at [630, 413] on input "0.00" at bounding box center [639, 411] width 55 height 28
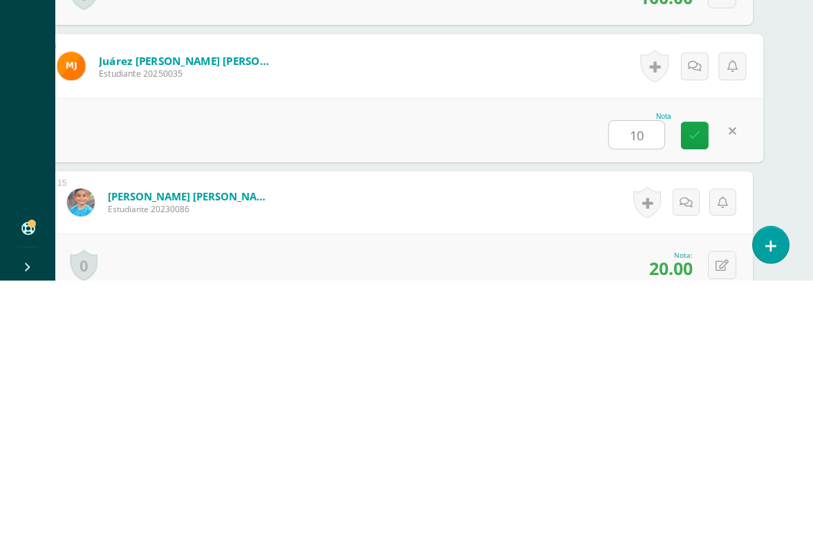
type input "100"
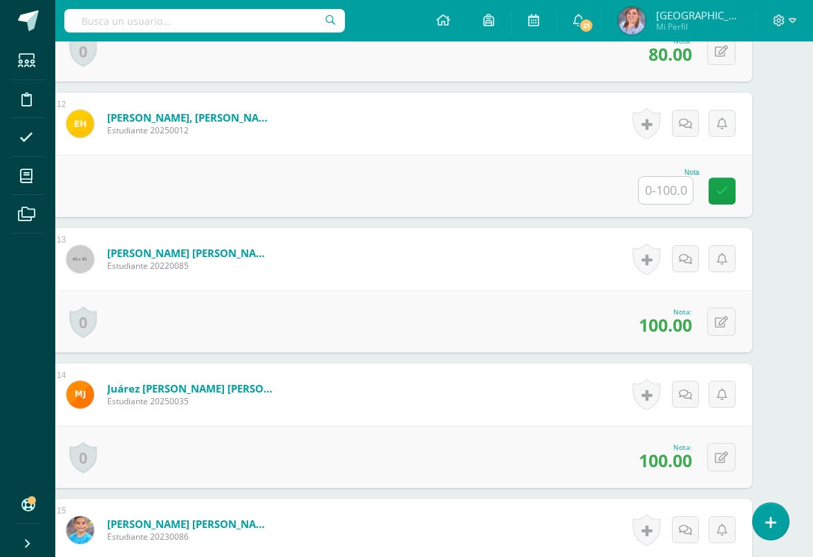
click at [663, 198] on input "text" at bounding box center [666, 190] width 54 height 27
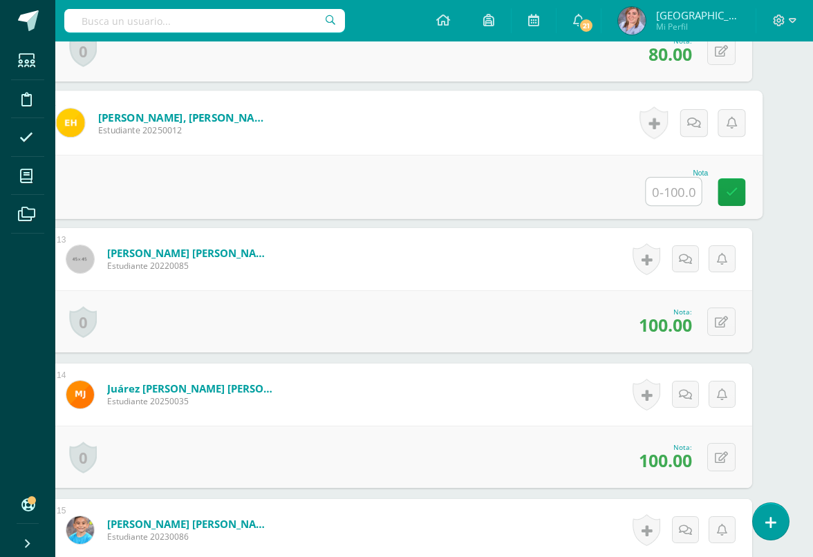
scroll to position [1878, 32]
type input "100"
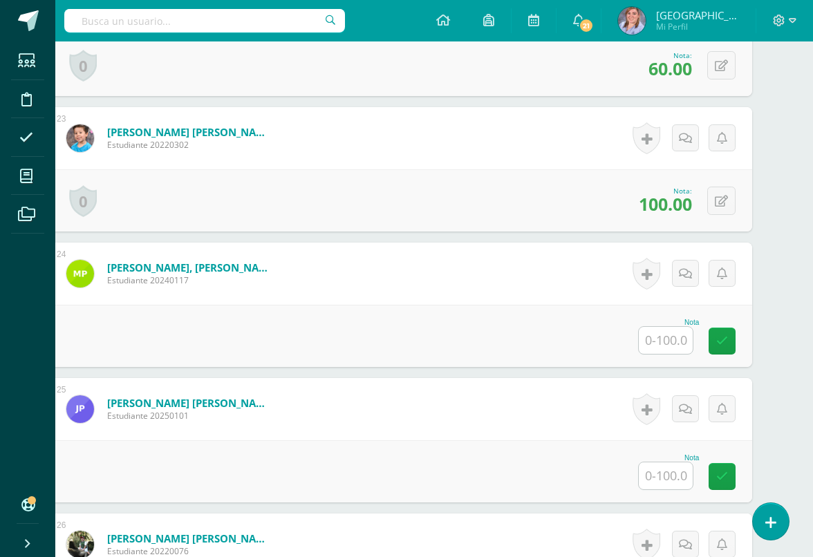
scroll to position [3358, 33]
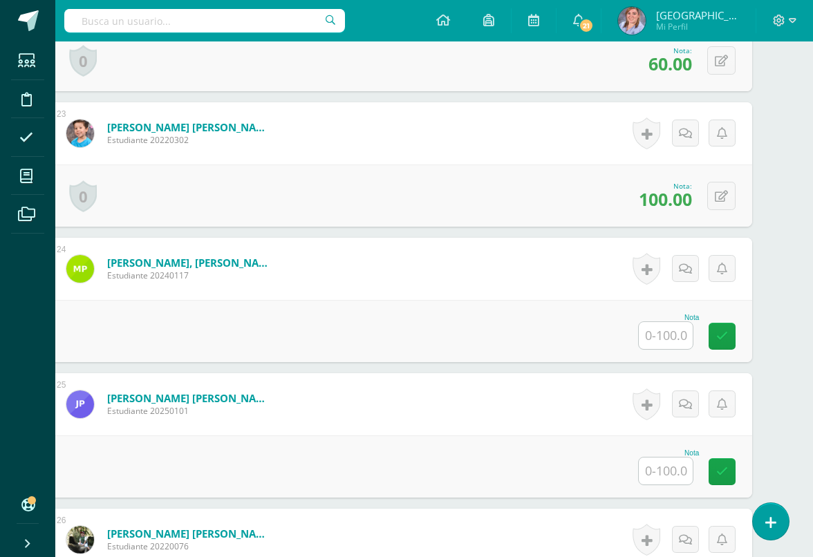
click at [651, 346] on input "text" at bounding box center [666, 335] width 54 height 27
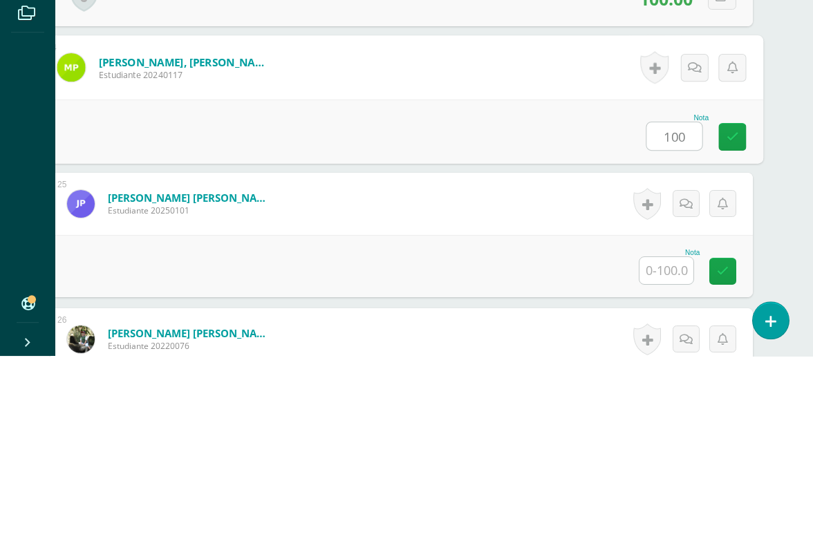
type input "100"
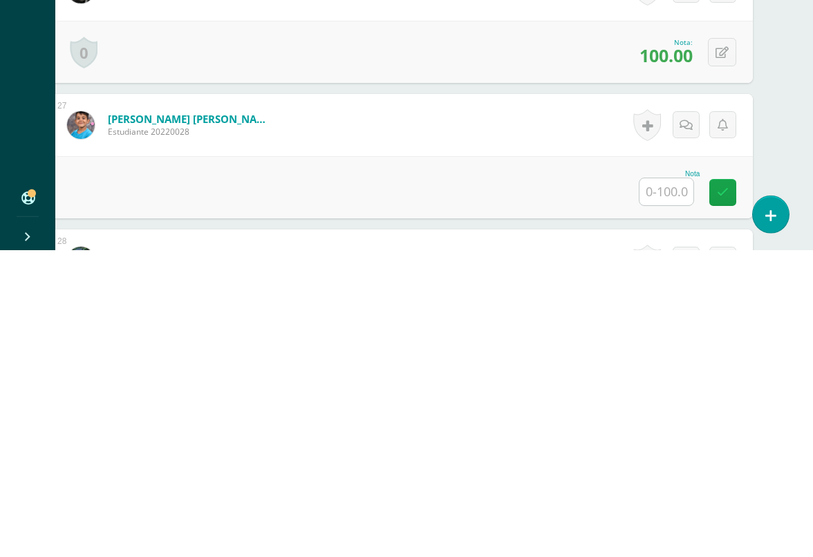
scroll to position [3605, 32]
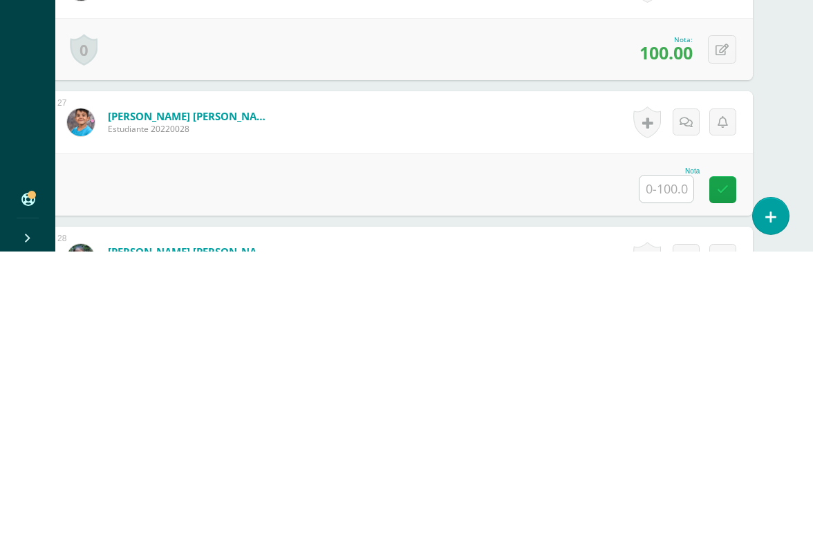
click at [657, 481] on input "text" at bounding box center [666, 494] width 54 height 27
type input "60"
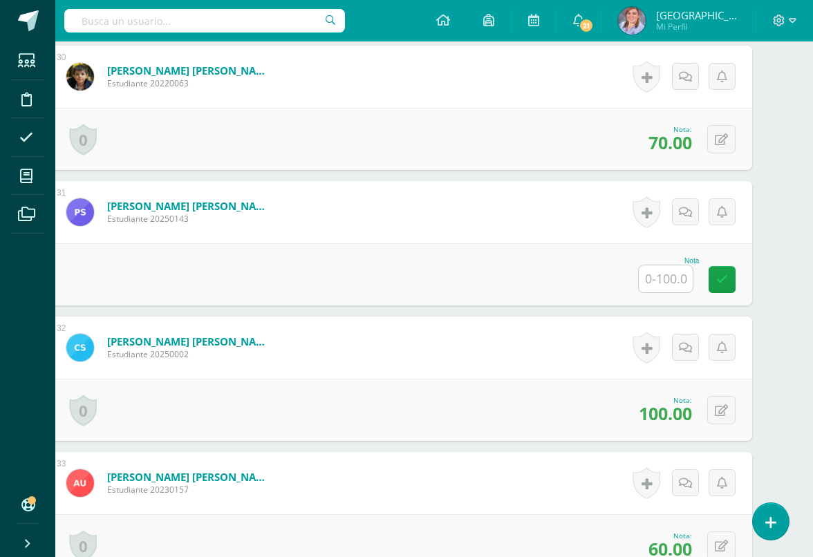
click at [667, 283] on input "text" at bounding box center [666, 278] width 54 height 27
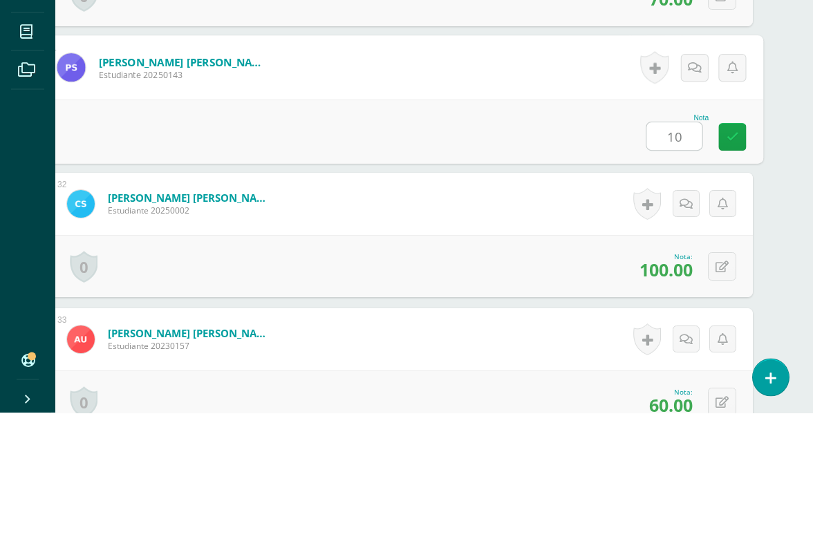
type input "100"
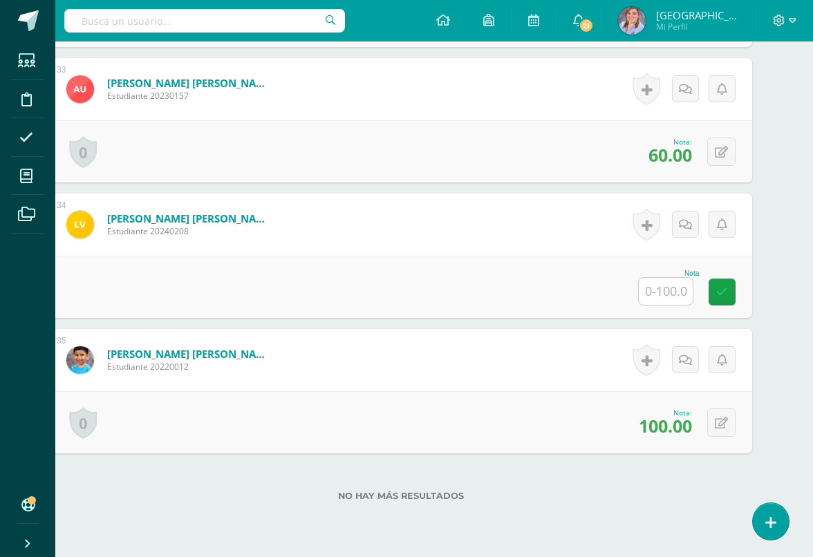
click at [653, 287] on input "text" at bounding box center [666, 291] width 54 height 27
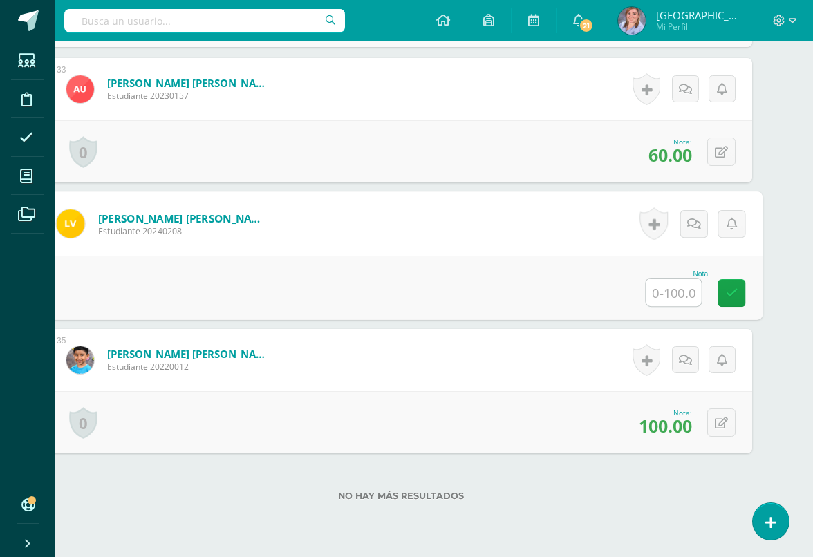
scroll to position [4756, 32]
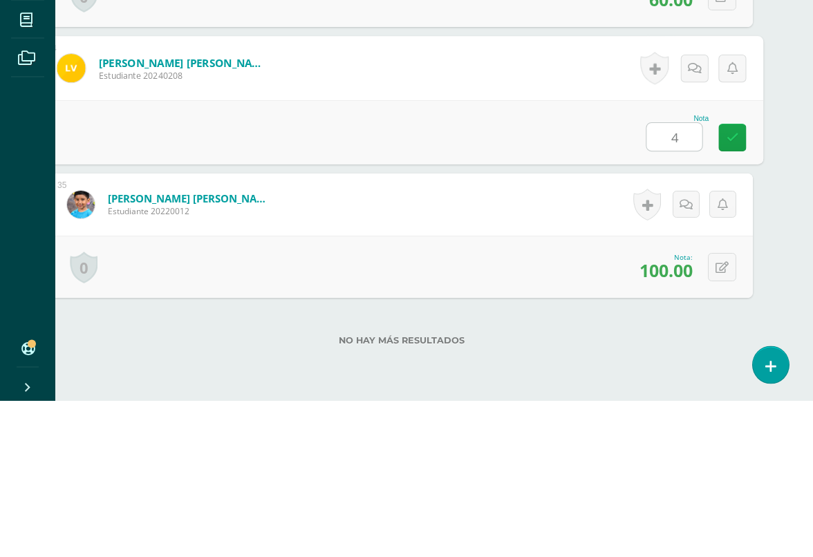
type input "40"
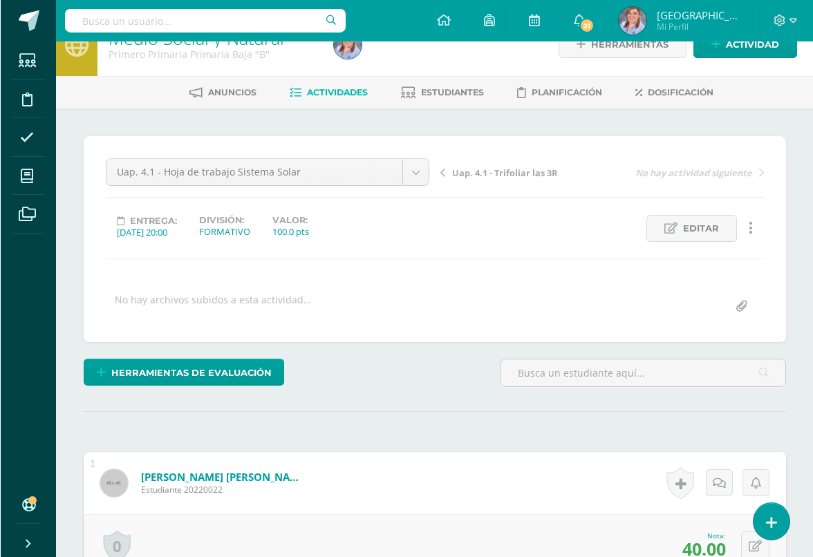
scroll to position [0, 0]
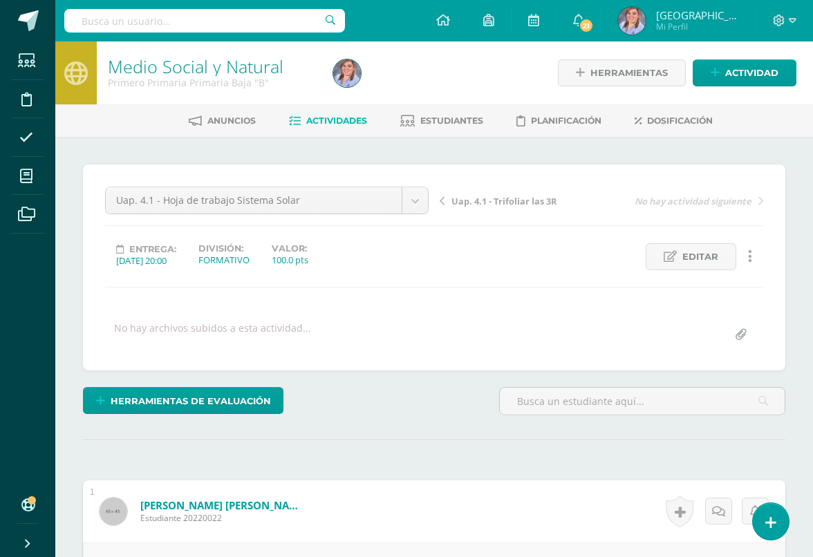
click at [434, 113] on link "Estudiantes" at bounding box center [441, 121] width 83 height 22
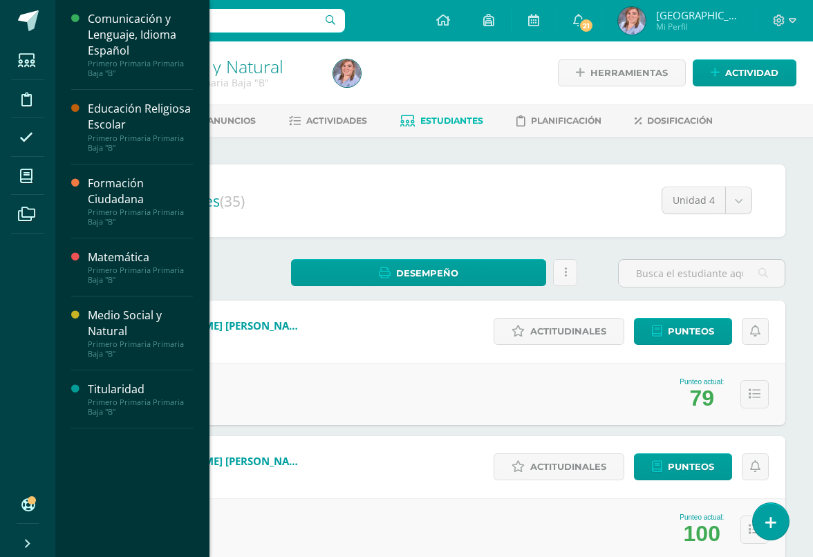
click at [11, 173] on span at bounding box center [26, 175] width 31 height 31
click at [30, 180] on icon at bounding box center [26, 176] width 12 height 14
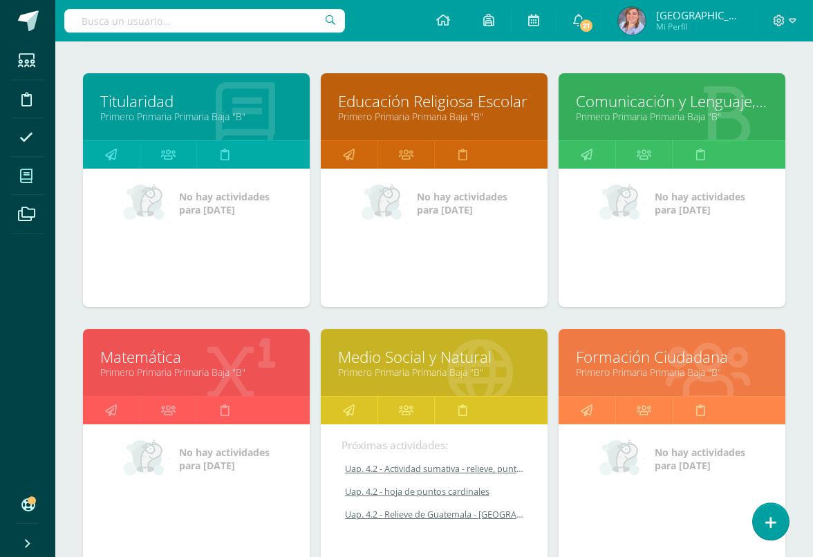
scroll to position [184, 0]
click at [635, 118] on link "Primero Primaria Primaria Baja "B"" at bounding box center [672, 116] width 192 height 13
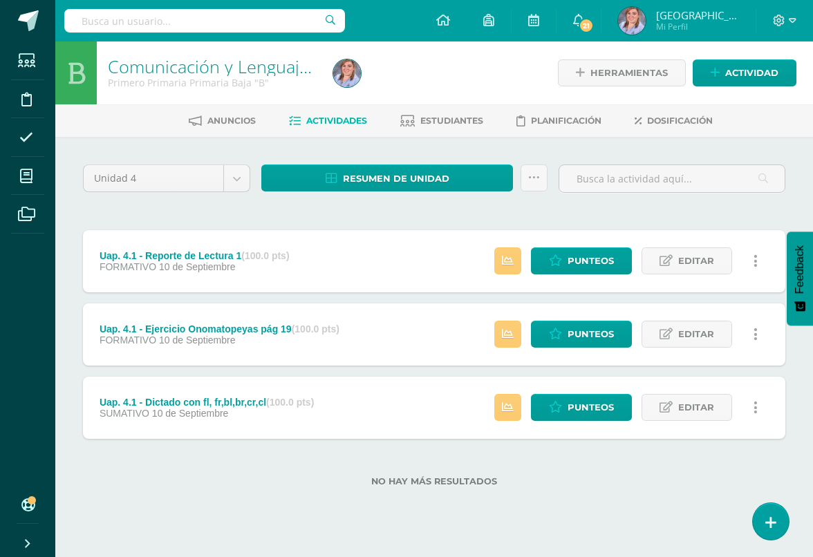
click at [746, 75] on span "Actividad" at bounding box center [751, 73] width 53 height 26
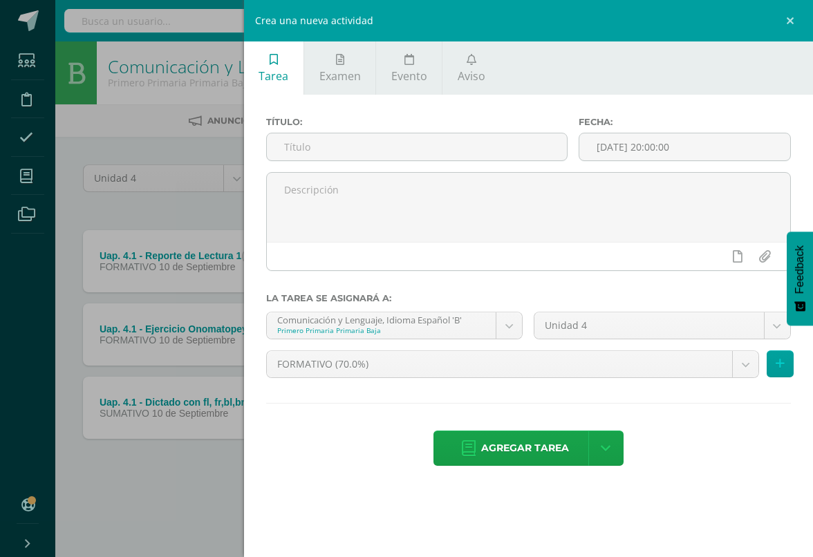
click at [308, 151] on input "text" at bounding box center [417, 146] width 300 height 27
type input "Uap. 4.2 - lectura inteligente"
click at [746, 367] on button at bounding box center [779, 363] width 27 height 27
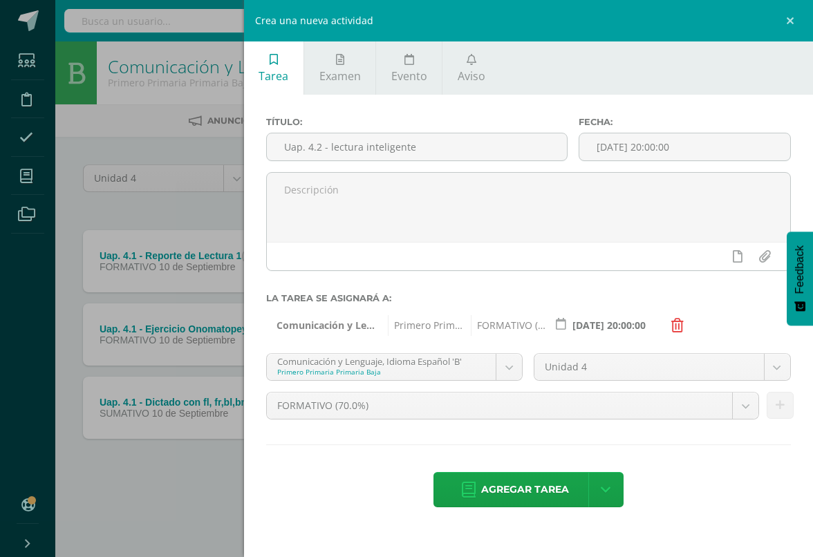
click at [556, 496] on span "Agregar tarea" at bounding box center [525, 490] width 88 height 34
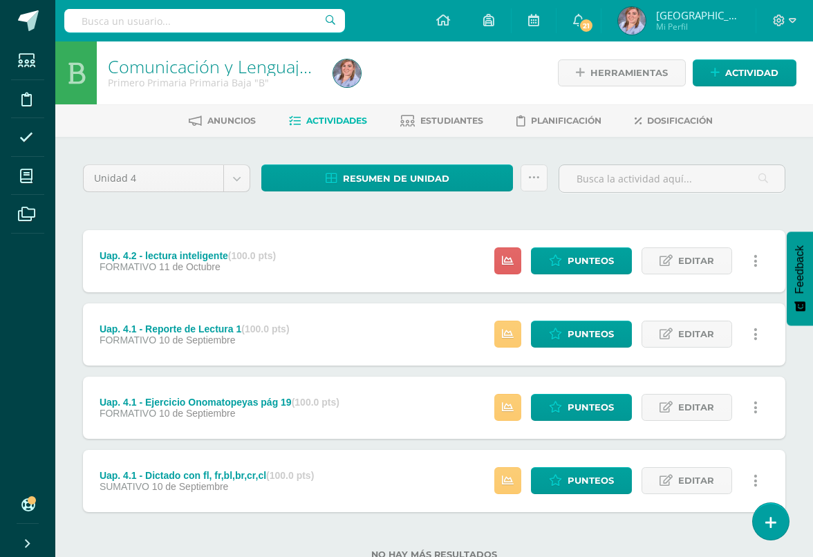
click at [730, 71] on span "Actividad" at bounding box center [751, 73] width 53 height 26
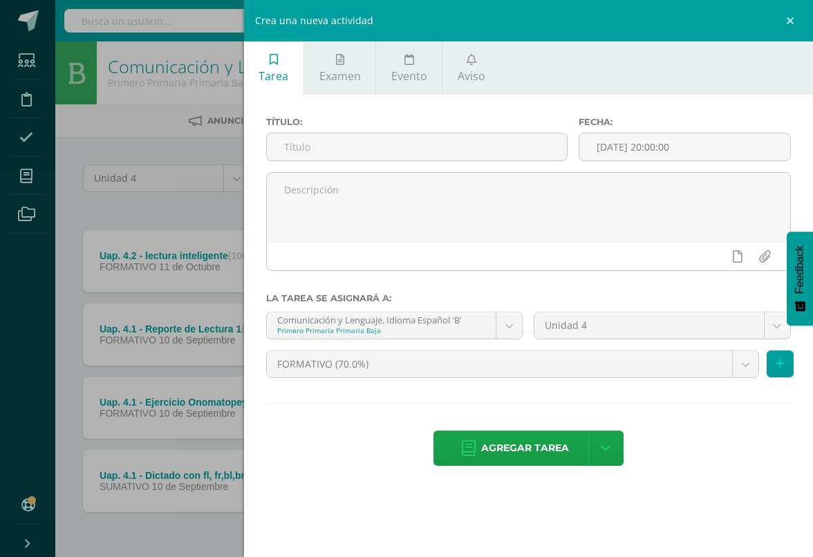
click at [435, 142] on input "text" at bounding box center [417, 146] width 300 height 27
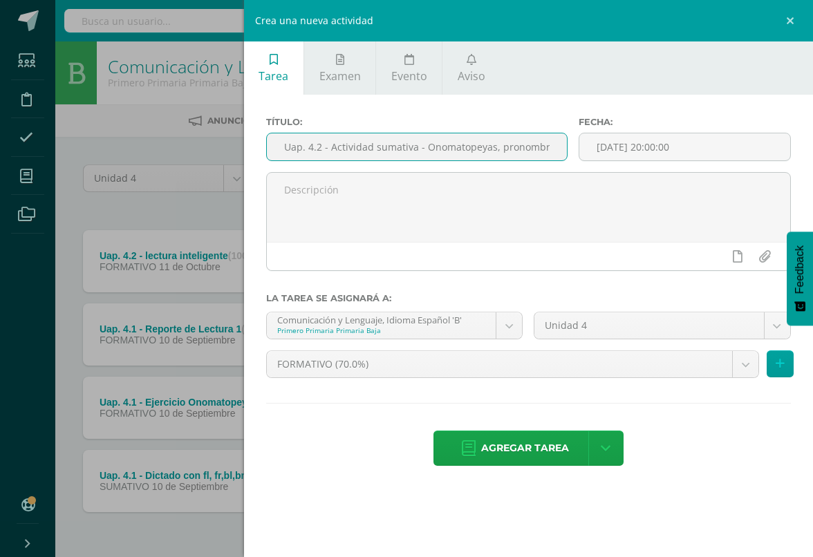
type input "Uap. 4.2 - Actividad sumativa - Onomatopeyas, pronombres personales, cuadro sin…"
click at [748, 365] on body "Tarea asignada exitosamente Estudiantes Disciplina Asistencia Mis cursos Archiv…" at bounding box center [406, 302] width 813 height 604
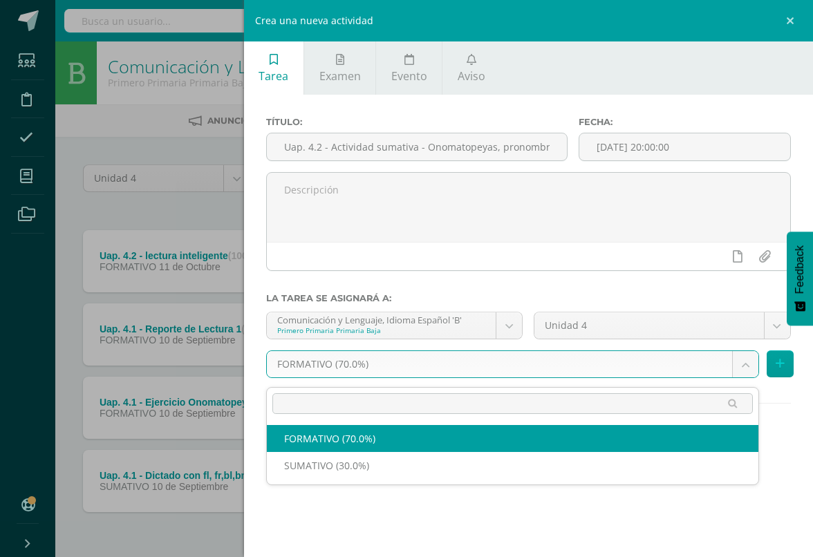
scroll to position [0, 32]
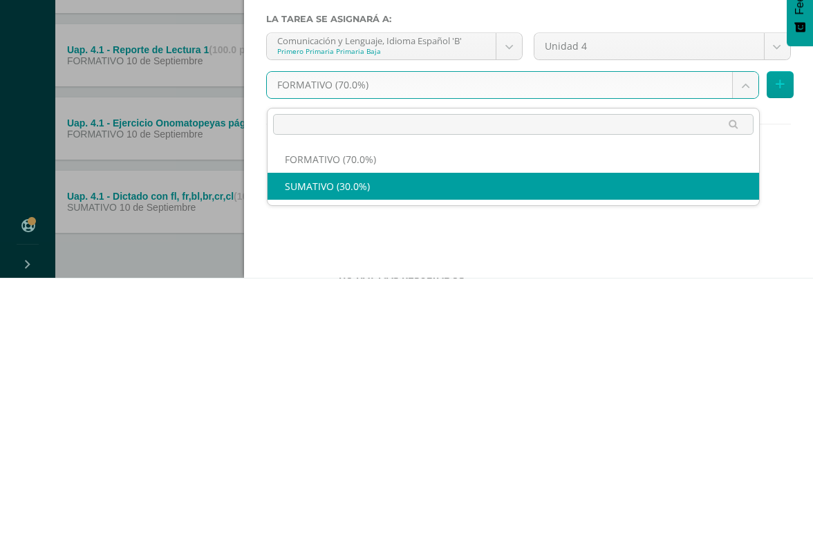
select select "205803"
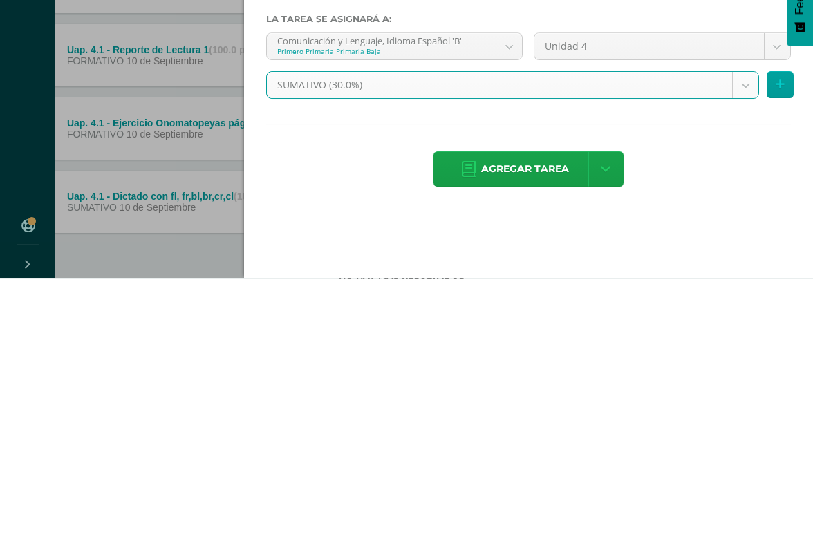
scroll to position [50, 33]
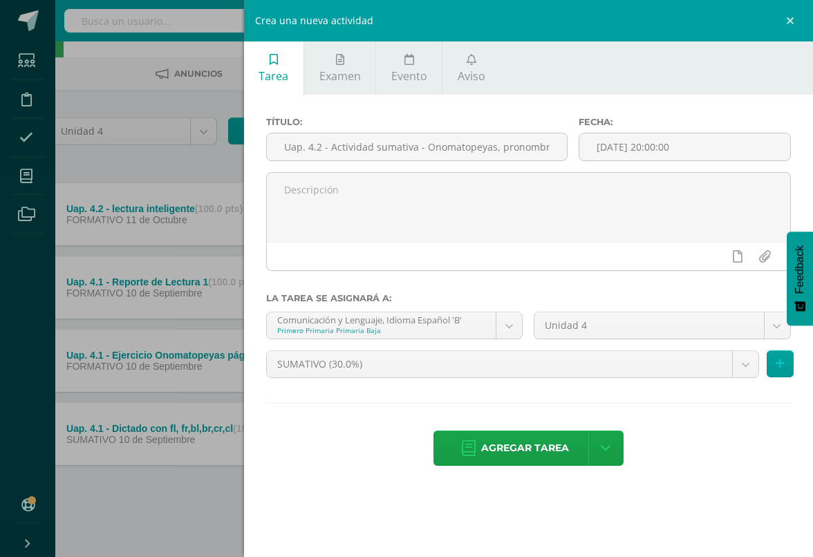
click at [779, 367] on button at bounding box center [779, 363] width 27 height 27
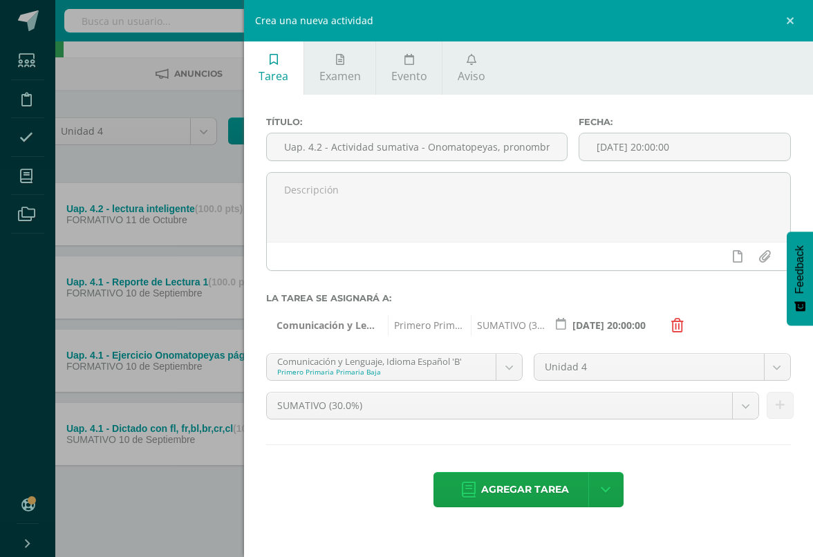
click at [552, 505] on span "Agregar tarea" at bounding box center [525, 490] width 88 height 34
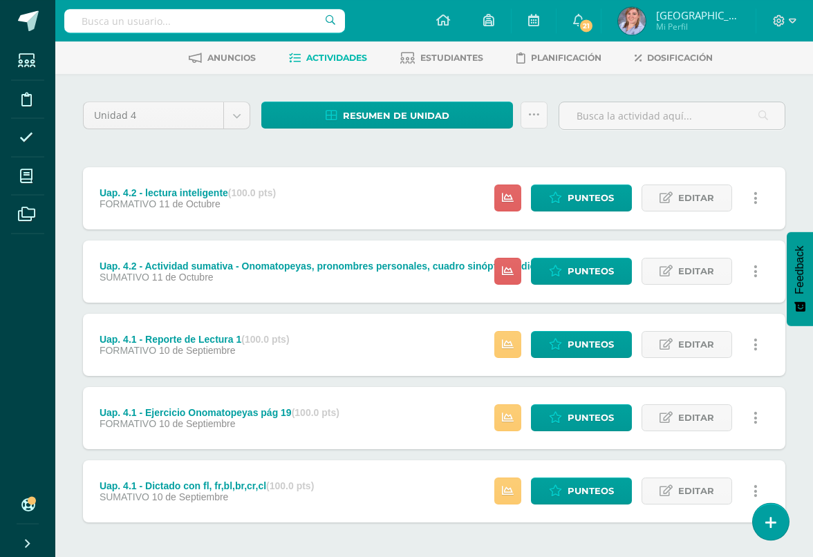
scroll to position [64, 0]
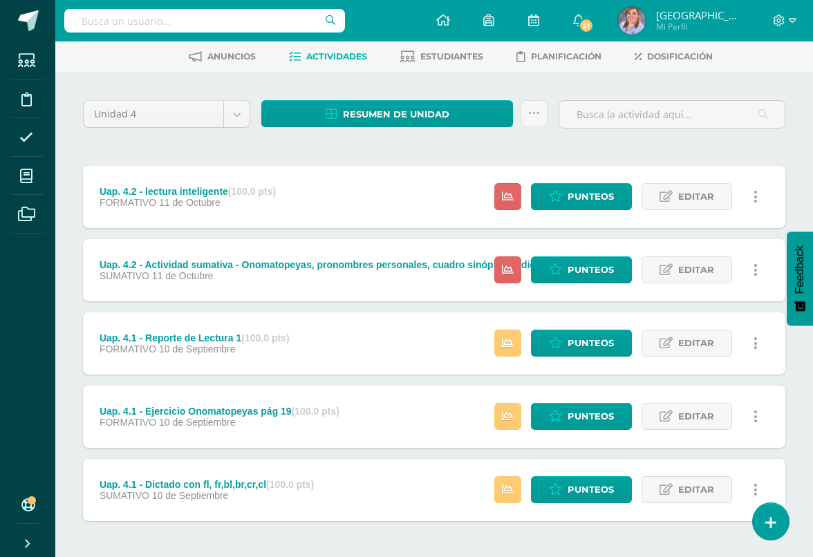
click at [515, 417] on link at bounding box center [507, 416] width 27 height 27
click at [581, 411] on span "Punteos" at bounding box center [590, 417] width 46 height 26
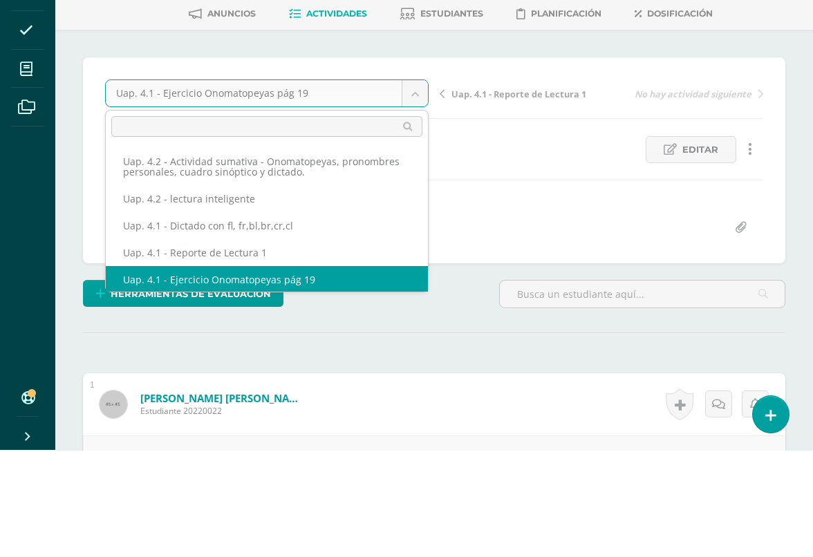
scroll to position [1, 0]
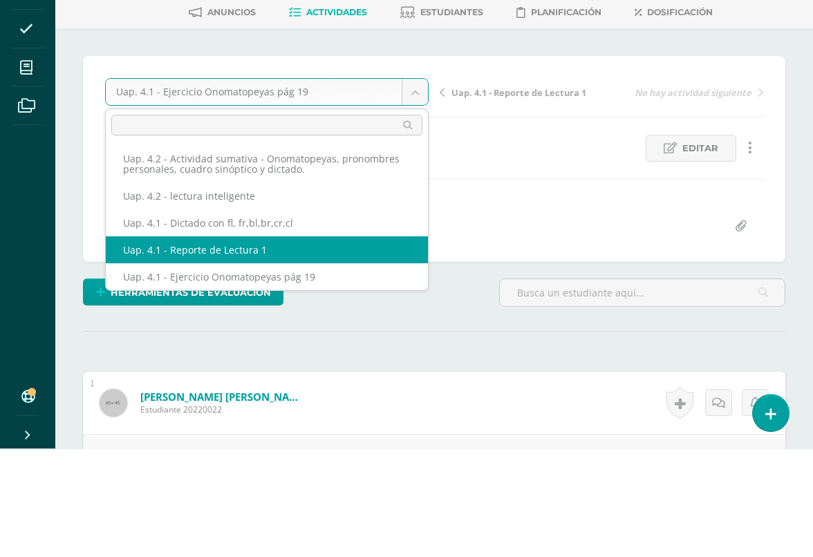
select select "/dashboard/teacher/grade-activity/226118/"
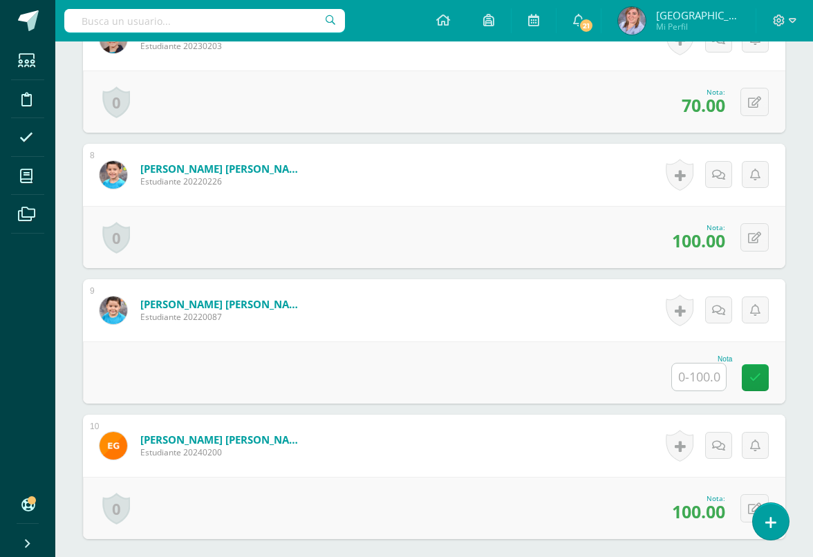
scroll to position [1285, 0]
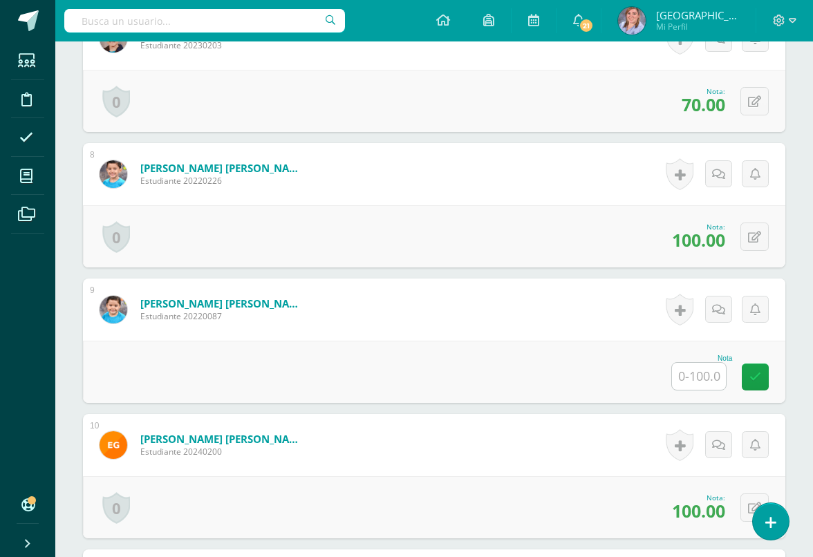
click at [707, 376] on input "text" at bounding box center [699, 376] width 54 height 27
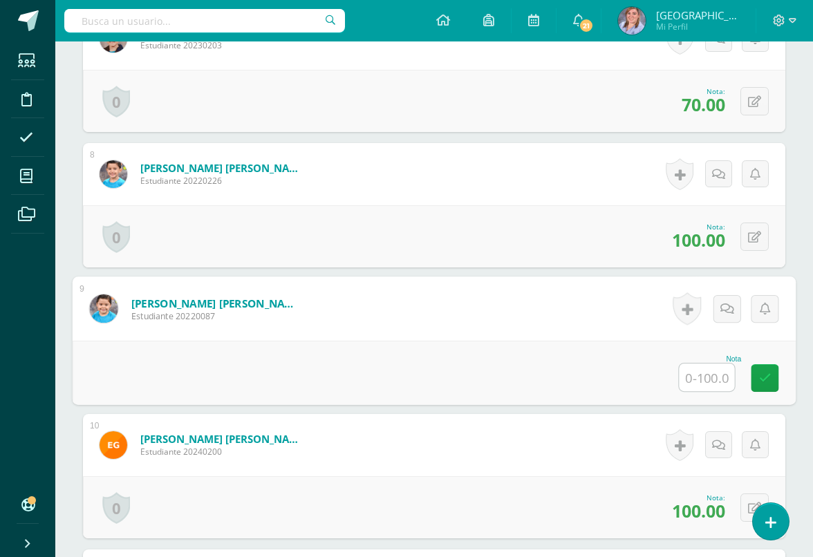
scroll to position [1285, 32]
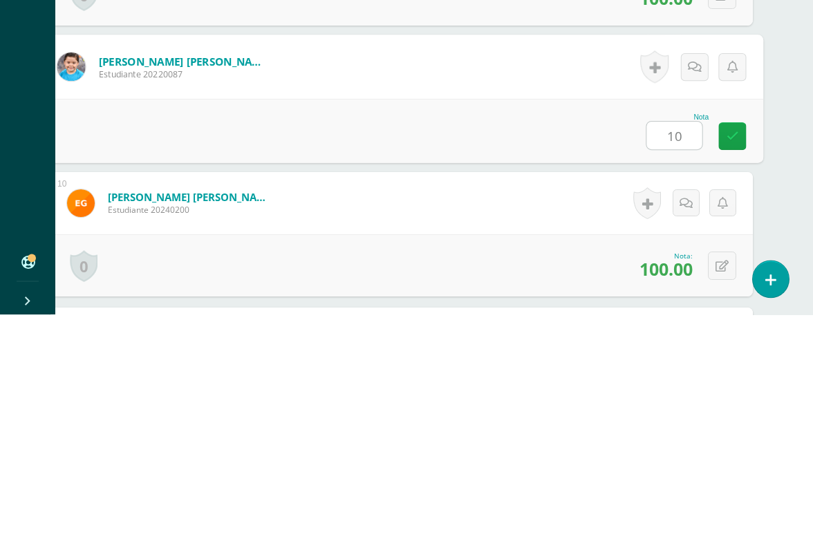
type input "100"
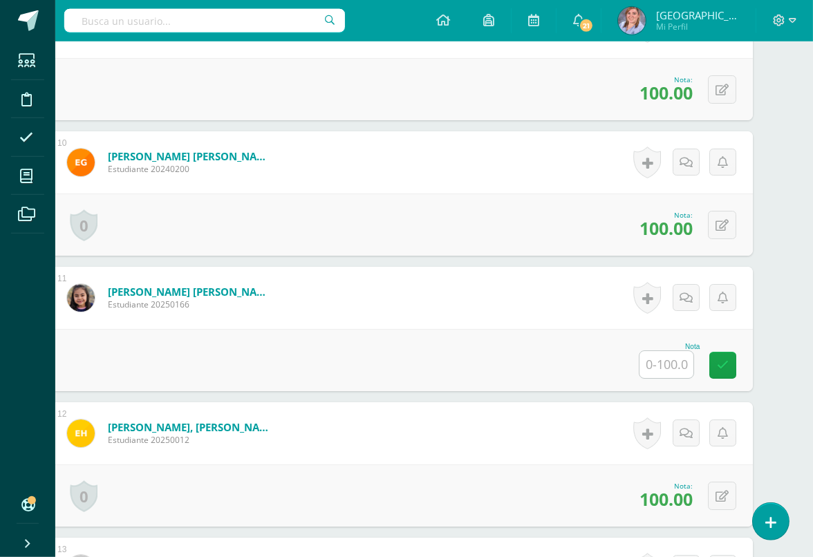
scroll to position [1570, 33]
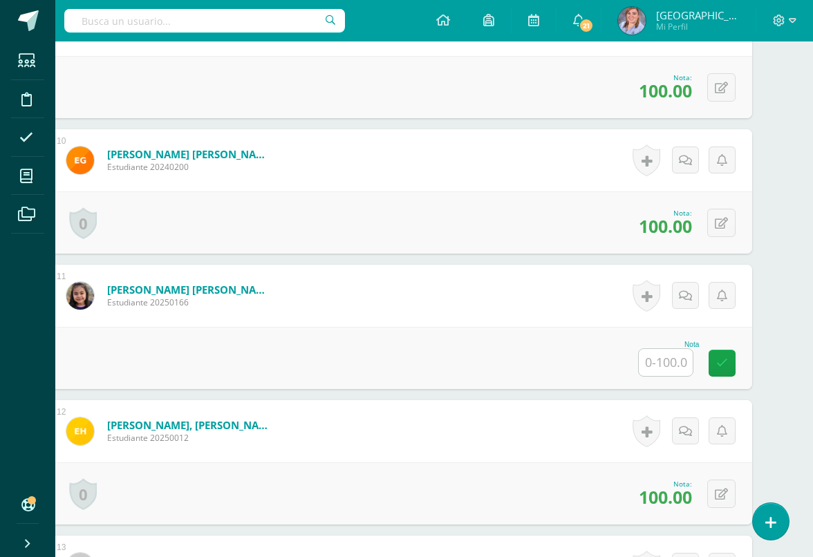
click at [671, 362] on input "text" at bounding box center [666, 362] width 54 height 27
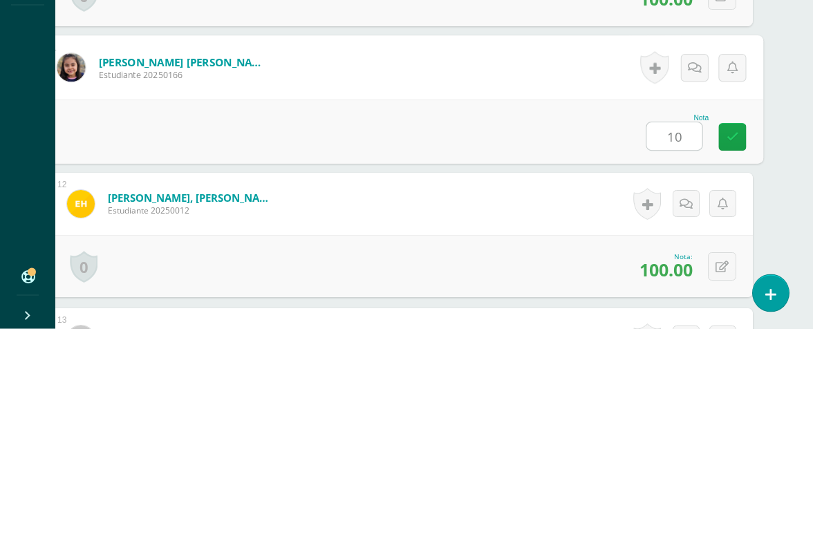
type input "100"
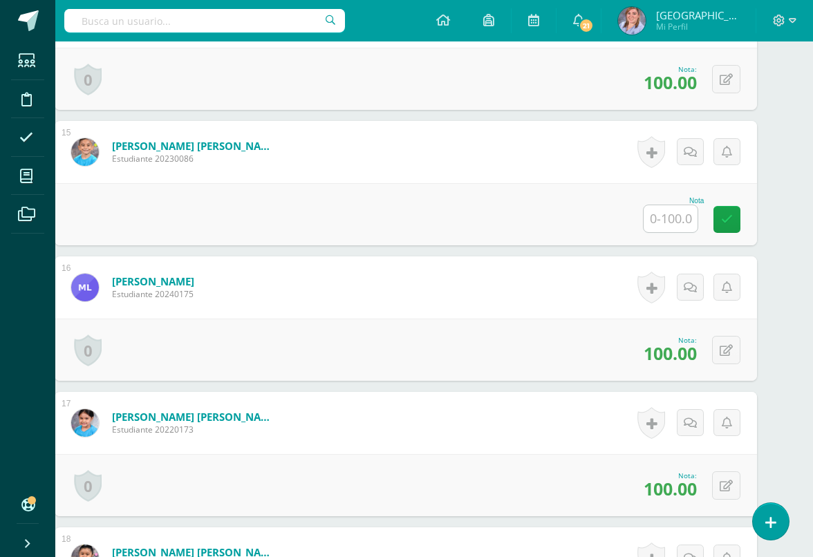
click at [665, 225] on input "text" at bounding box center [670, 218] width 54 height 27
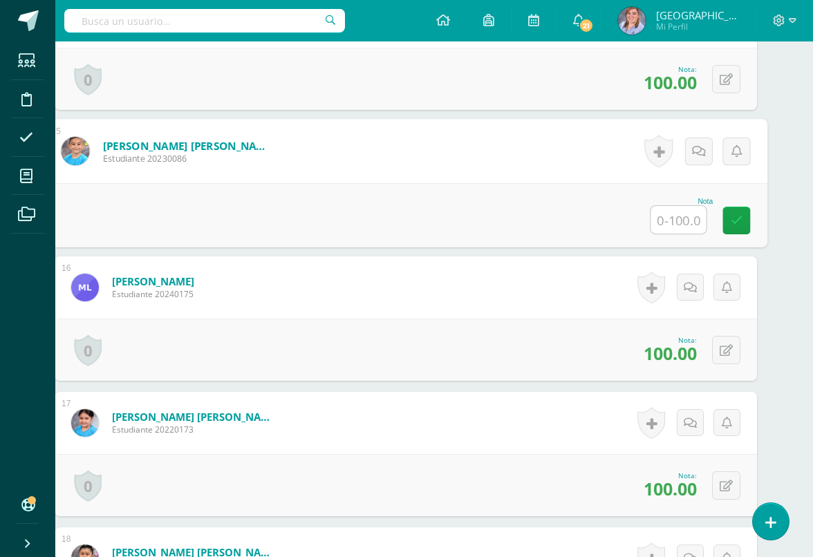
scroll to position [2255, 28]
type input "100"
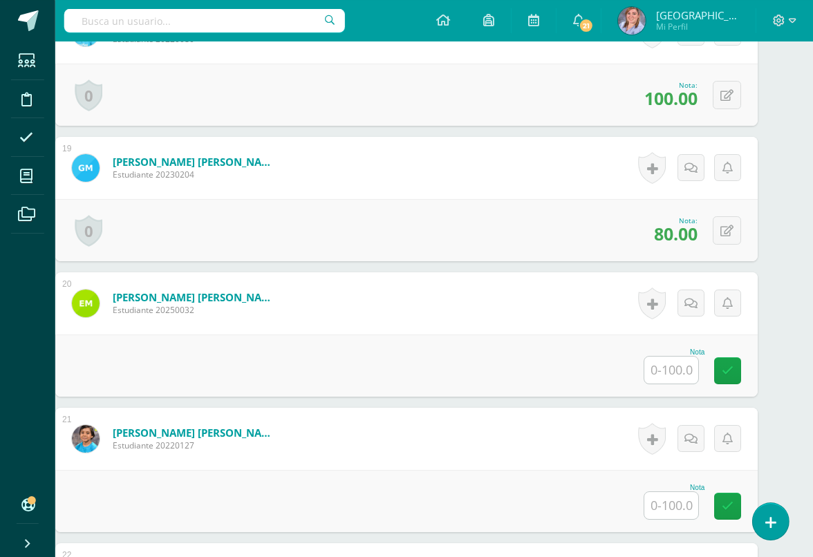
scroll to position [2782, 28]
click at [649, 370] on input "text" at bounding box center [670, 370] width 54 height 27
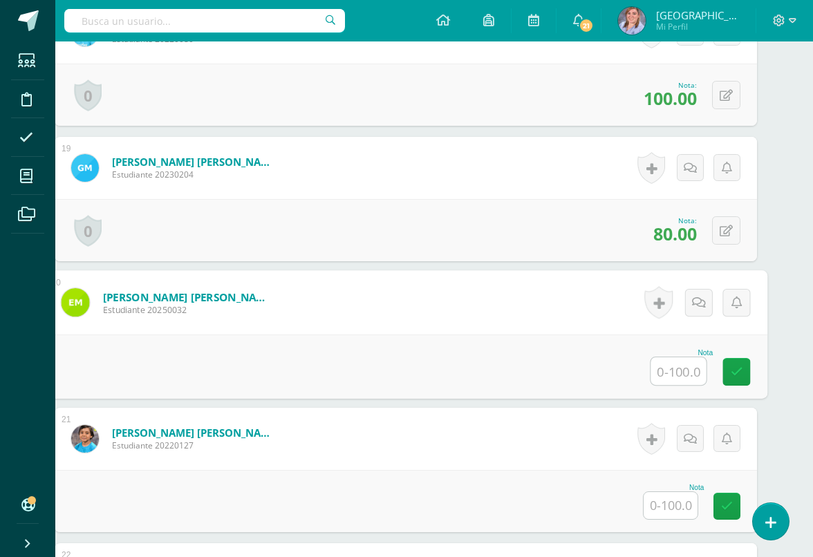
scroll to position [2782, 32]
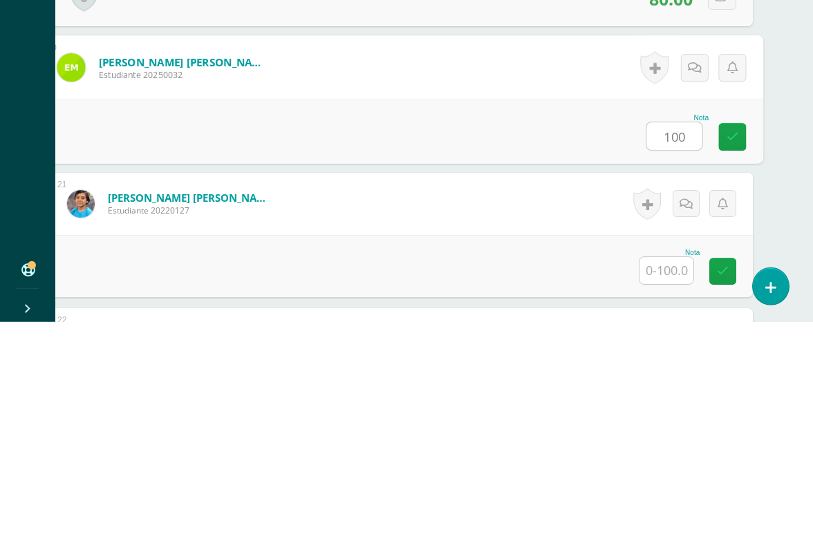
type input "100"
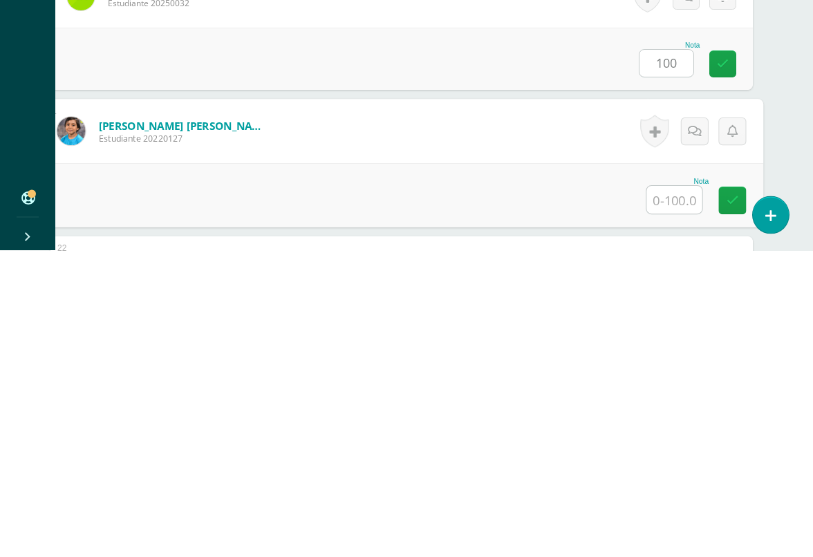
scroll to position [2845, 32]
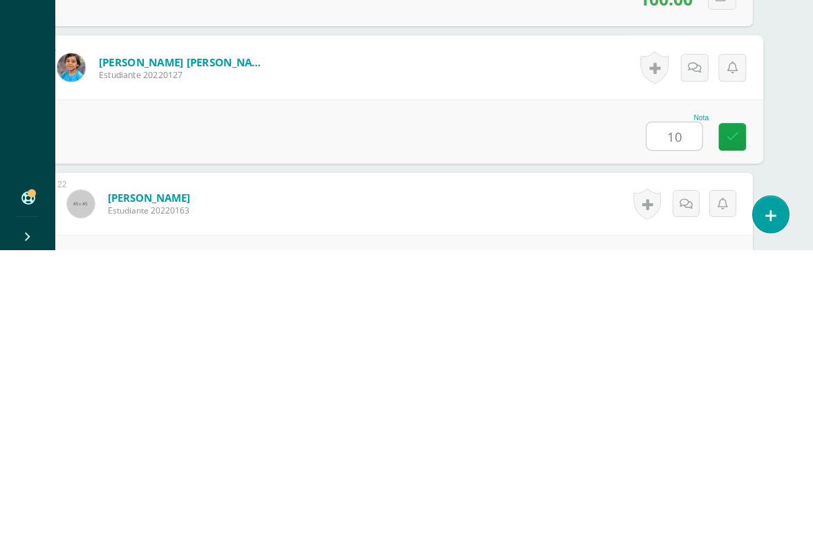
type input "100"
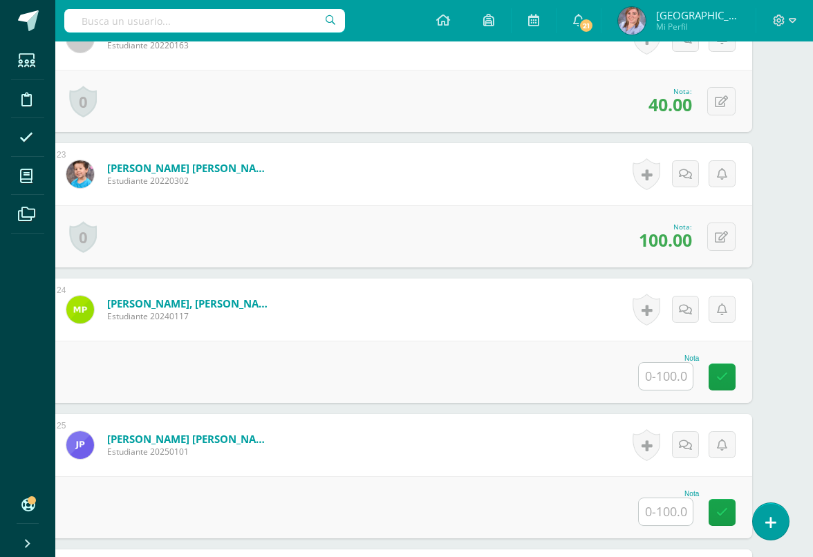
scroll to position [3317, 33]
click at [658, 388] on input "text" at bounding box center [666, 377] width 54 height 27
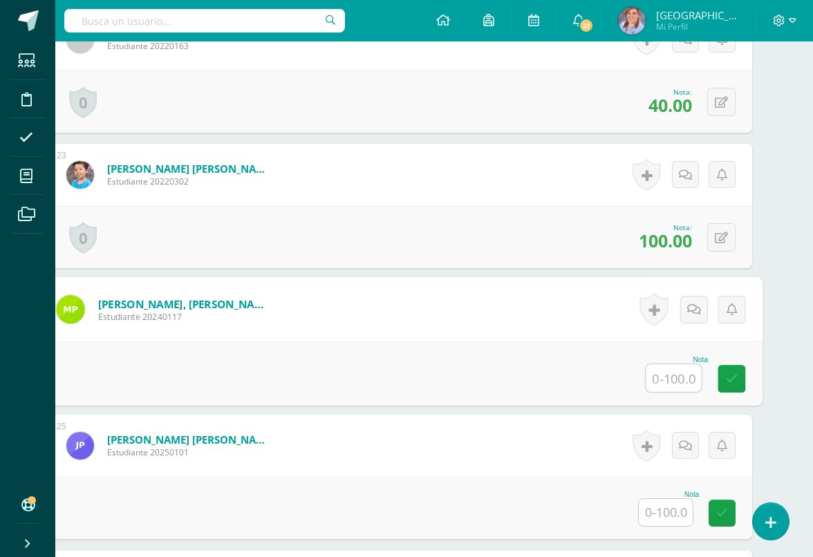
scroll to position [3317, 32]
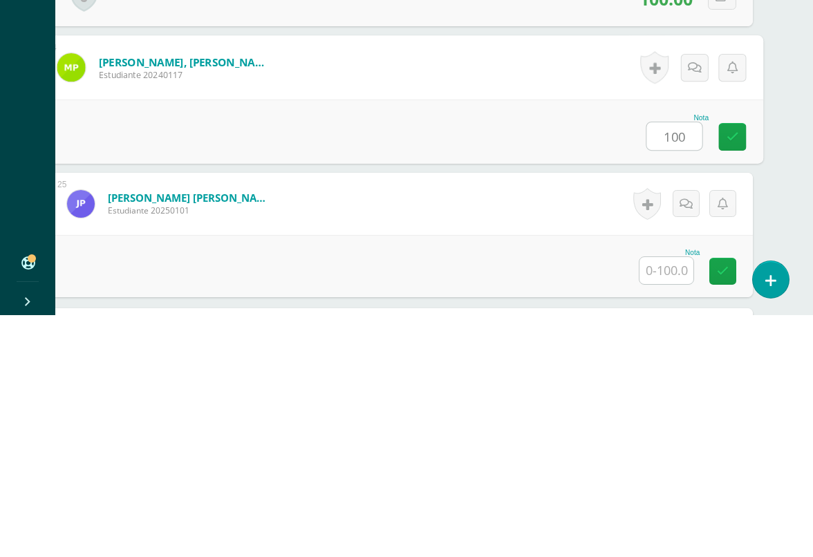
type input "100"
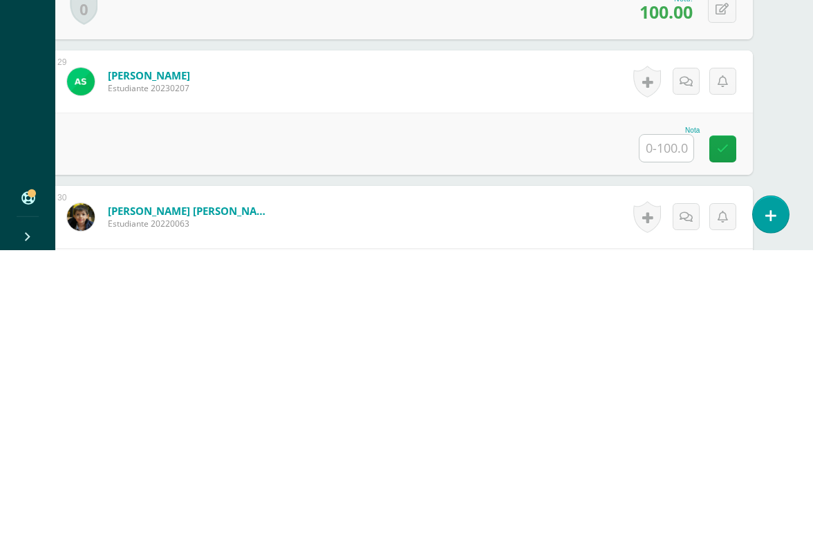
scroll to position [3917, 32]
click at [661, 440] on input "text" at bounding box center [666, 453] width 54 height 27
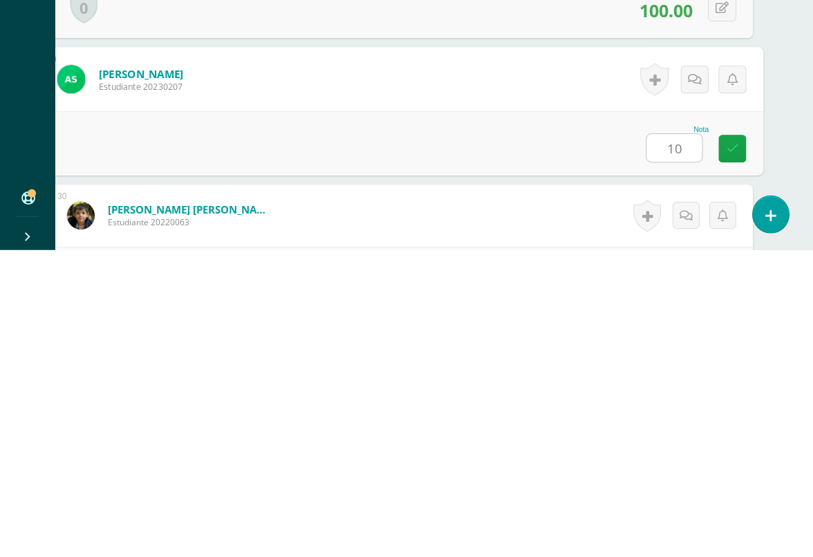
type input "100"
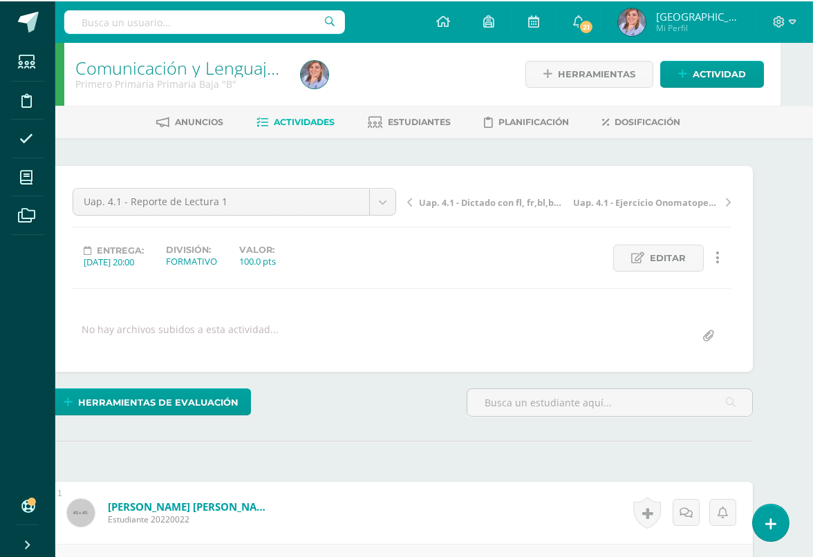
scroll to position [0, 33]
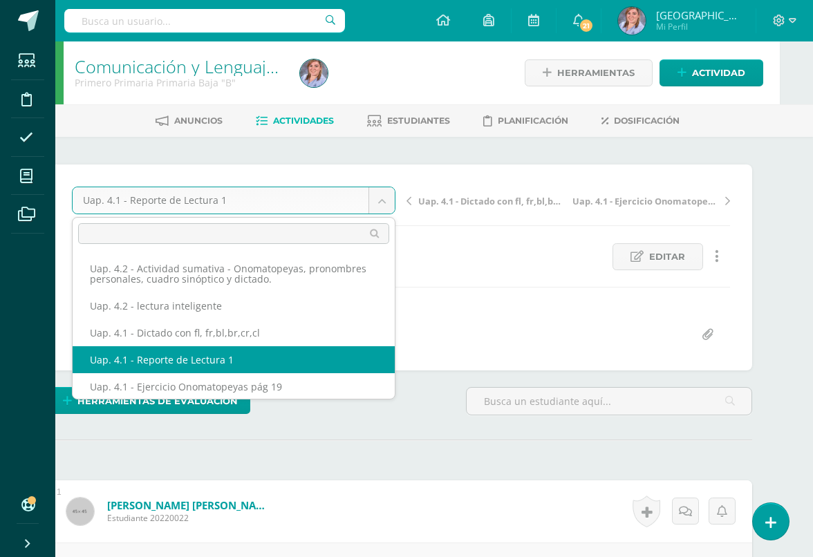
scroll to position [0, 0]
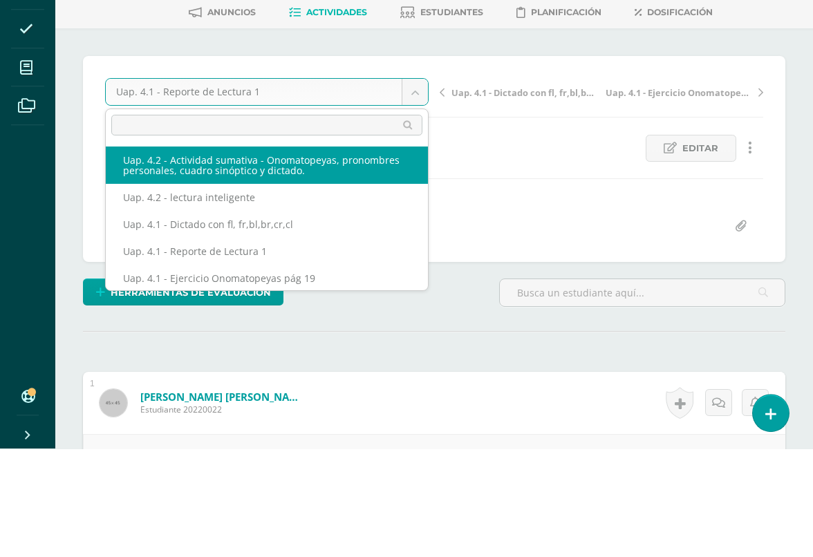
select select "/dashboard/teacher/grade-activity/227786/"
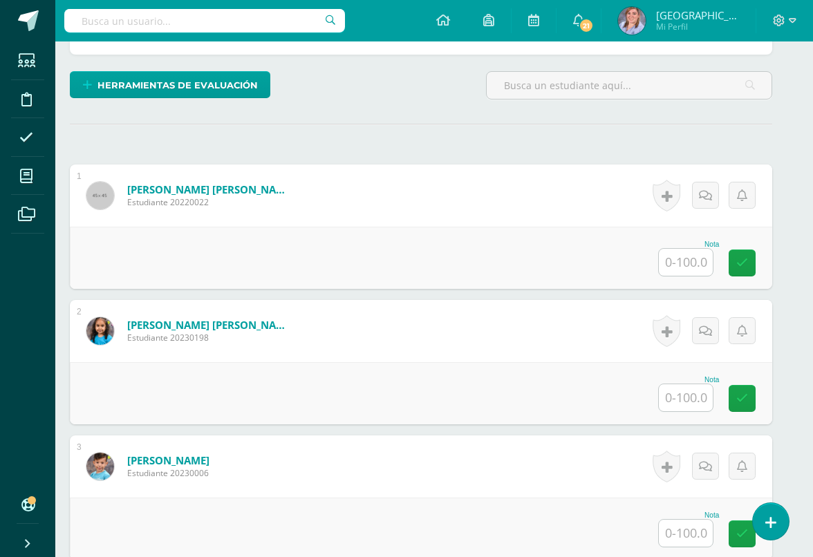
scroll to position [317, 13]
click at [665, 270] on input "text" at bounding box center [686, 261] width 54 height 27
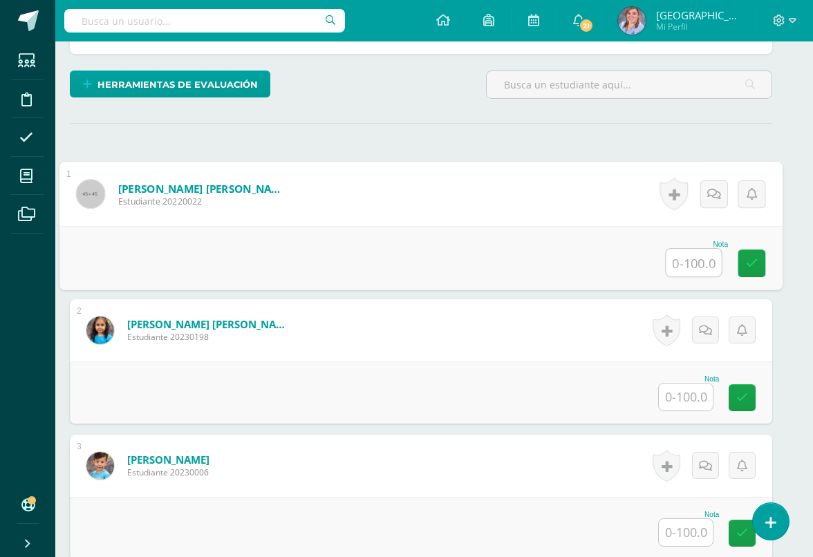
scroll to position [317, 32]
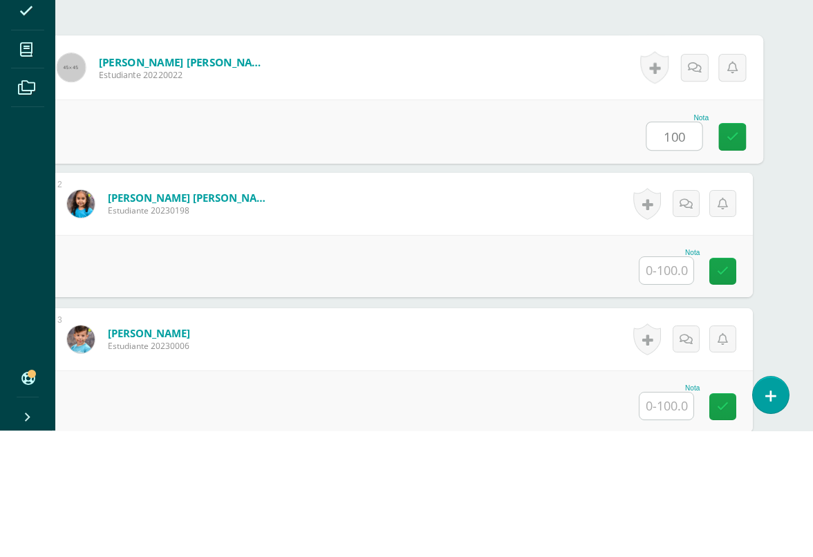
type input "100"
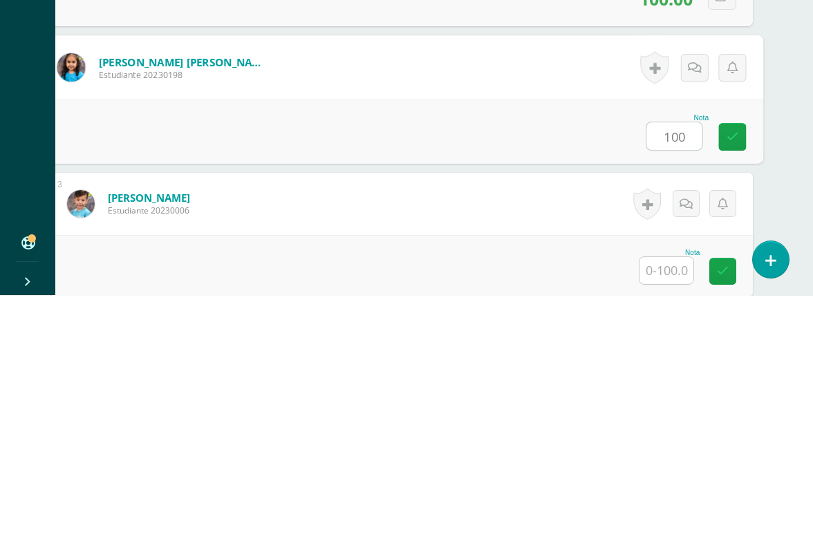
type input "100"
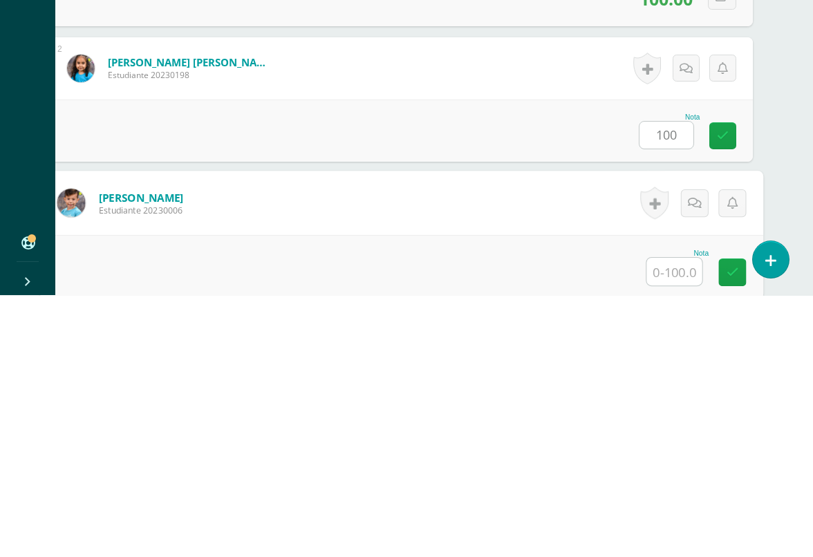
scroll to position [407, 32]
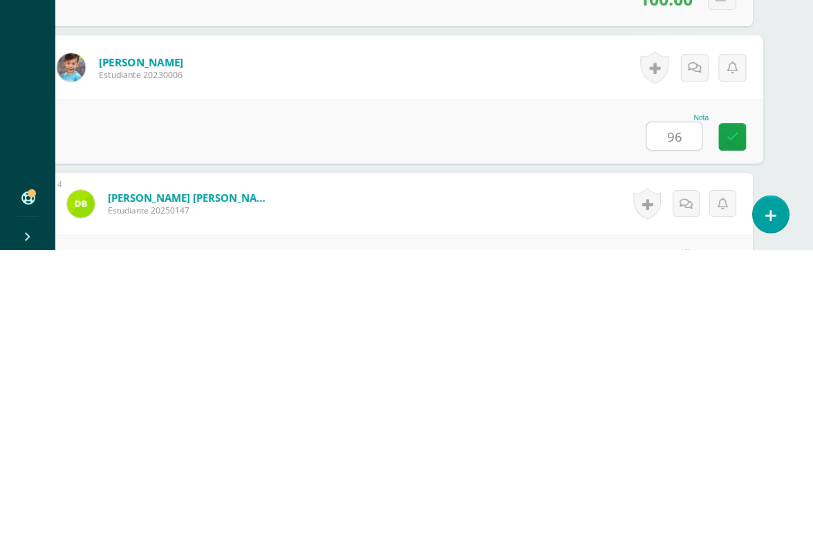
type input "96"
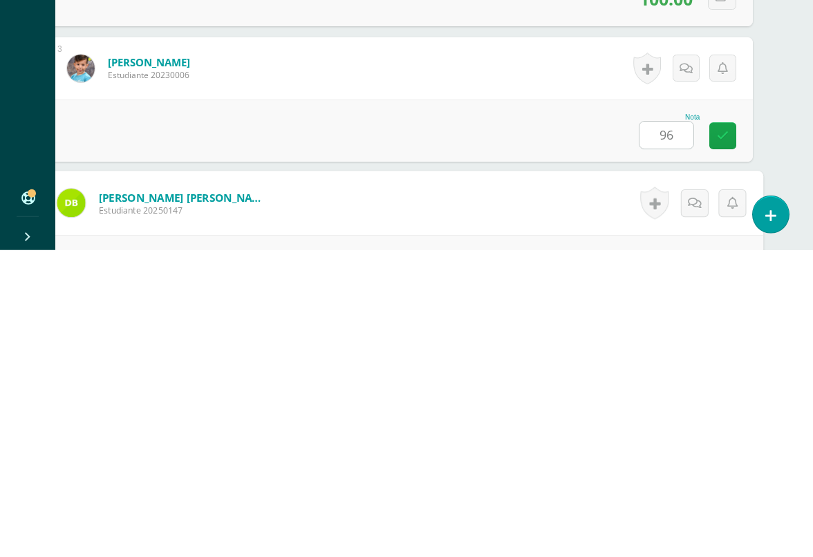
scroll to position [543, 32]
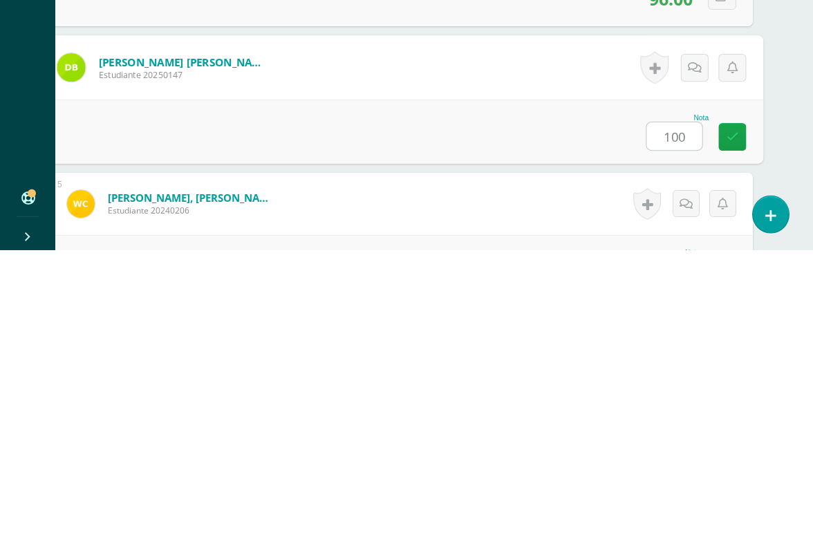
type input "100"
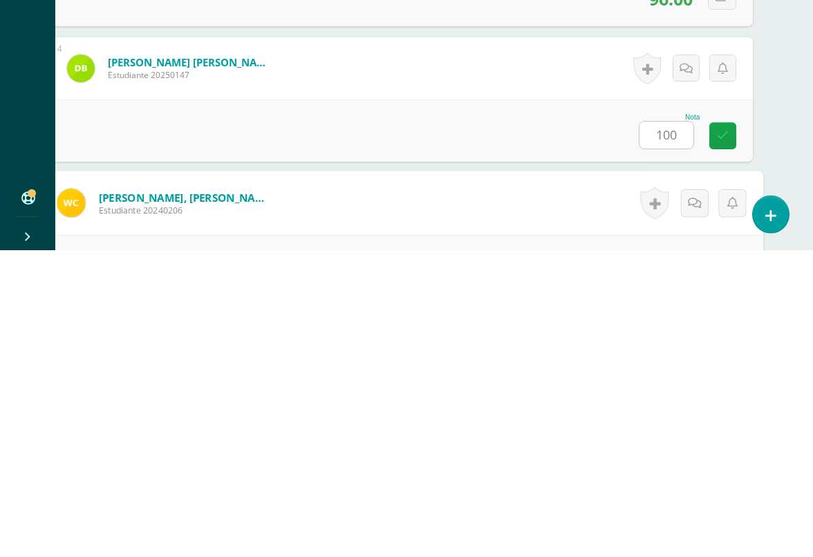
scroll to position [678, 32]
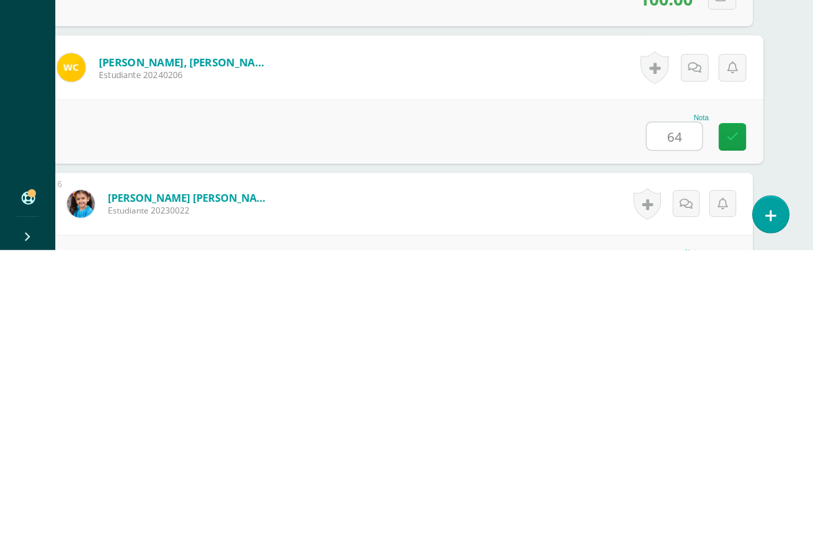
type input "64"
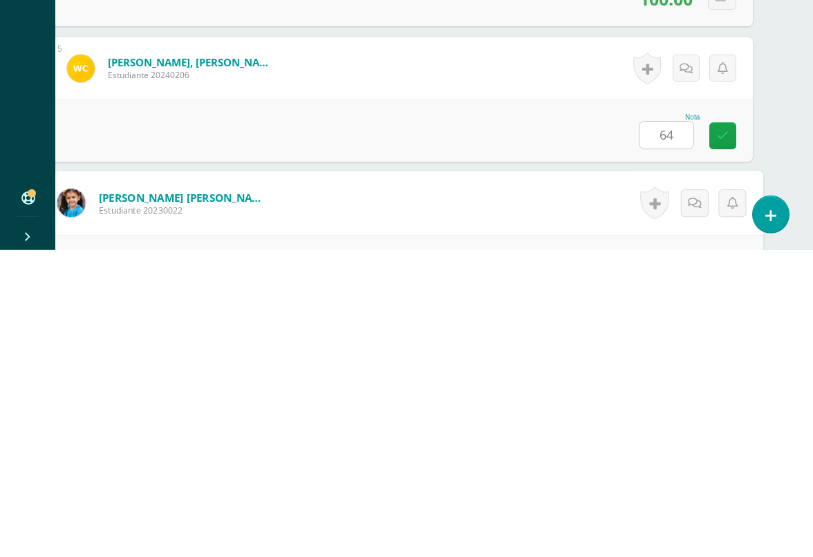
scroll to position [813, 32]
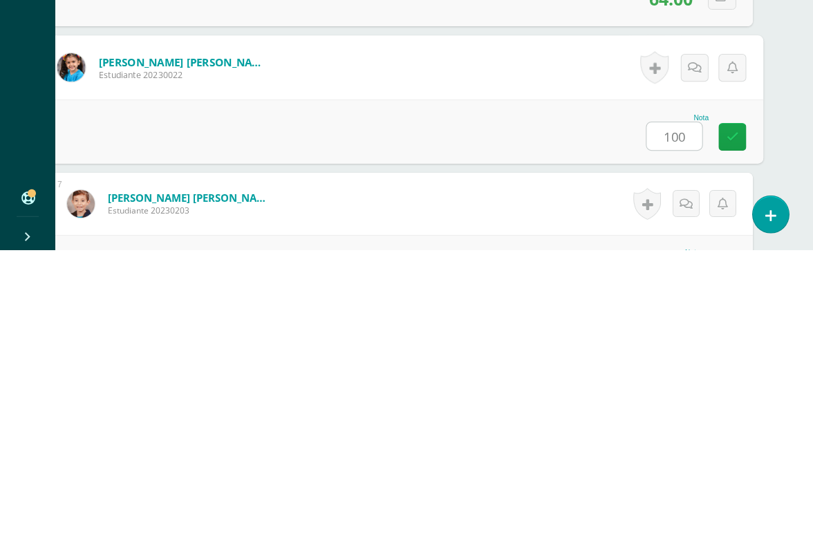
type input "100"
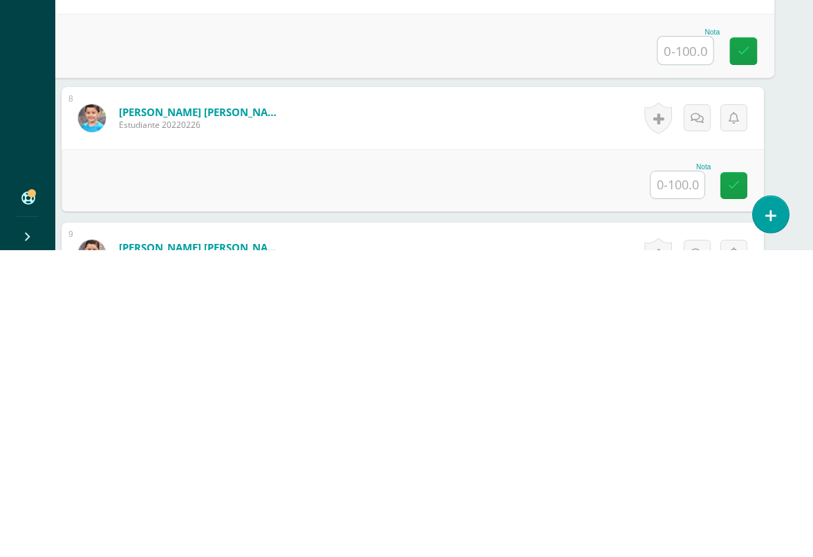
scroll to position [1037, 19]
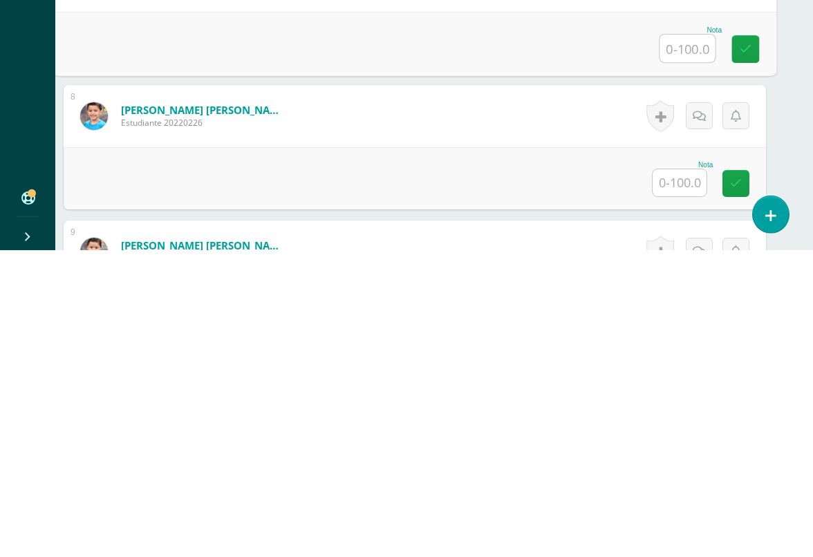
click at [661, 476] on input "text" at bounding box center [679, 489] width 54 height 27
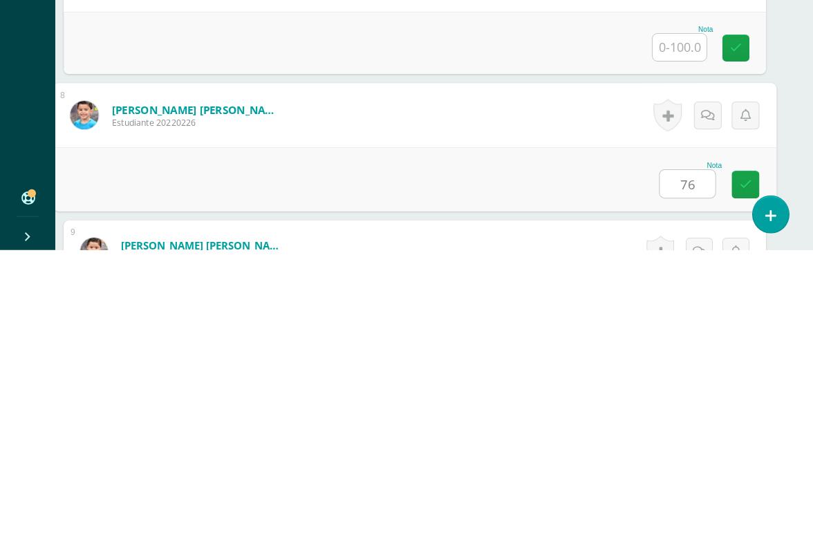
type input "76"
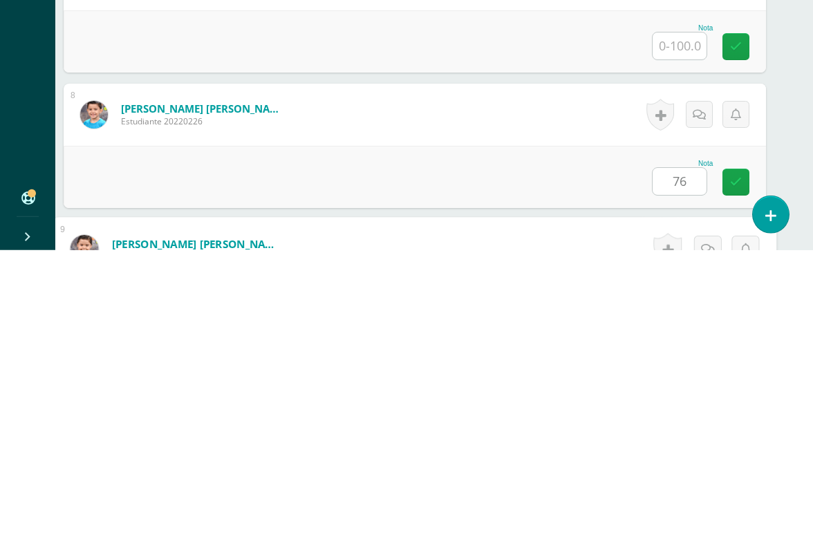
scroll to position [1220, 32]
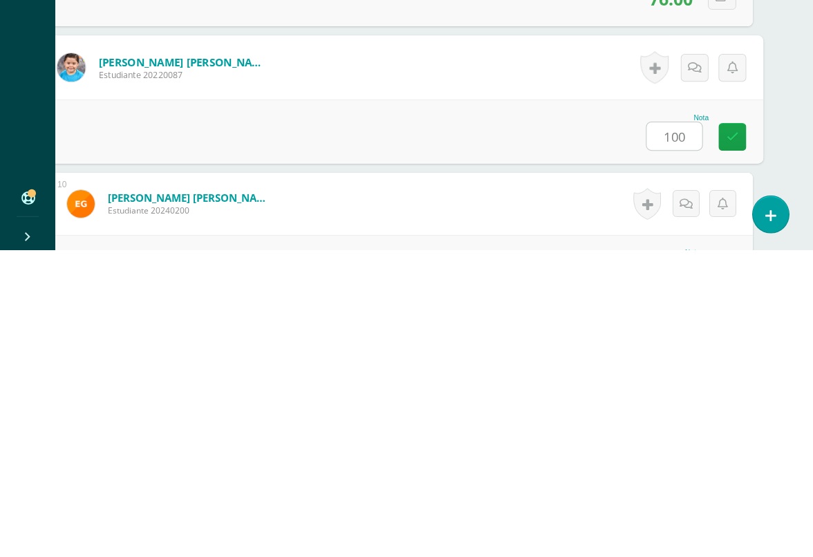
type input "100"
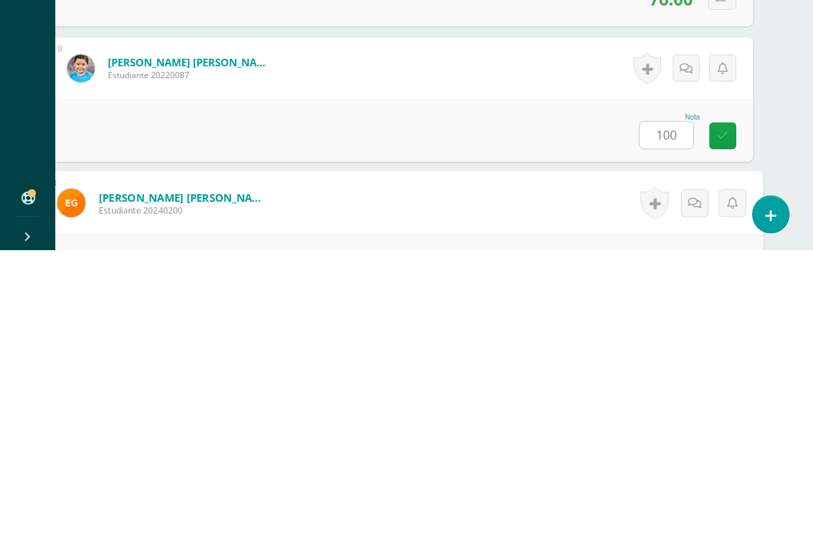
scroll to position [1355, 32]
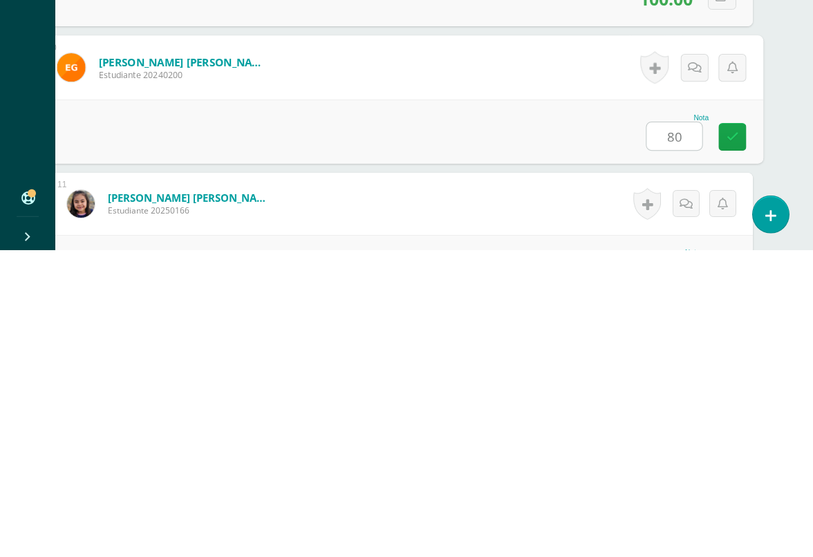
type input "80"
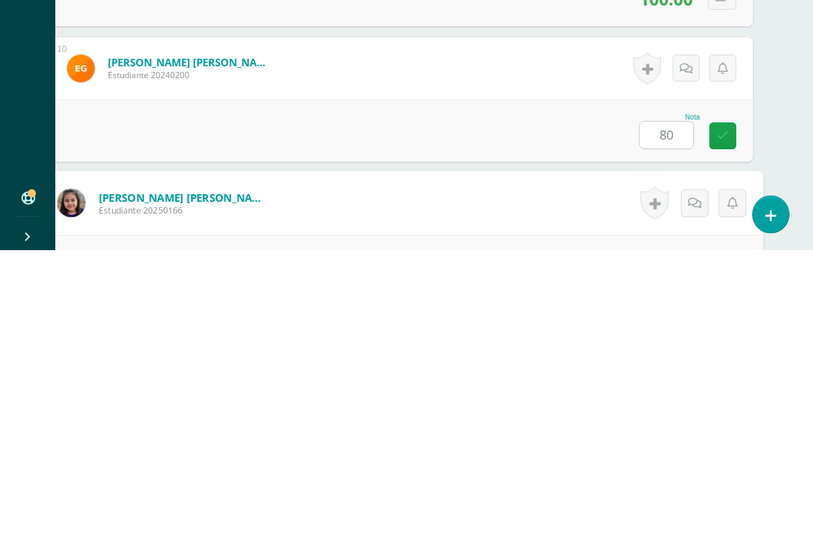
scroll to position [1491, 32]
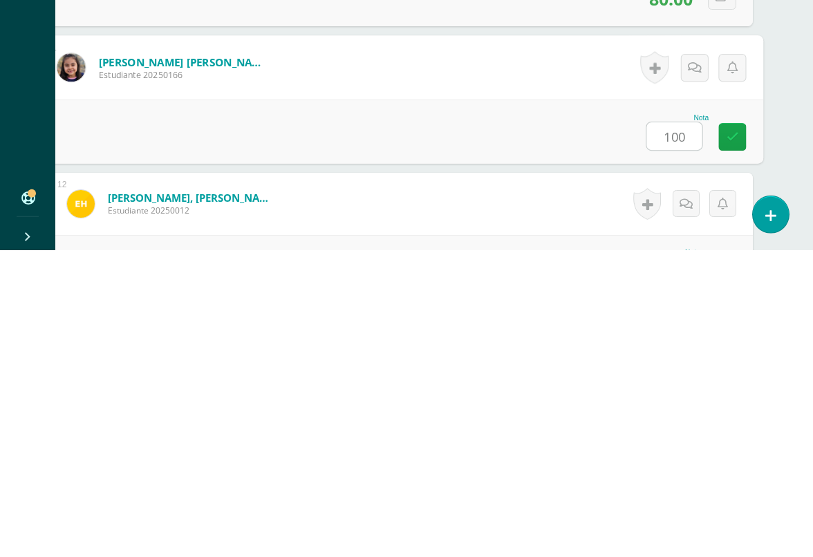
type input "100"
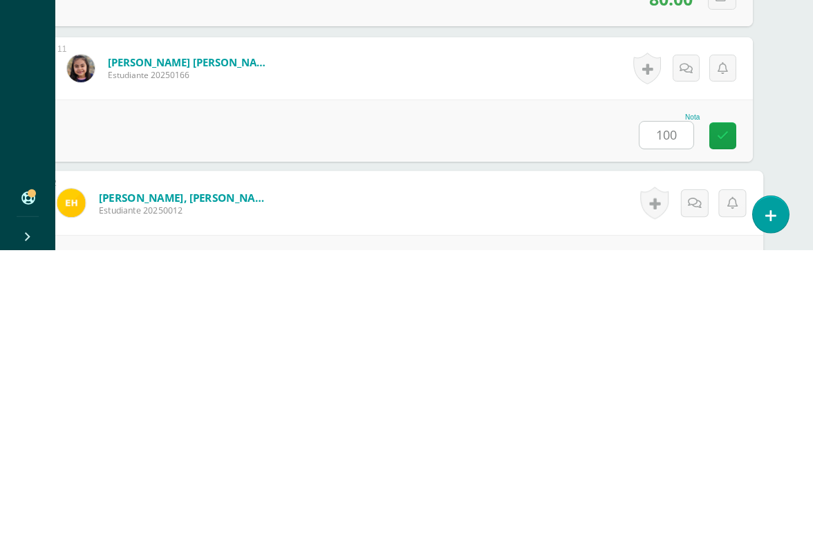
scroll to position [1626, 32]
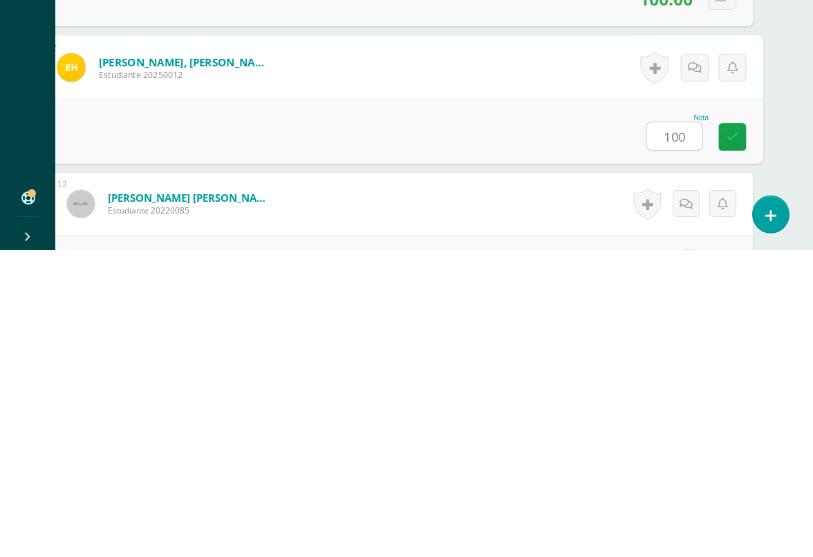
type input "100"
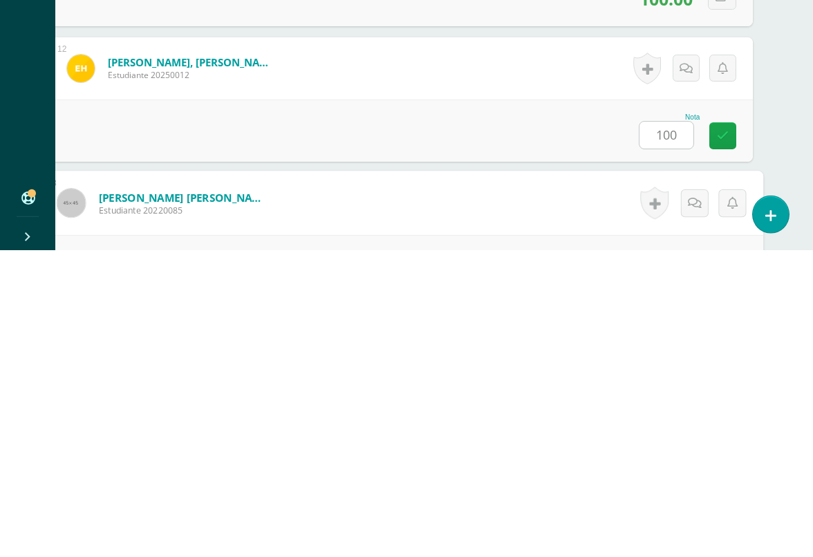
scroll to position [1762, 32]
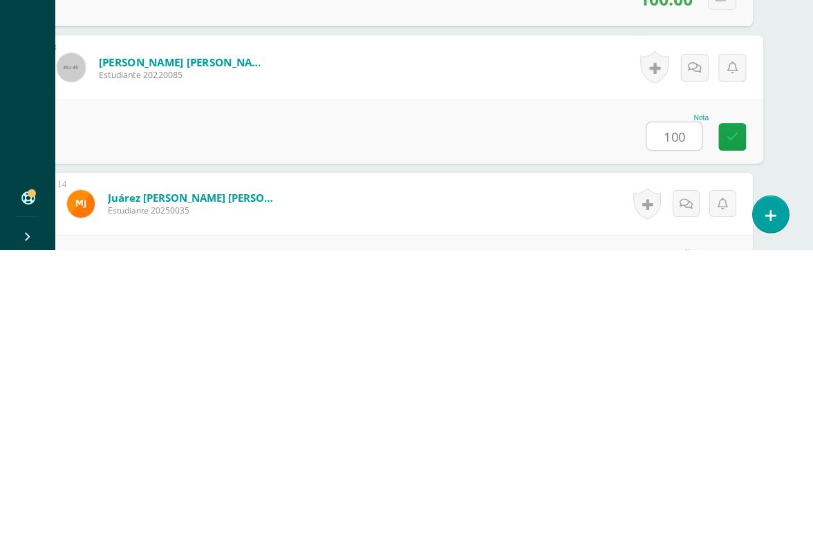
type input "100"
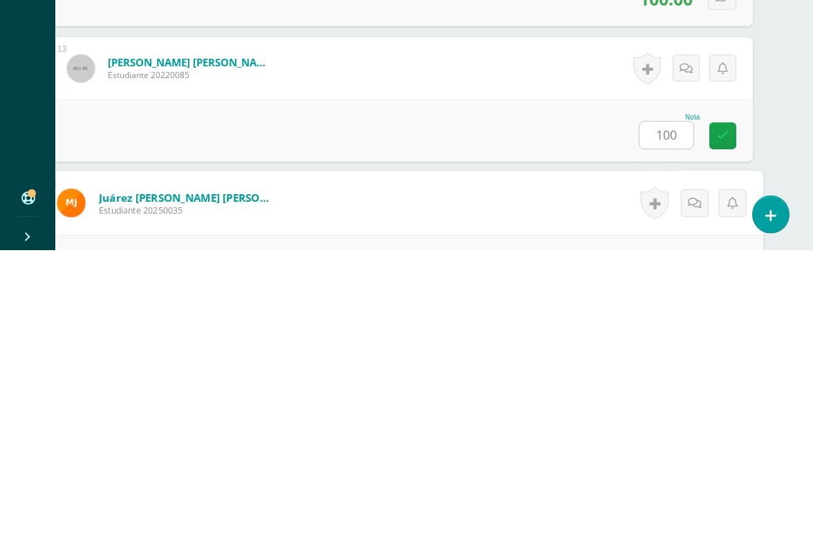
scroll to position [1897, 32]
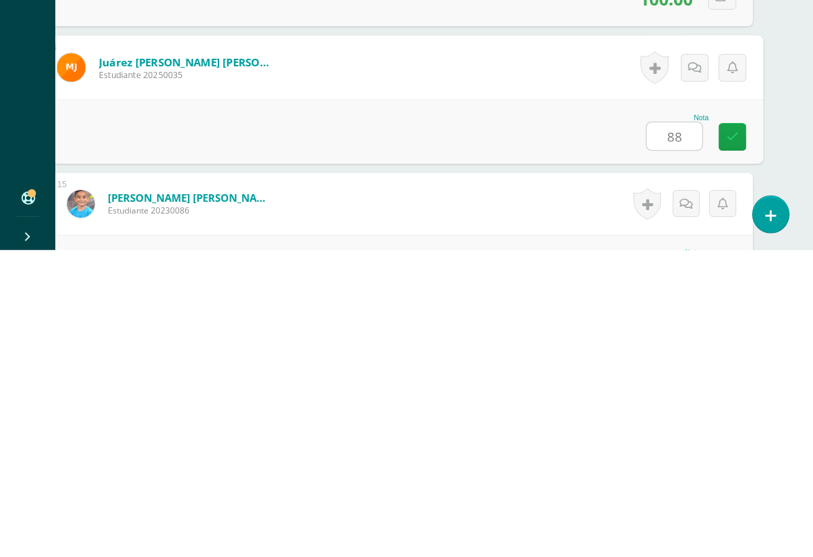
type input "88"
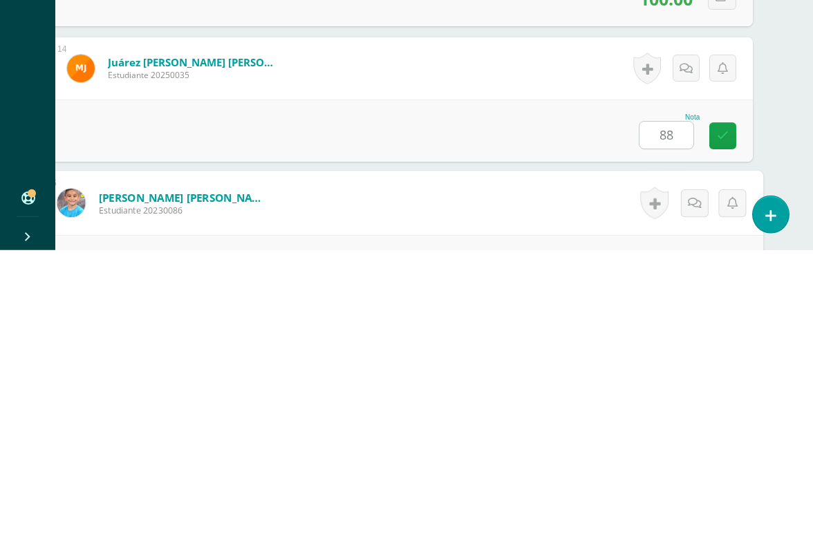
scroll to position [2033, 32]
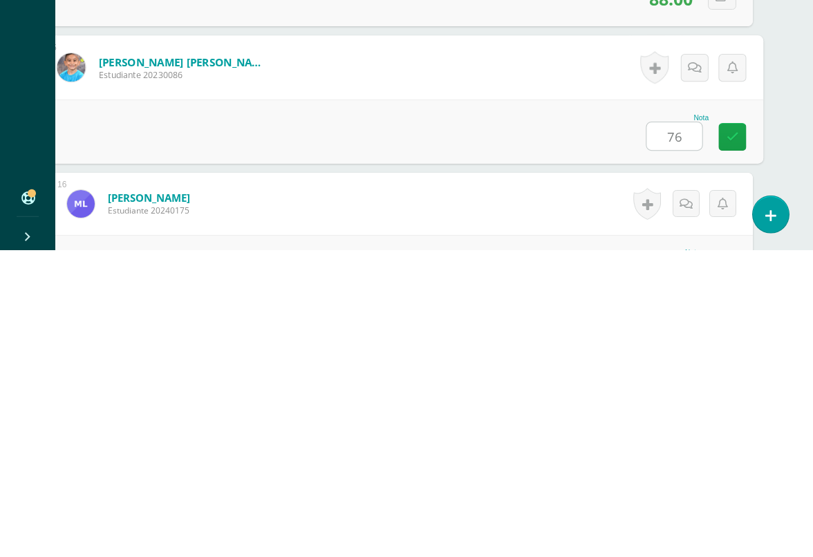
type input "76"
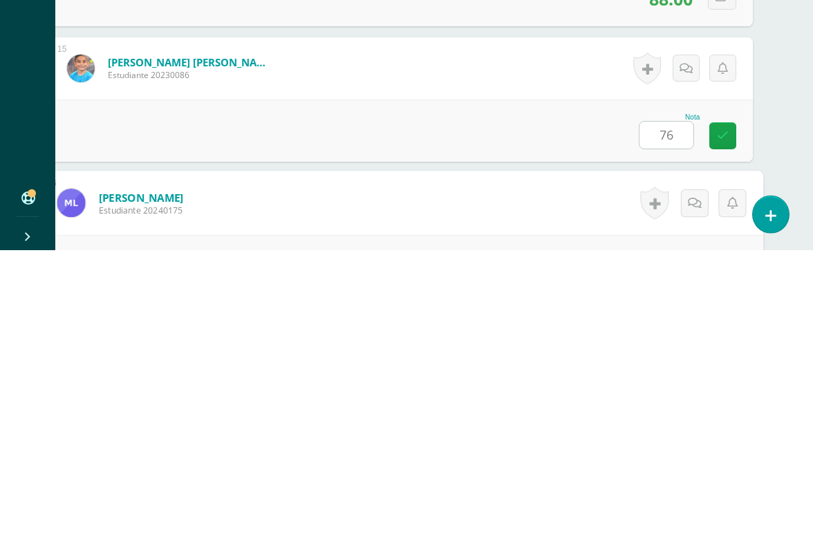
scroll to position [2168, 32]
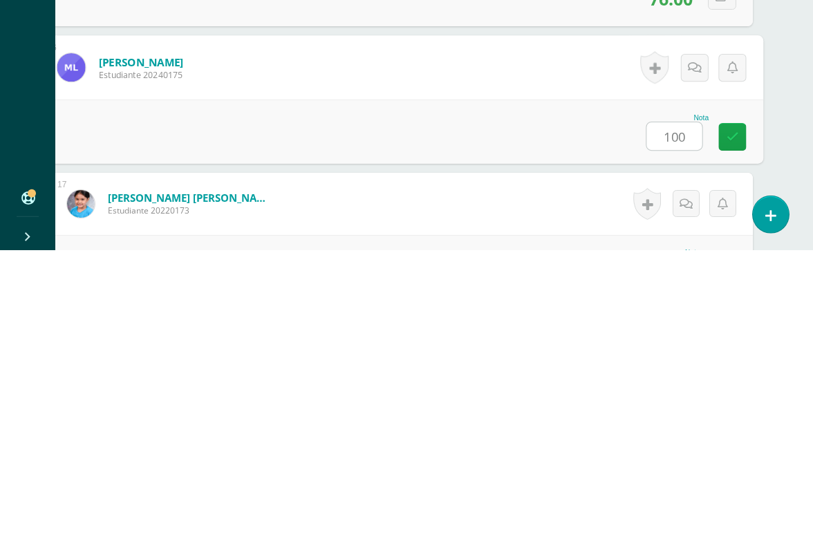
type input "100"
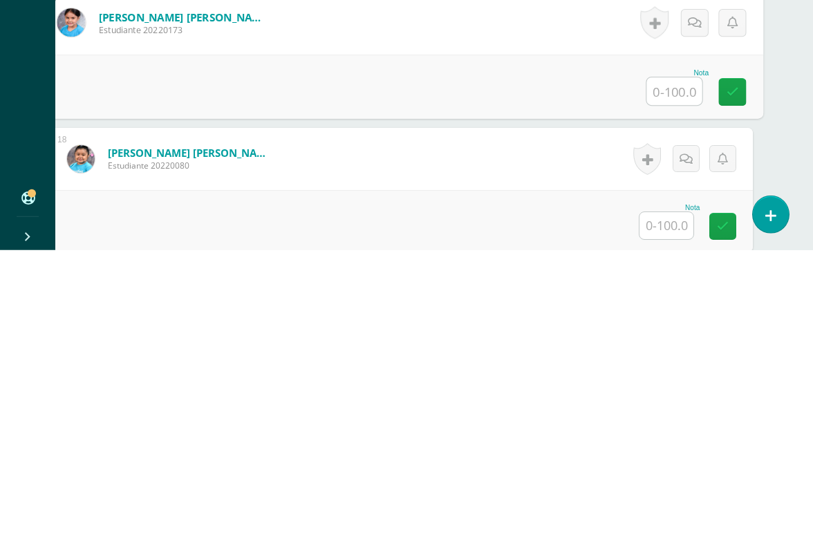
scroll to position [2355, 32]
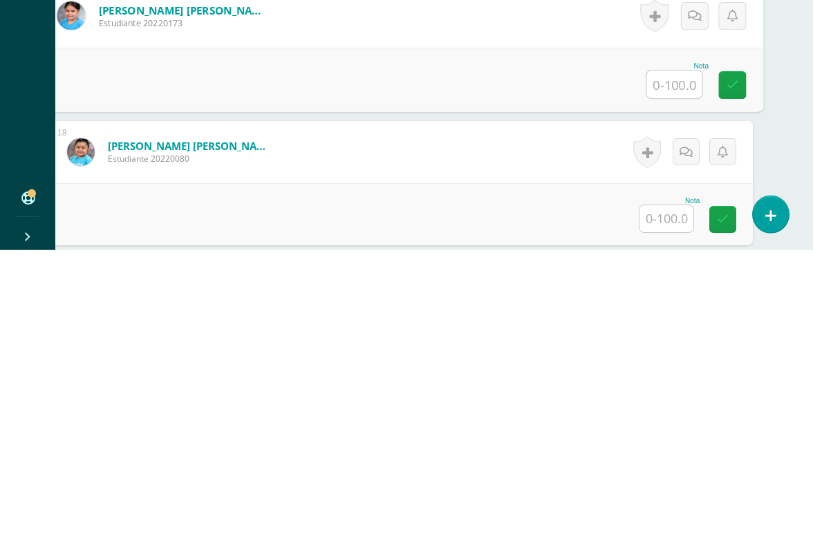
click at [653, 511] on input "text" at bounding box center [666, 525] width 54 height 27
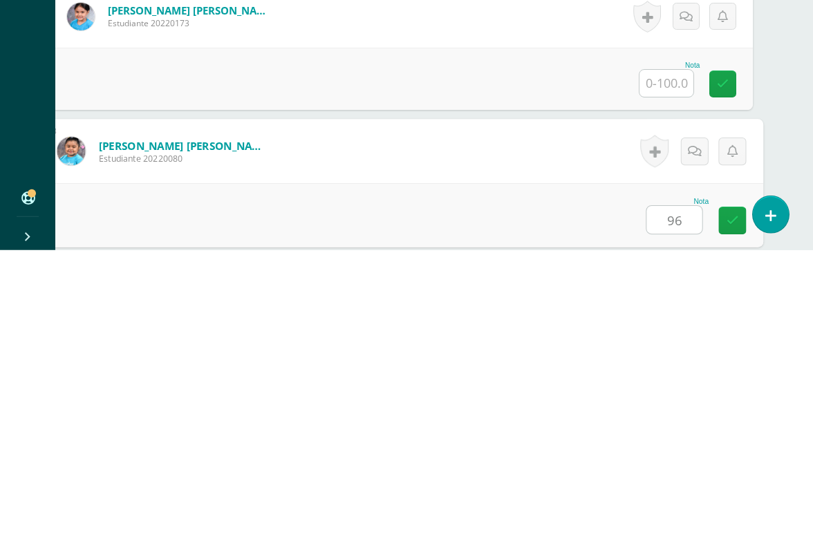
type input "96"
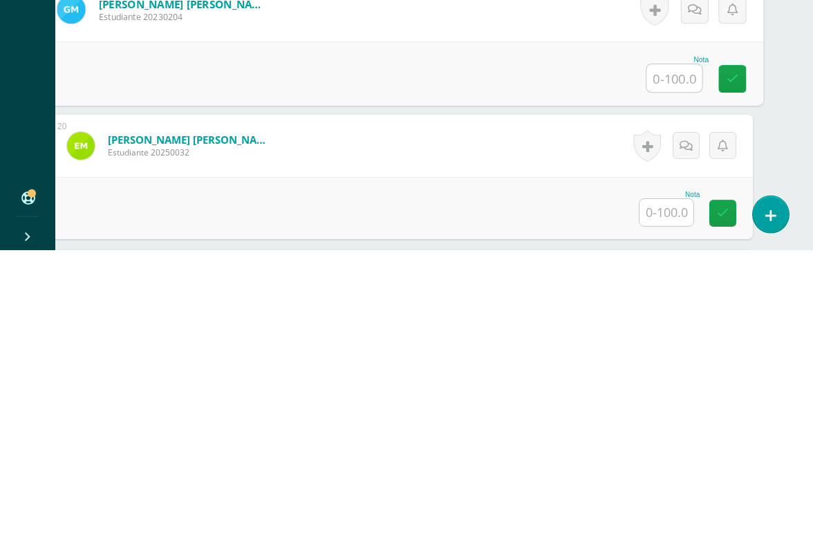
scroll to position [2633, 32]
click at [666, 505] on input "text" at bounding box center [666, 518] width 54 height 27
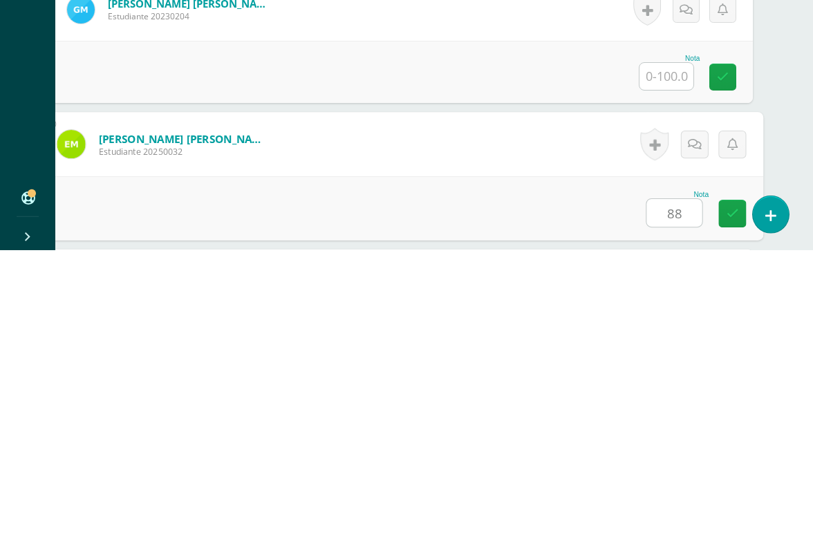
type input "88"
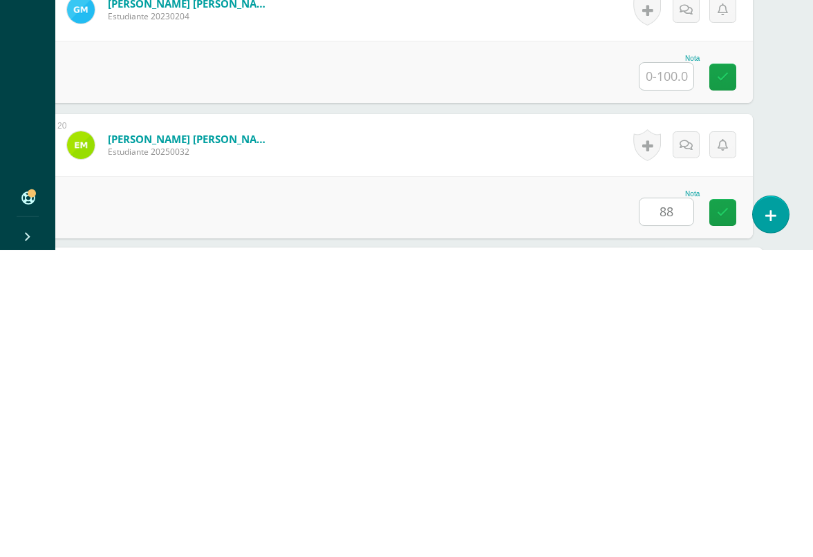
scroll to position [2845, 32]
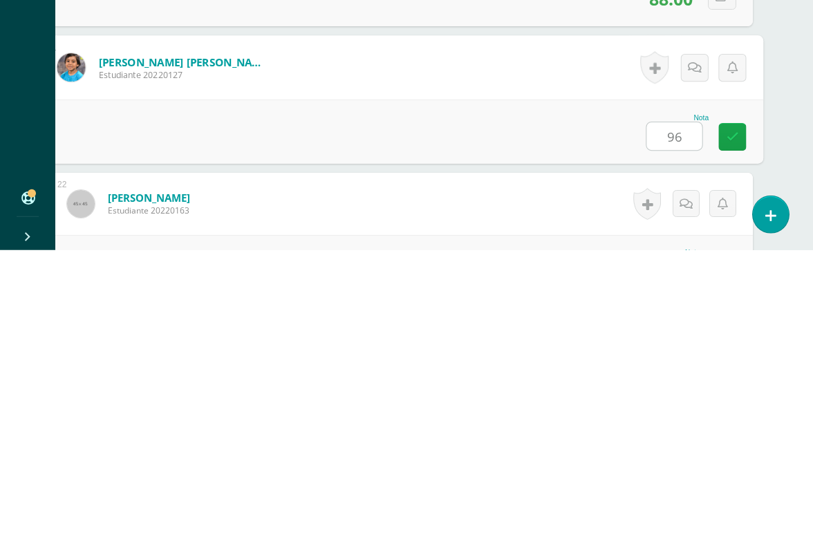
type input "96"
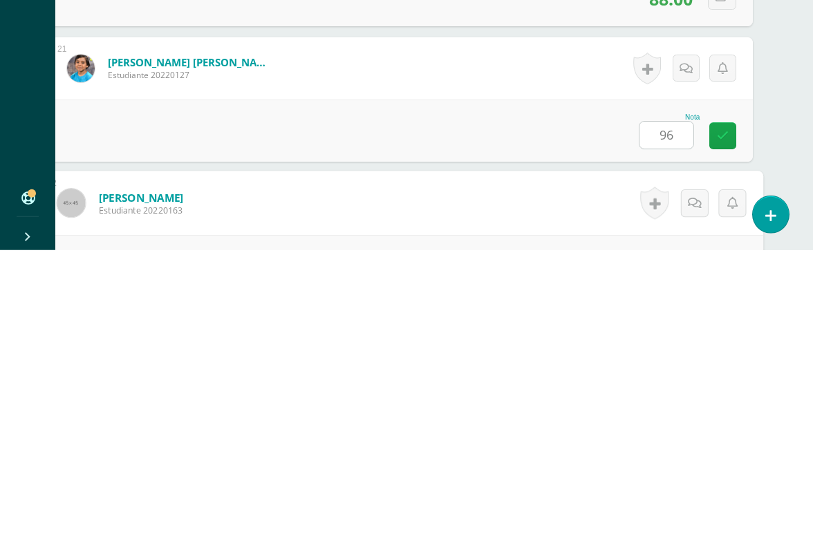
scroll to position [2981, 32]
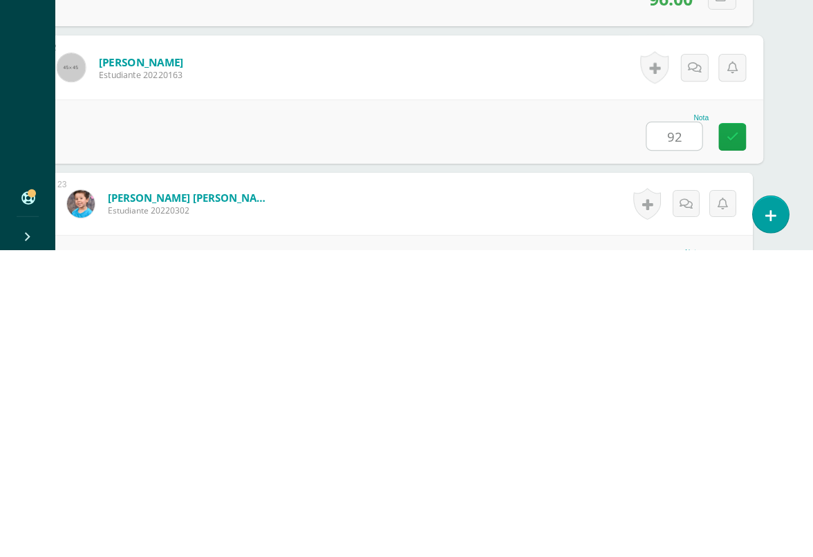
type input "92"
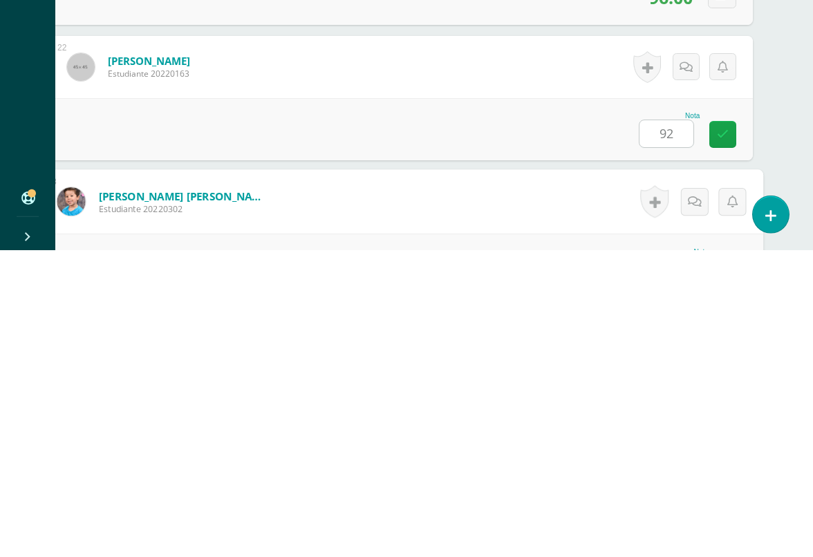
scroll to position [3116, 32]
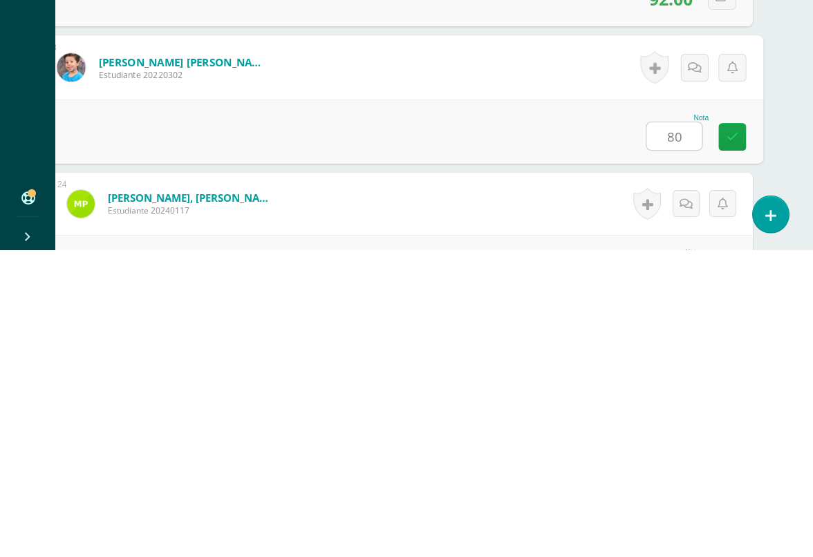
type input "80"
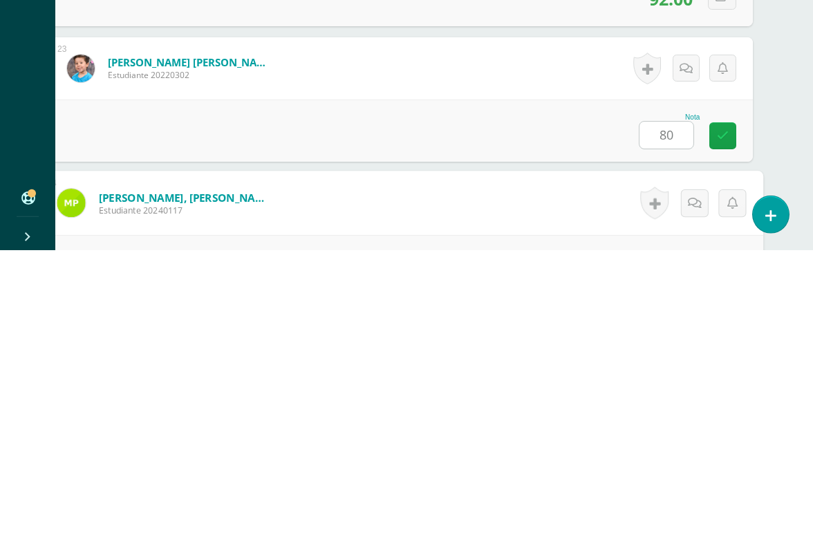
scroll to position [3252, 32]
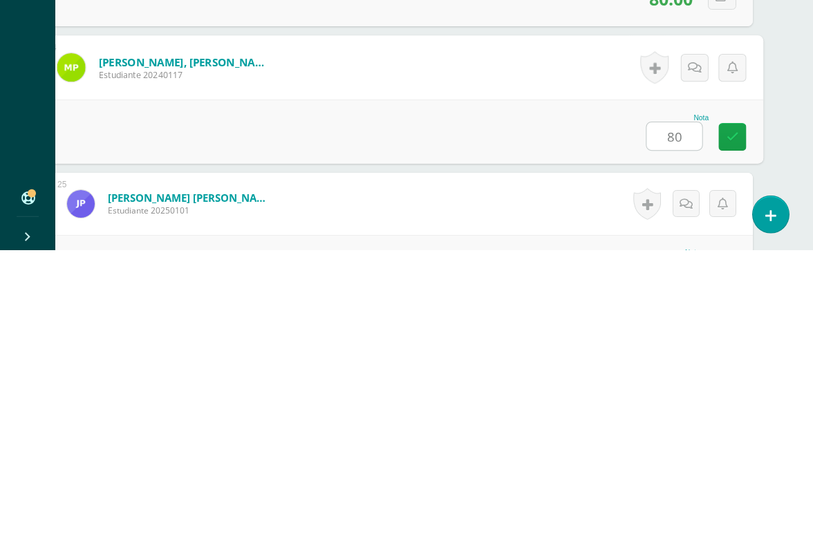
type input "80"
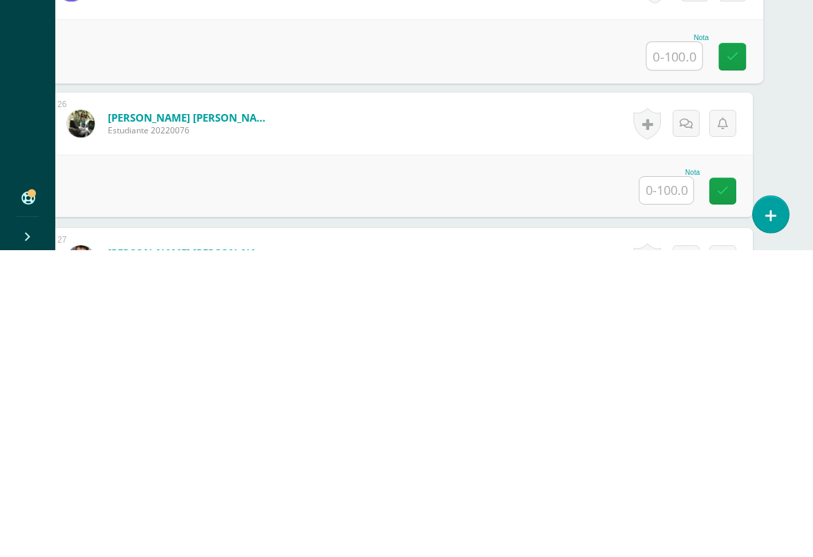
scroll to position [3469, 32]
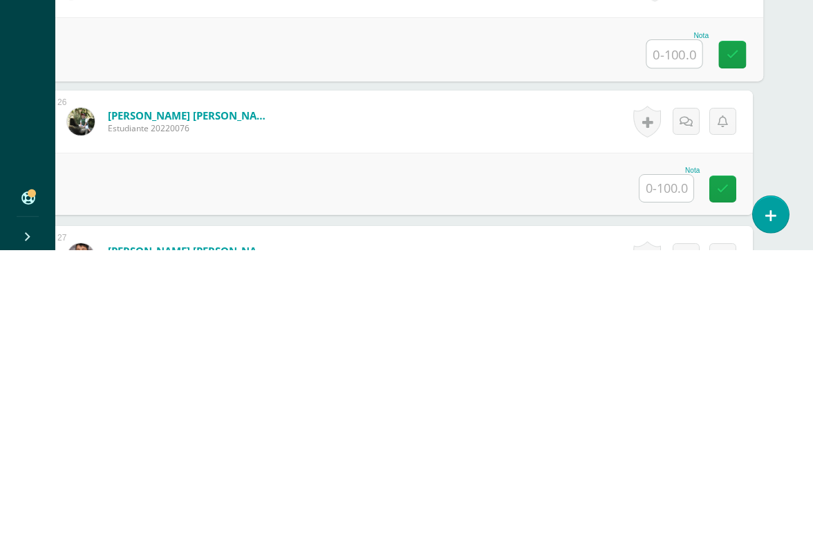
click at [666, 482] on input "text" at bounding box center [666, 495] width 54 height 27
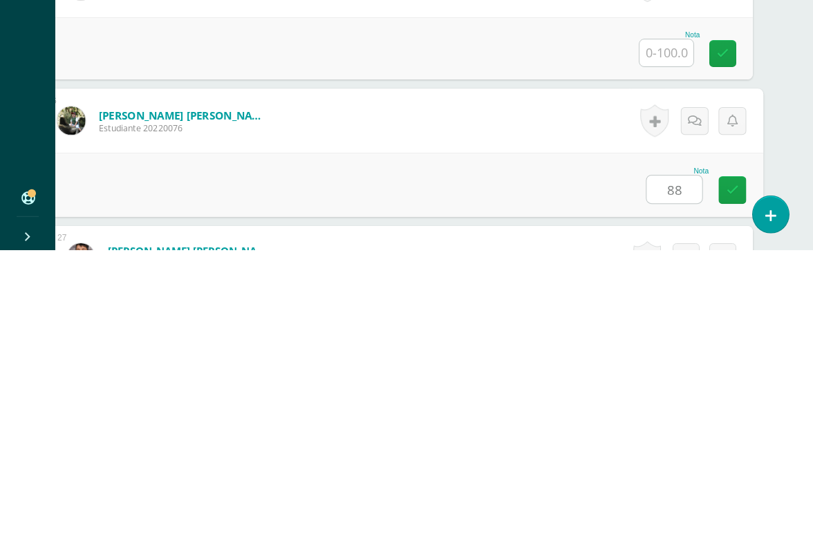
type input "88"
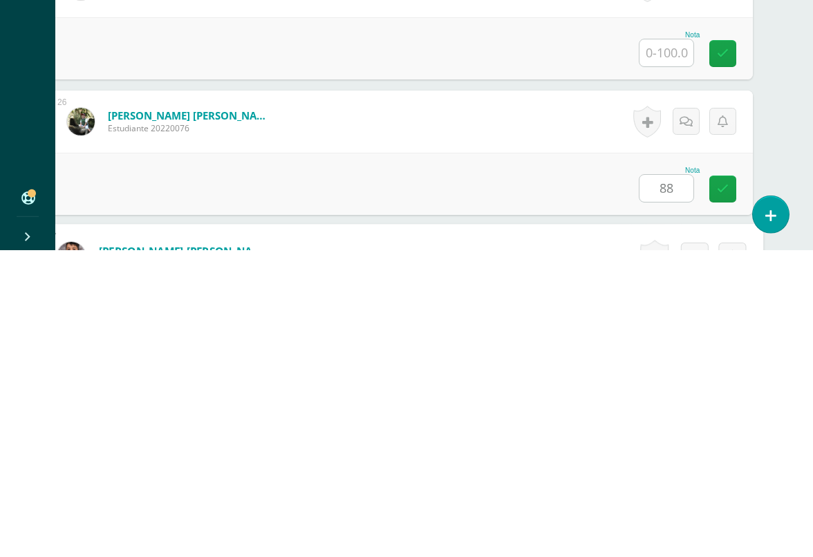
scroll to position [3658, 32]
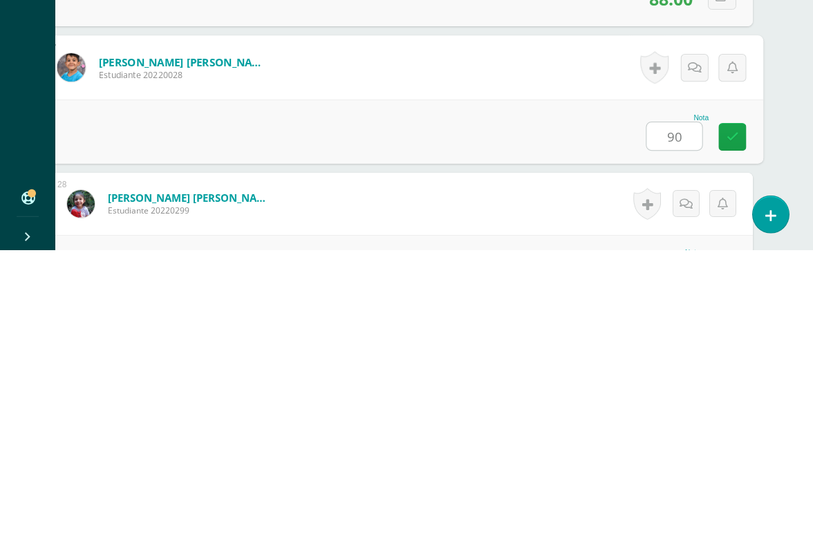
type input "90"
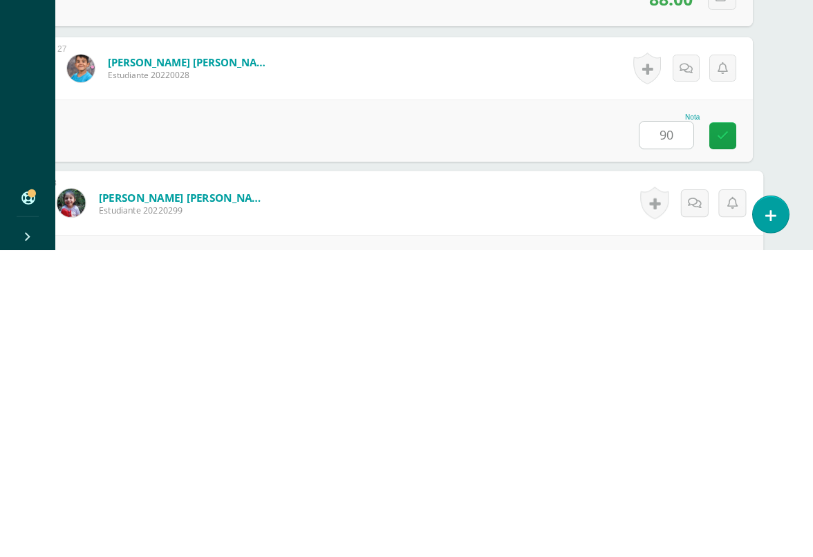
scroll to position [3793, 32]
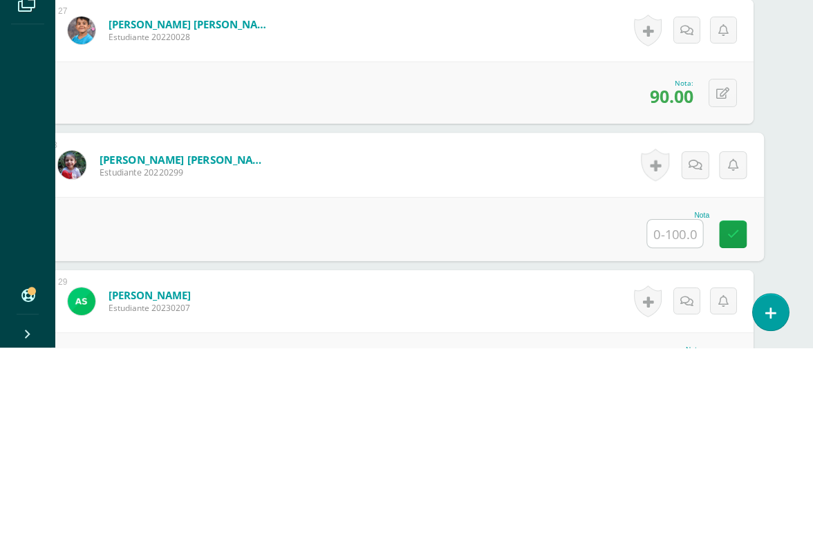
click at [720, 297] on icon at bounding box center [722, 303] width 13 height 12
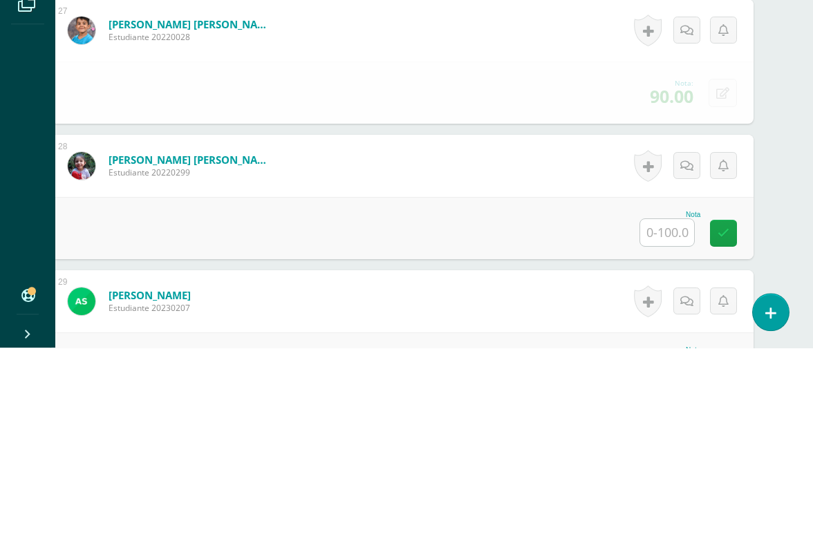
scroll to position [4003, 32]
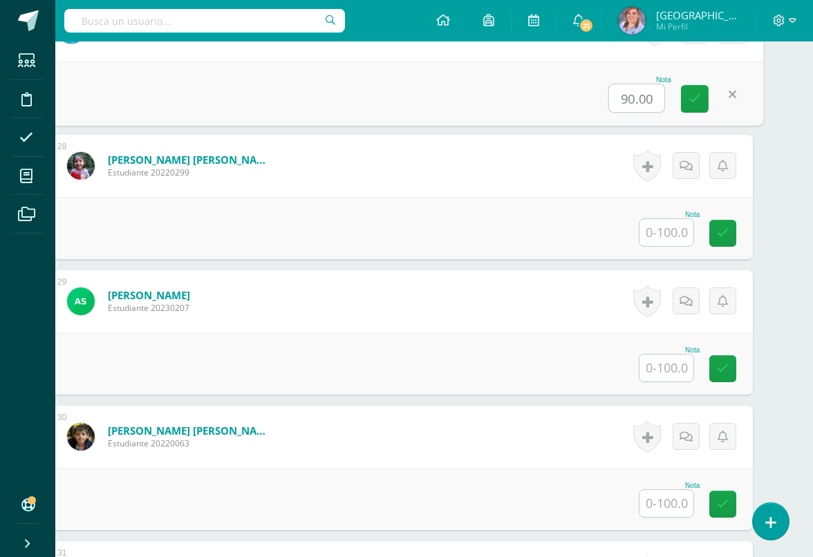
click at [641, 100] on input "90.00" at bounding box center [636, 98] width 55 height 28
type input "96"
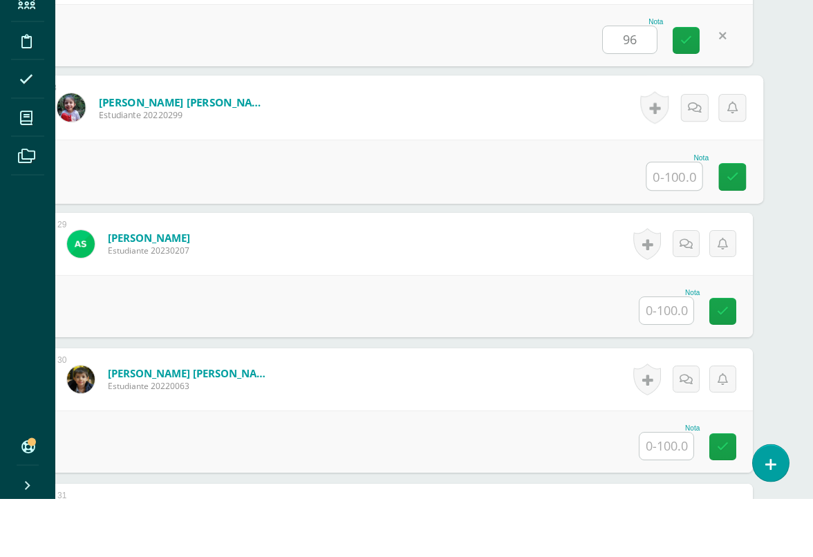
scroll to position [4002, 32]
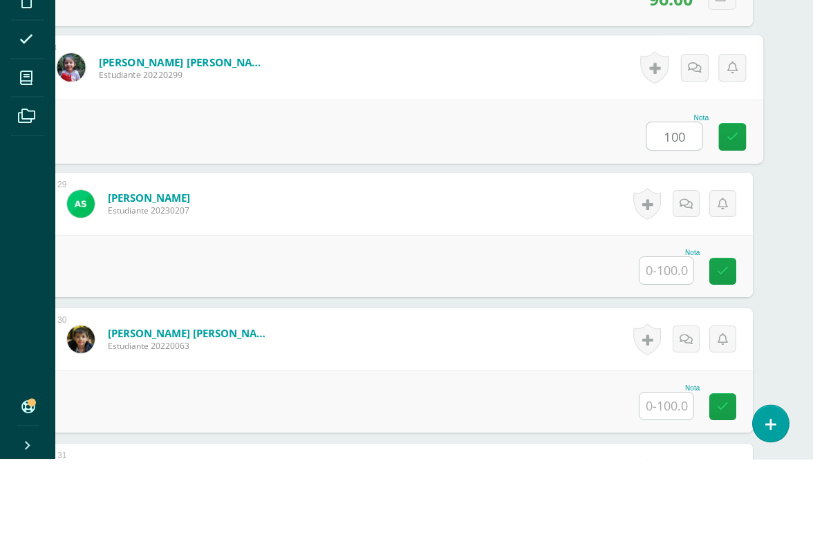
type input "100"
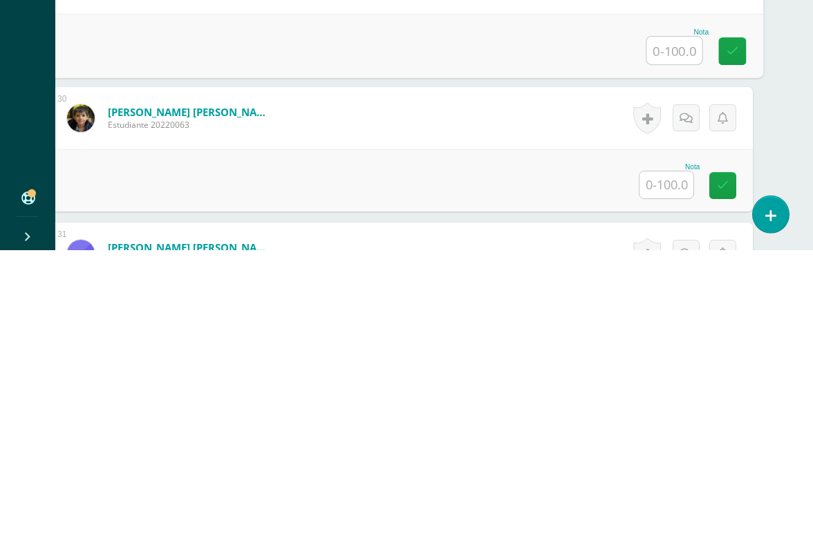
scroll to position [4015, 32]
click at [661, 478] on input "text" at bounding box center [666, 491] width 54 height 27
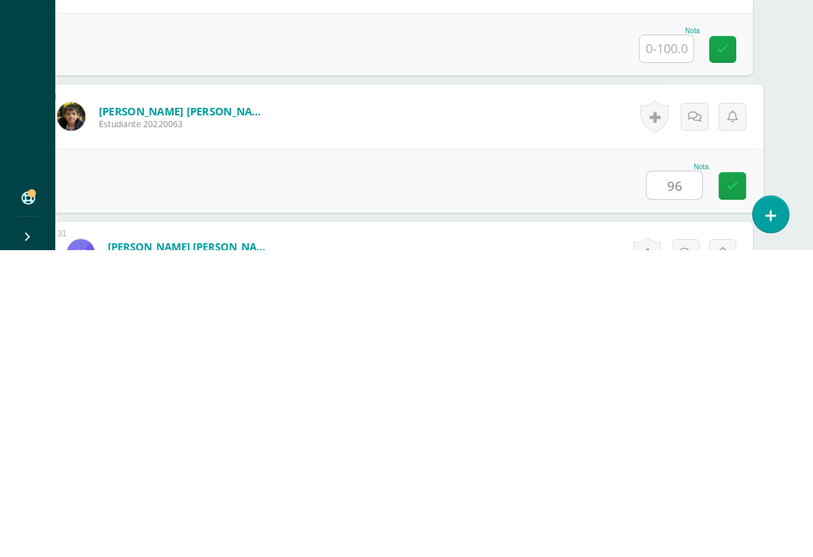
type input "96"
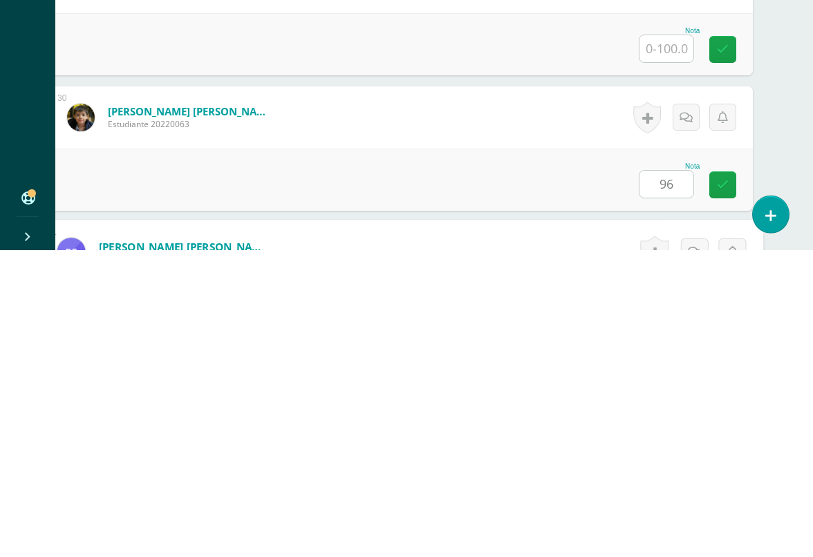
scroll to position [4200, 32]
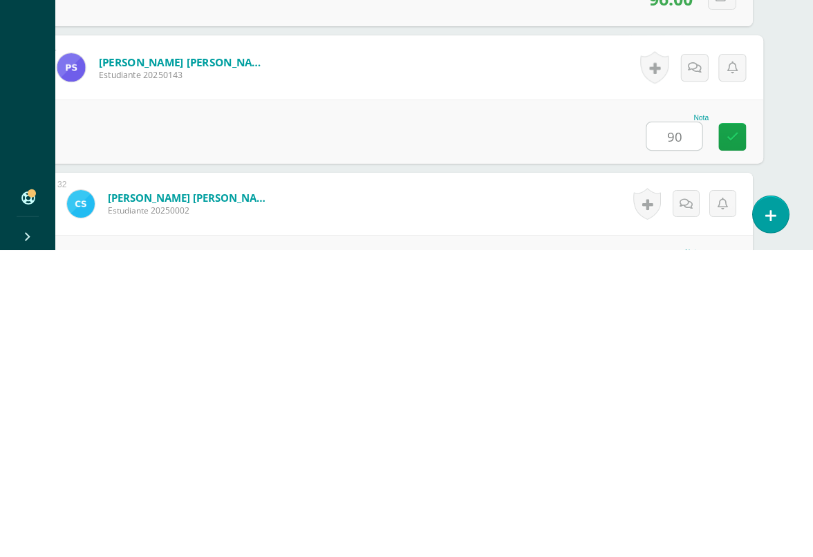
type input "90"
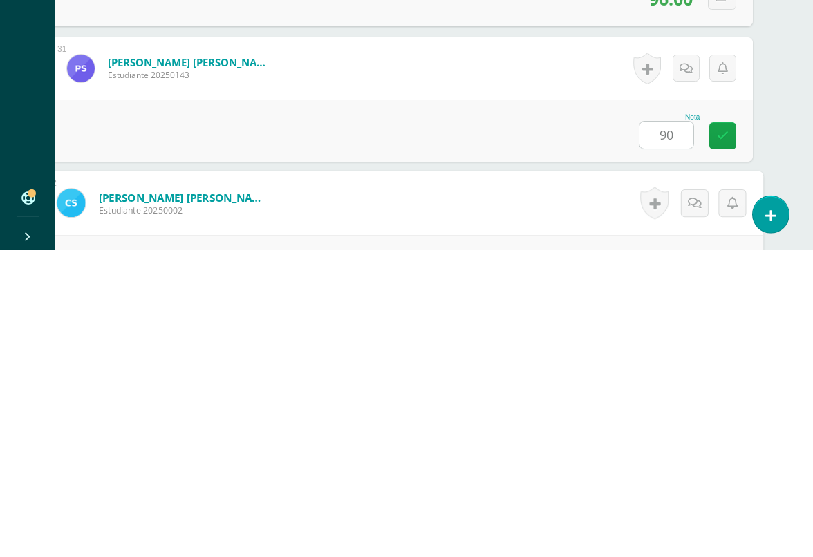
scroll to position [4335, 32]
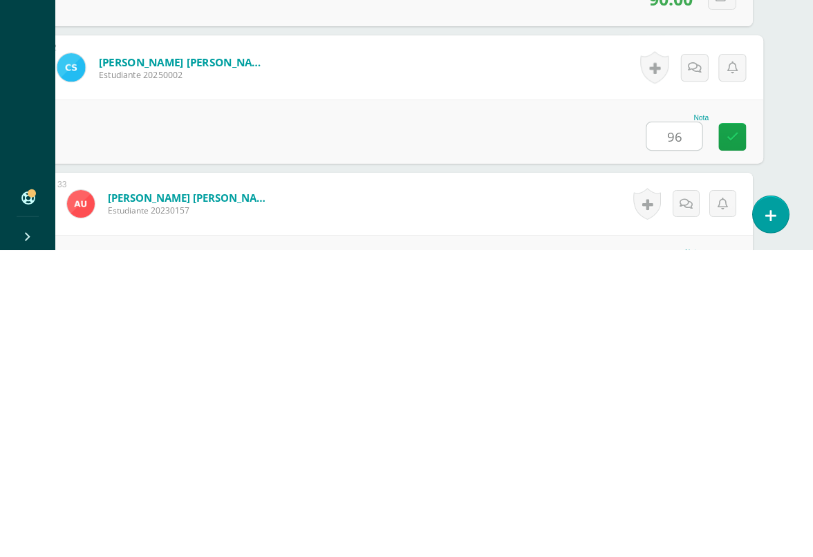
type input "96"
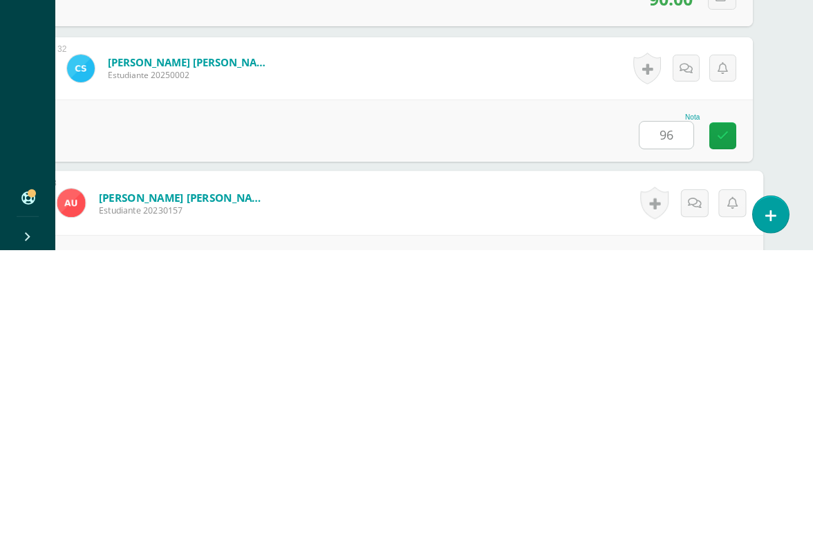
scroll to position [4471, 32]
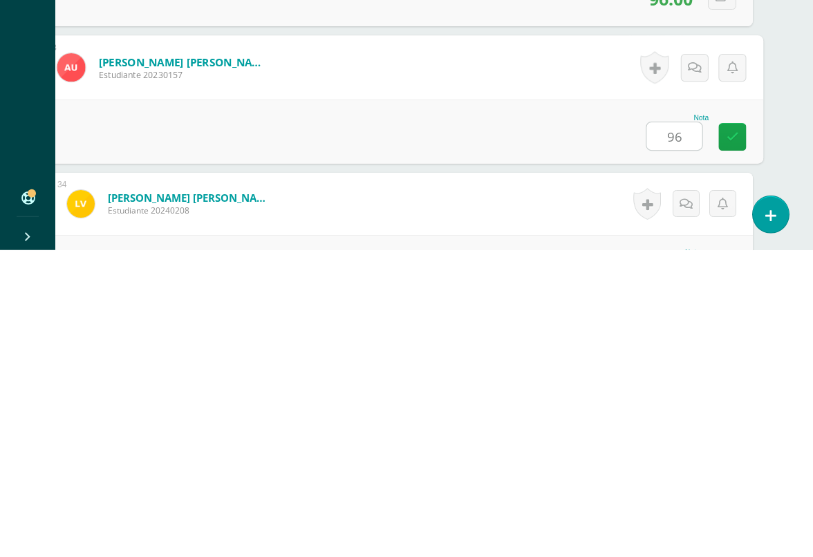
type input "96"
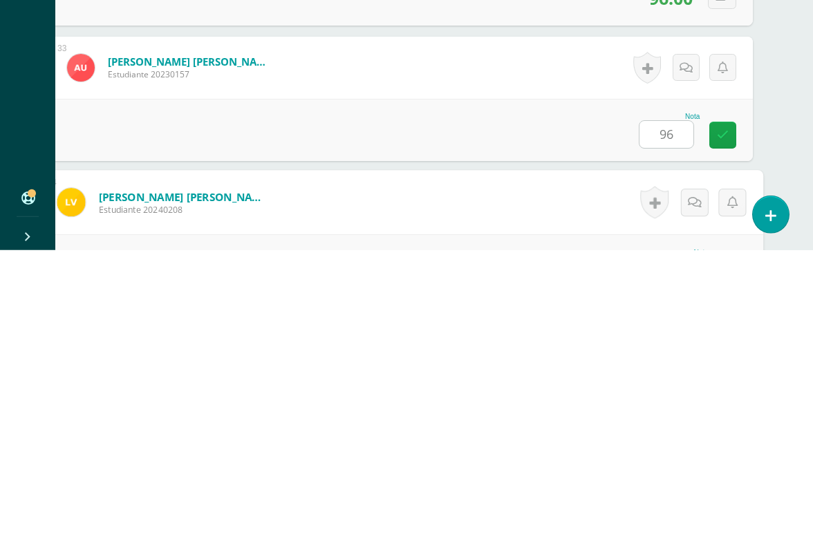
scroll to position [4629, 32]
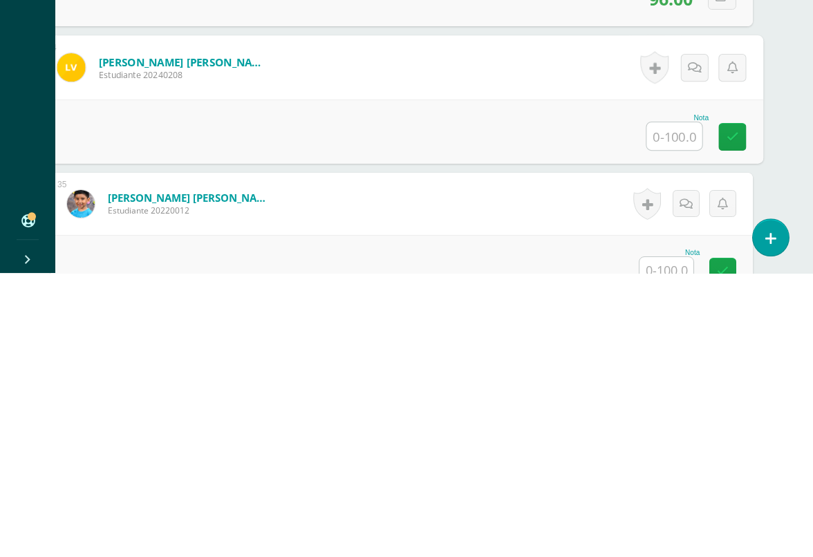
click at [667, 511] on input "text" at bounding box center [666, 554] width 54 height 27
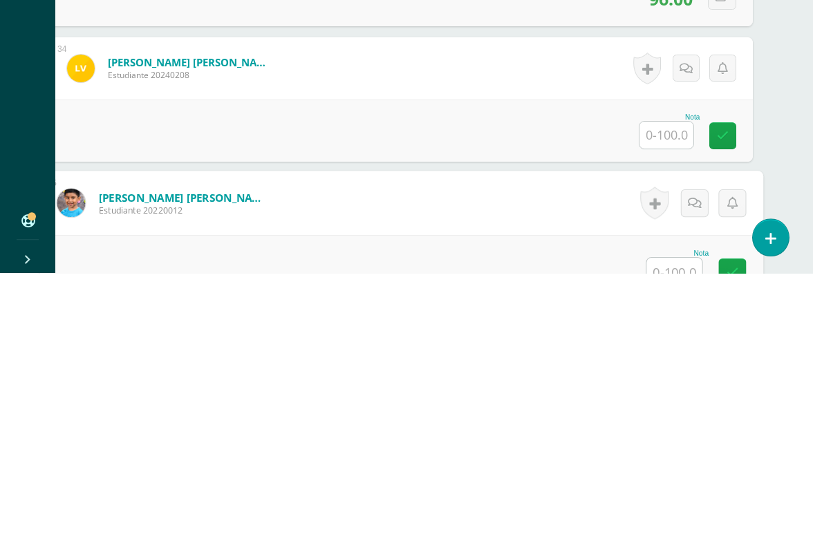
scroll to position [4764, 32]
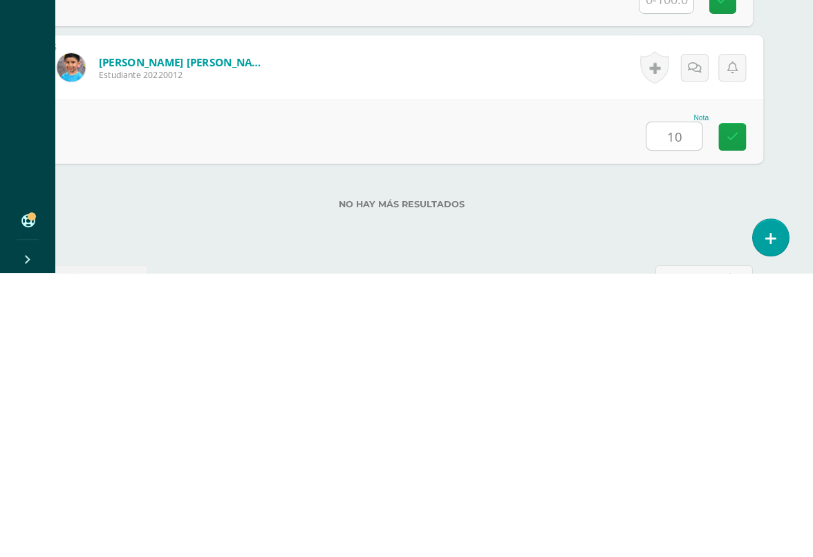
type input "100"
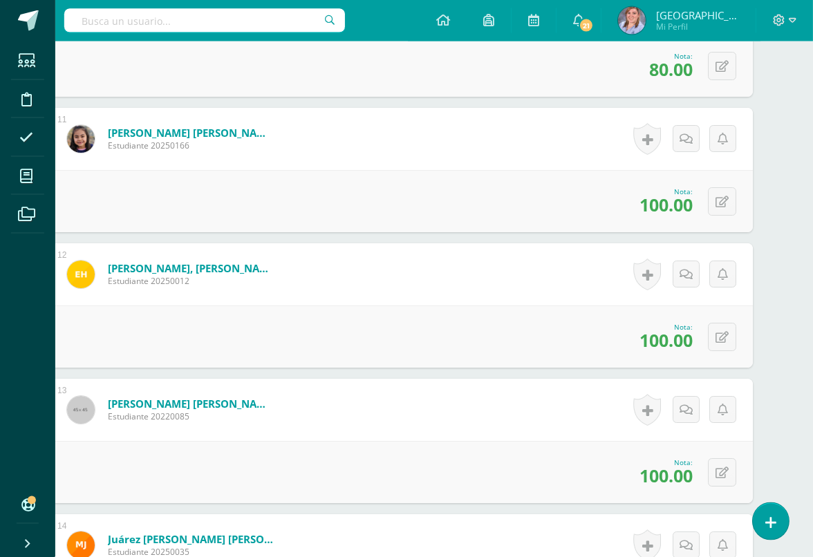
scroll to position [1697, 33]
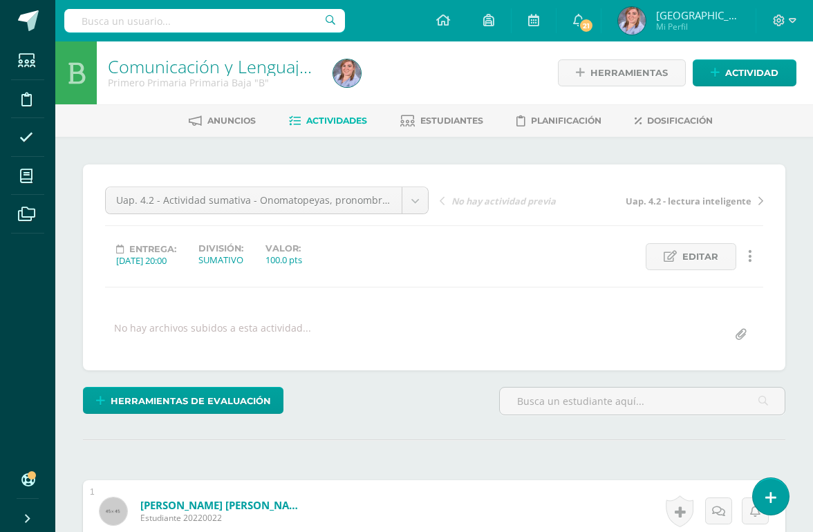
click at [37, 177] on span at bounding box center [26, 175] width 31 height 31
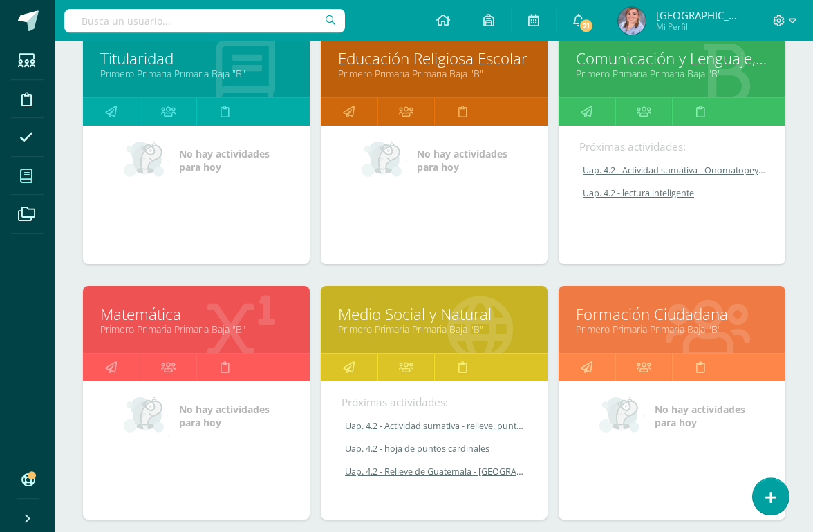
scroll to position [209, 0]
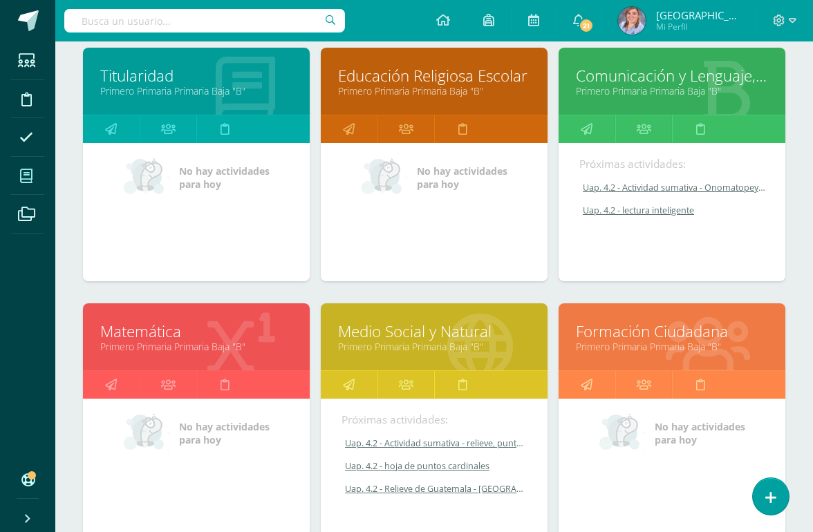
click at [167, 339] on link "Matemática" at bounding box center [196, 331] width 192 height 21
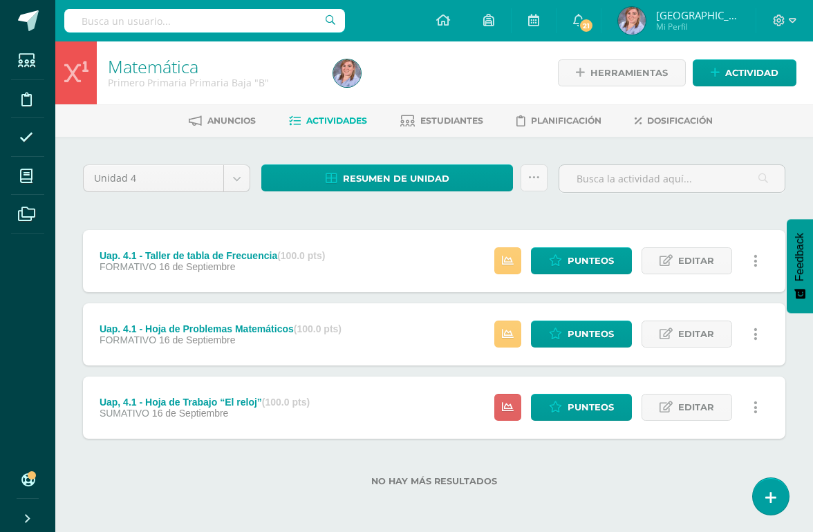
click at [744, 71] on span "Actividad" at bounding box center [751, 73] width 53 height 26
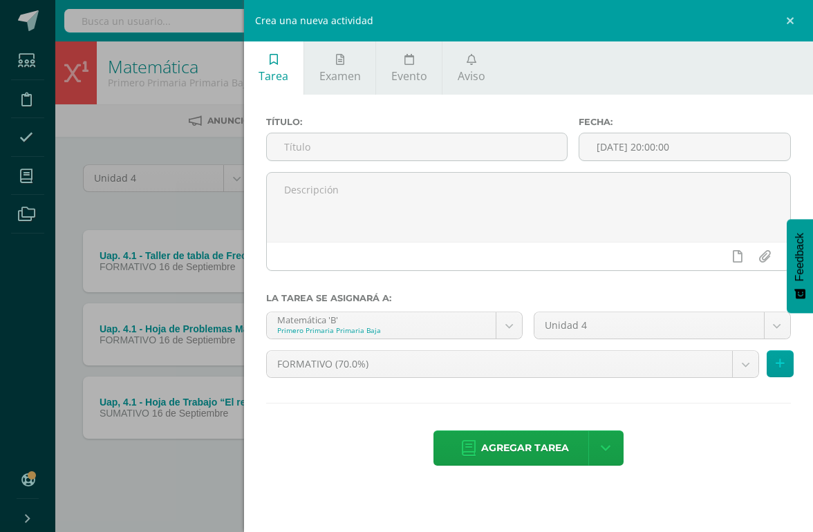
click at [319, 155] on input "text" at bounding box center [417, 146] width 300 height 27
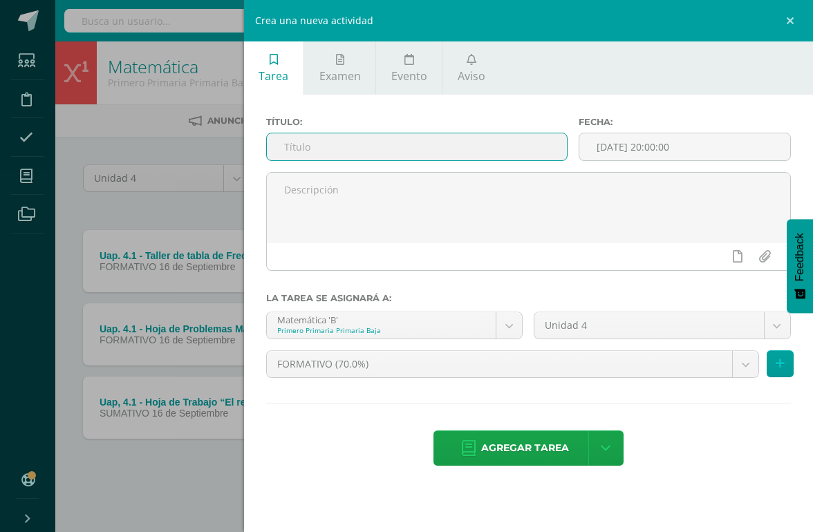
type input "u"
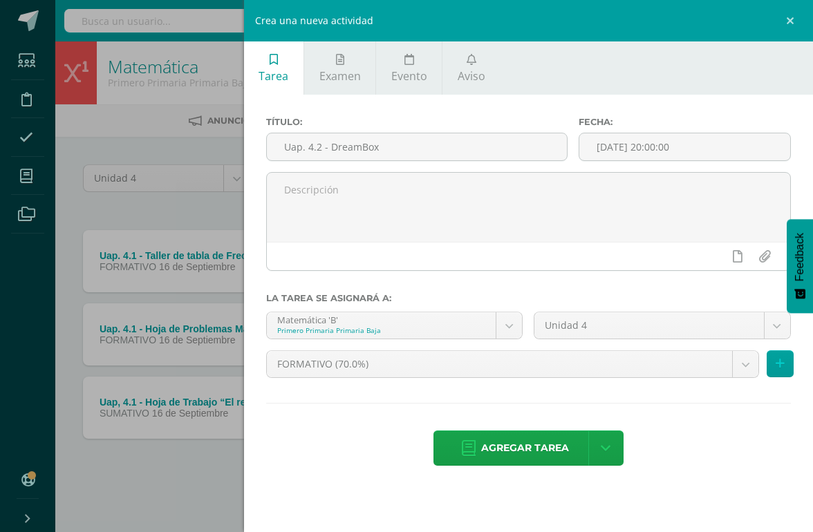
type input "Uap. 4.2 - DreamBox"
click at [777, 370] on icon at bounding box center [779, 364] width 9 height 12
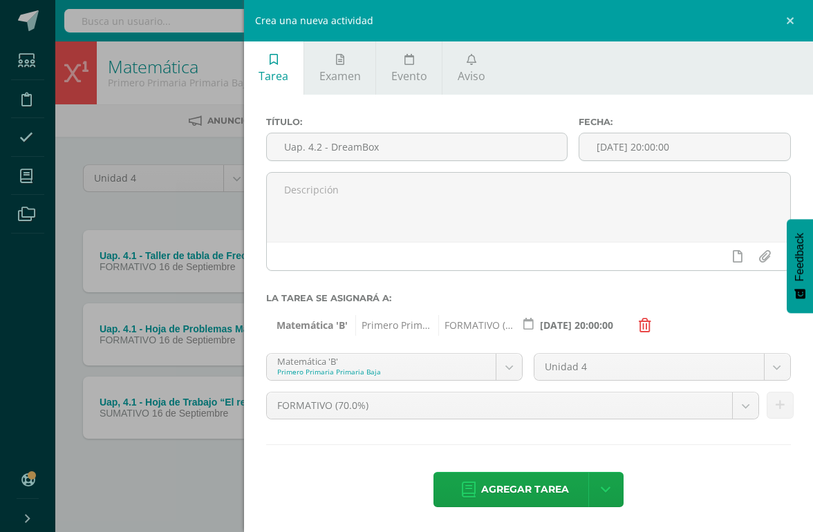
click at [534, 498] on span "Agregar tarea" at bounding box center [525, 490] width 88 height 34
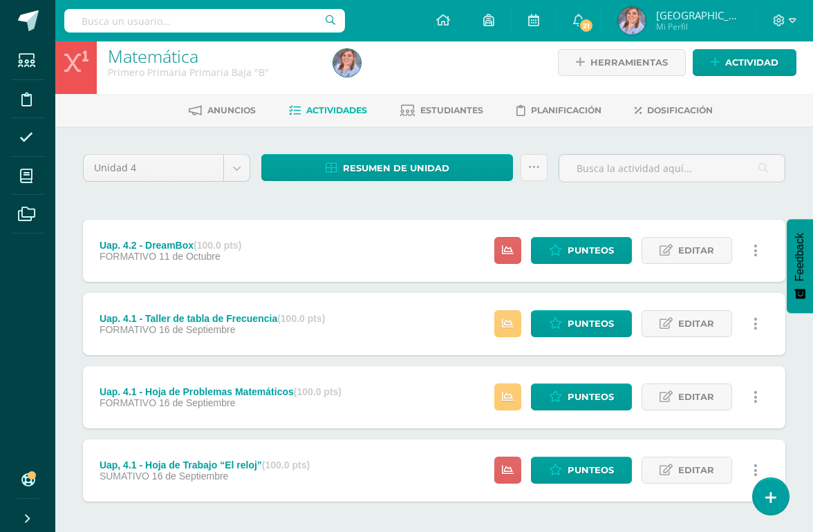
scroll to position [8, 0]
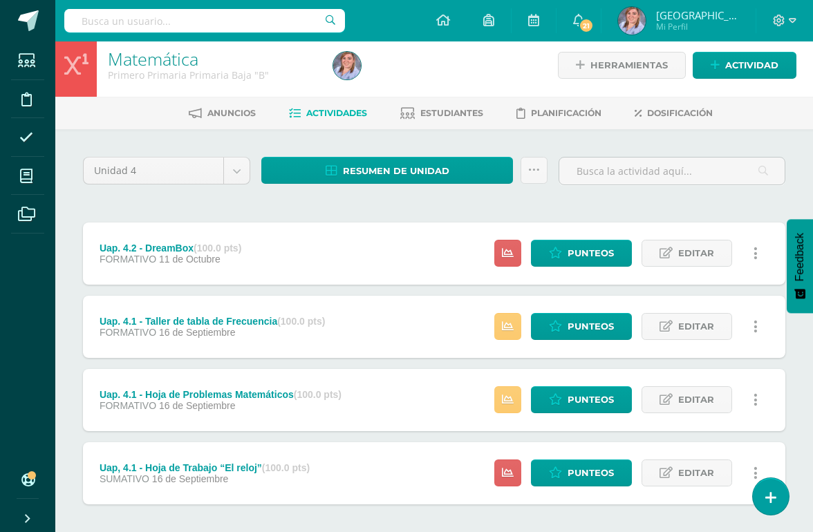
click at [732, 60] on span "Actividad" at bounding box center [751, 66] width 53 height 26
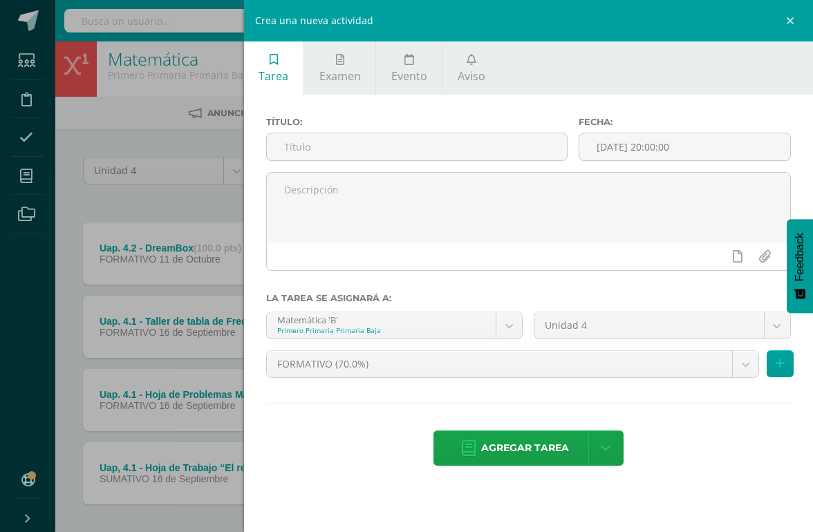
click at [318, 142] on input "text" at bounding box center [417, 146] width 300 height 27
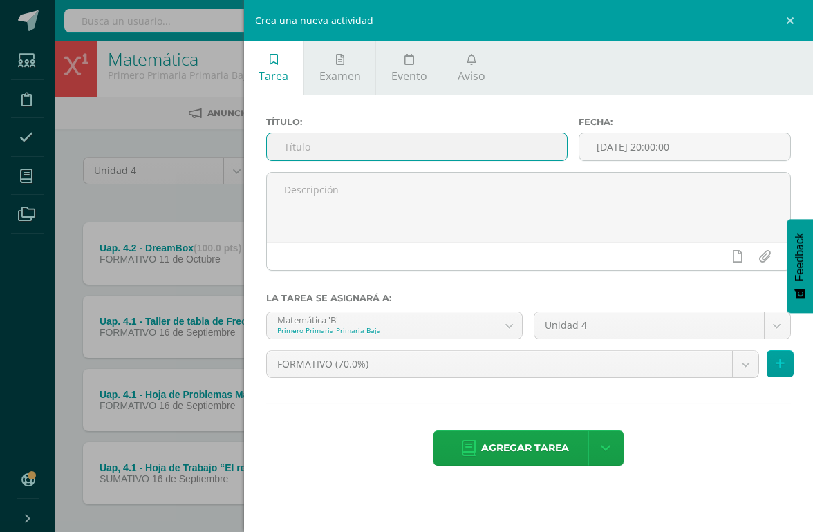
scroll to position [8, 0]
click at [387, 156] on input "Uap. 4.2 - Actividad sumativa - tabla de frecuencia, conteo, pictograma, grafíc…" at bounding box center [417, 146] width 300 height 27
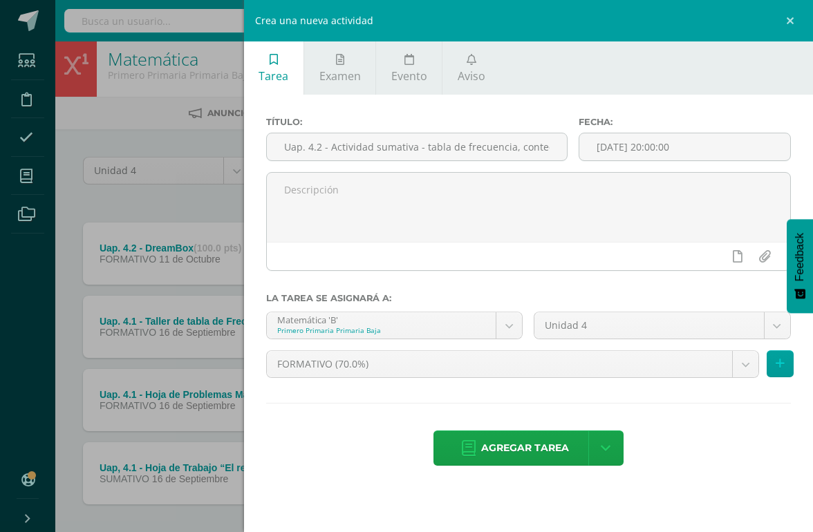
type input "Uap. 4.2 - Actividad sumativa - tabla de frecuencia, conteo, pictograma, gráfic…"
click at [746, 365] on button at bounding box center [779, 363] width 27 height 27
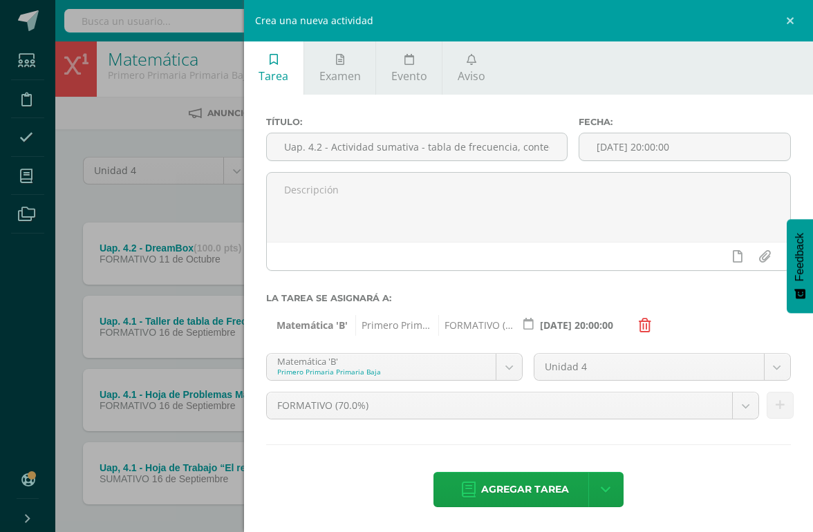
click at [647, 330] on icon at bounding box center [645, 326] width 12 height 14
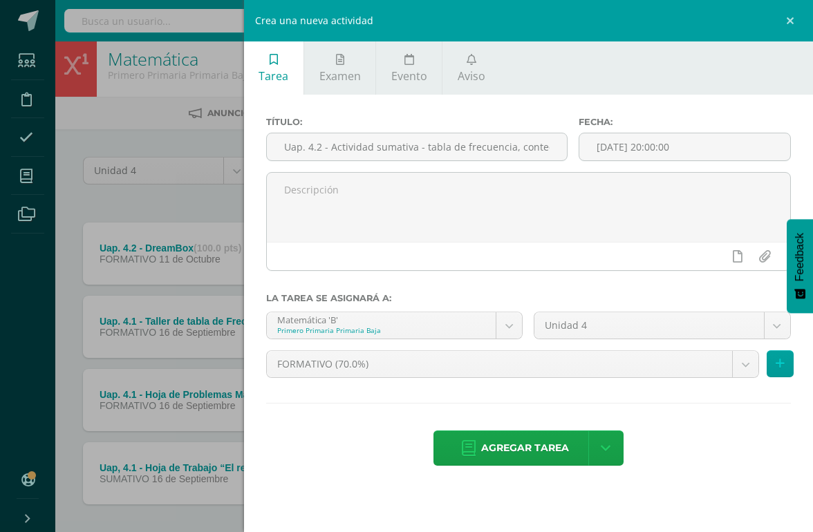
click at [739, 371] on body "Tarea asignada exitosamente Estudiantes Disciplina Asistencia Mis cursos Archiv…" at bounding box center [406, 294] width 813 height 604
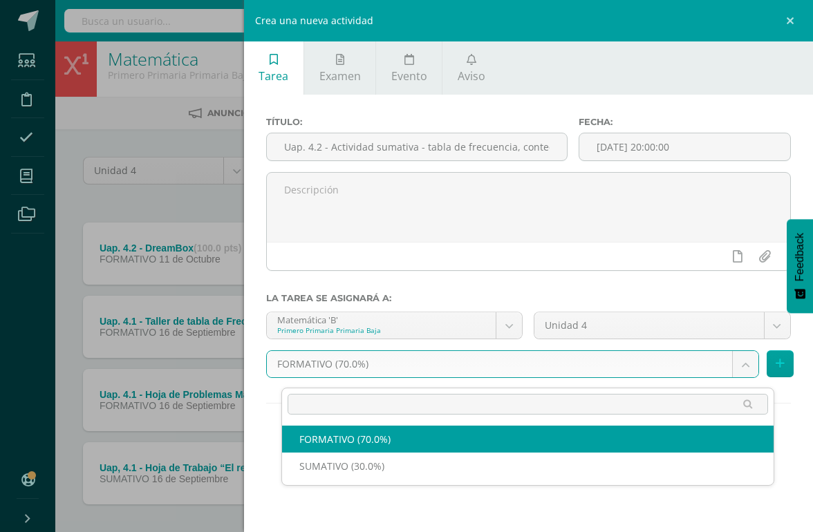
scroll to position [8, 32]
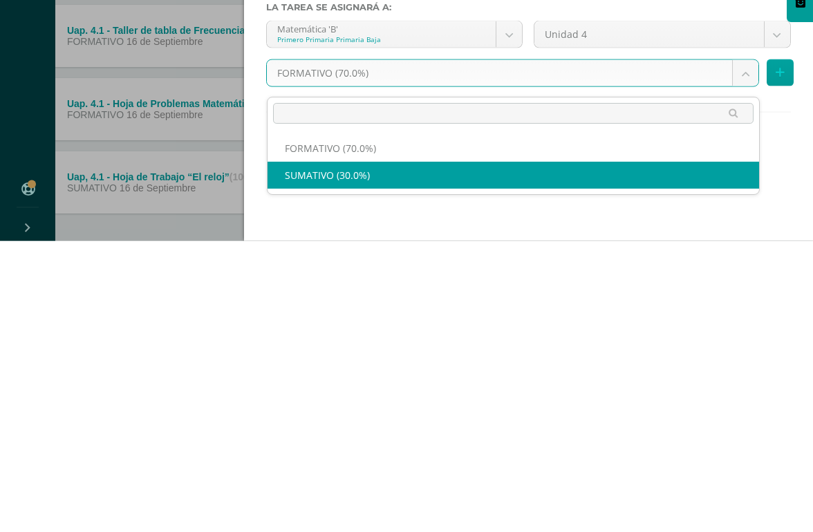
select select "205959"
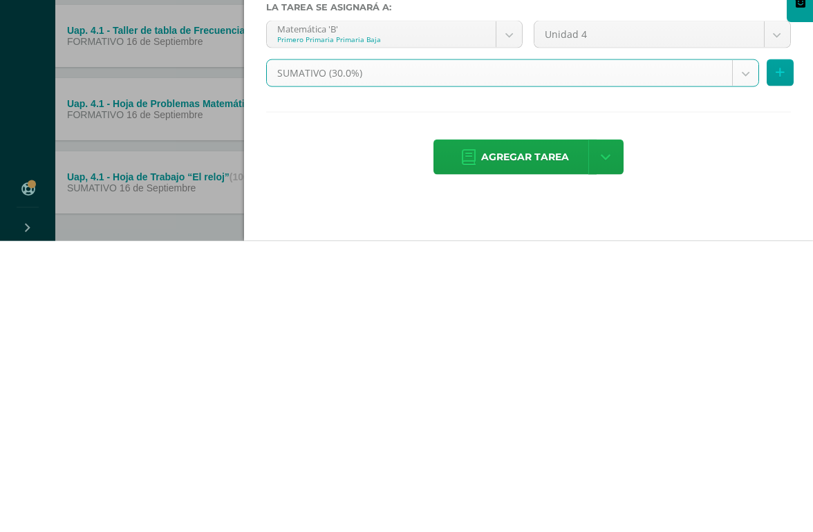
scroll to position [75, 33]
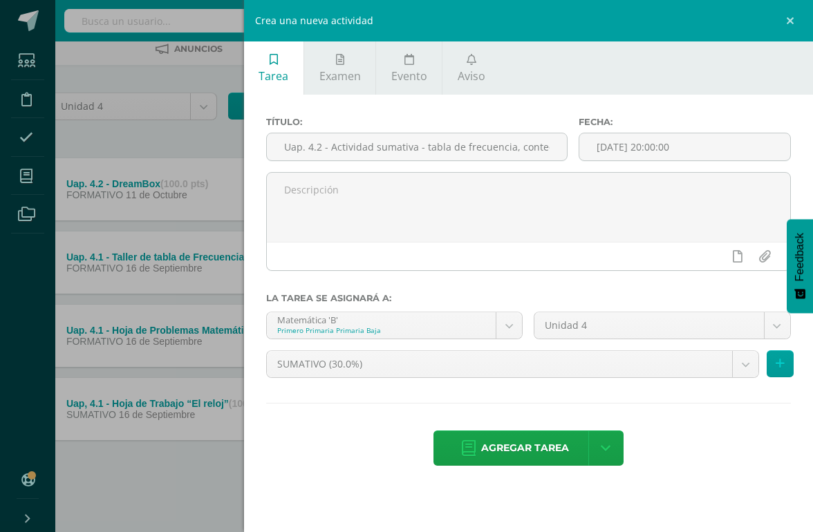
click at [746, 370] on button at bounding box center [779, 363] width 27 height 27
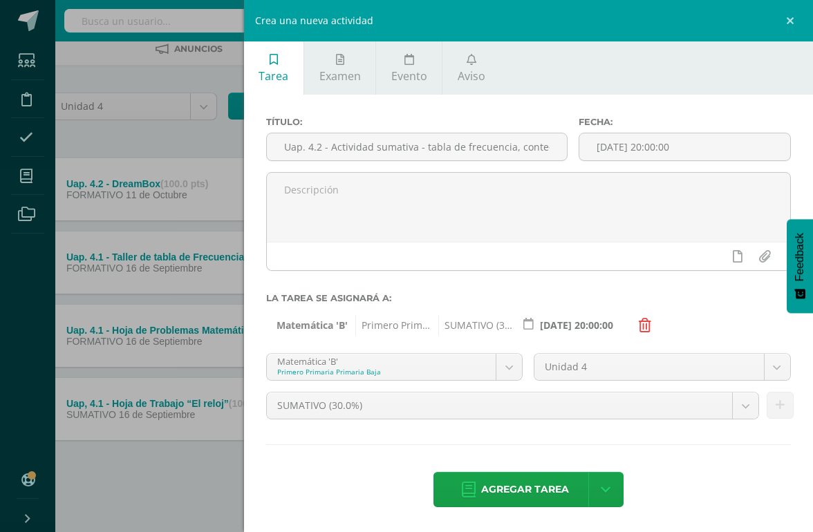
click at [536, 488] on span "Agregar tarea" at bounding box center [525, 490] width 88 height 34
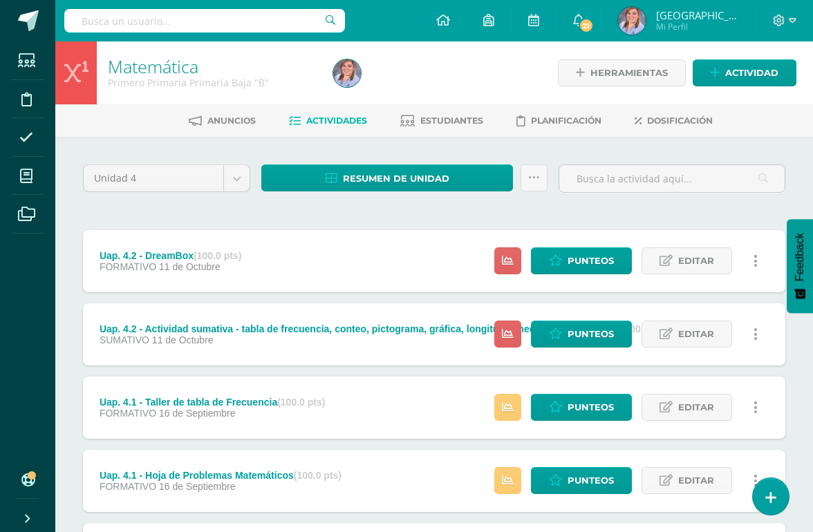
click at [455, 116] on span "Estudiantes" at bounding box center [451, 120] width 63 height 10
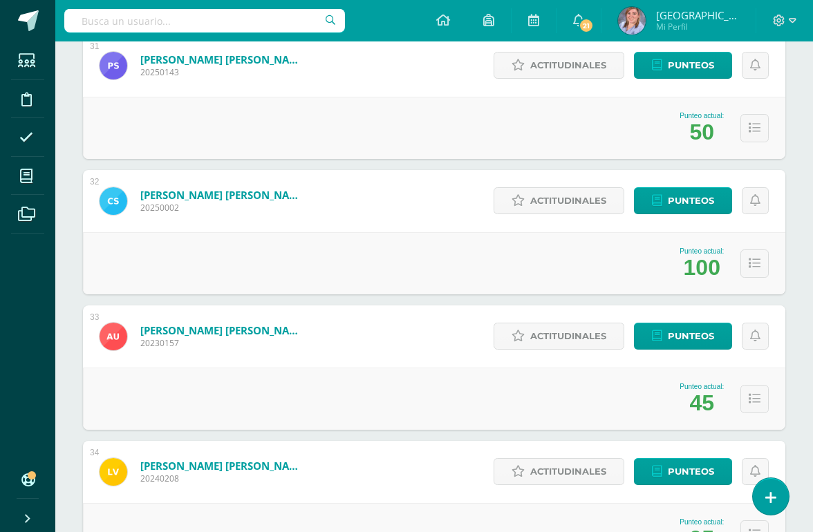
scroll to position [4293, 0]
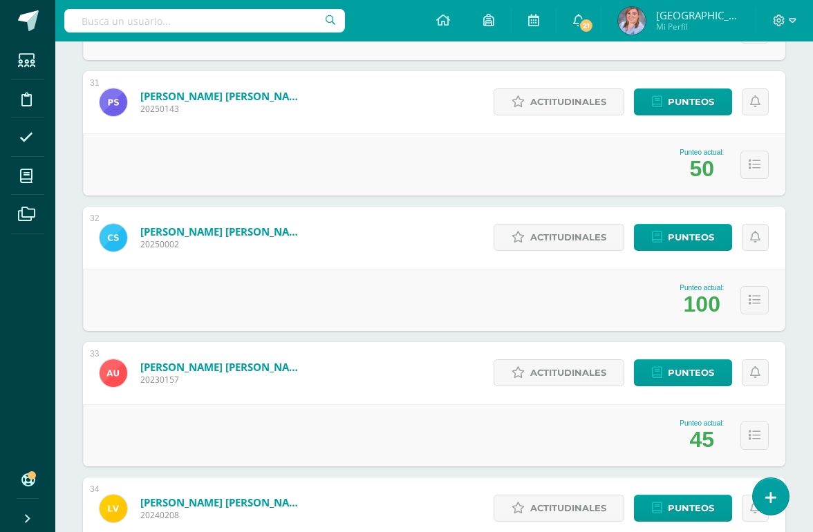
click at [697, 106] on span "Punteos" at bounding box center [691, 102] width 46 height 26
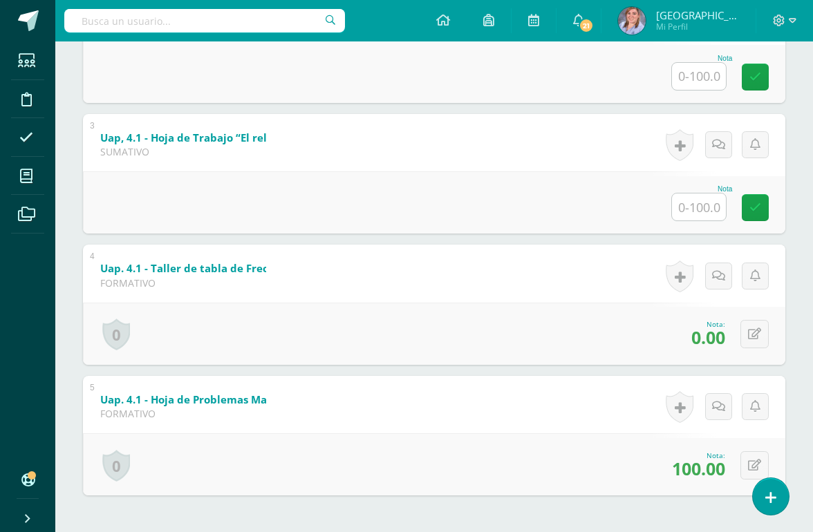
scroll to position [496, 0]
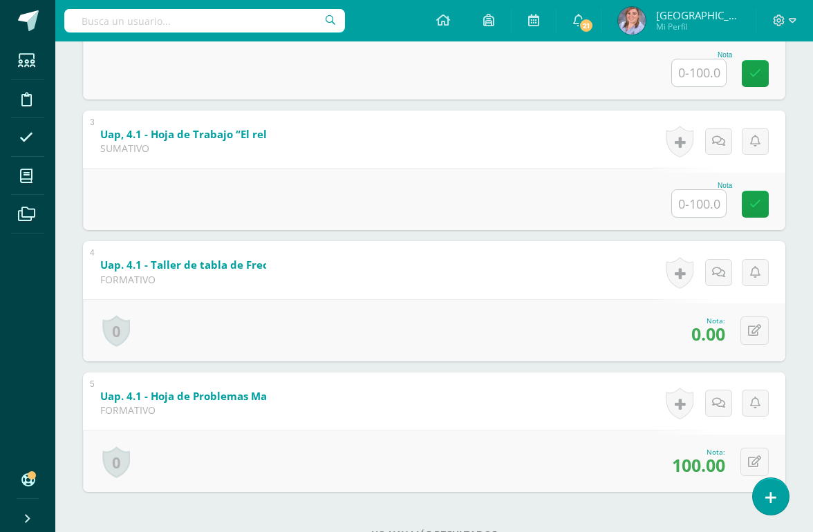
click at [752, 337] on icon at bounding box center [754, 331] width 13 height 12
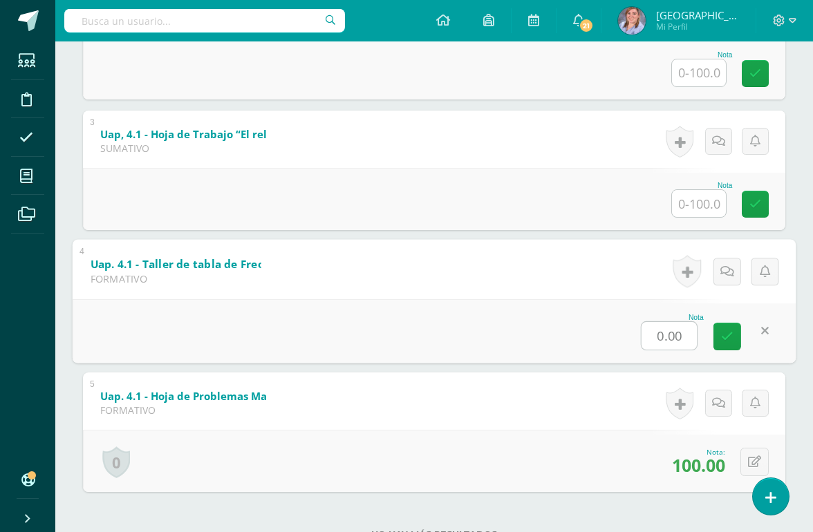
click at [666, 350] on input "0.00" at bounding box center [668, 336] width 55 height 28
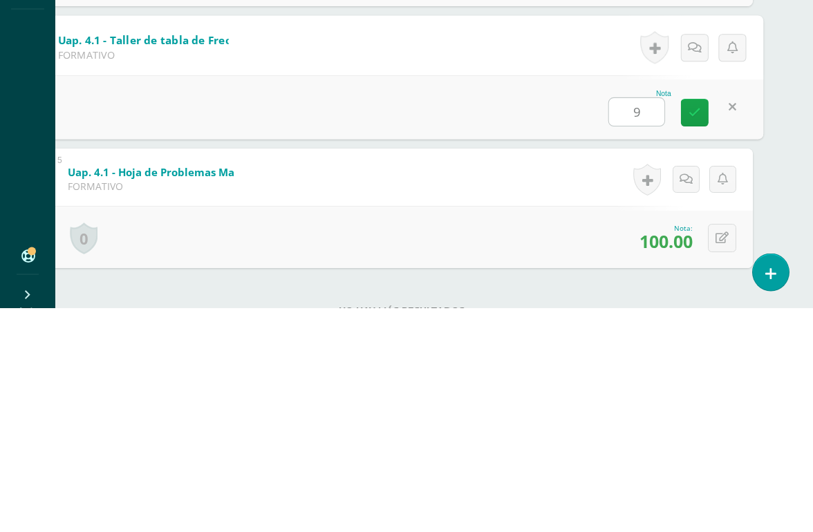
type input "90"
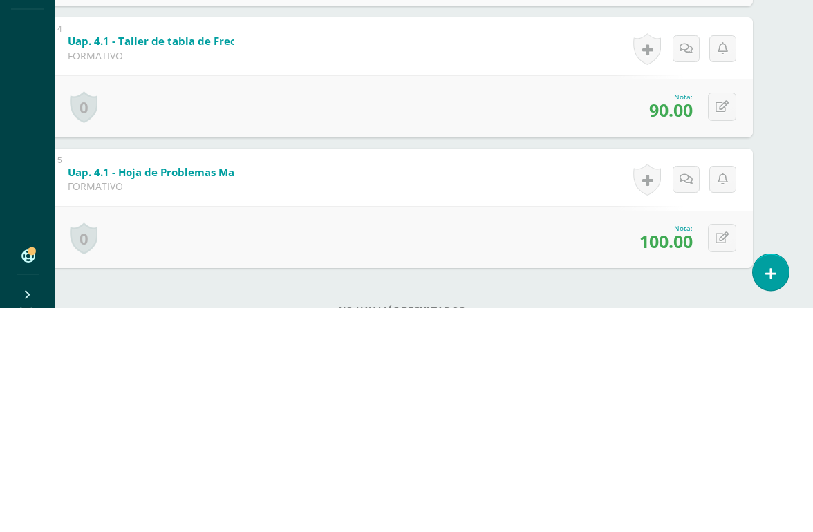
scroll to position [533, 33]
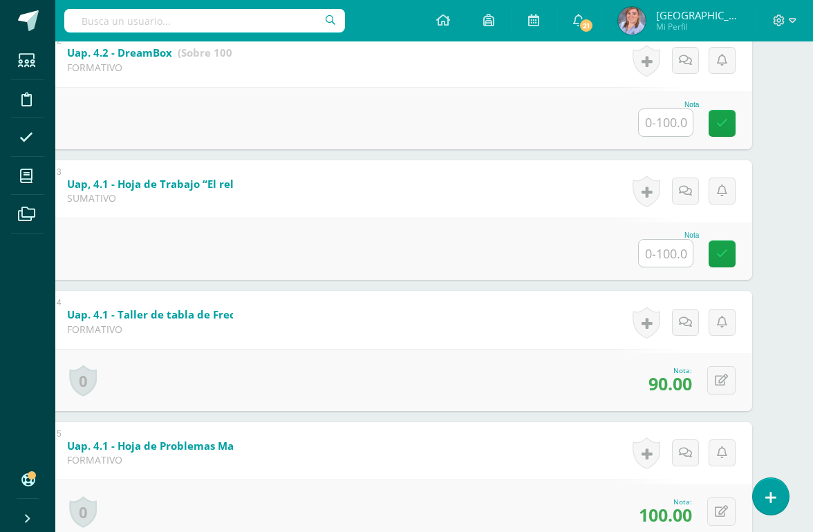
click at [665, 265] on input "text" at bounding box center [666, 253] width 54 height 27
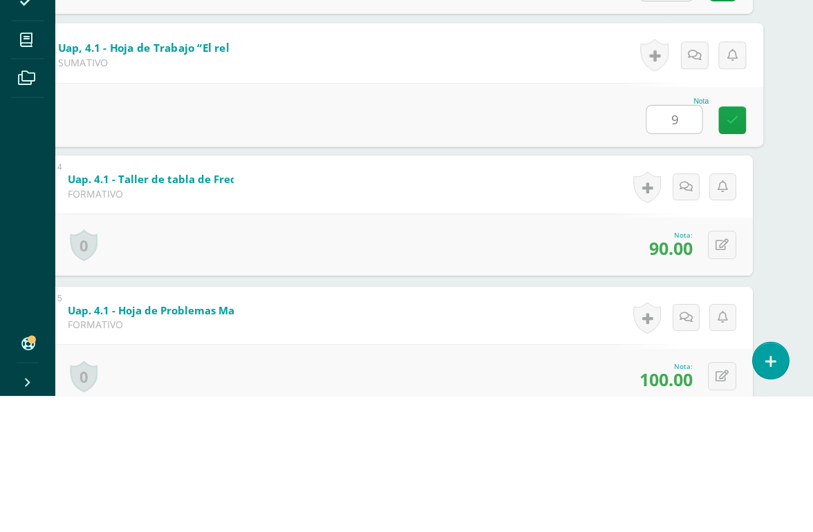
type input "90"
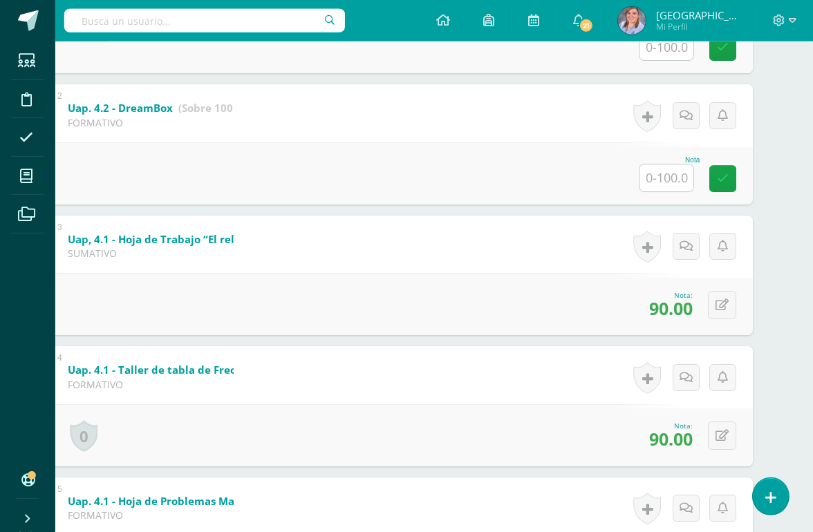
scroll to position [371, 33]
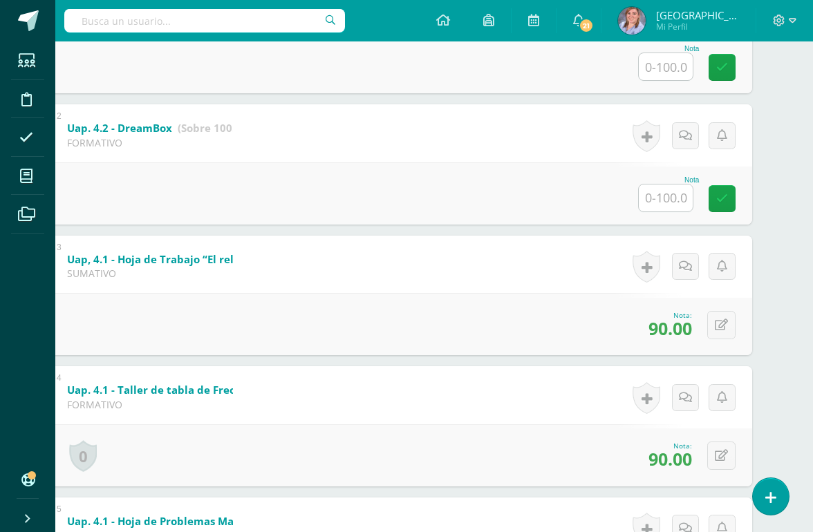
click at [668, 209] on input "text" at bounding box center [666, 198] width 54 height 27
type input "100"
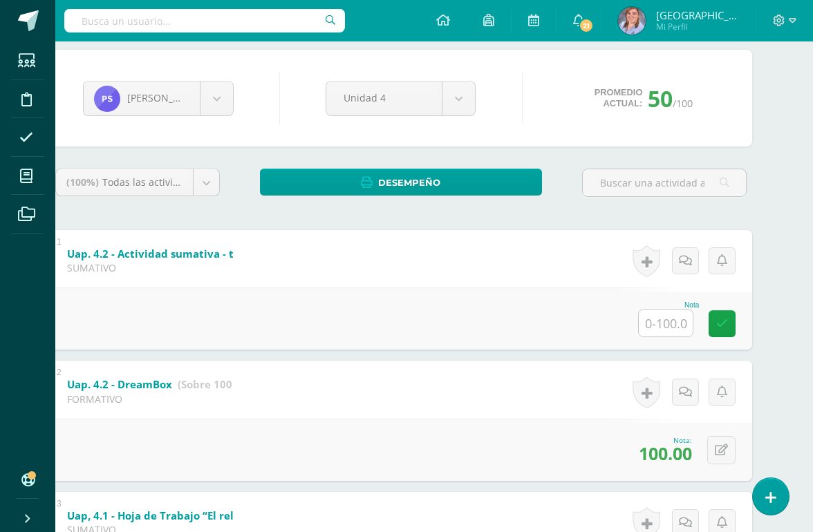
click at [662, 328] on input "text" at bounding box center [666, 323] width 54 height 27
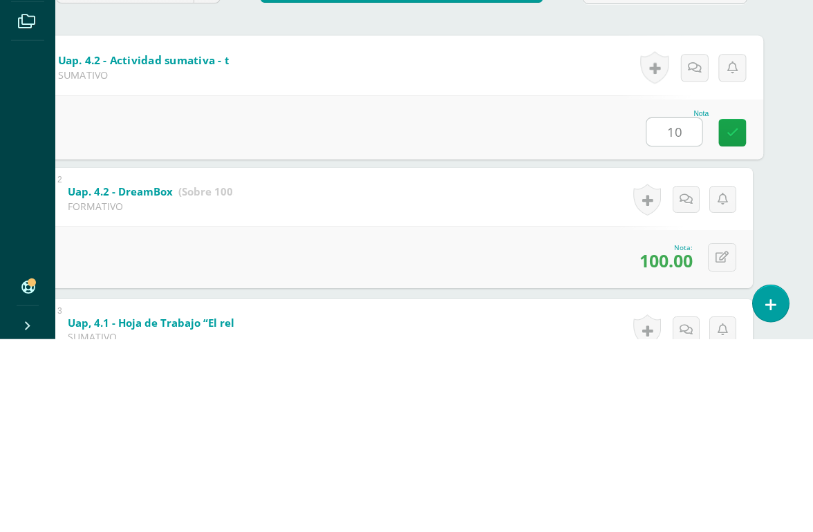
type input "100"
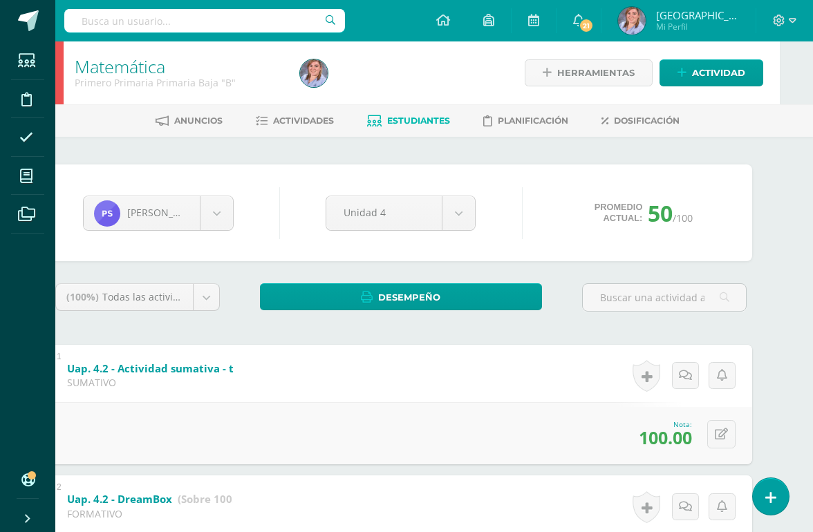
scroll to position [0, 32]
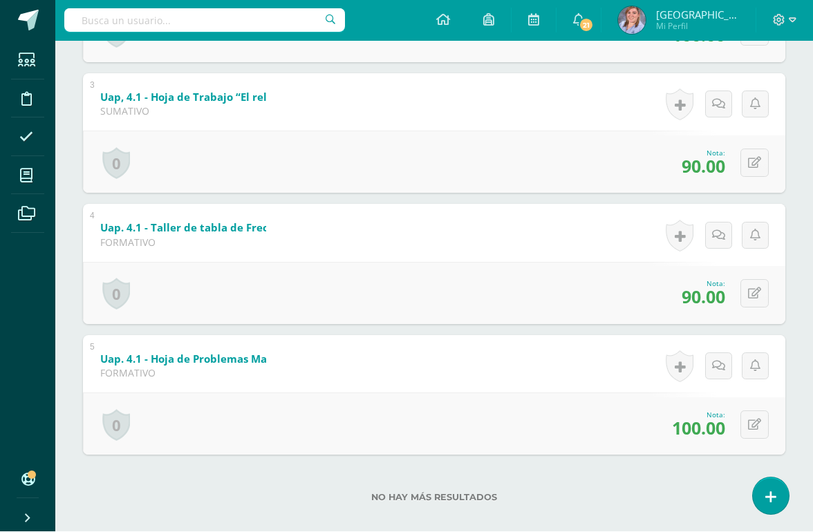
scroll to position [533, 0]
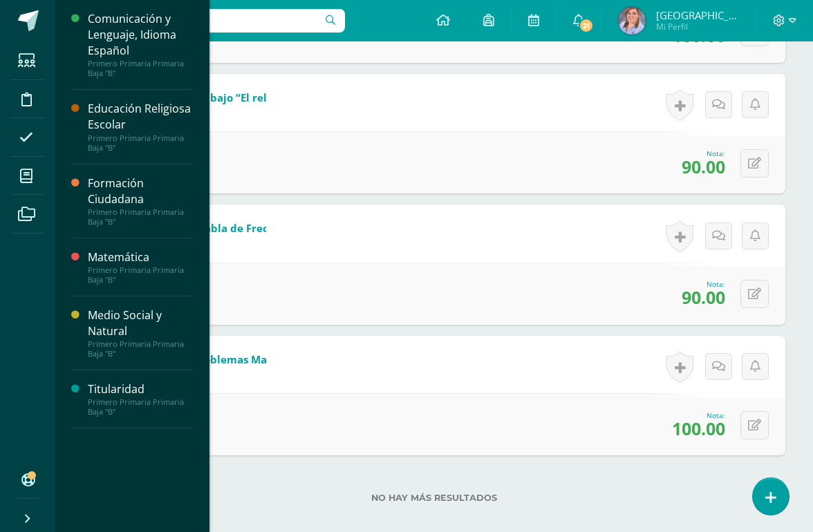
click at [26, 182] on icon at bounding box center [26, 176] width 12 height 14
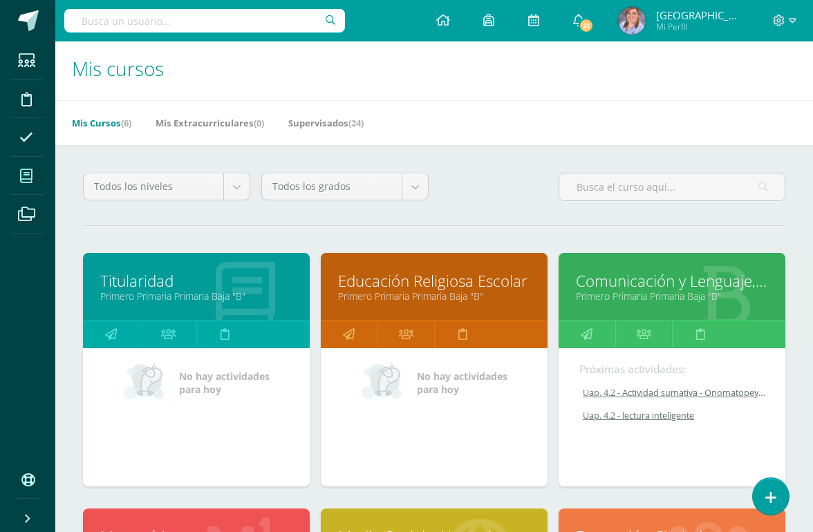
scroll to position [64, 0]
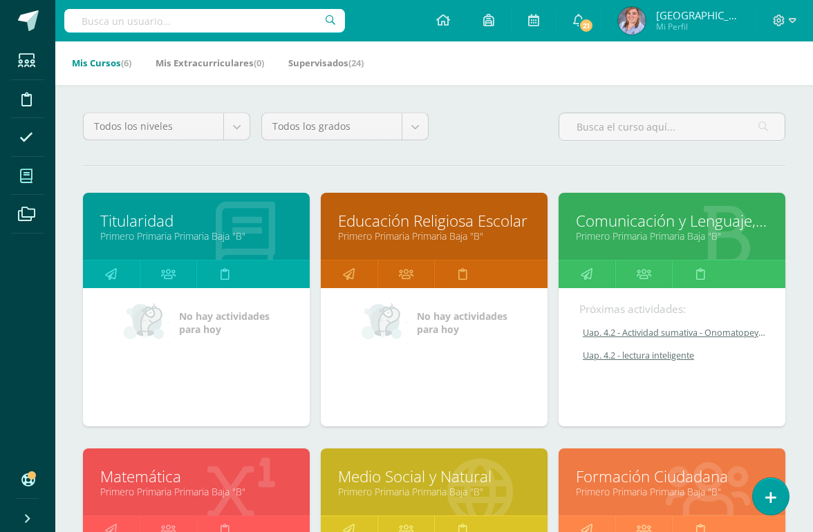
click at [616, 229] on link "Comunicación y Lenguaje, Idioma Español" at bounding box center [672, 220] width 192 height 21
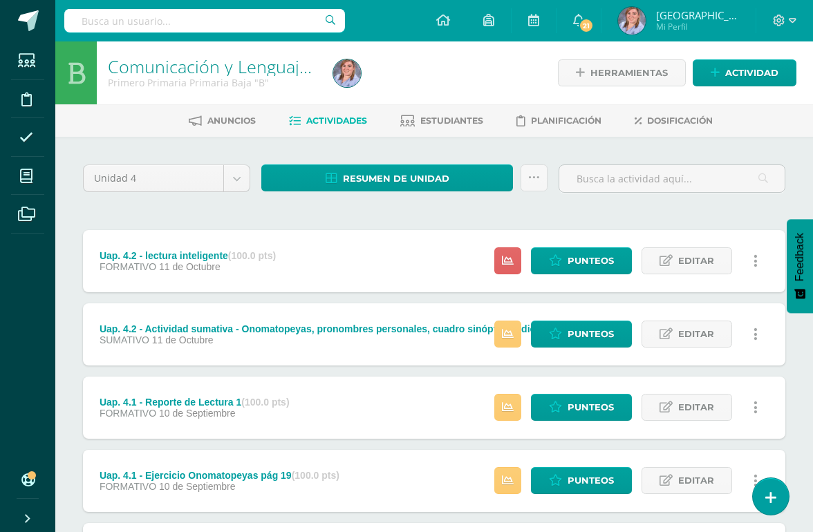
click at [430, 111] on link "Estudiantes" at bounding box center [441, 121] width 83 height 22
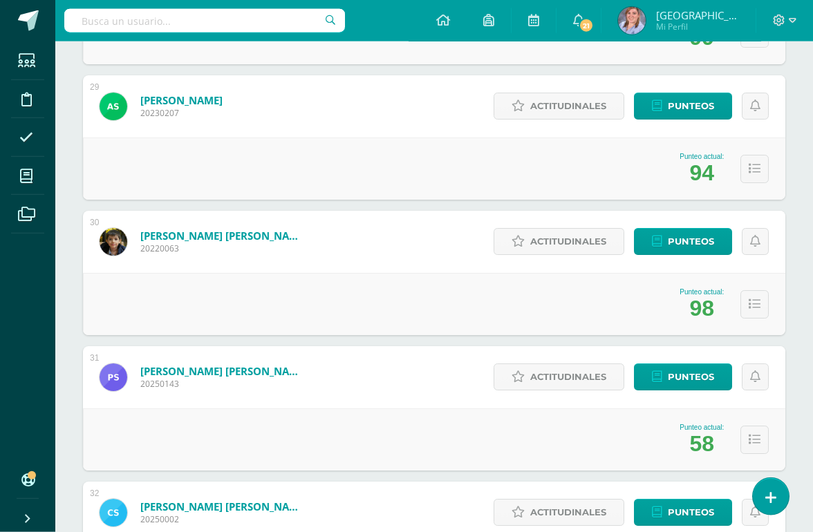
scroll to position [4019, 0]
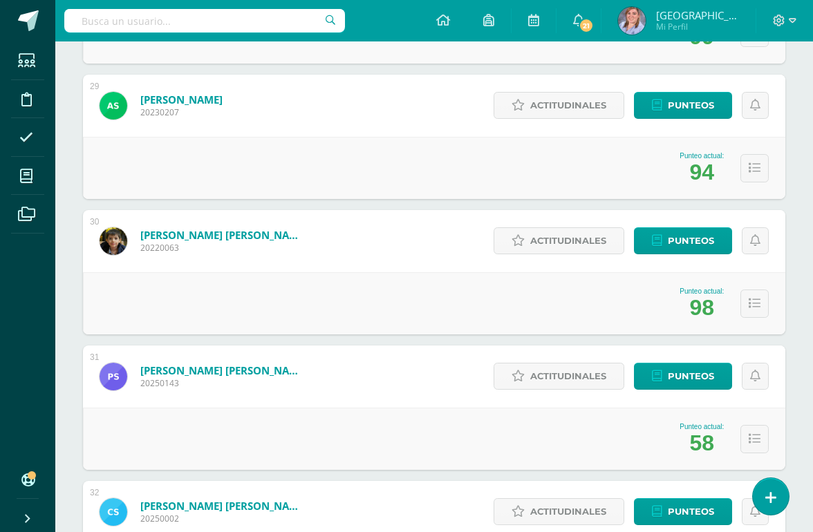
click at [683, 379] on span "Punteos" at bounding box center [691, 377] width 46 height 26
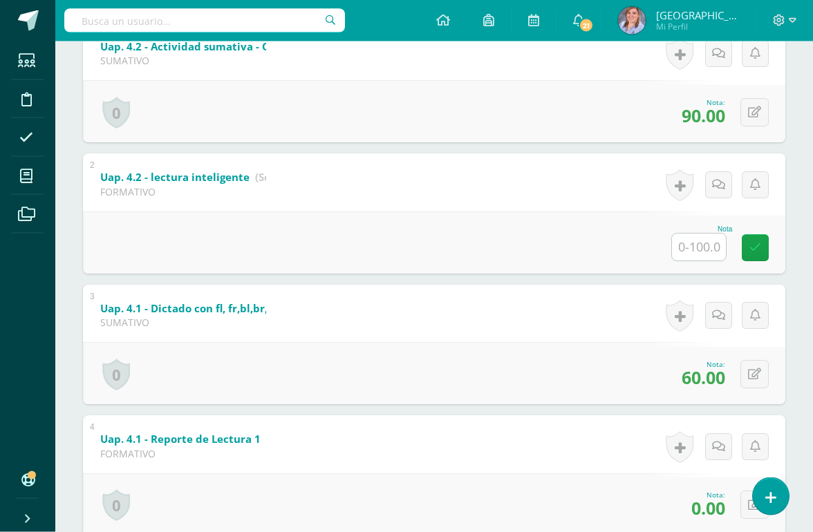
scroll to position [320, 0]
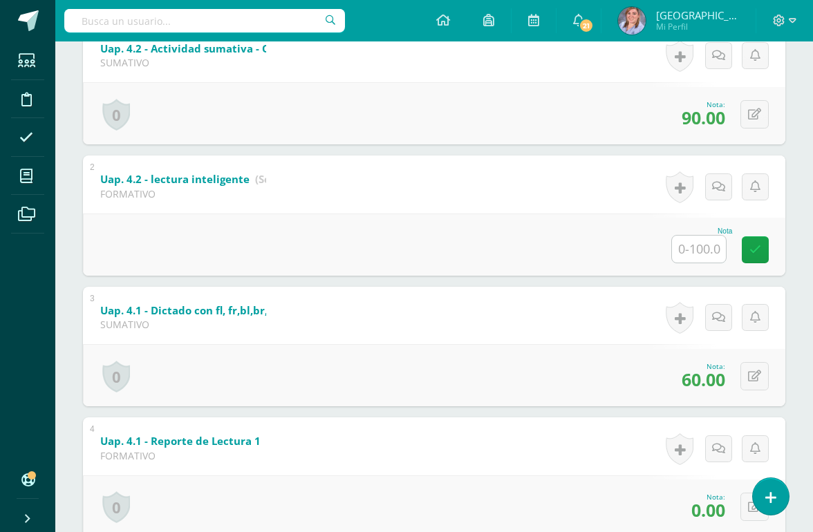
click at [701, 259] on input "text" at bounding box center [699, 249] width 54 height 27
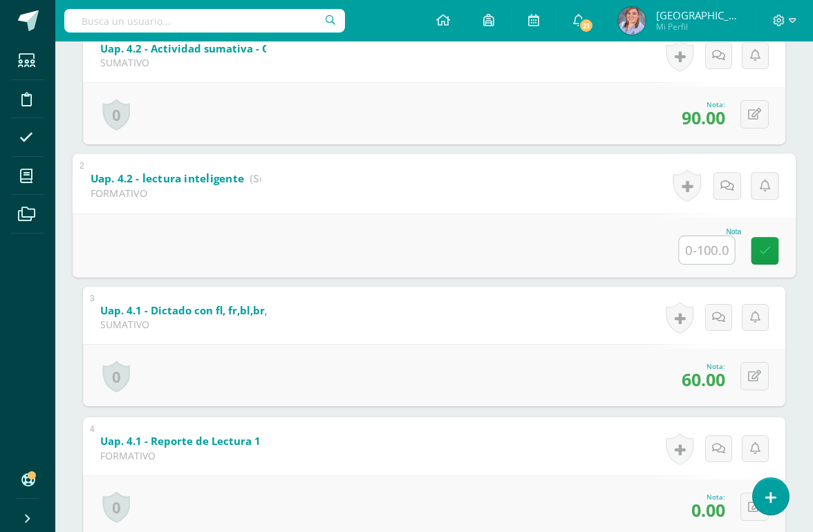
scroll to position [319, 32]
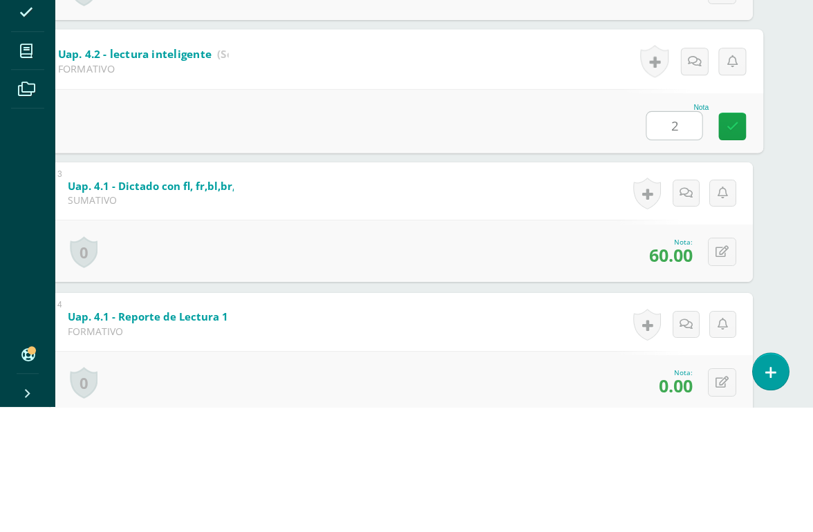
type input "25"
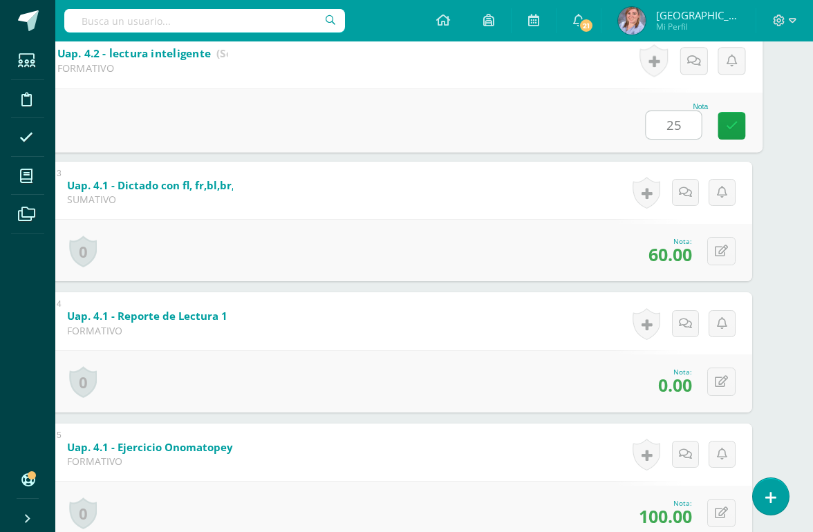
click at [726, 131] on icon at bounding box center [732, 126] width 12 height 12
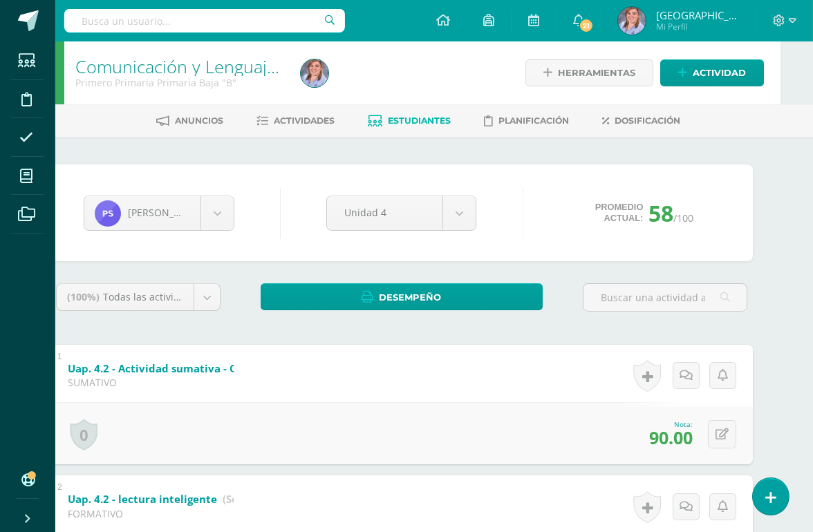
scroll to position [0, 33]
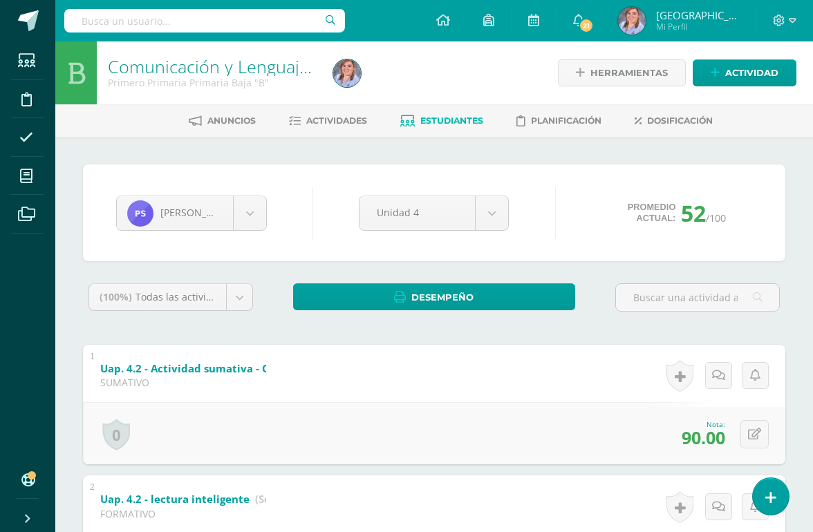
click at [306, 121] on span "Actividades" at bounding box center [336, 120] width 61 height 10
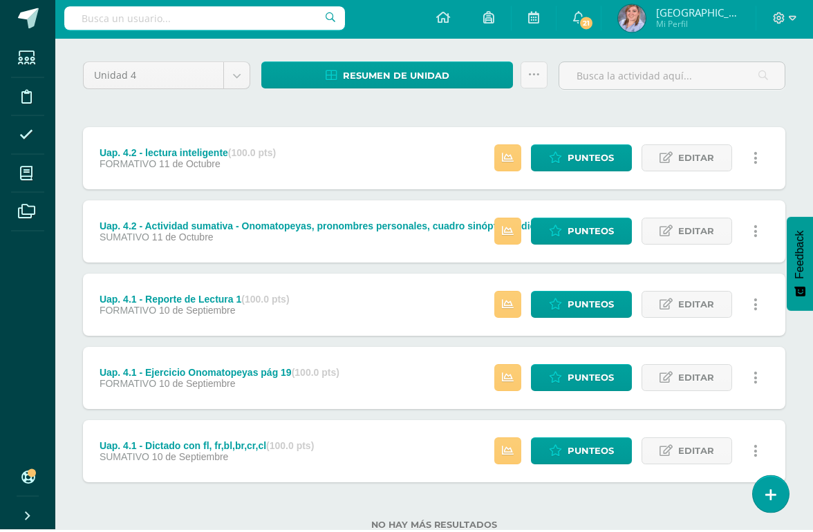
scroll to position [100, 0]
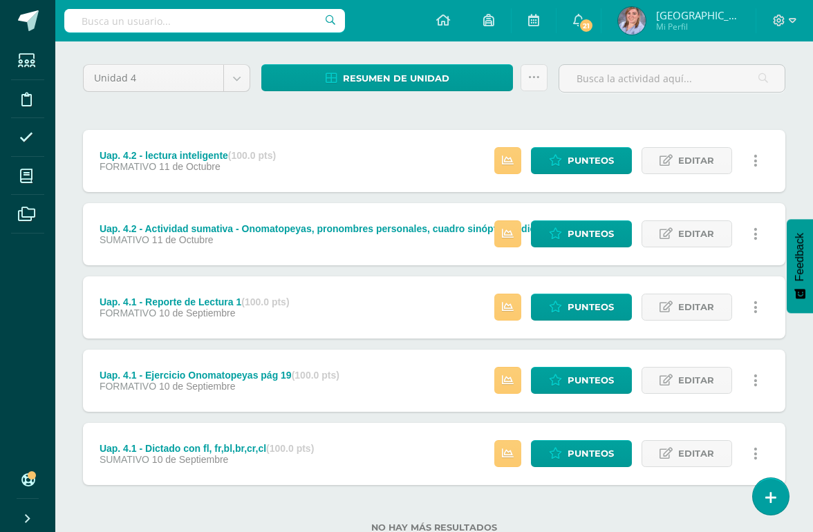
click at [567, 164] on span "Punteos" at bounding box center [590, 161] width 46 height 26
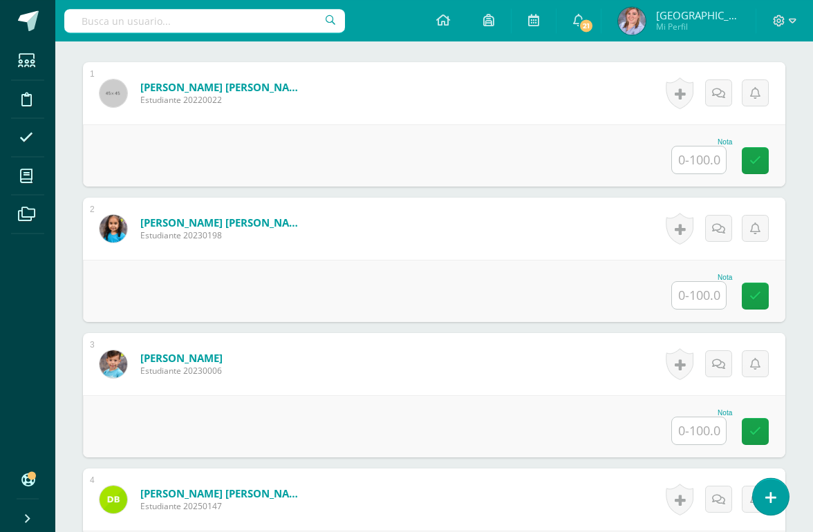
scroll to position [420, 0]
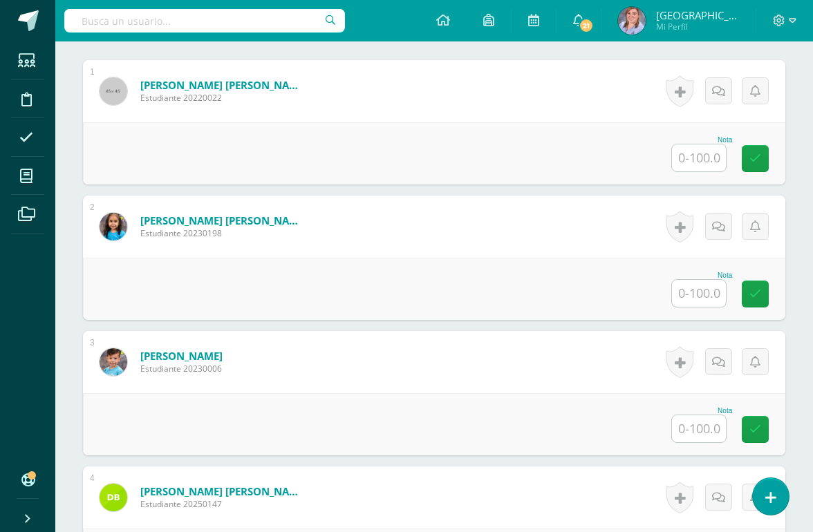
click at [686, 166] on input "text" at bounding box center [699, 157] width 54 height 27
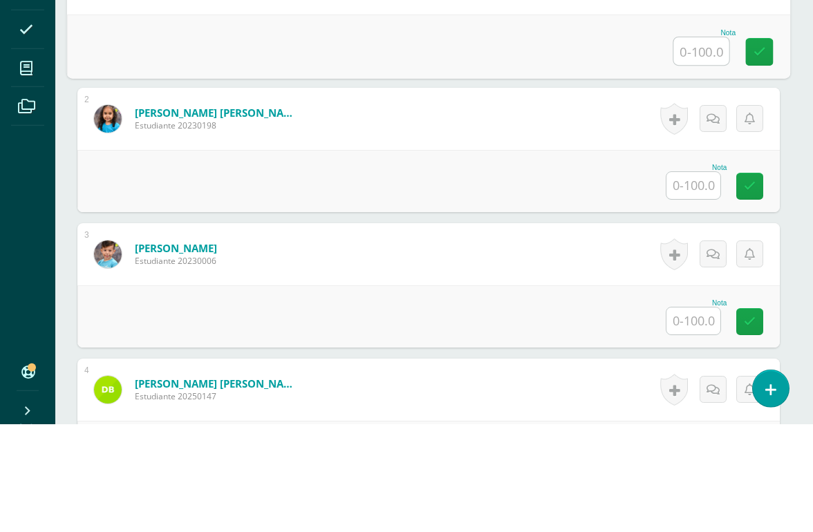
scroll to position [420, 3]
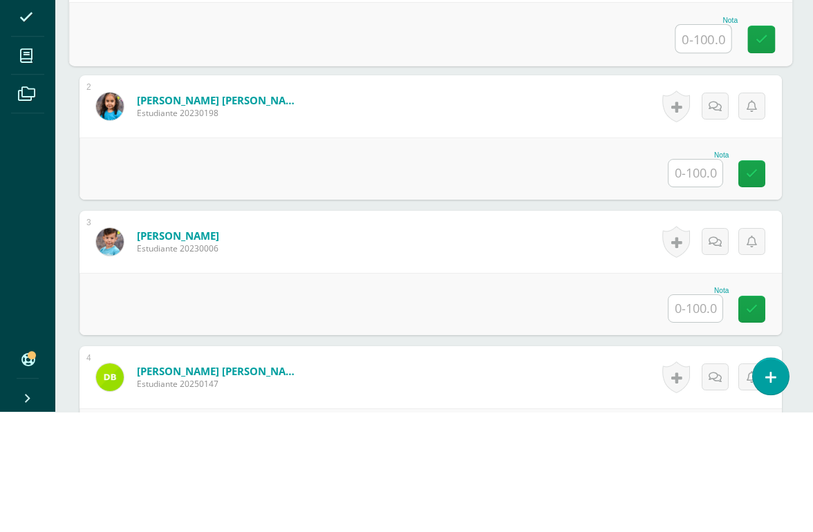
click at [688, 280] on input "text" at bounding box center [695, 293] width 54 height 27
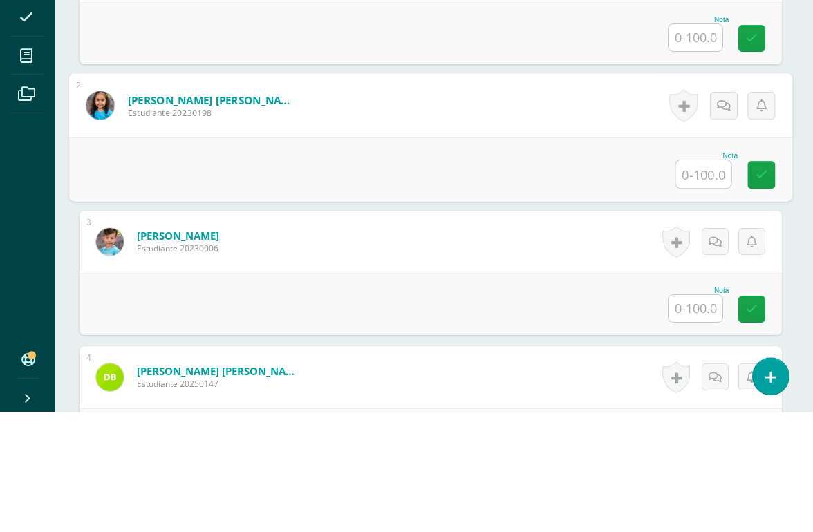
type input "1"
type input "Q"
type input "100"
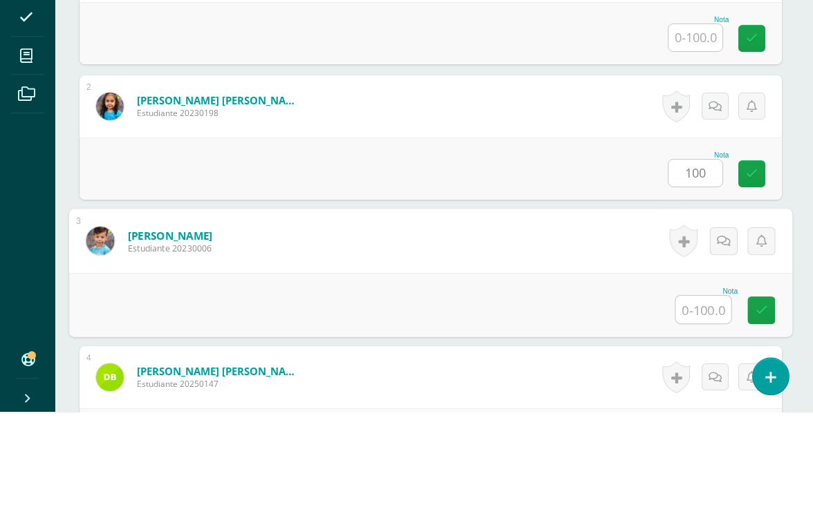
scroll to position [420, 32]
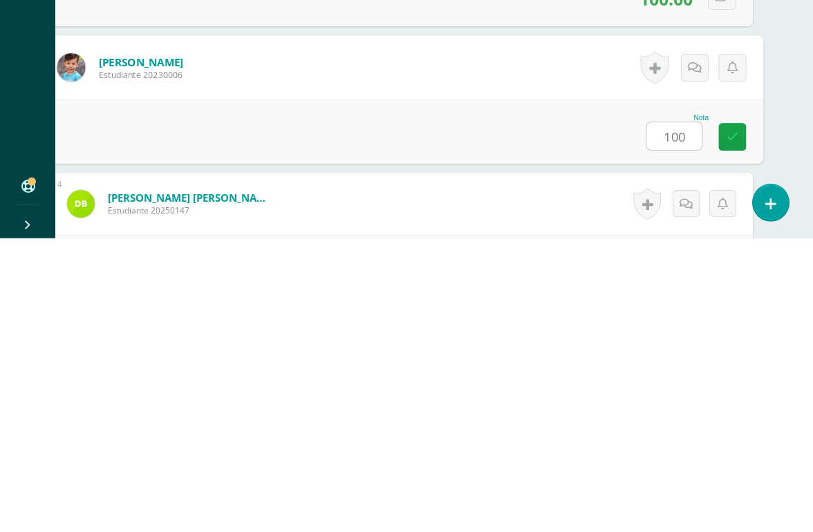
type input "100"
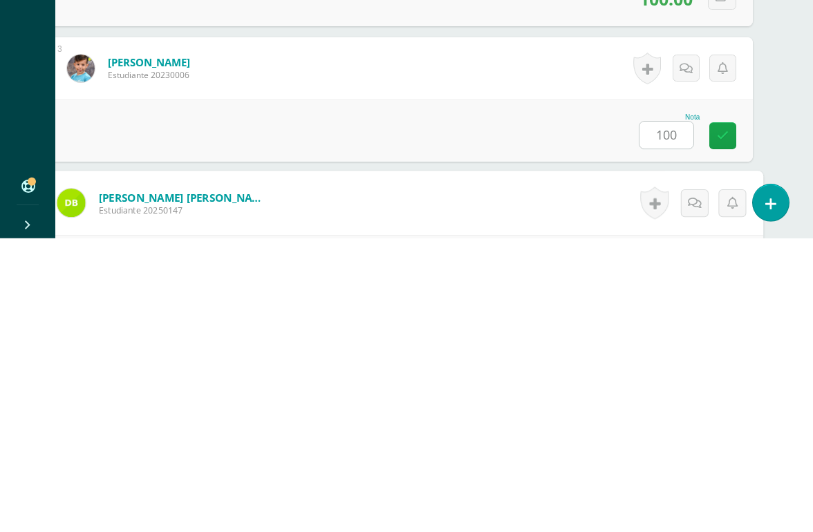
scroll to position [543, 32]
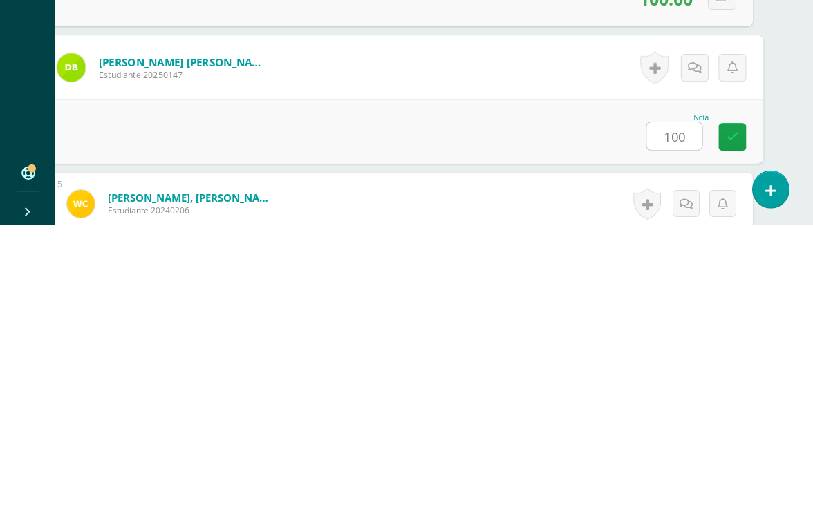
type input "100"
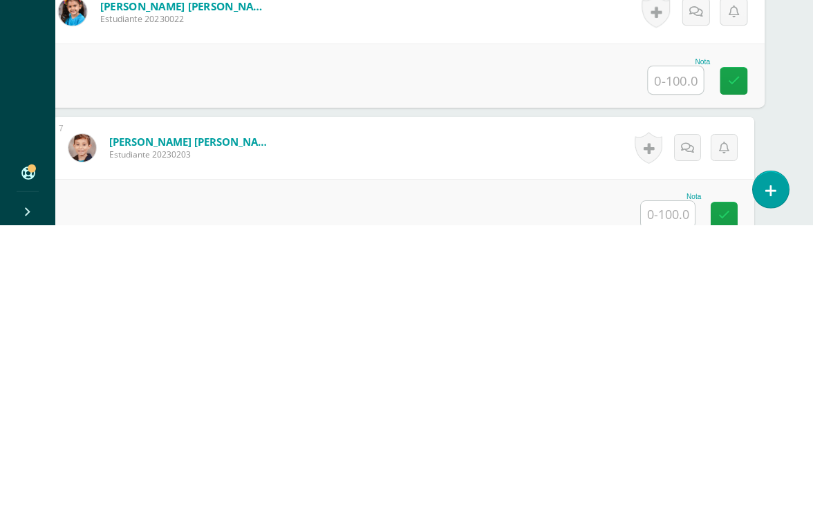
scroll to position [873, 31]
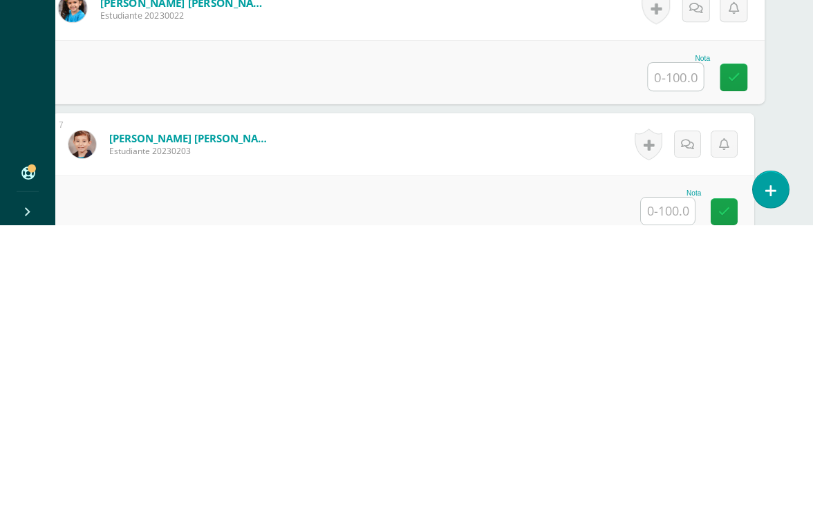
click at [661, 488] on input "text" at bounding box center [668, 518] width 54 height 27
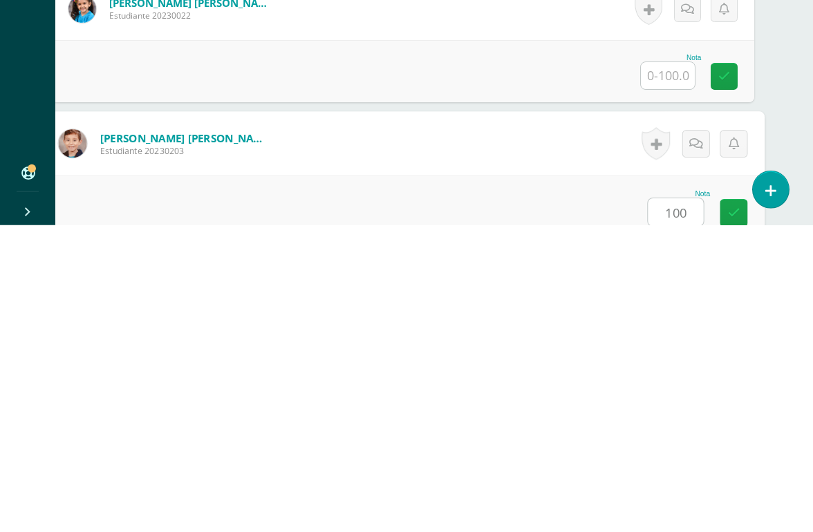
type input "100"
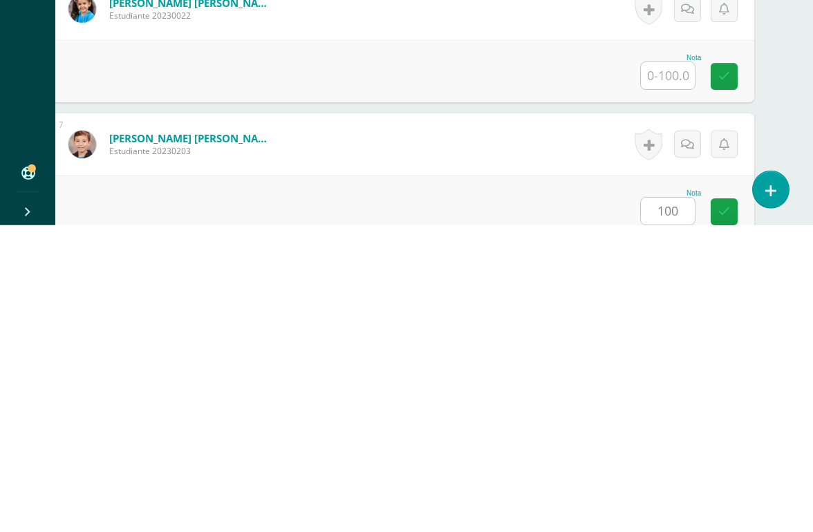
scroll to position [1084, 32]
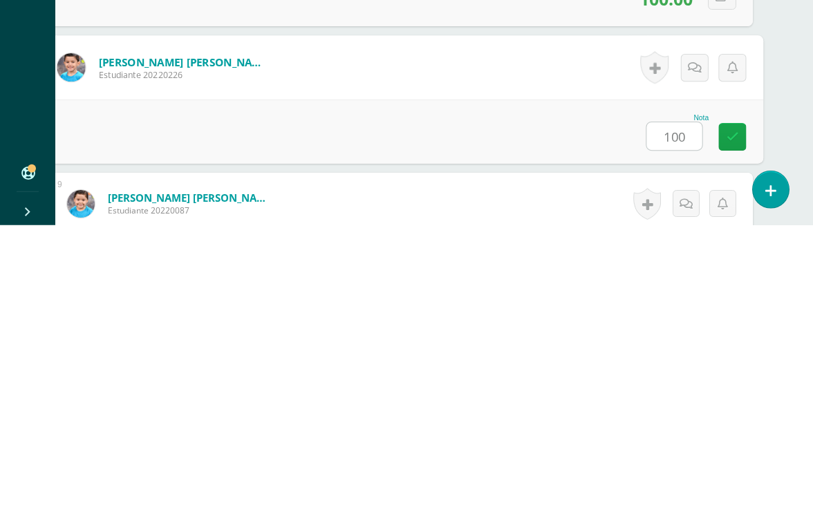
type input "100"
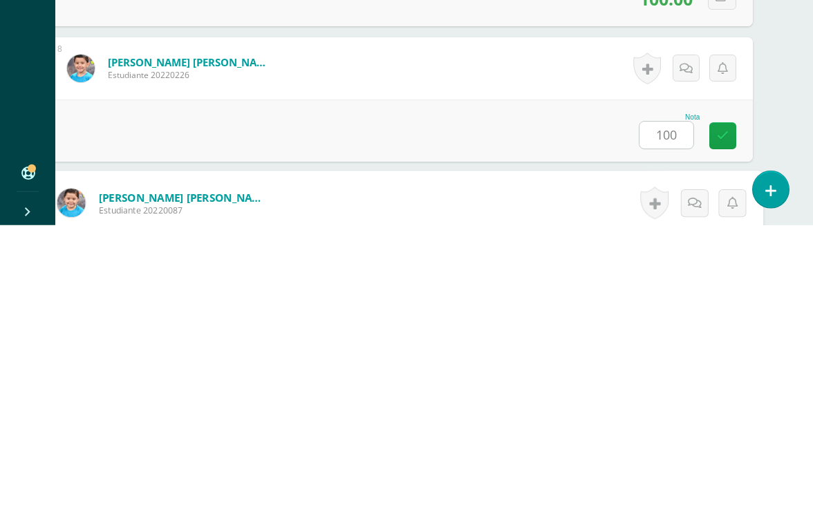
scroll to position [1220, 32]
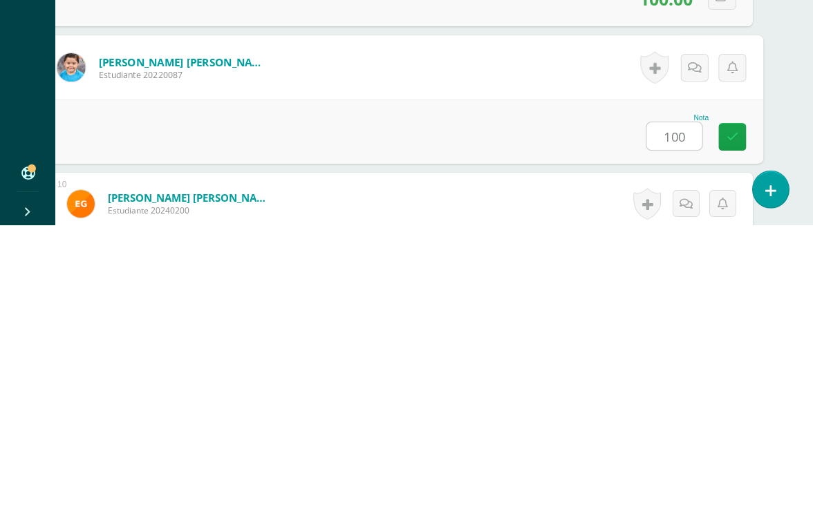
type input "100"
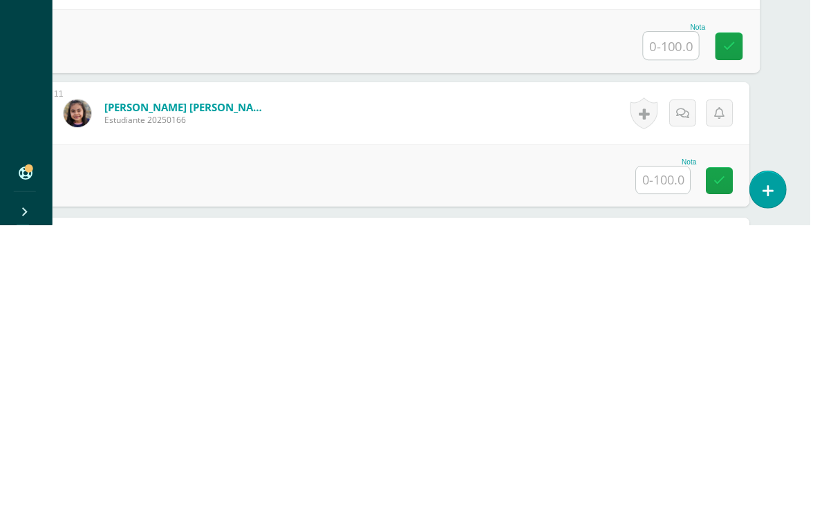
scroll to position [1448, 32]
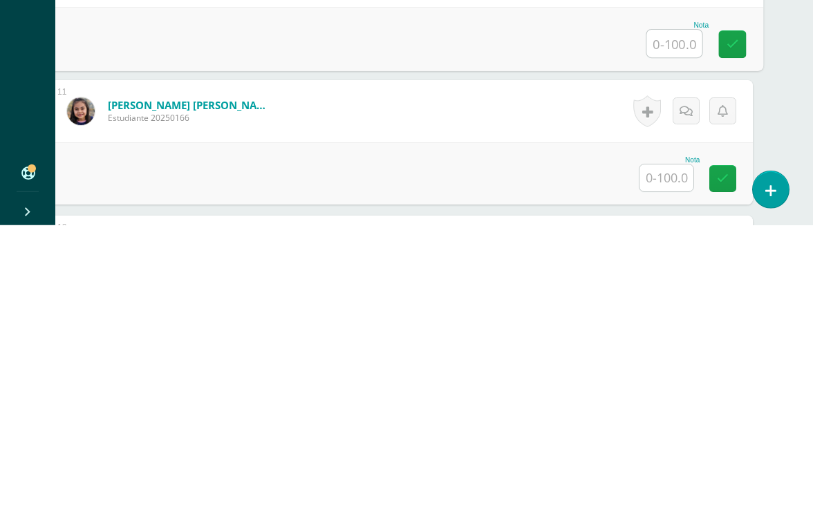
click at [657, 471] on input "text" at bounding box center [666, 484] width 54 height 27
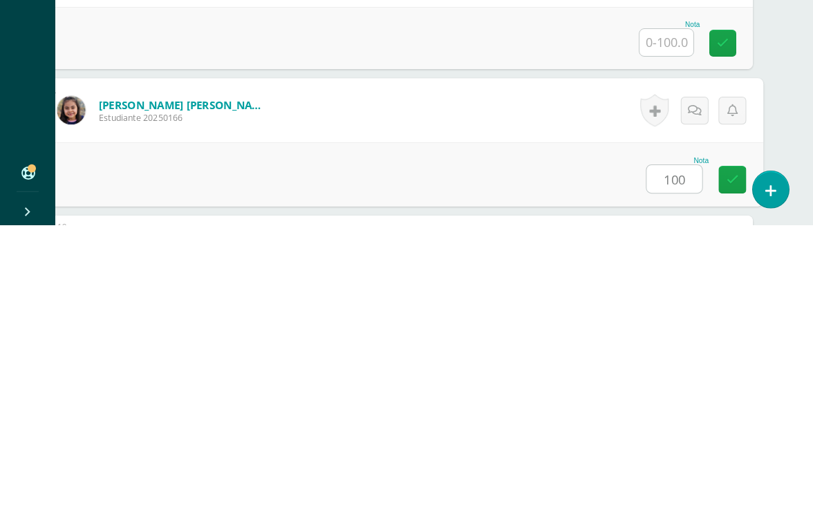
type input "100"
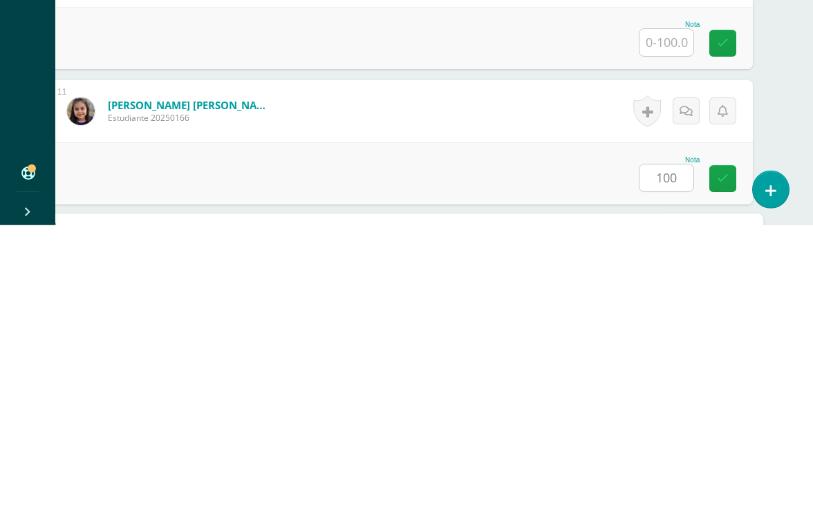
scroll to position [1626, 32]
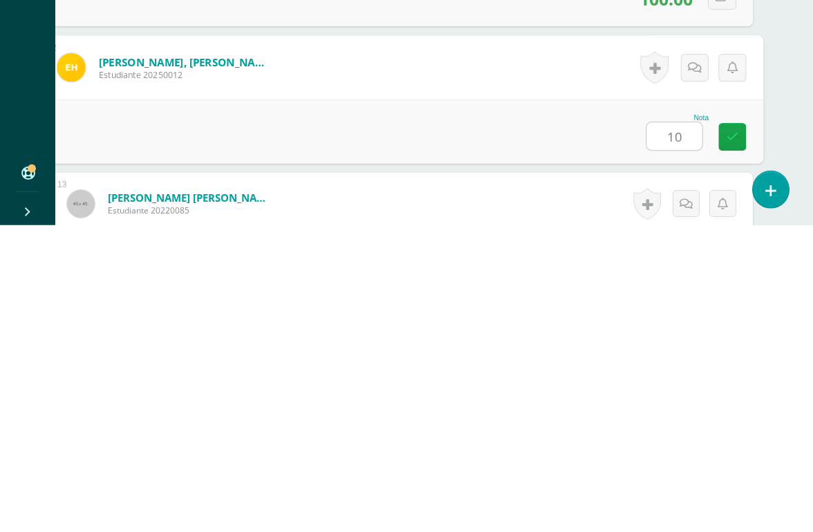
type input "100"
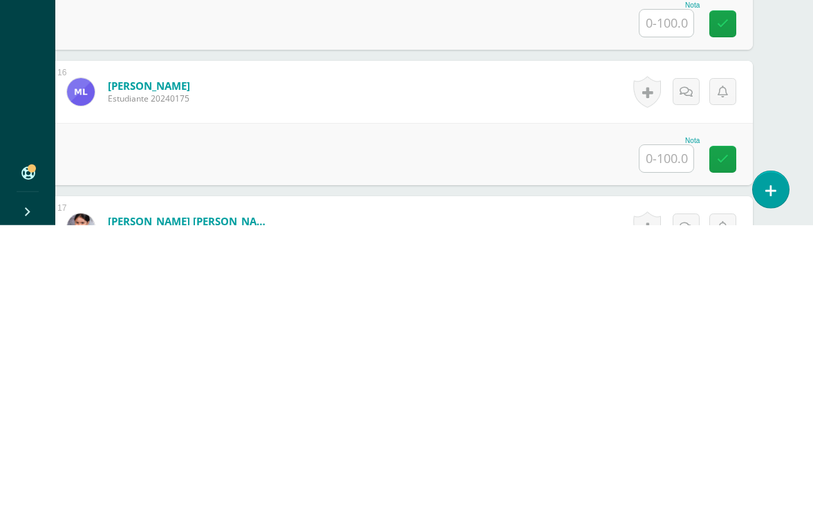
scroll to position [2146, 32]
click at [666, 451] on input "text" at bounding box center [666, 464] width 54 height 27
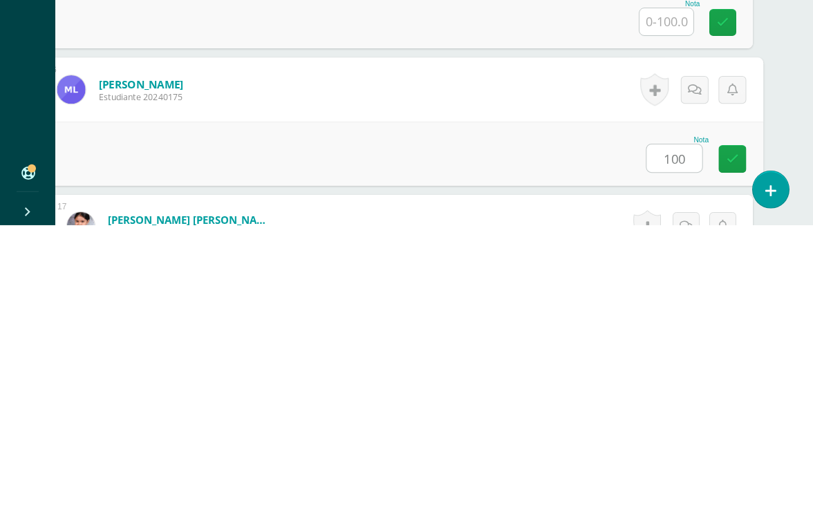
type input "100"
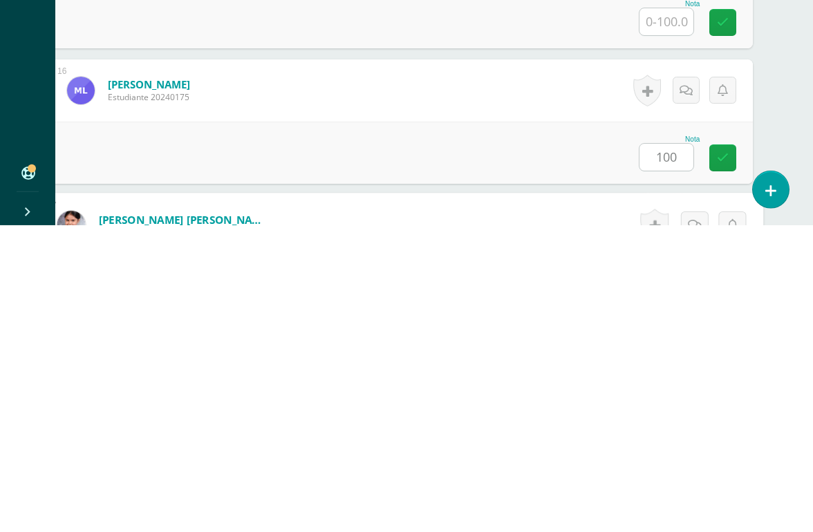
scroll to position [2303, 32]
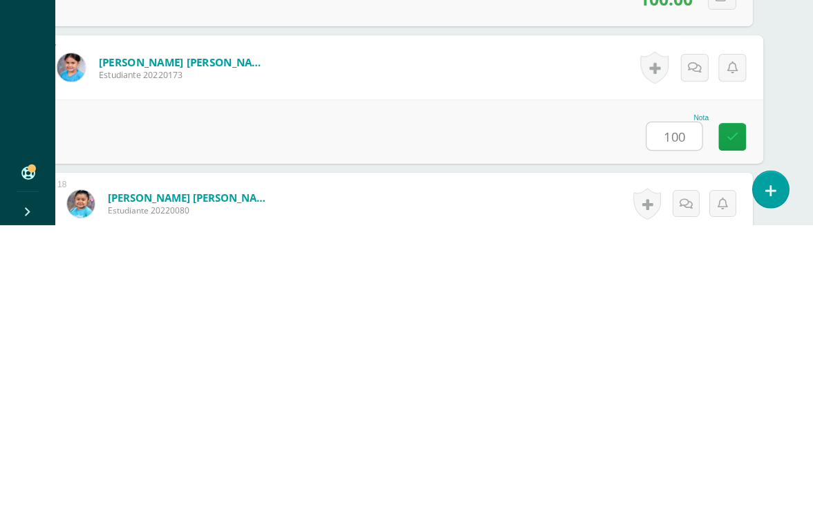
type input "100"
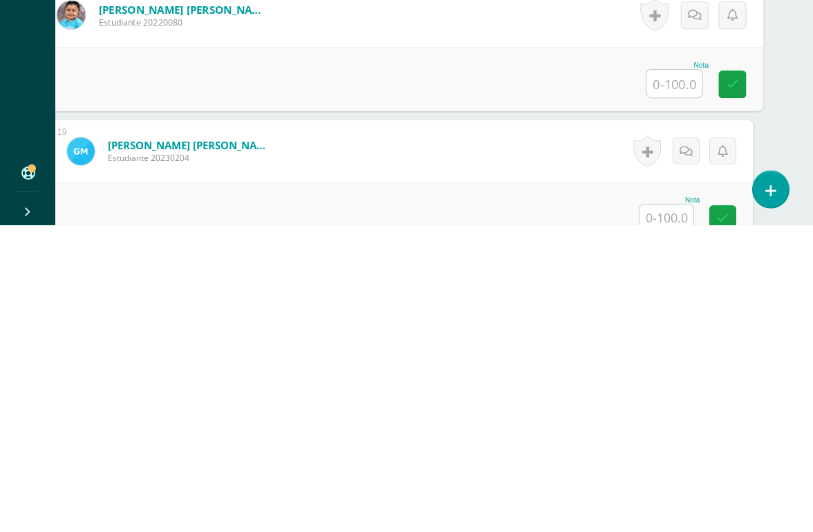
scroll to position [2496, 32]
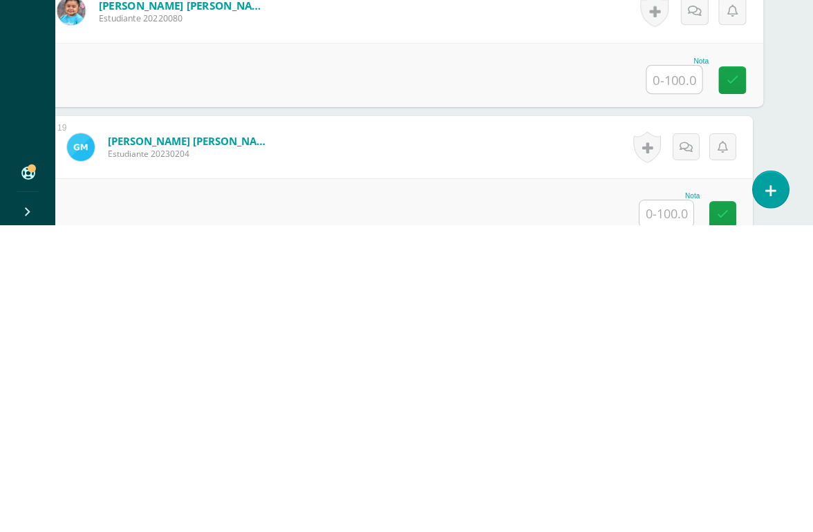
click at [659, 488] on input "text" at bounding box center [666, 520] width 54 height 27
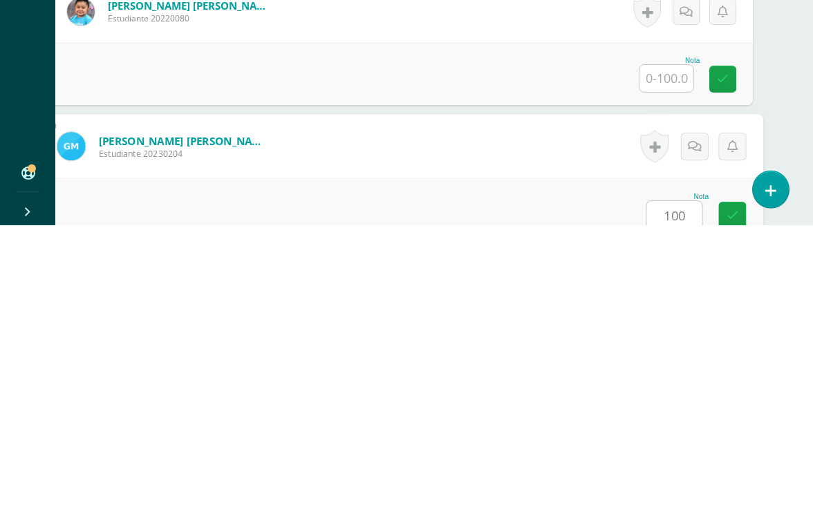
type input "100"
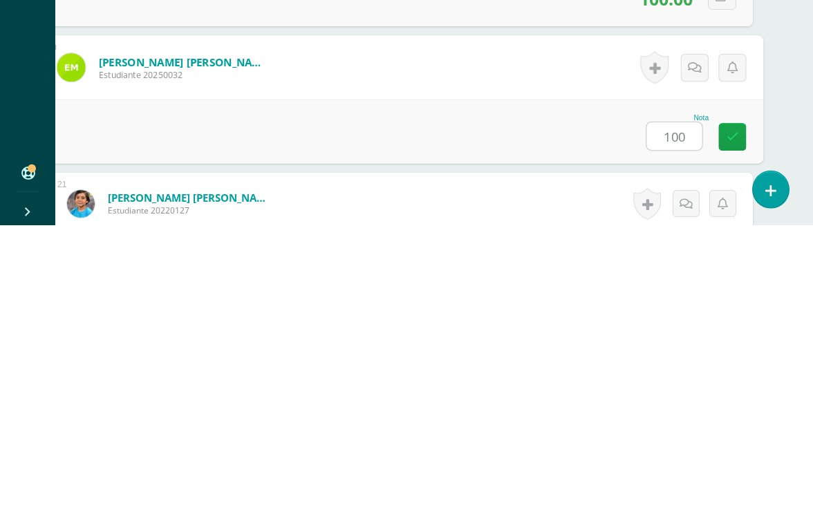
type input "100"
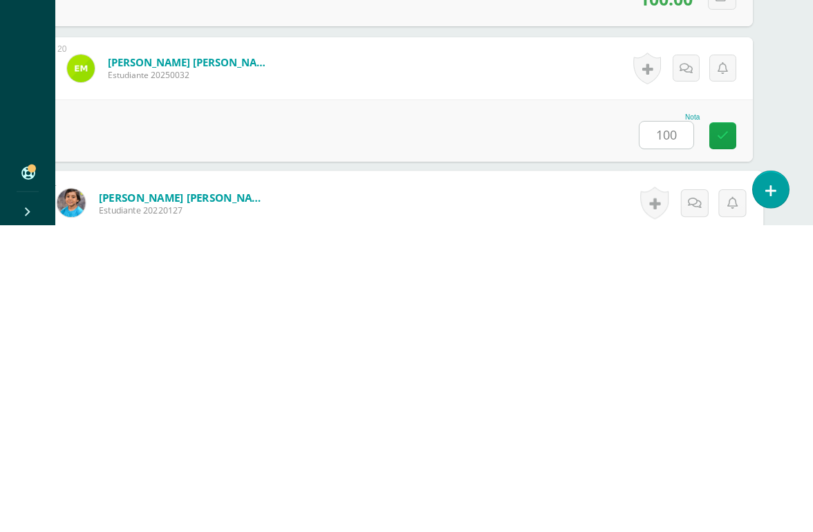
scroll to position [2845, 32]
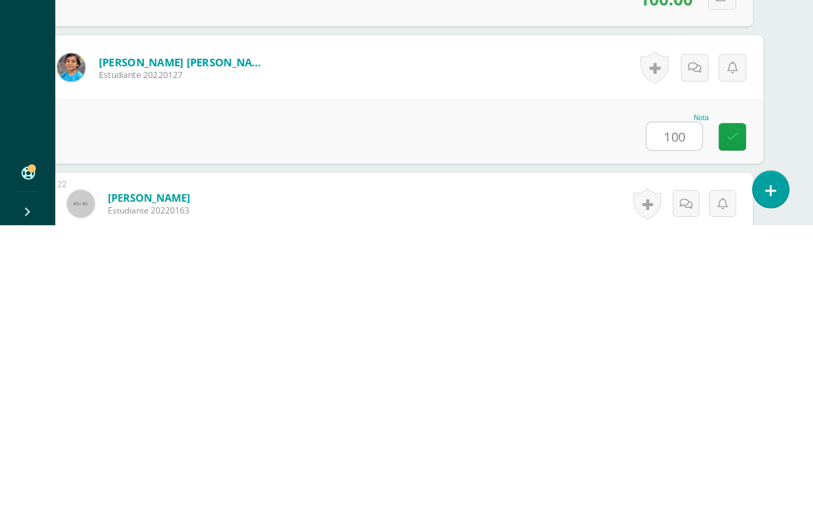
type input "100"
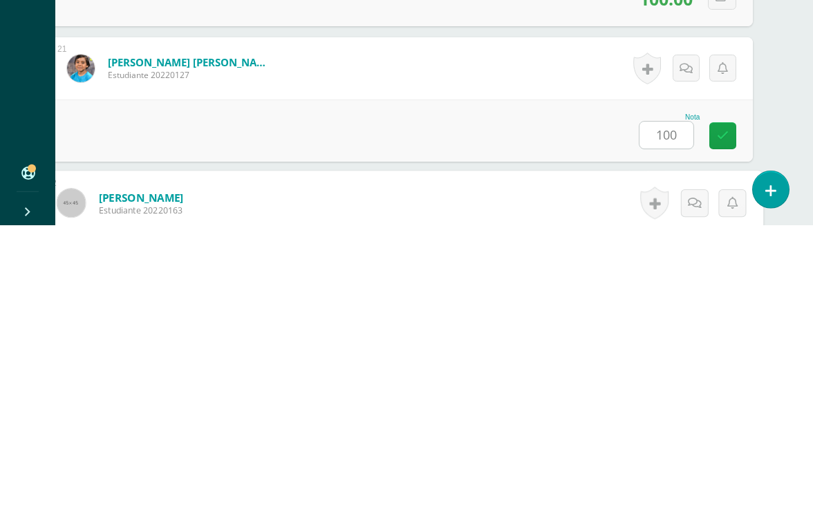
scroll to position [2981, 32]
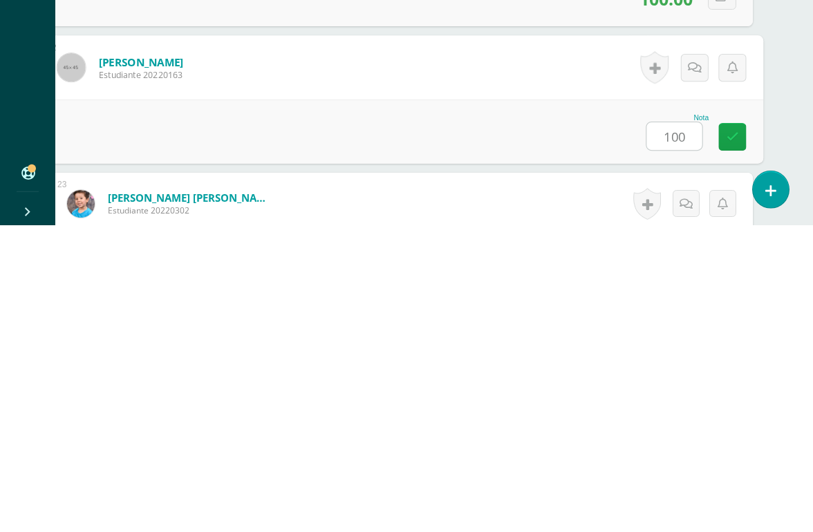
type input "100"
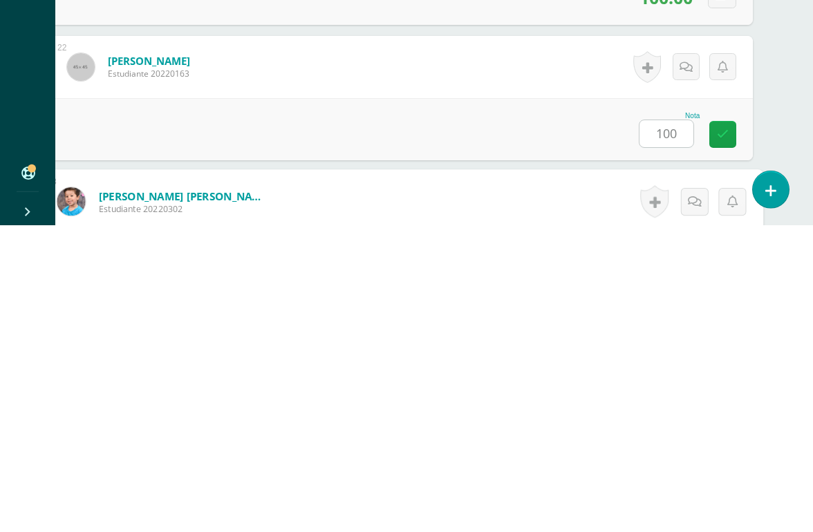
scroll to position [3116, 32]
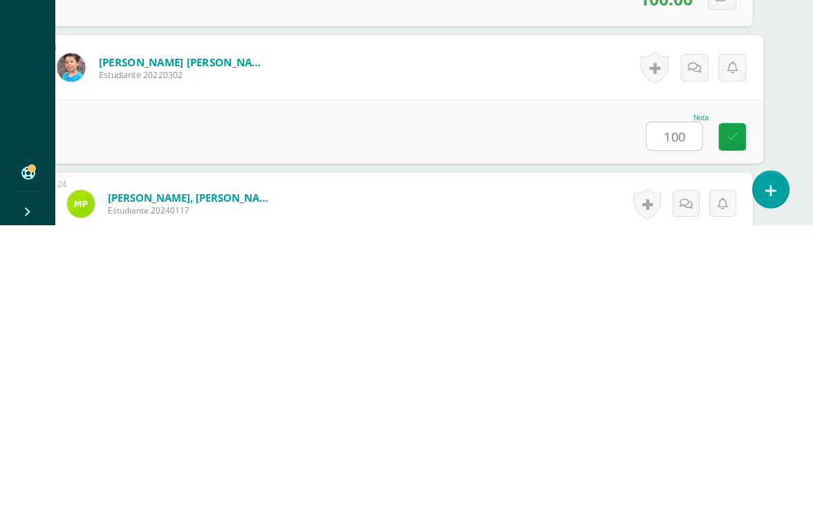
type input "100"
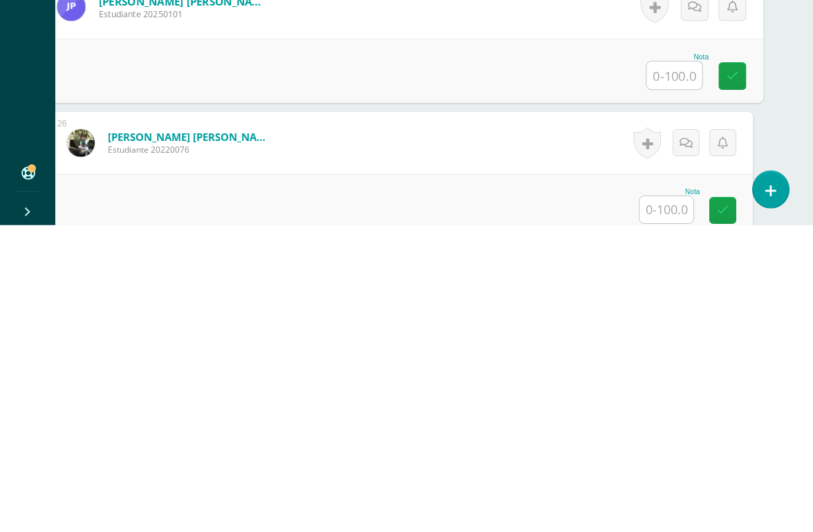
scroll to position [3455, 32]
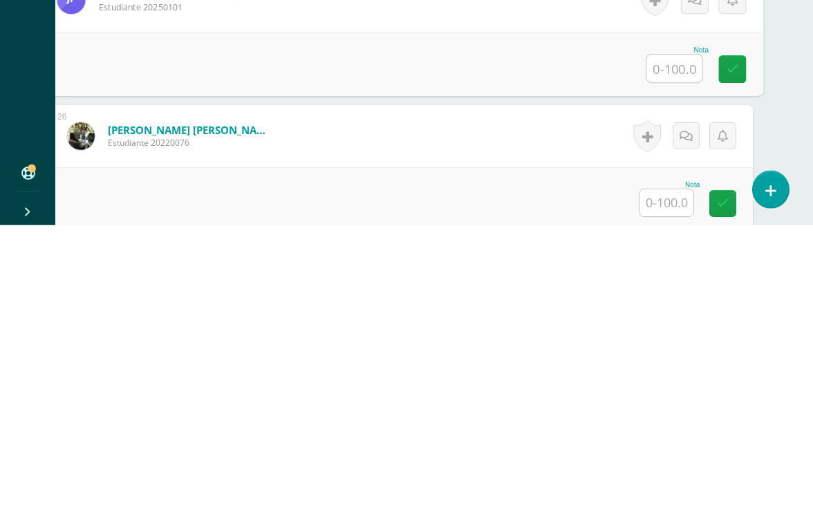
click at [653, 488] on input "text" at bounding box center [666, 509] width 54 height 27
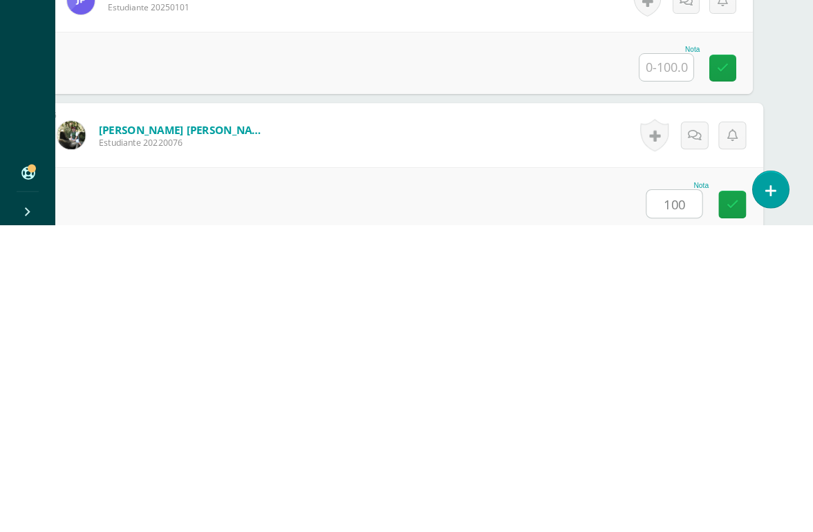
type input "100"
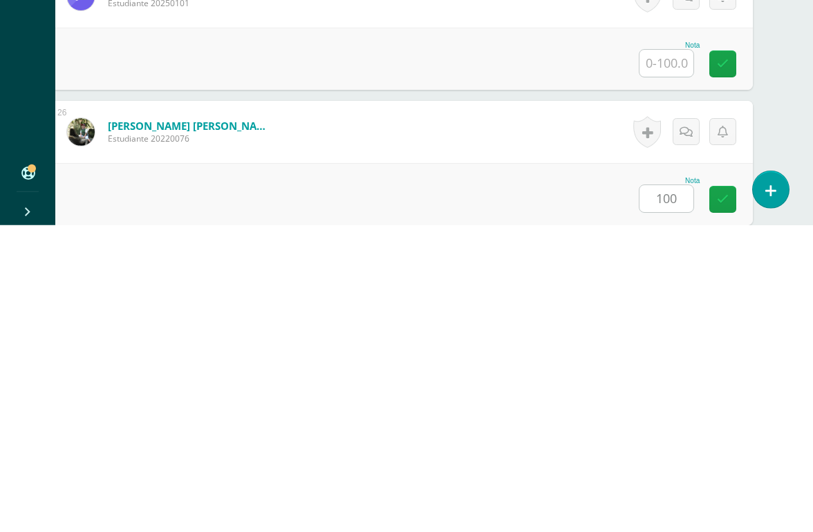
scroll to position [3658, 32]
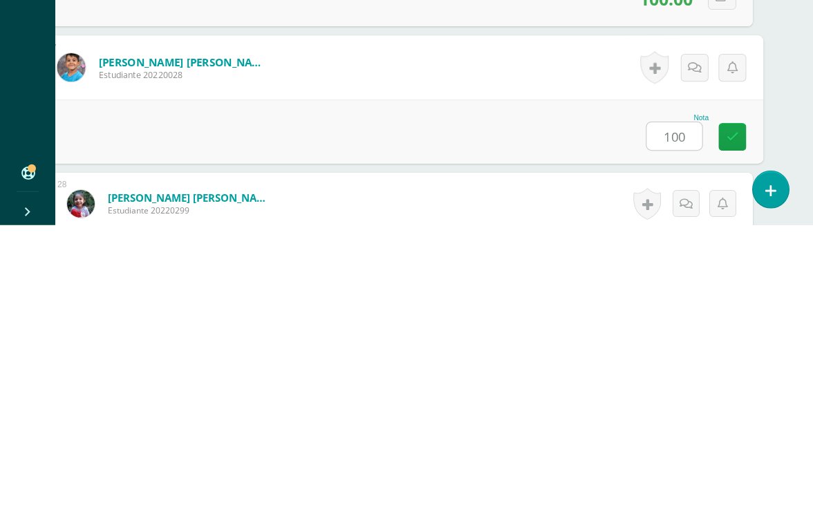
type input "100"
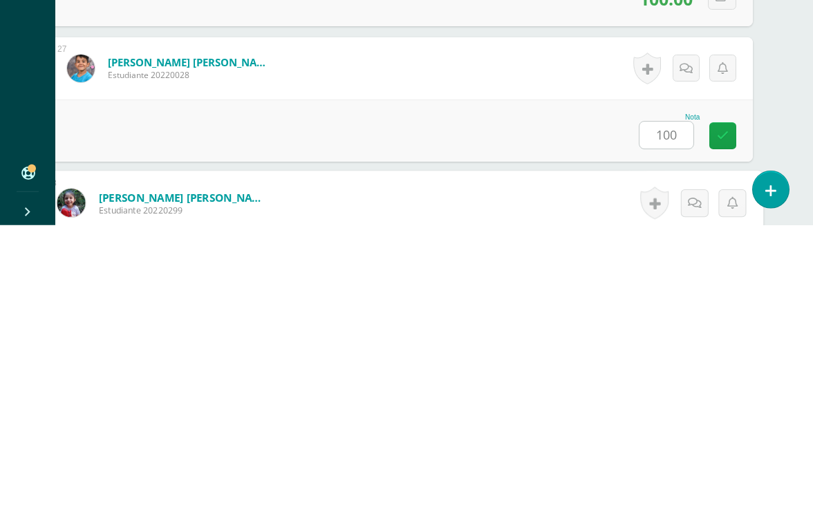
scroll to position [3793, 32]
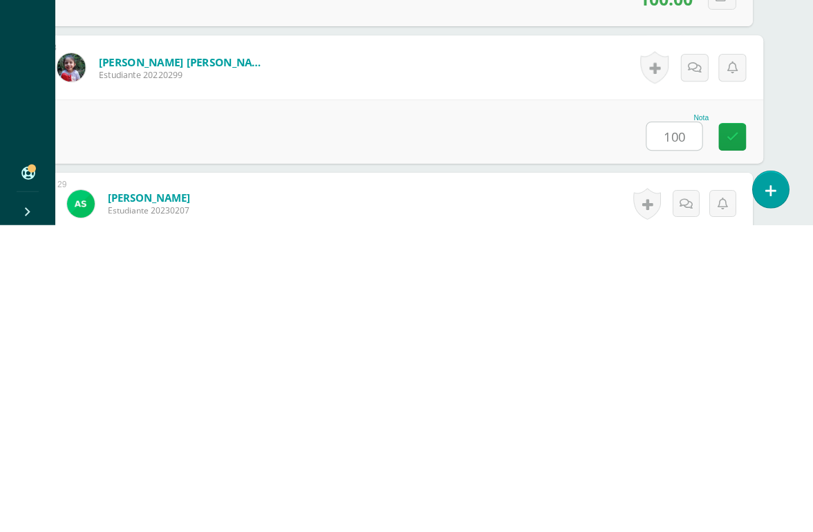
type input "100"
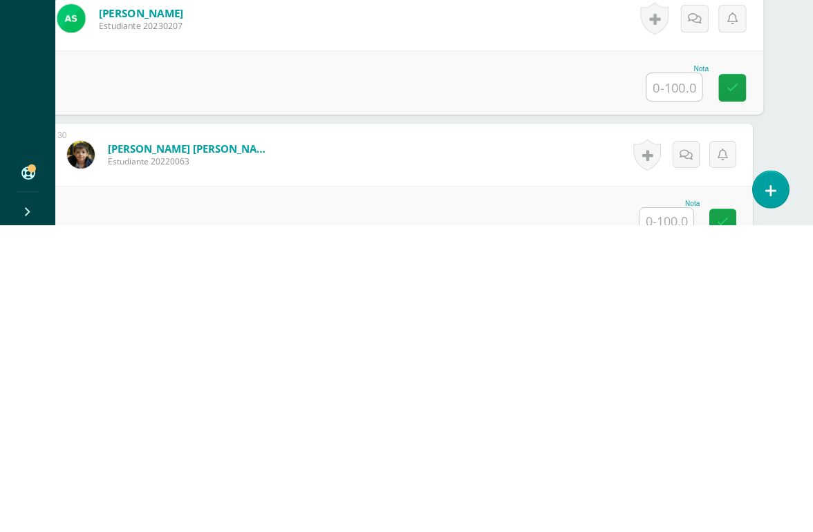
scroll to position [3980, 32]
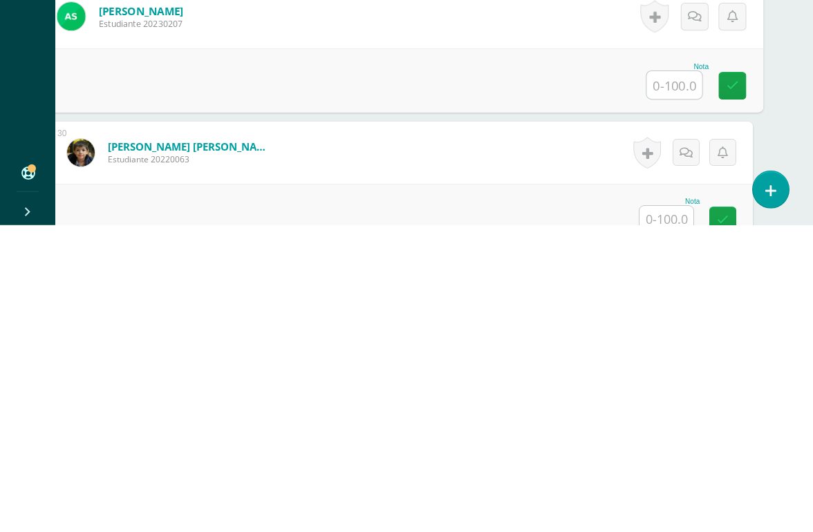
click at [645, 488] on input "text" at bounding box center [666, 526] width 54 height 27
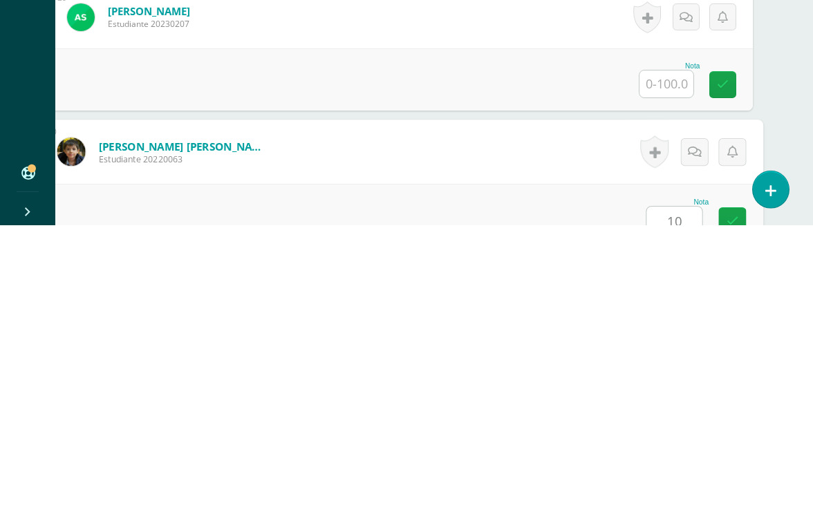
type input "100"
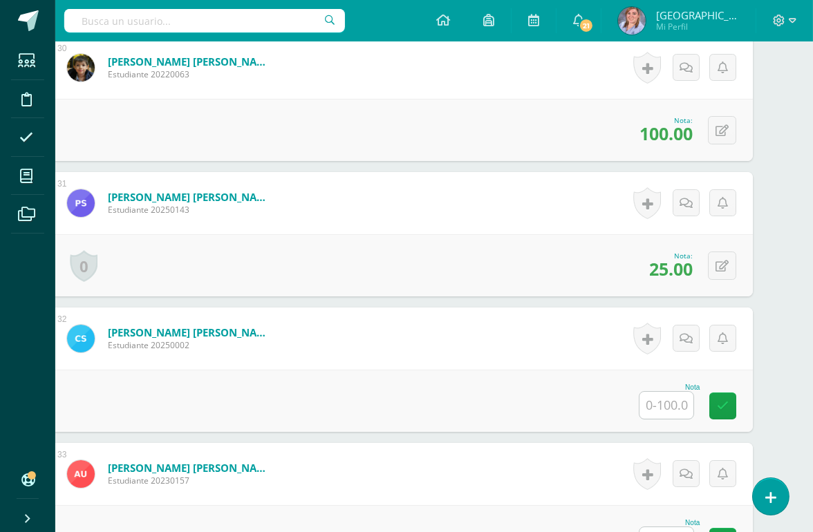
scroll to position [4373, 33]
click at [662, 411] on input "text" at bounding box center [666, 404] width 54 height 27
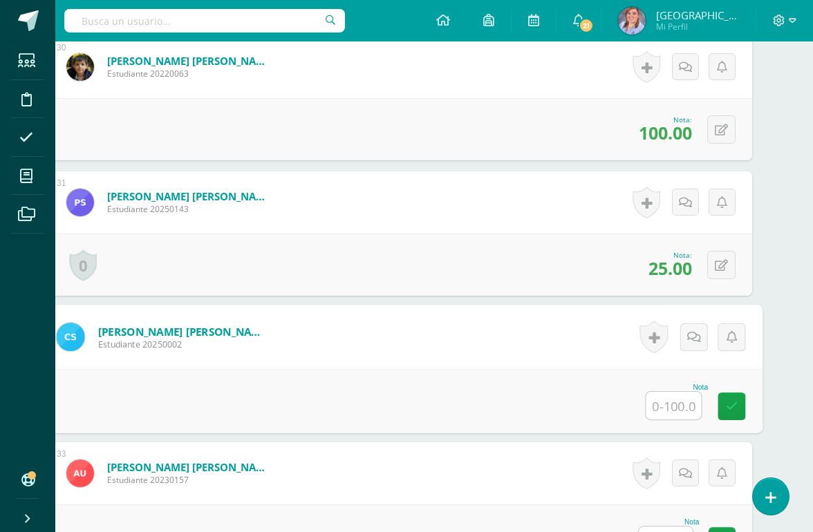
scroll to position [4372, 32]
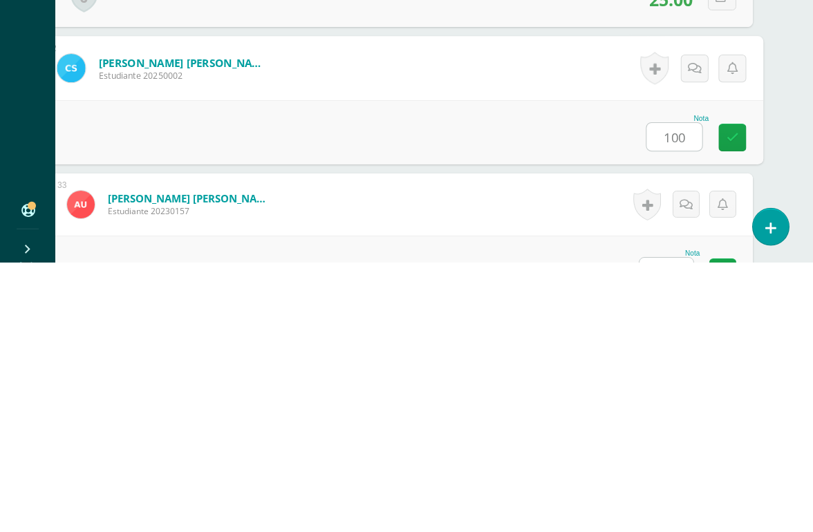
type input "100"
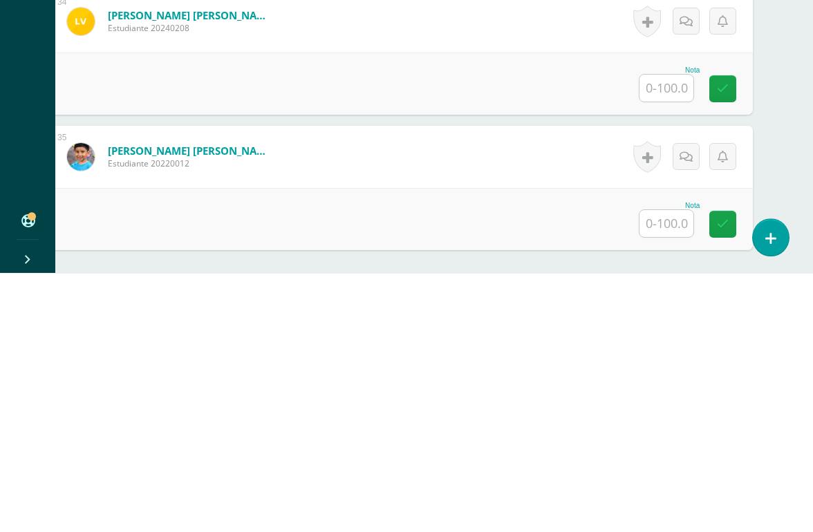
scroll to position [4706, 32]
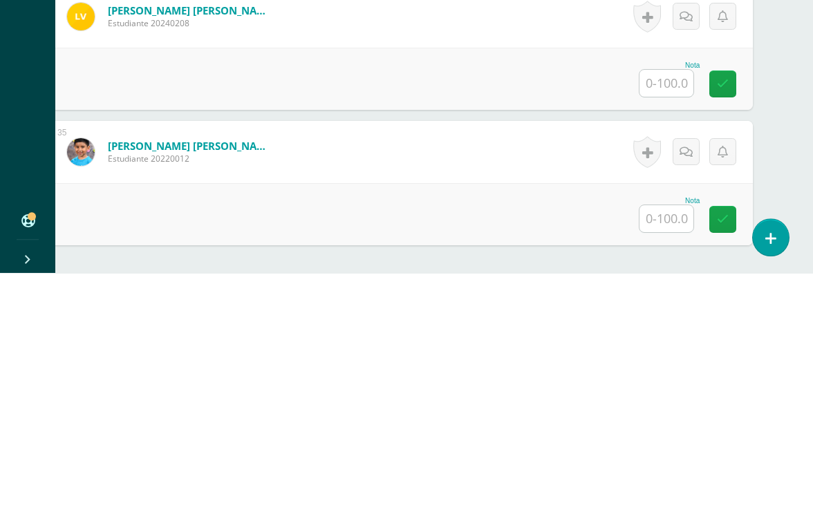
click at [654, 464] on input "text" at bounding box center [666, 477] width 54 height 27
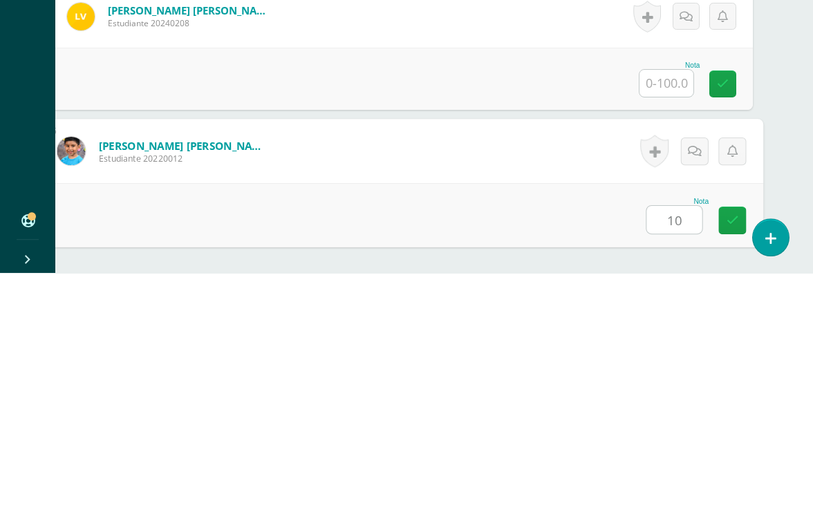
type input "100"
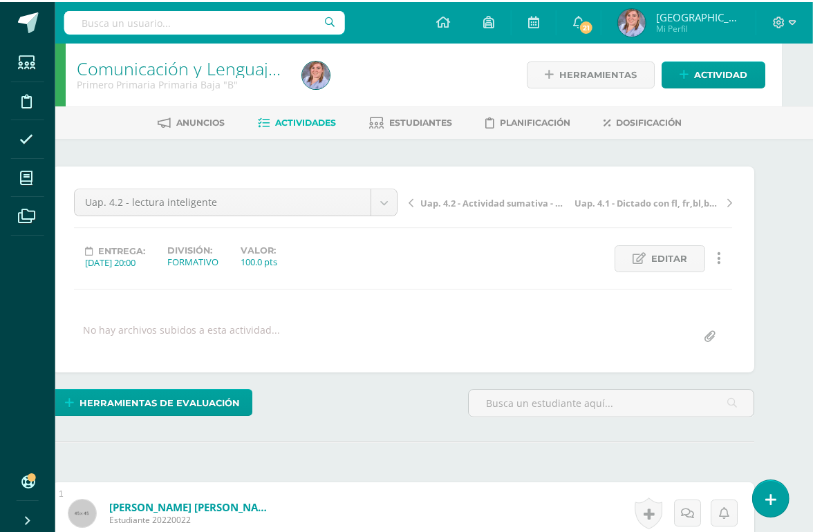
scroll to position [0, 32]
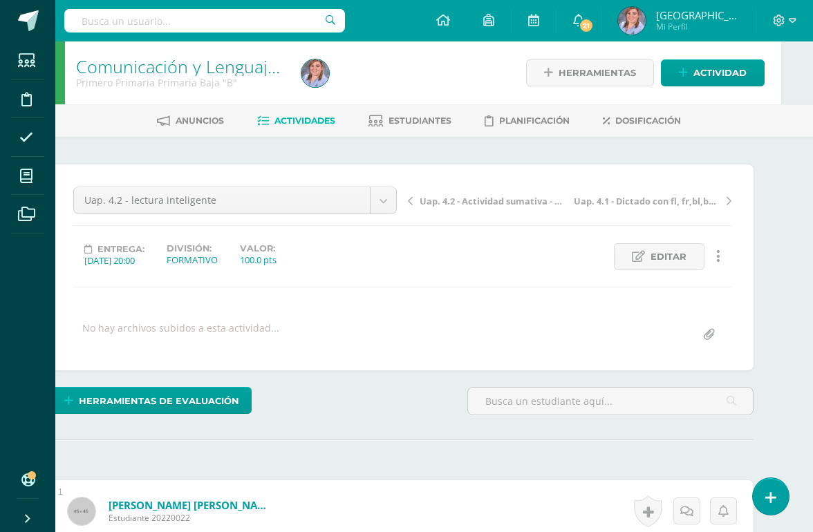
click at [402, 126] on link "Estudiantes" at bounding box center [409, 121] width 83 height 22
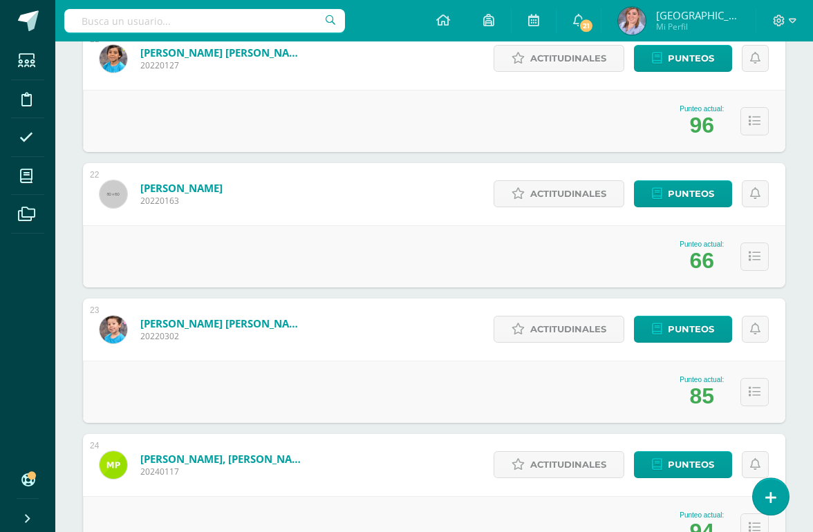
scroll to position [2986, 0]
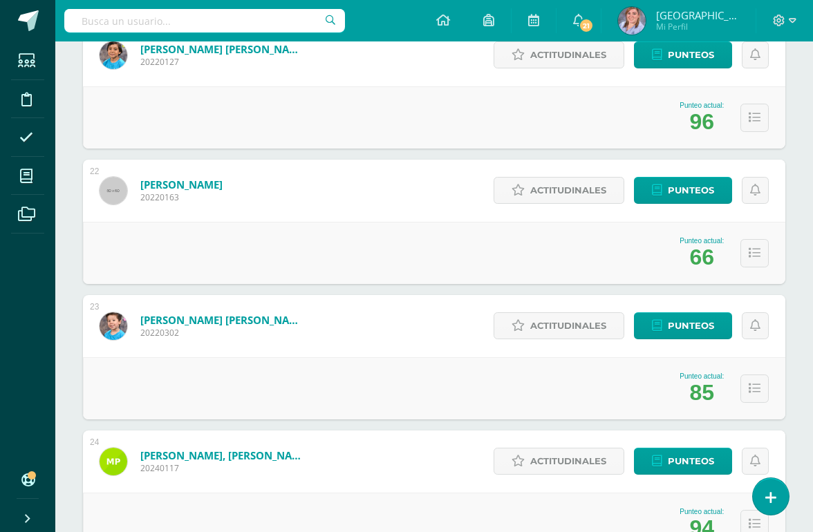
click at [678, 194] on span "Punteos" at bounding box center [691, 191] width 46 height 26
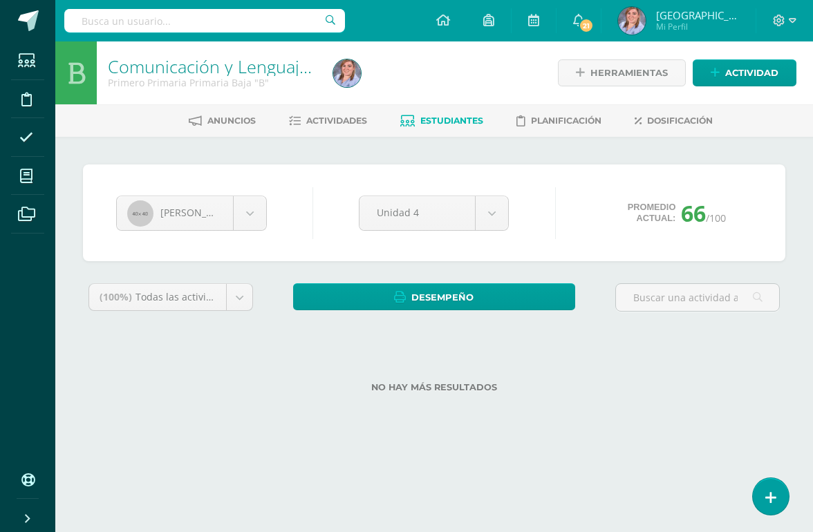
click at [294, 428] on div "[PERSON_NAME] [PERSON_NAME] [PERSON_NAME] [PERSON_NAME] [PERSON_NAME] Capriel […" at bounding box center [433, 287] width 757 height 300
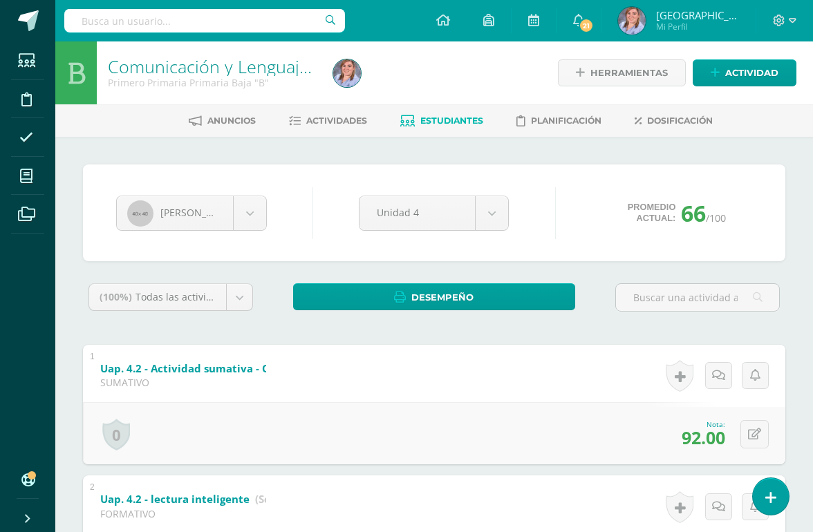
click at [438, 122] on span "Estudiantes" at bounding box center [451, 120] width 63 height 10
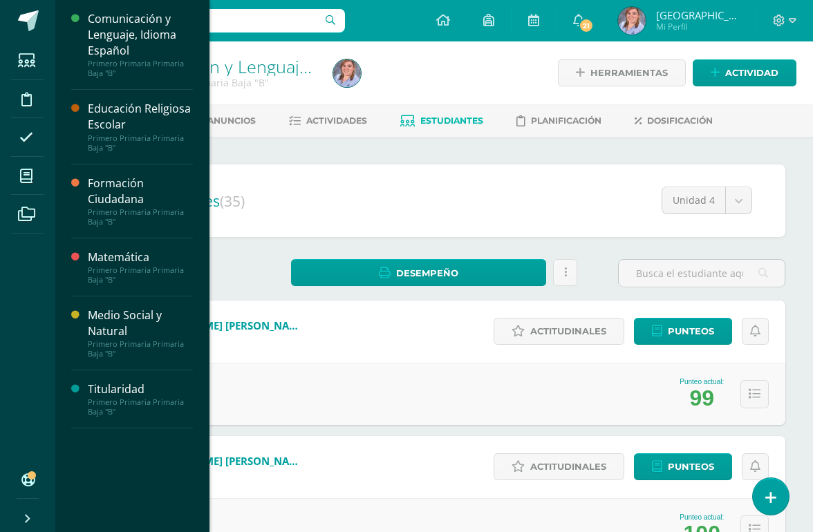
click at [28, 179] on icon at bounding box center [26, 176] width 12 height 14
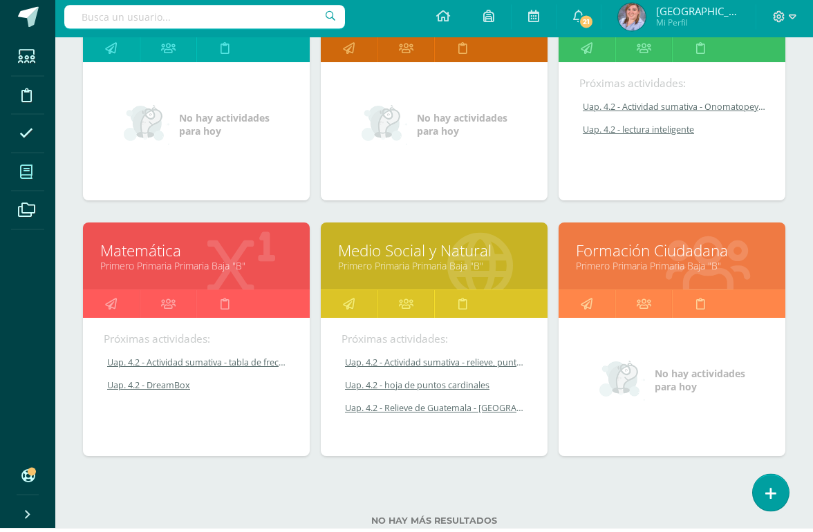
scroll to position [286, 0]
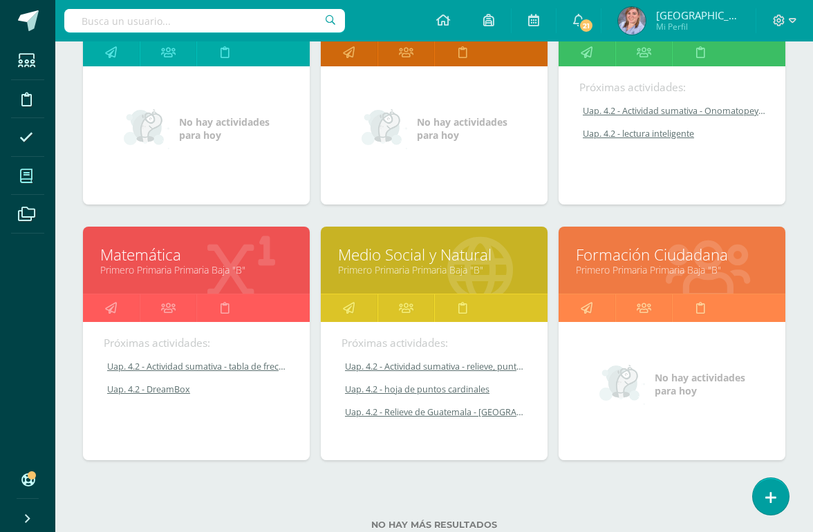
click at [378, 270] on link "Primero Primaria Primaria Baja "B"" at bounding box center [434, 269] width 192 height 13
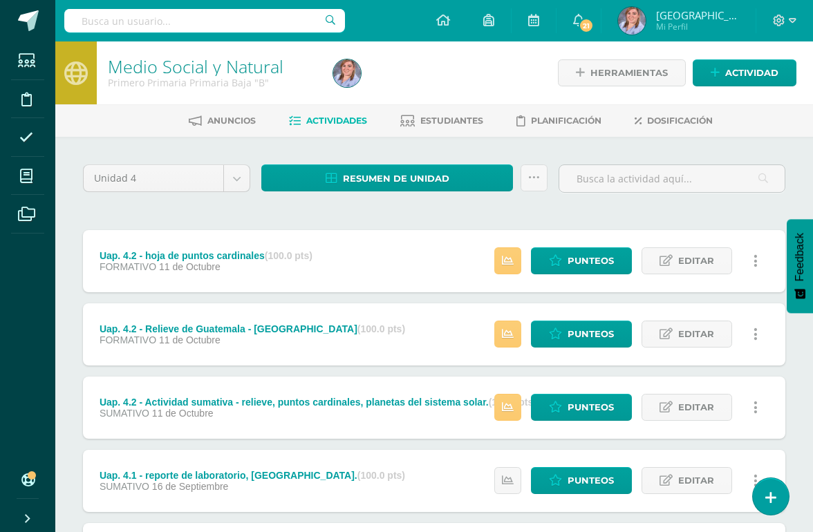
click at [435, 124] on span "Estudiantes" at bounding box center [451, 120] width 63 height 10
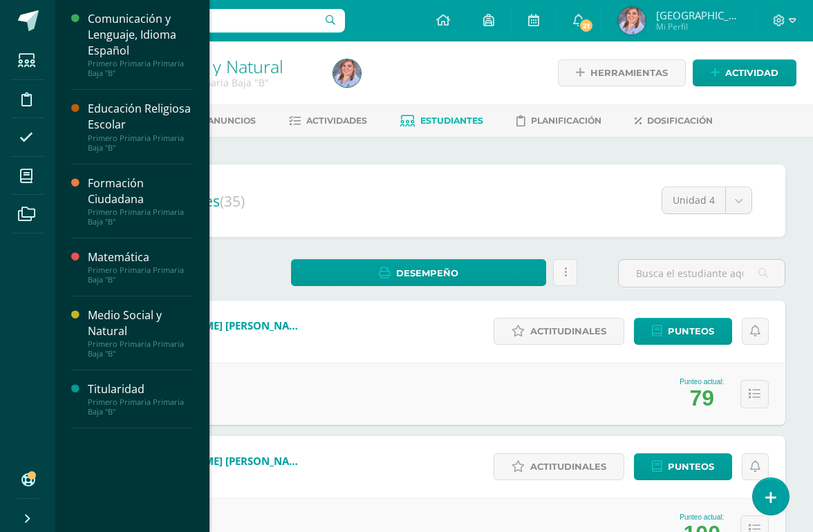
click at [41, 185] on span at bounding box center [26, 175] width 31 height 31
click at [23, 179] on icon at bounding box center [26, 176] width 12 height 14
click at [97, 272] on div "Primero Primaria Primaria Baja "B"" at bounding box center [140, 274] width 105 height 19
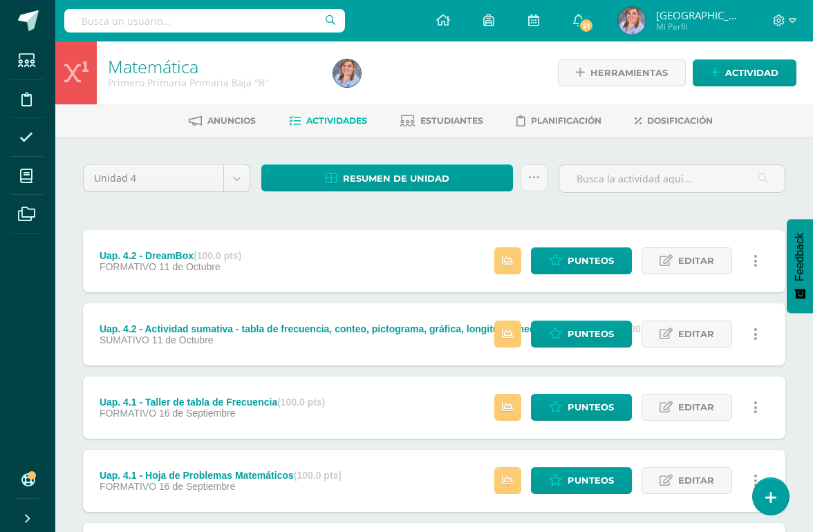
click at [429, 126] on span "Estudiantes" at bounding box center [451, 120] width 63 height 10
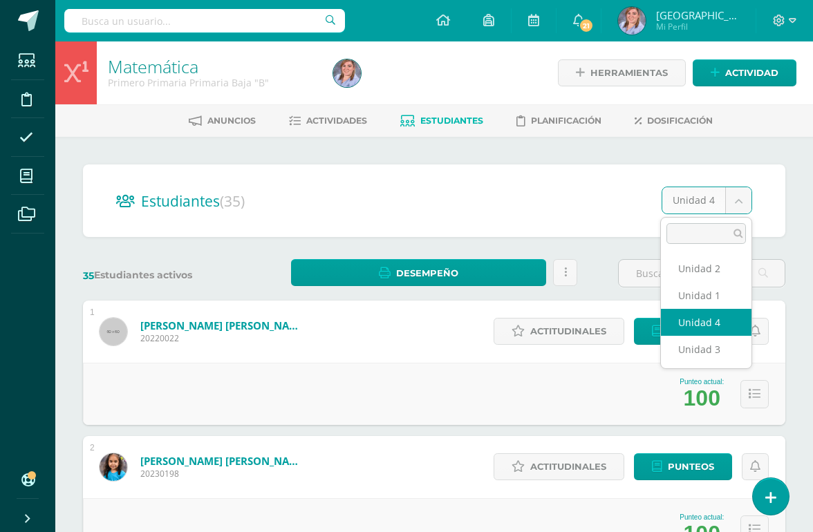
scroll to position [0, 32]
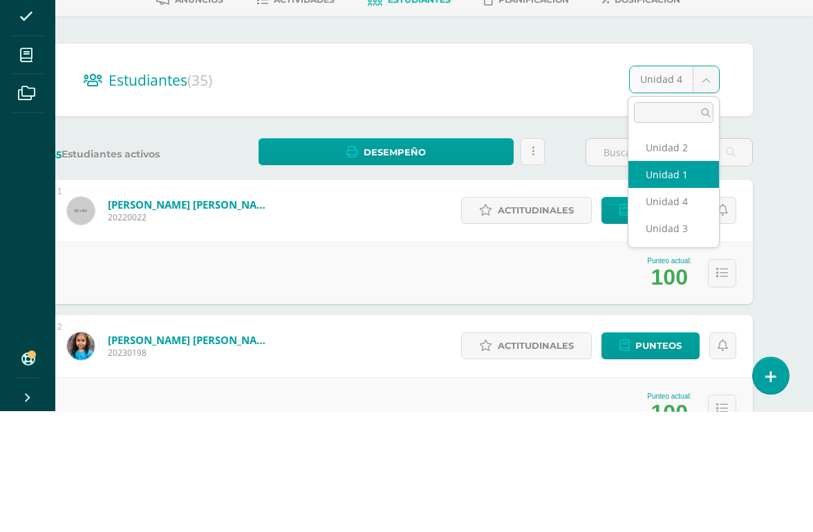
select select "/dashboard/teacher/section/5912/students/?unit=205948"
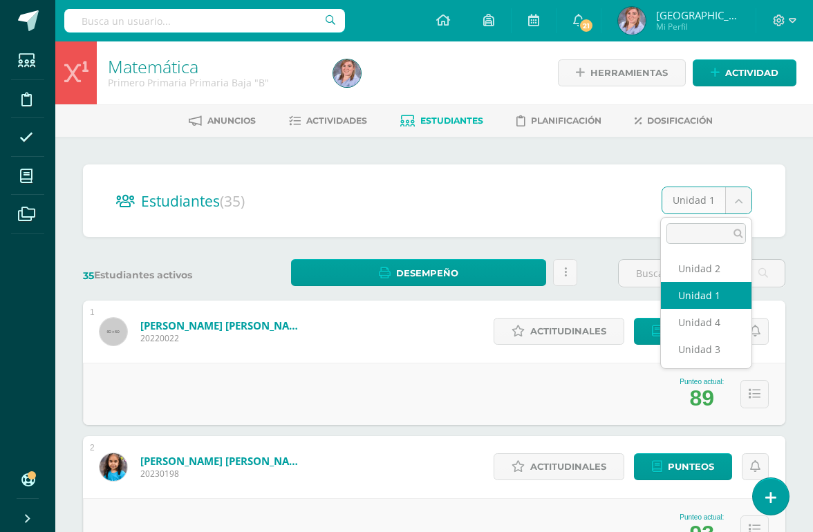
scroll to position [0, 32]
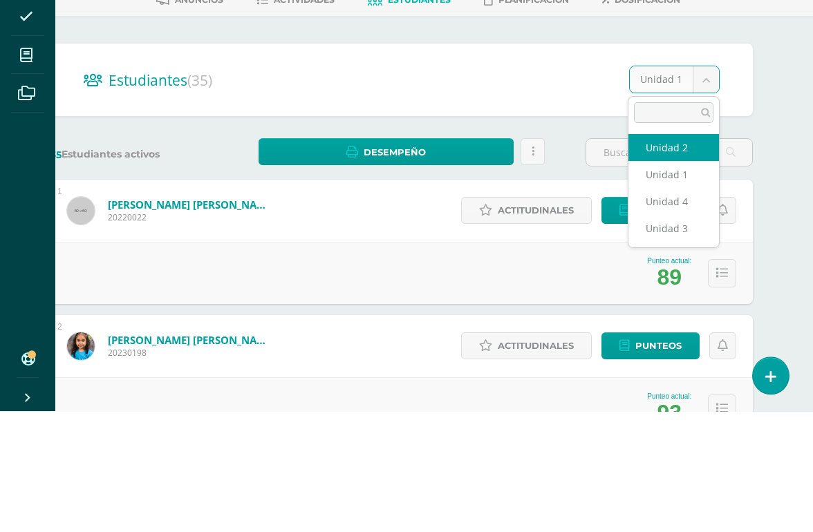
select select "/dashboard/teacher/section/5912/students/?unit=205951"
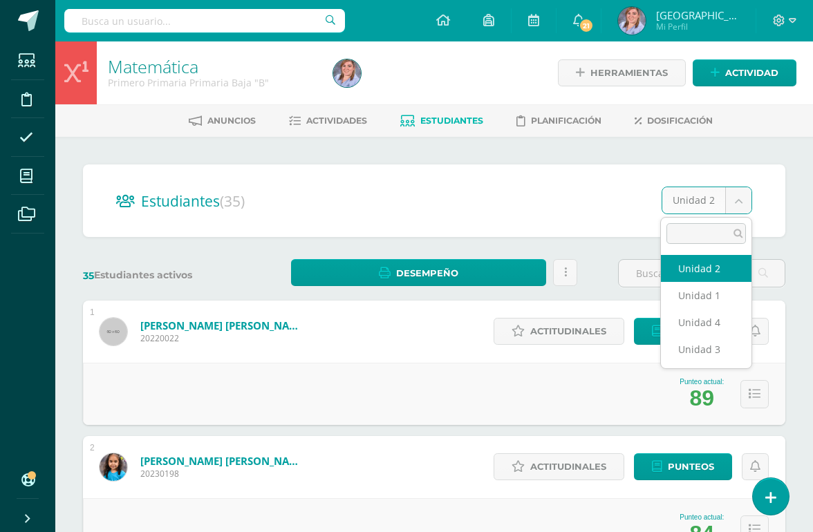
scroll to position [0, 32]
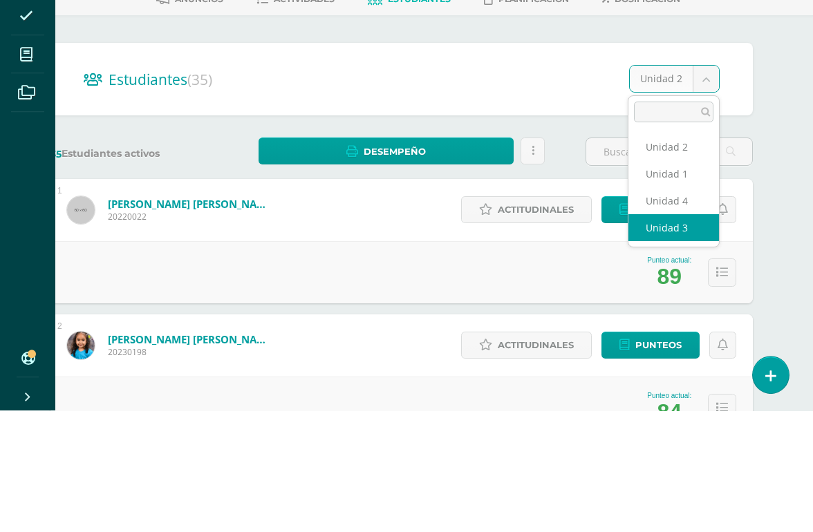
select select "/dashboard/teacher/section/5912/students/?unit=205954"
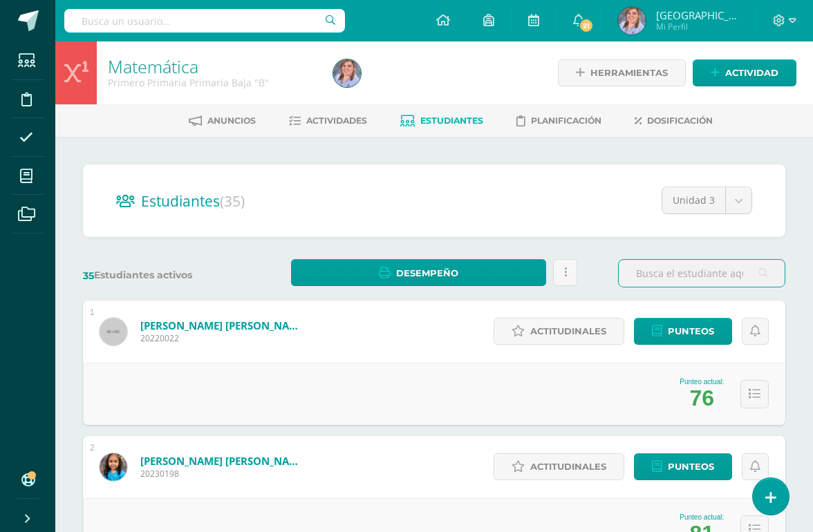
click at [774, 26] on icon at bounding box center [779, 21] width 12 height 12
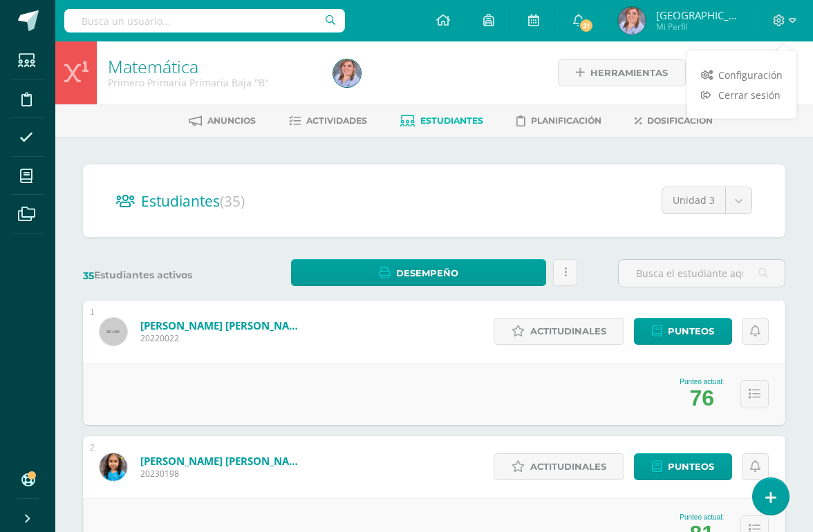
click at [356, 76] on img at bounding box center [347, 73] width 28 height 28
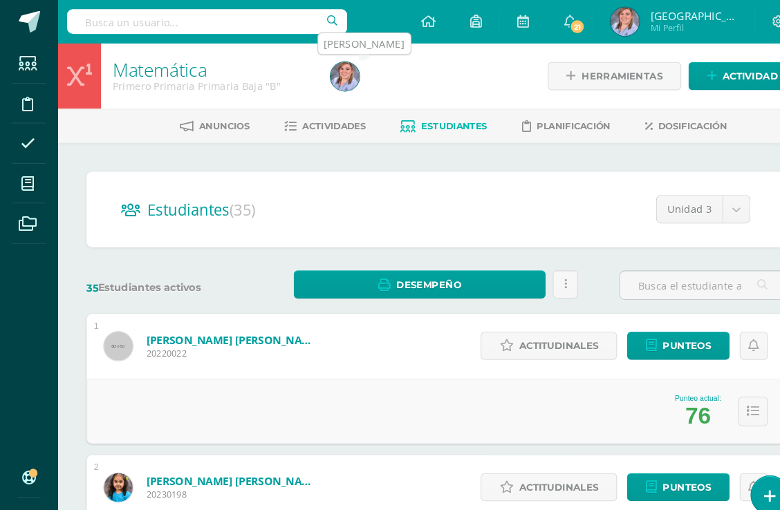
scroll to position [32, 0]
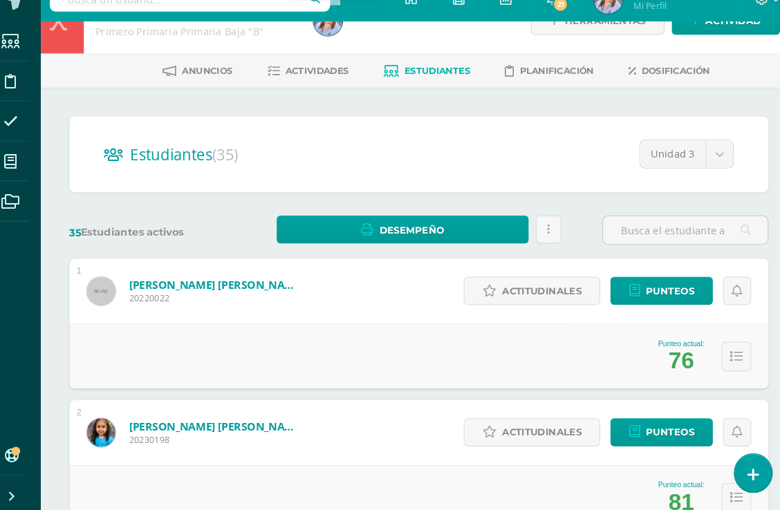
click at [329, 227] on link "Desempeño" at bounding box center [401, 240] width 241 height 27
click at [529, 227] on link at bounding box center [541, 240] width 24 height 27
click at [346, 182] on div "Estudiantes (35) Unidad 3 Unidad 2 Unidad 1 Unidad 4 Unidad 3" at bounding box center [417, 169] width 669 height 73
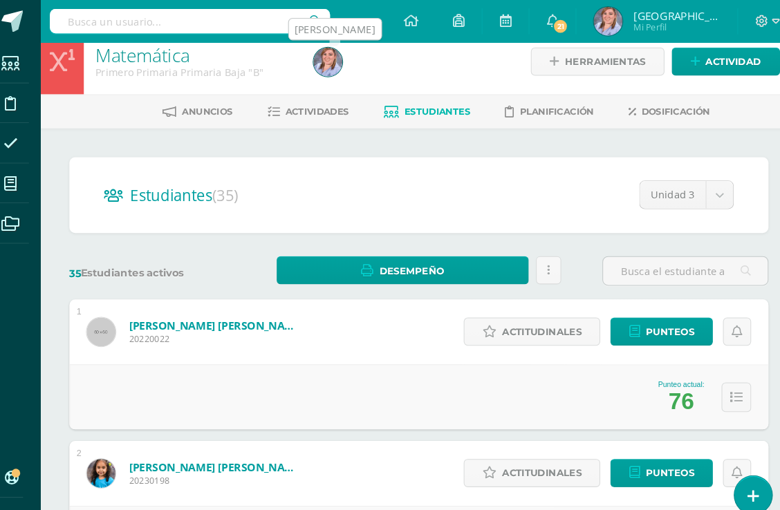
scroll to position [0, 0]
